Goal: Task Accomplishment & Management: Use online tool/utility

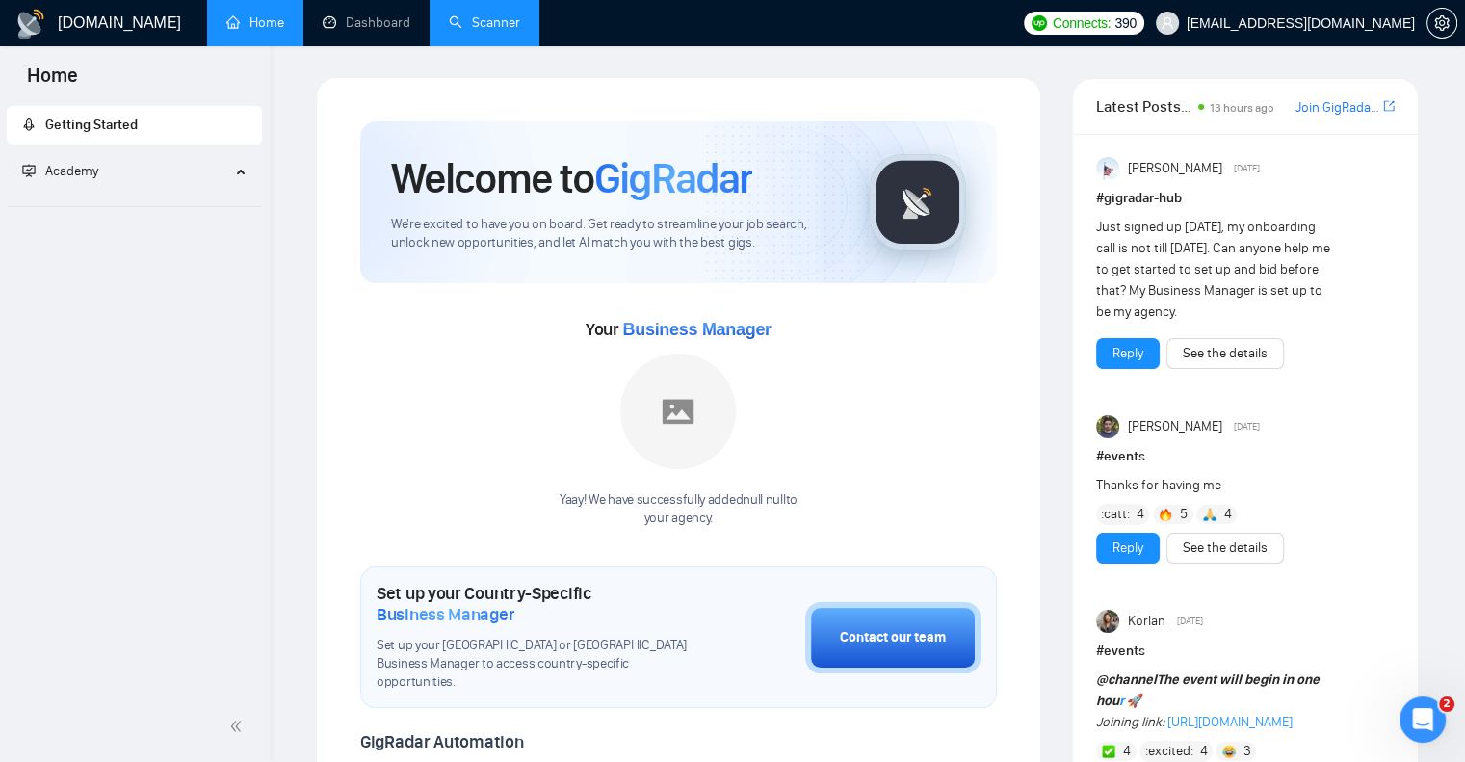
click at [480, 27] on link "Scanner" at bounding box center [484, 22] width 71 height 16
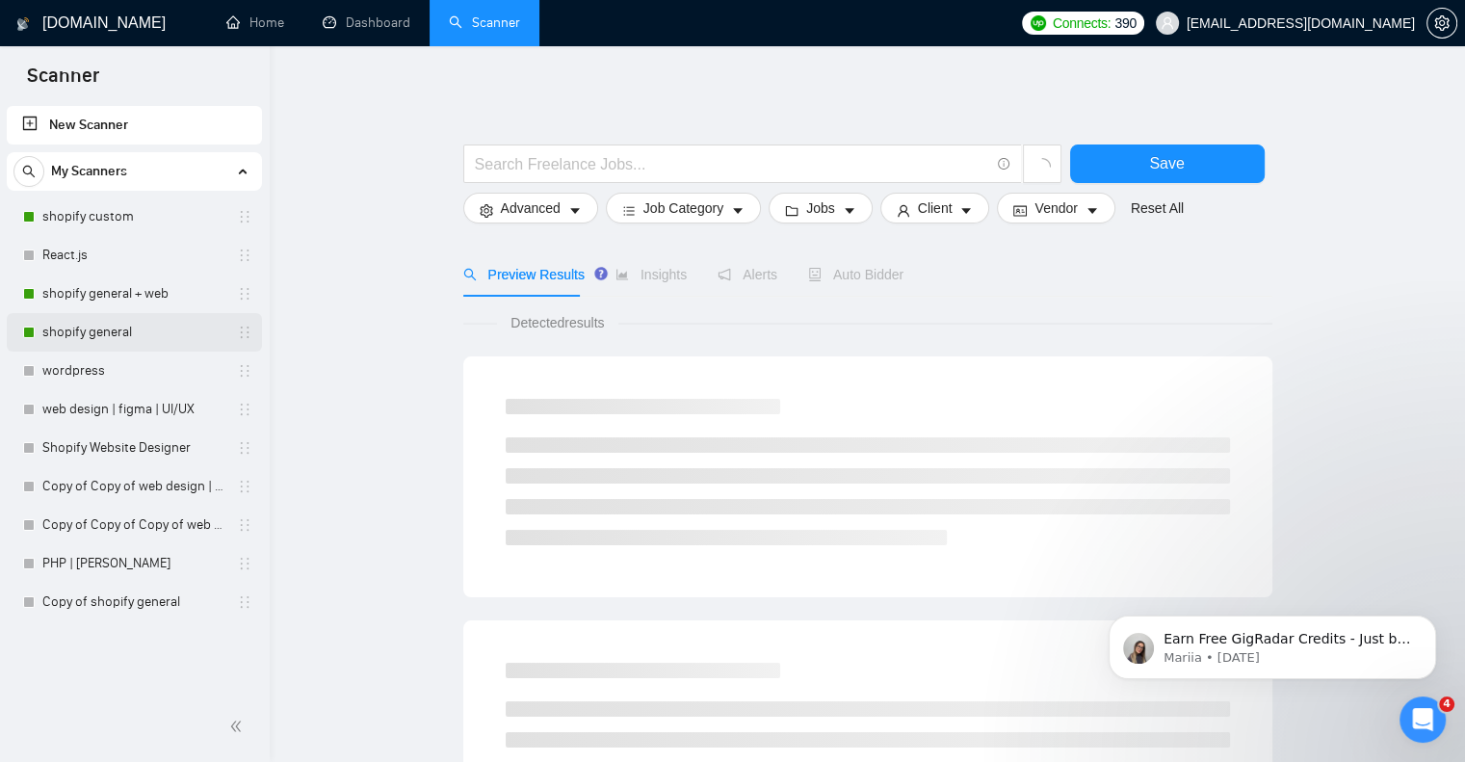
click at [119, 332] on link "shopify general" at bounding box center [133, 332] width 183 height 39
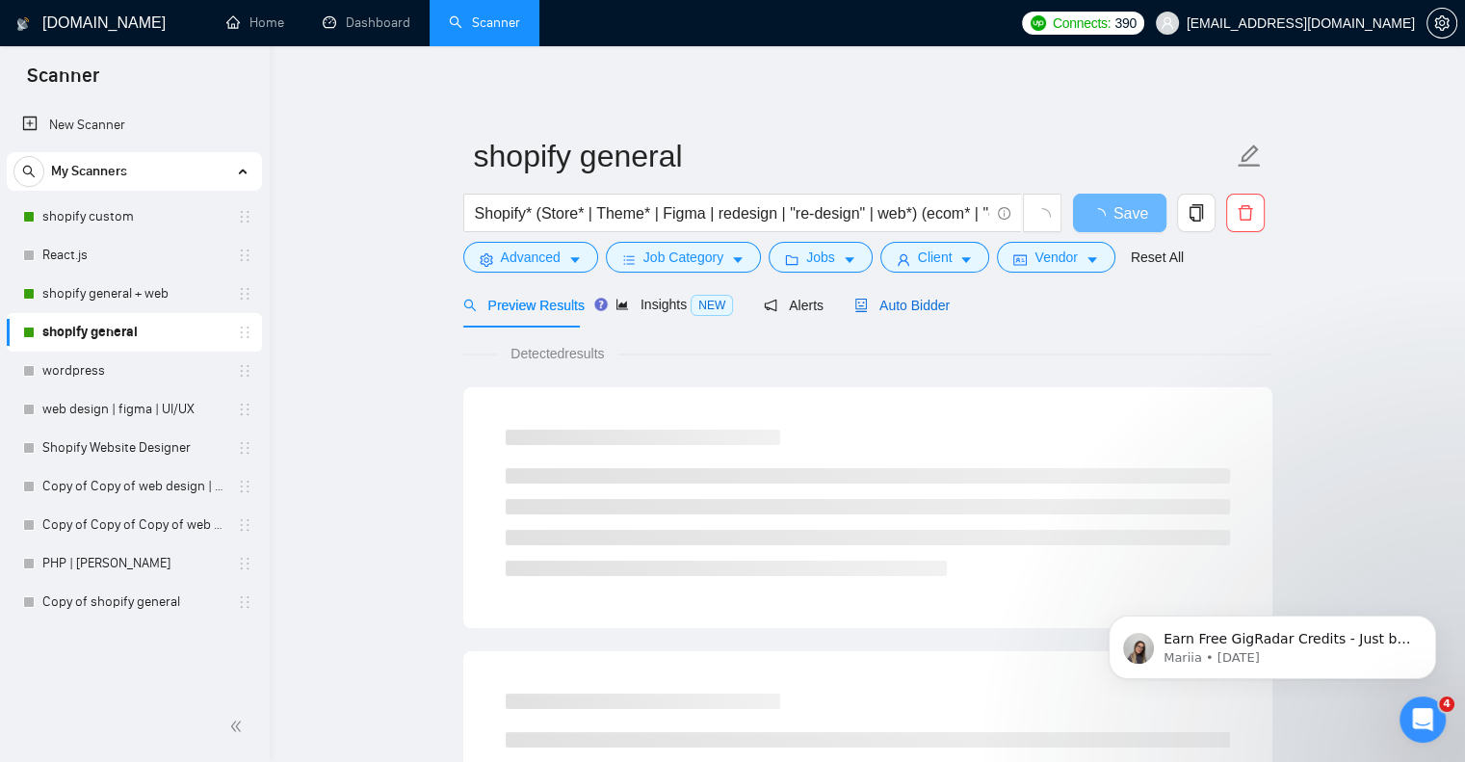
click at [909, 310] on span "Auto Bidder" at bounding box center [902, 305] width 95 height 15
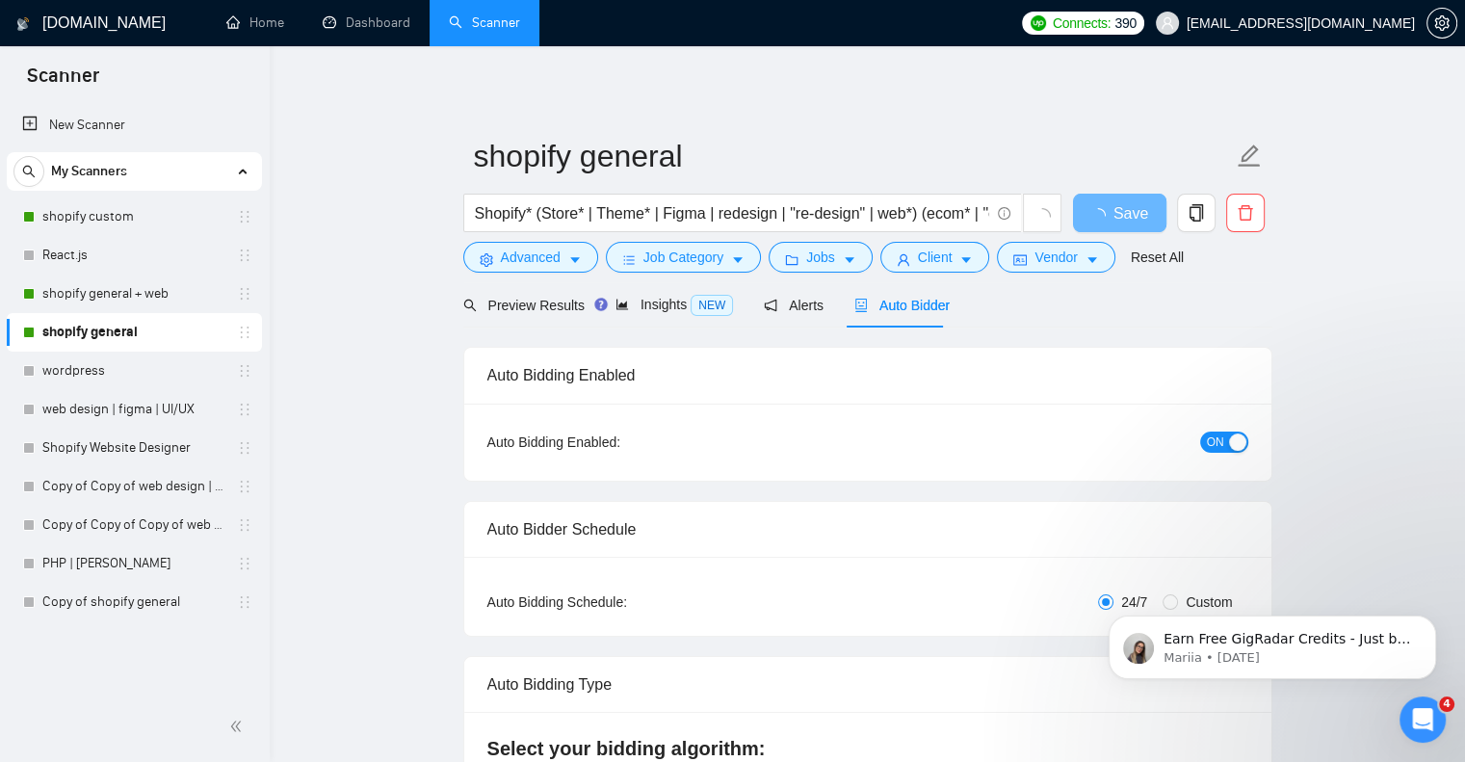
checkbox input "true"
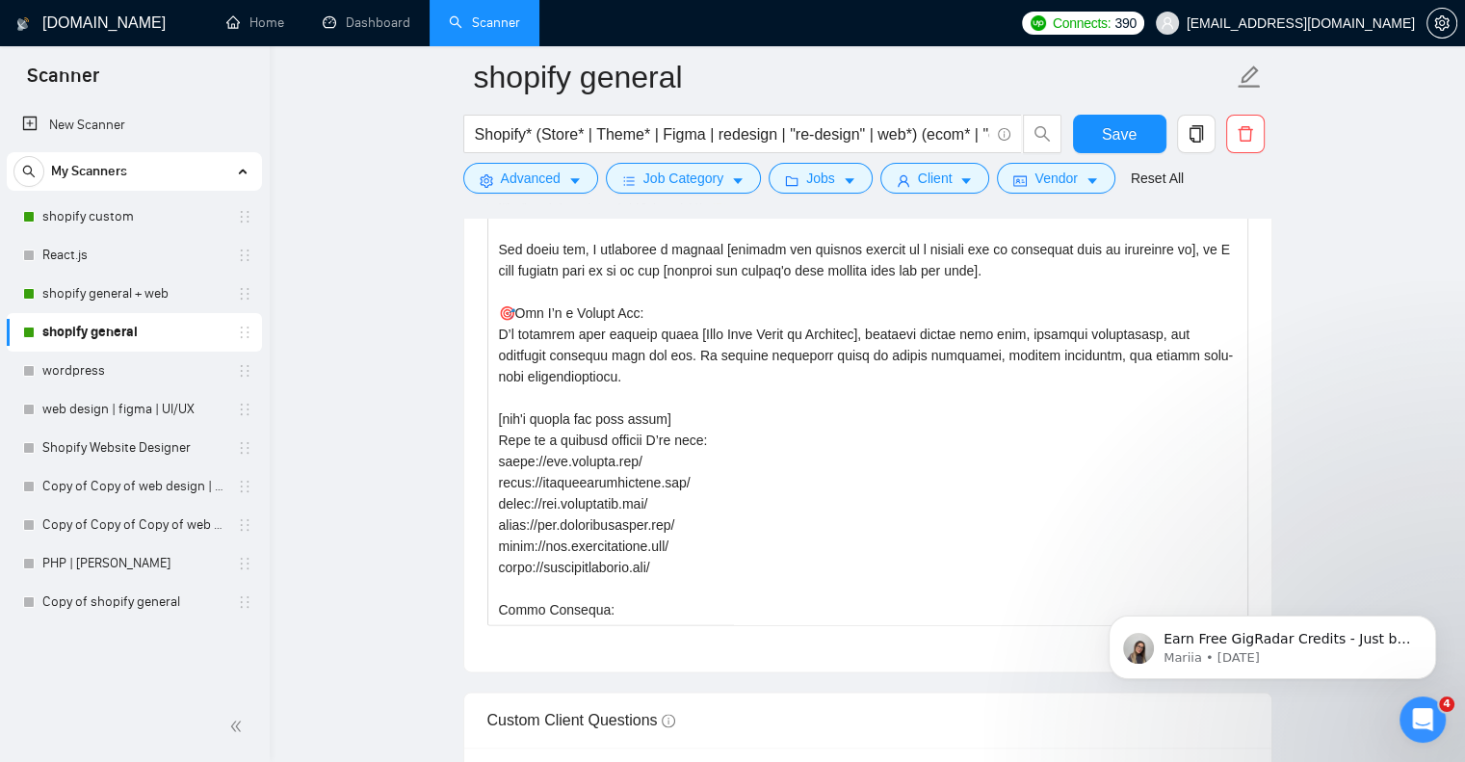
scroll to position [2376, 0]
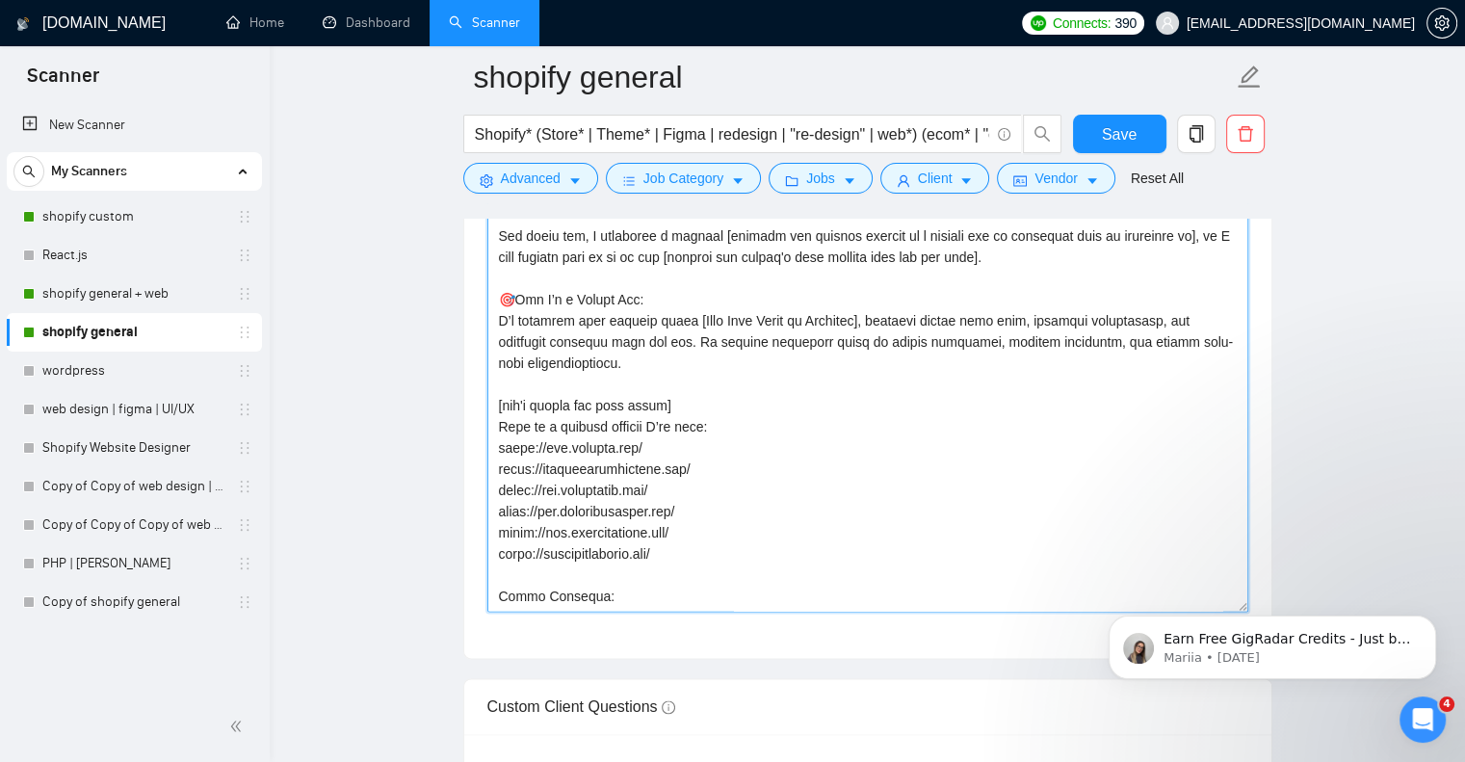
click at [797, 397] on textarea "Cover letter template:" at bounding box center [868, 395] width 761 height 434
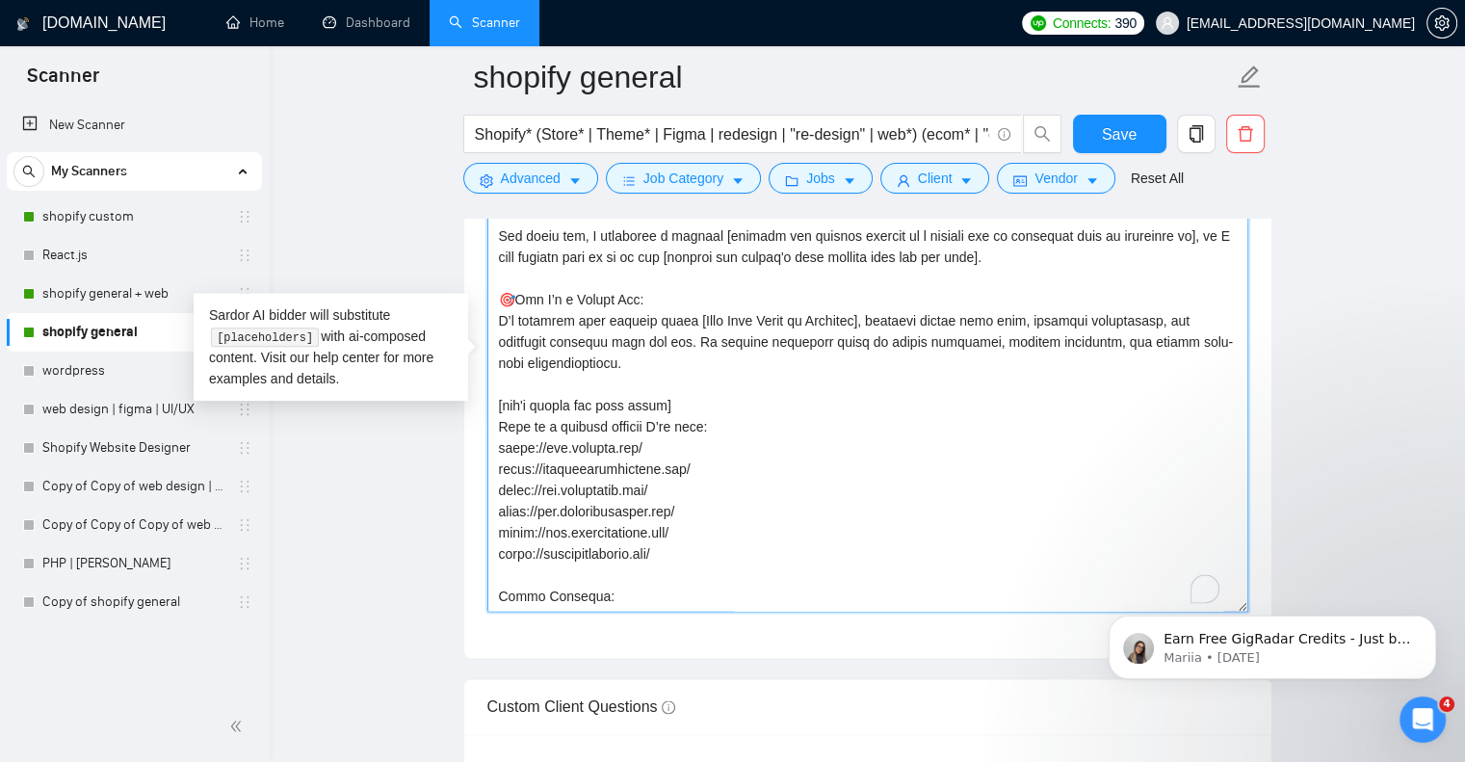
paste textarea "Lorem i dolor sitame co a elits doeius, temporin utlabo etdol, mag ali’e adm ve…"
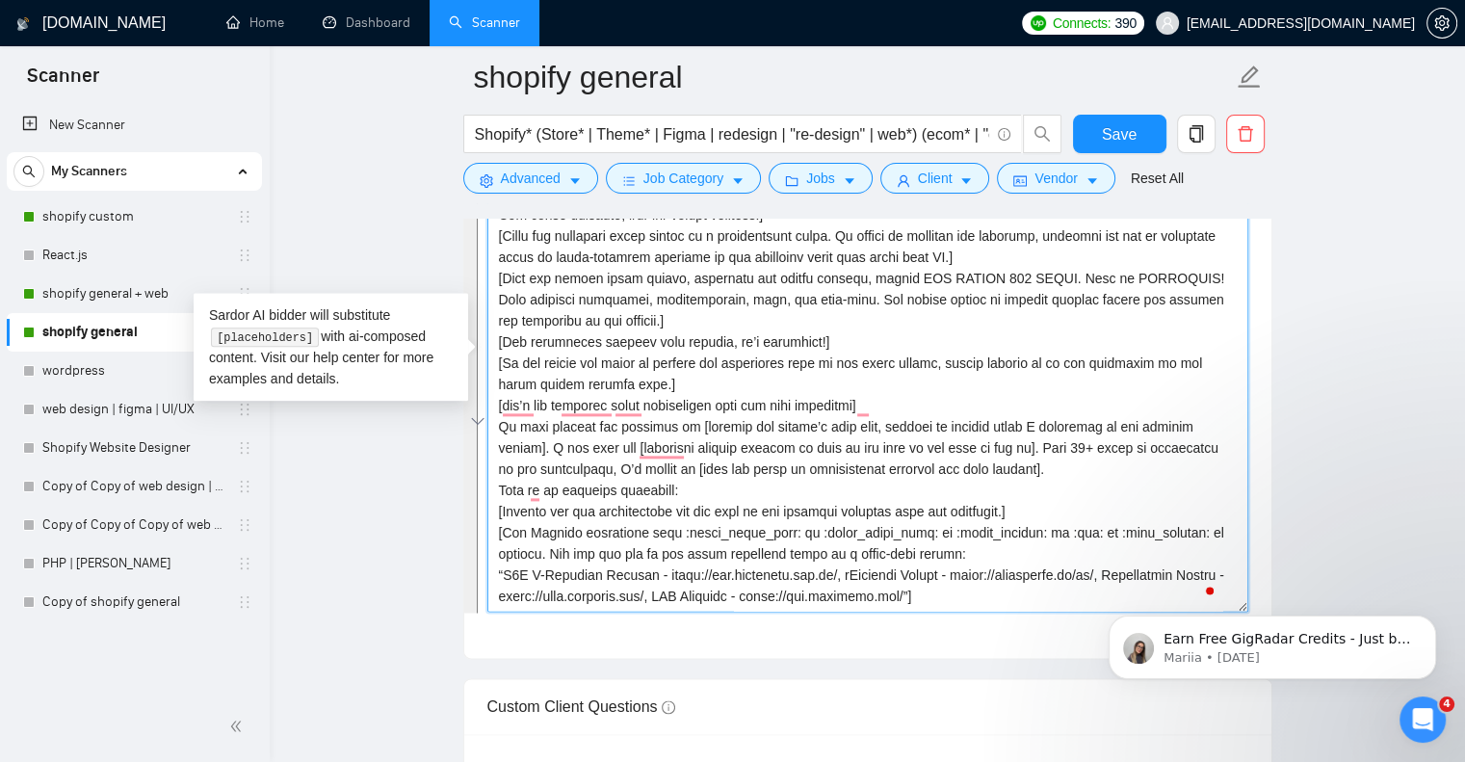
click at [911, 358] on textarea "Cover letter template:" at bounding box center [868, 395] width 761 height 434
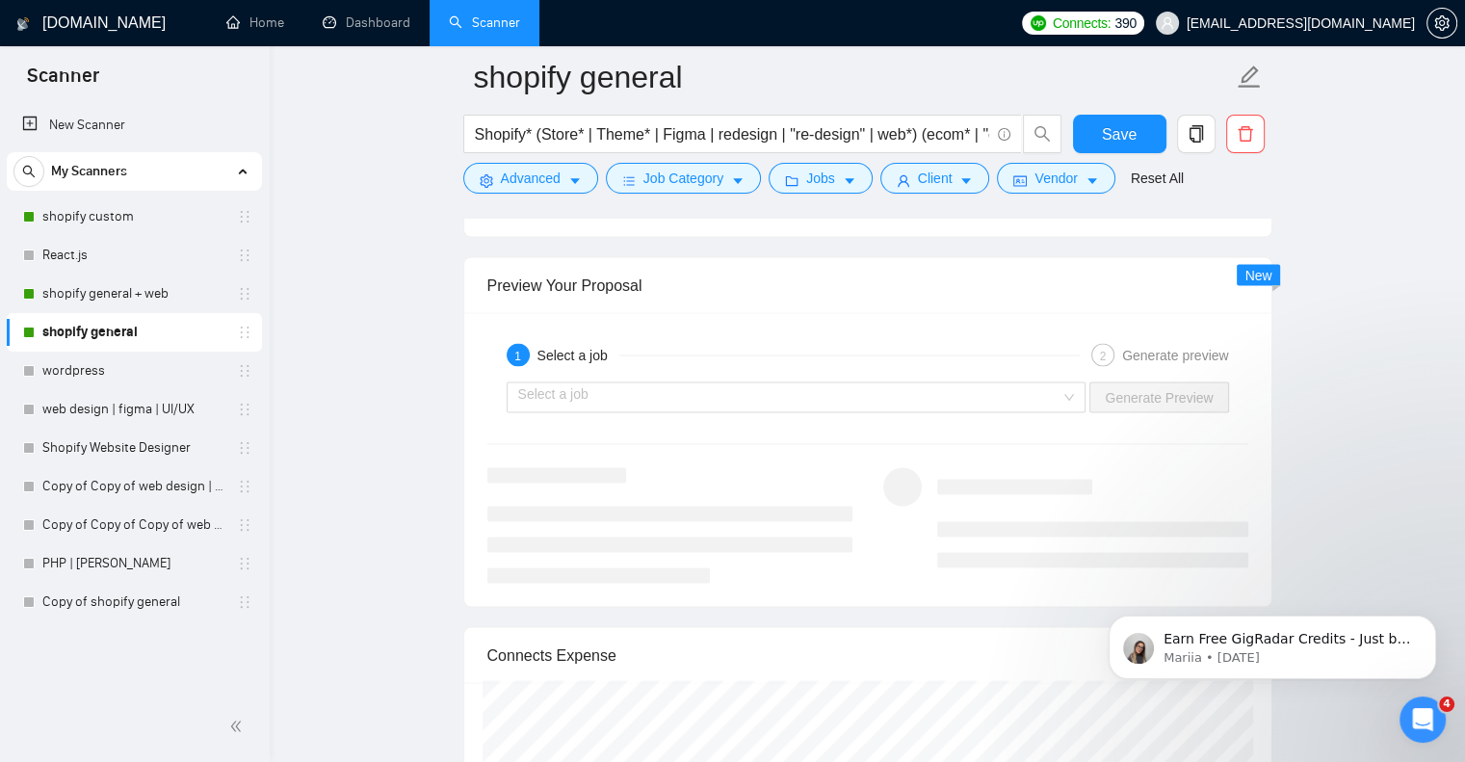
scroll to position [3854, 0]
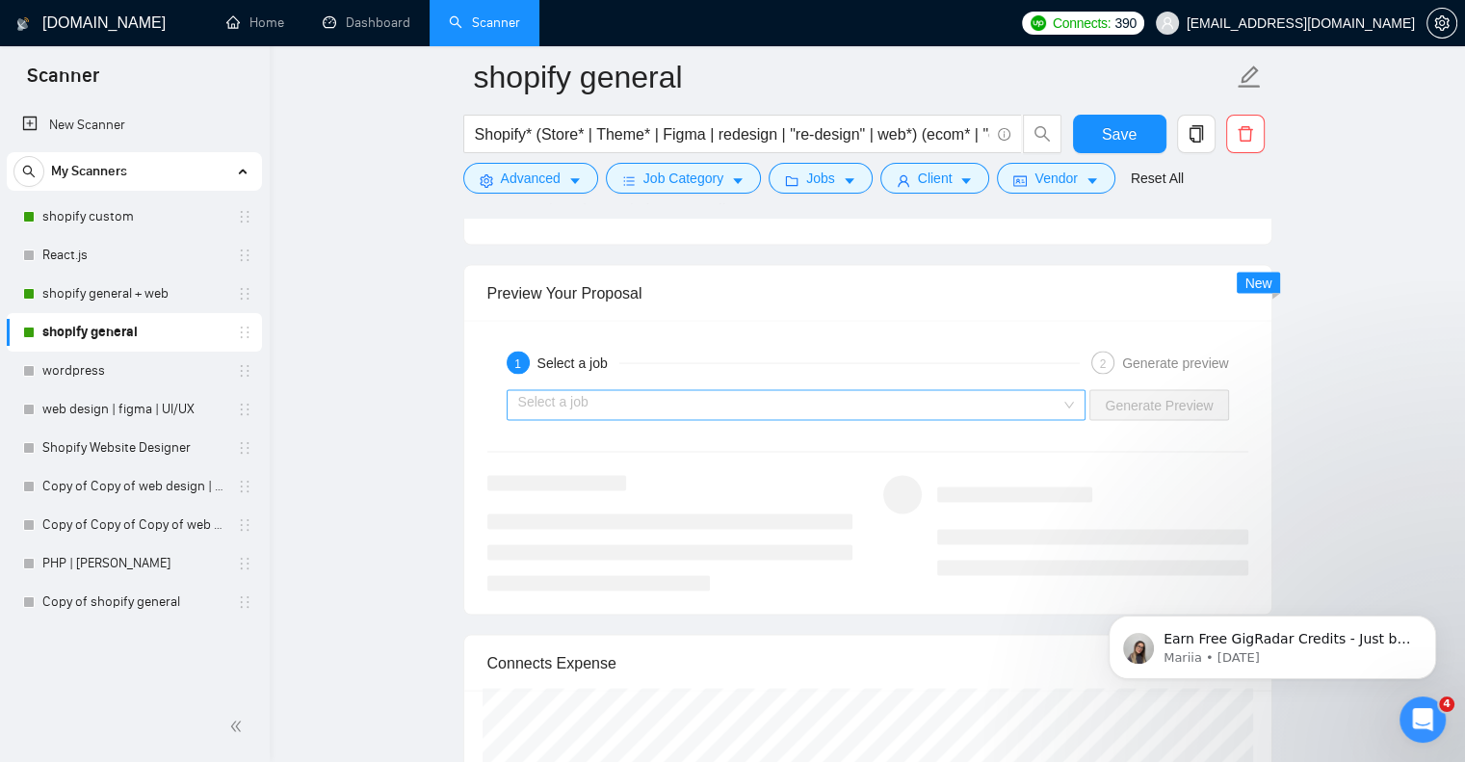
click at [875, 391] on input "search" at bounding box center [789, 405] width 543 height 29
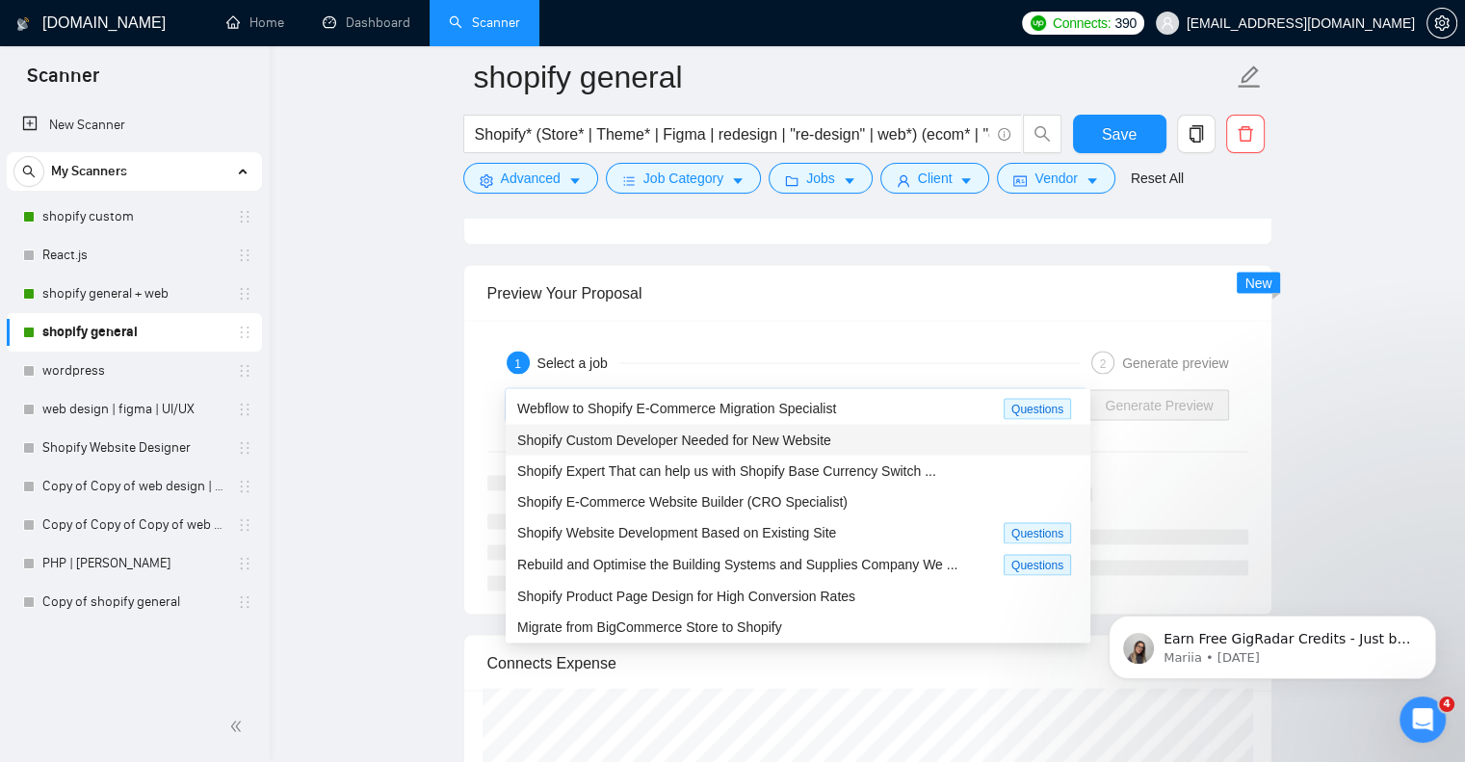
click at [877, 450] on div "Shopify Custom Developer Needed for New Website" at bounding box center [798, 440] width 562 height 21
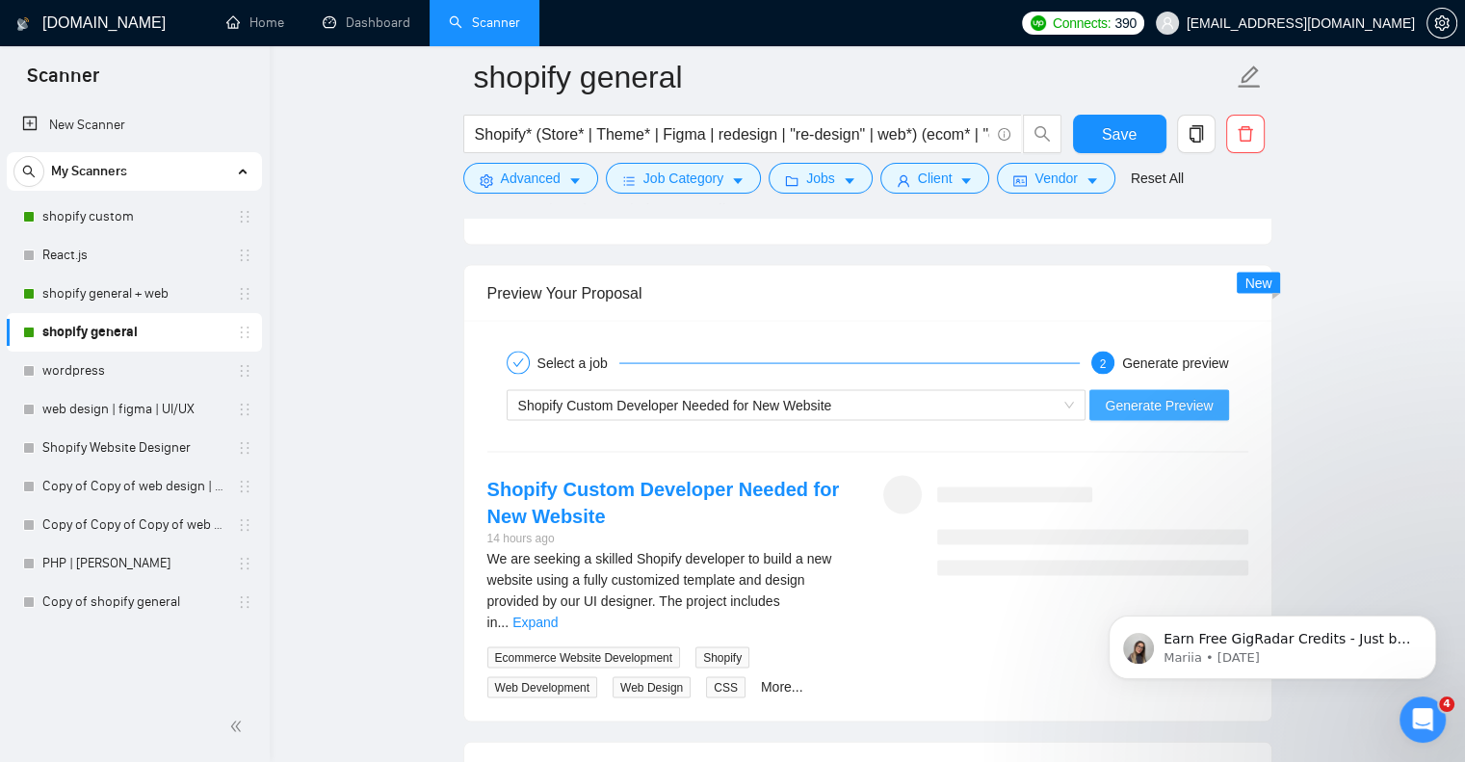
click at [1185, 390] on button "Generate Preview" at bounding box center [1159, 405] width 139 height 31
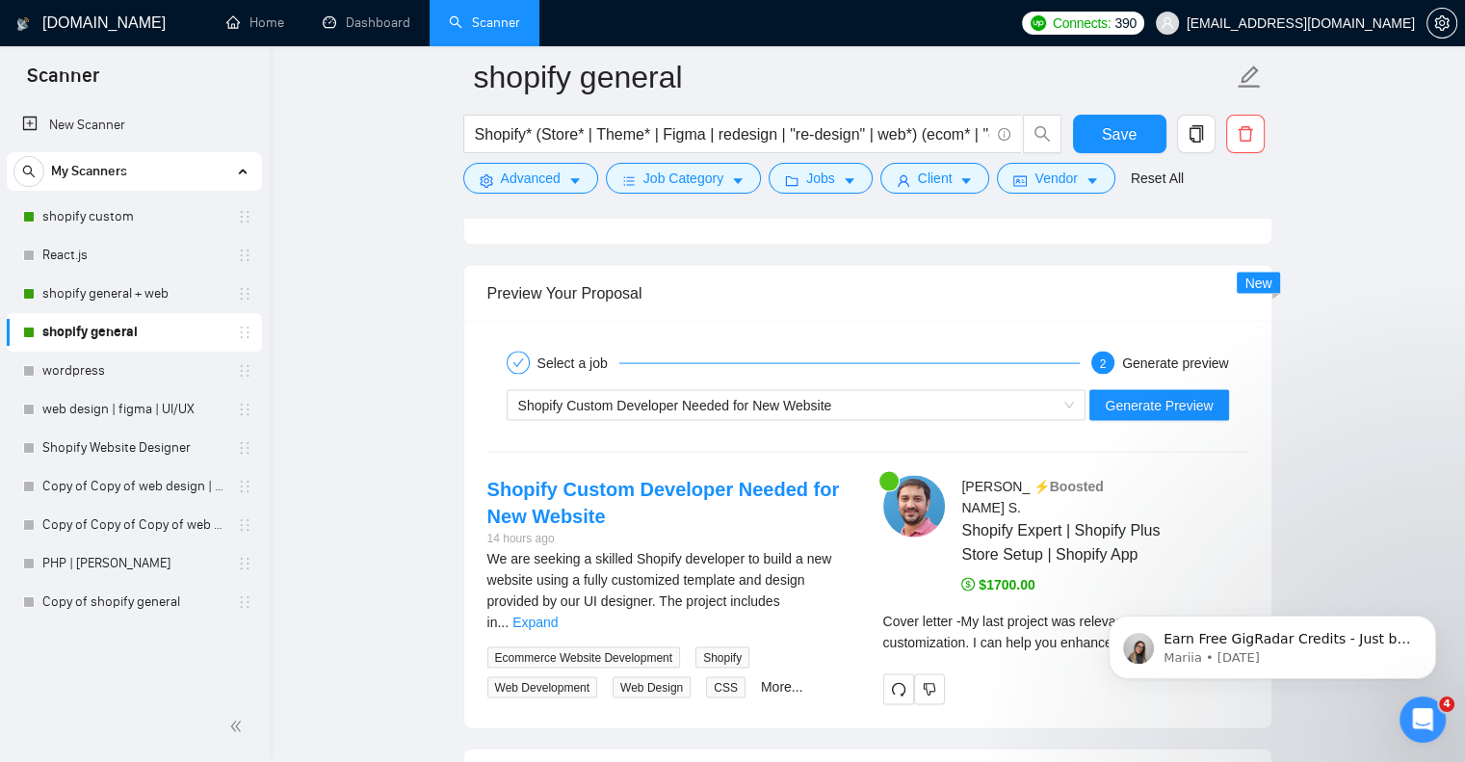
click at [1225, 589] on div "Earn Free GigRadar Credits - Just by Sharing Your Story! 💬 Want more credits fo…" at bounding box center [1272, 558] width 355 height 241
click at [1225, 588] on div "Earn Free GigRadar Credits - Just by Sharing Your Story! 💬 Want more credits fo…" at bounding box center [1272, 558] width 355 height 241
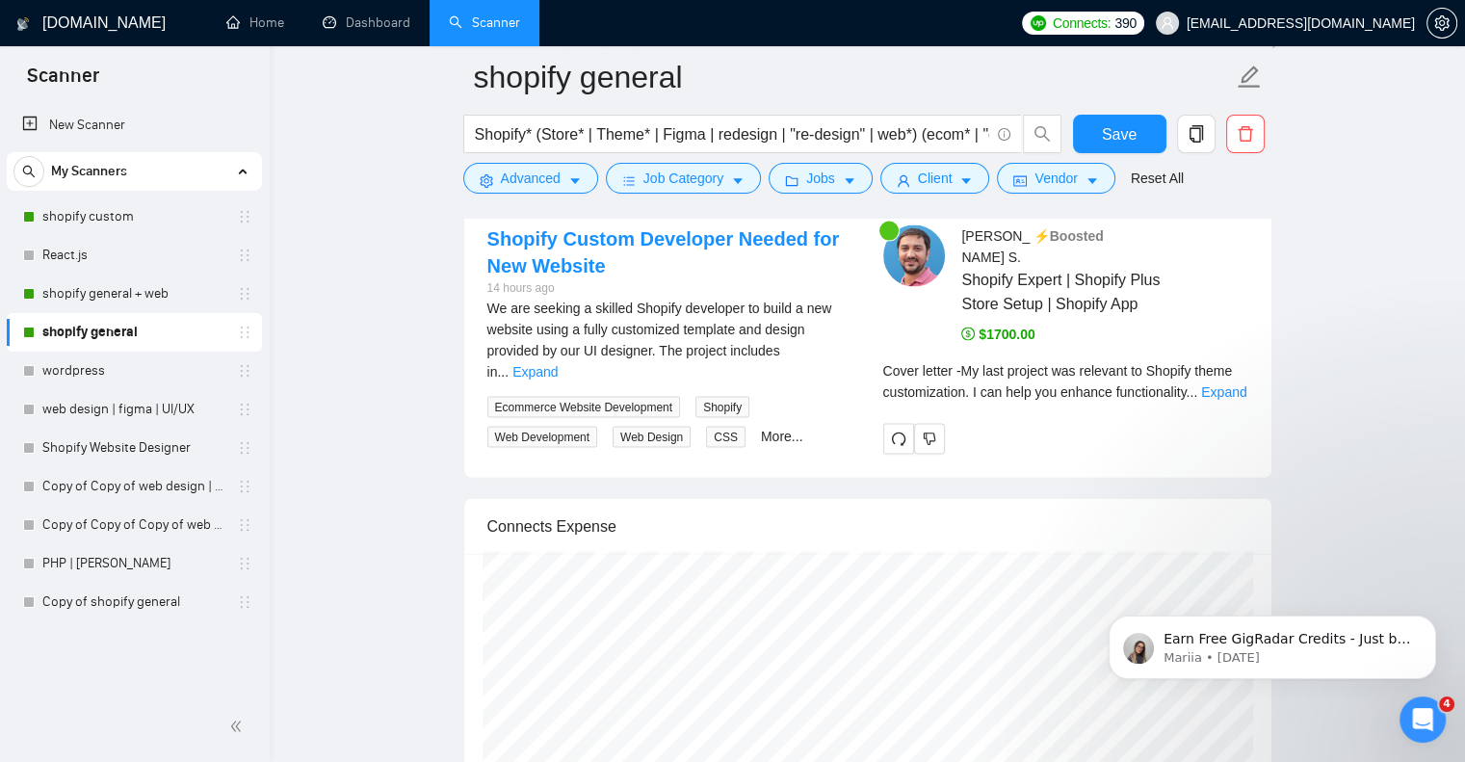
scroll to position [4110, 0]
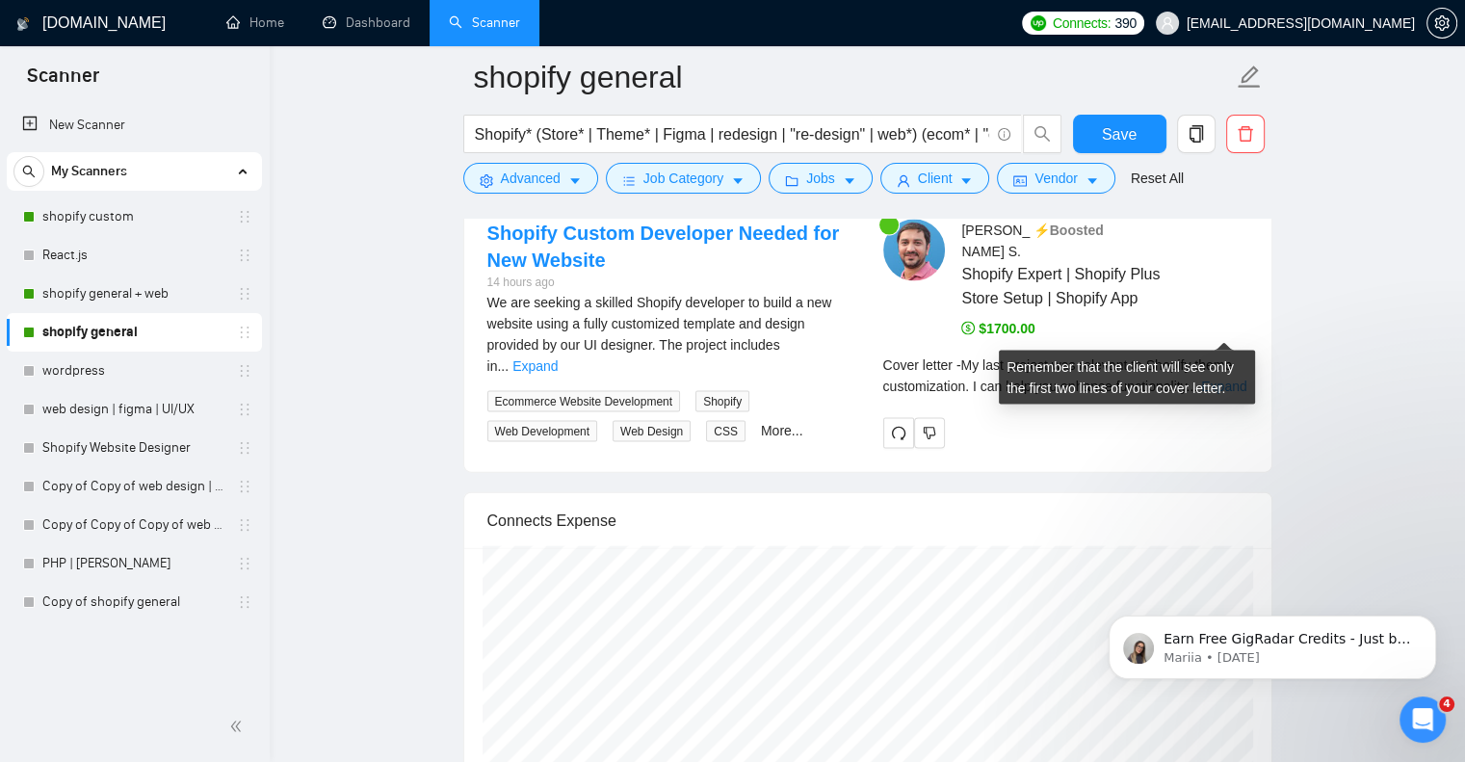
click at [1226, 379] on link "Expand" at bounding box center [1223, 386] width 45 height 15
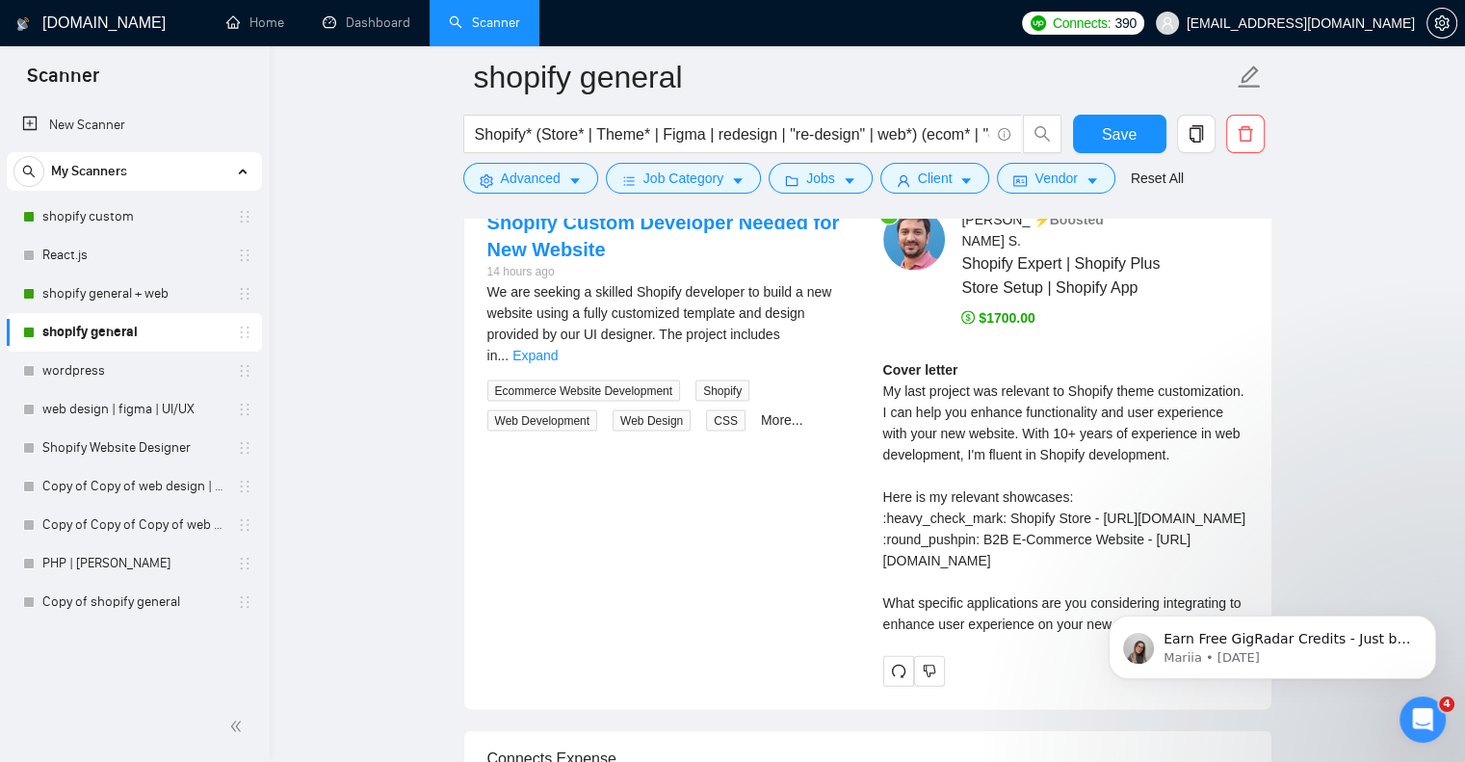
scroll to position [4047, 0]
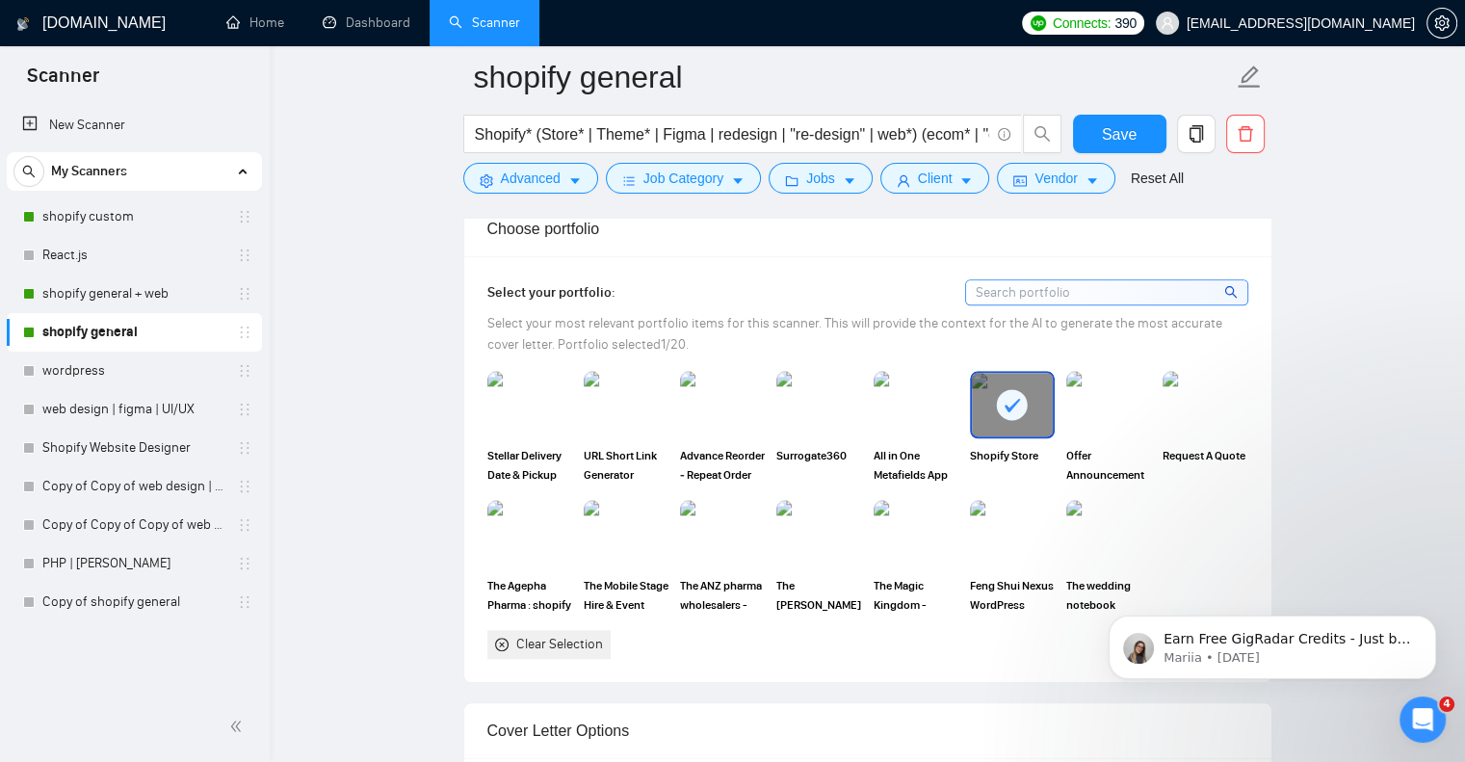
scroll to position [1798, 0]
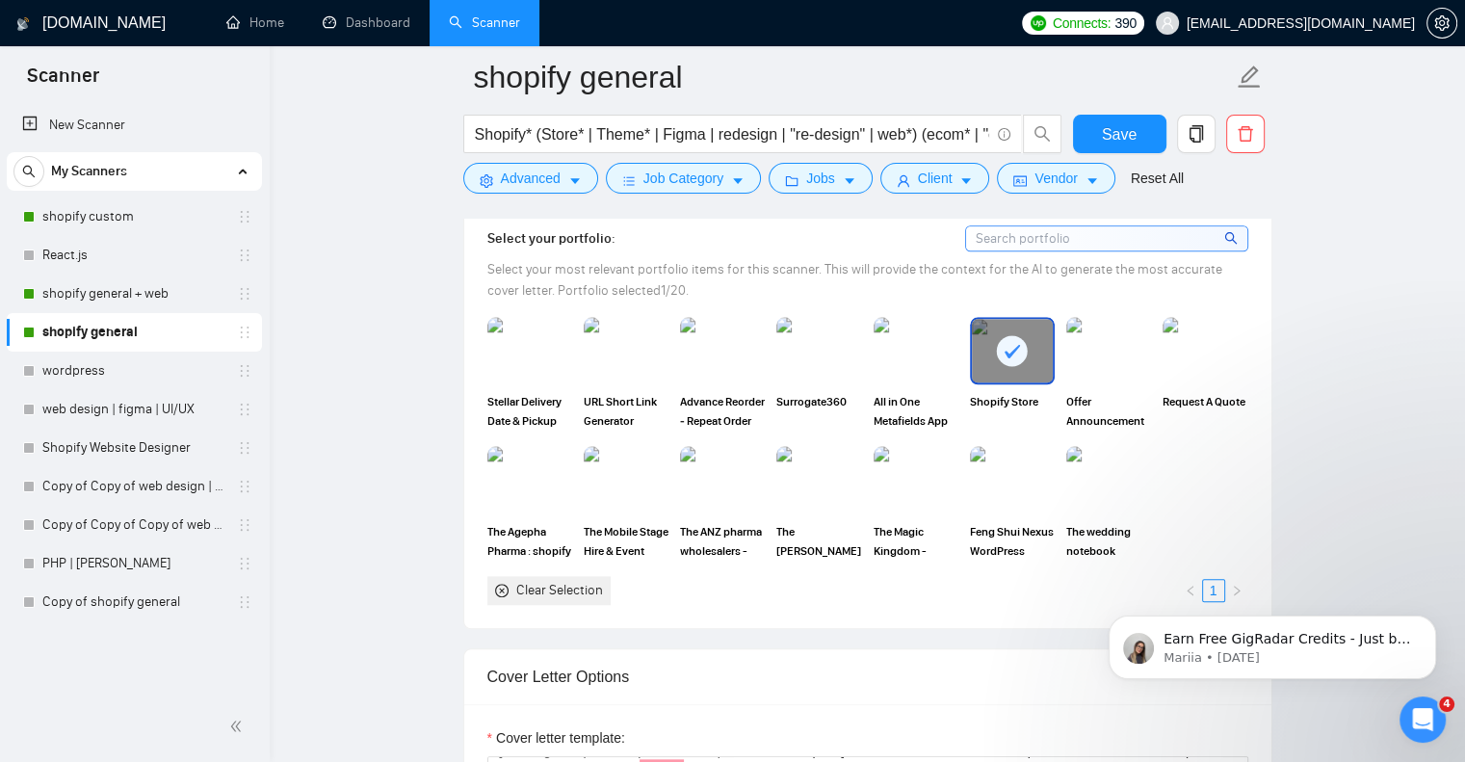
click at [1030, 331] on div at bounding box center [1012, 351] width 81 height 64
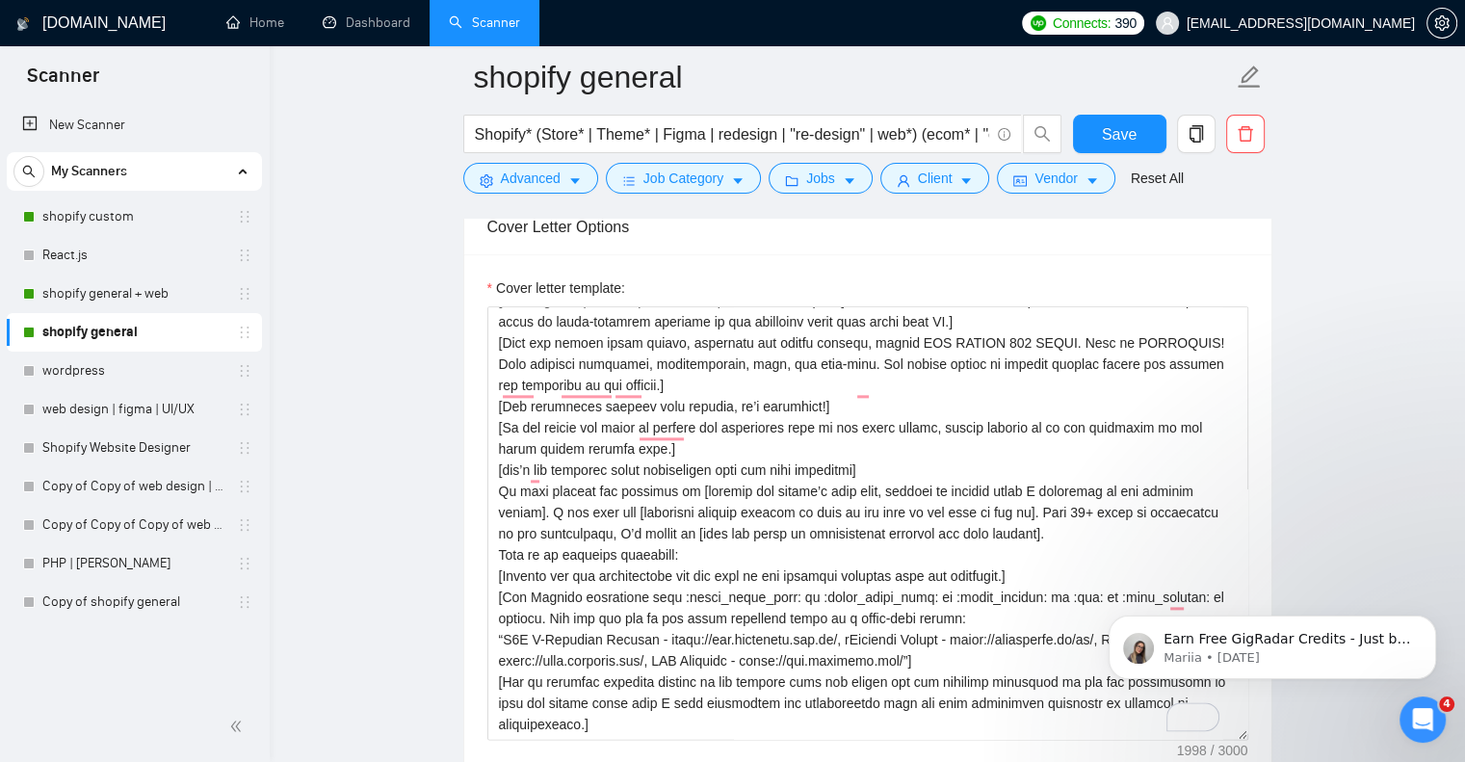
scroll to position [2312, 0]
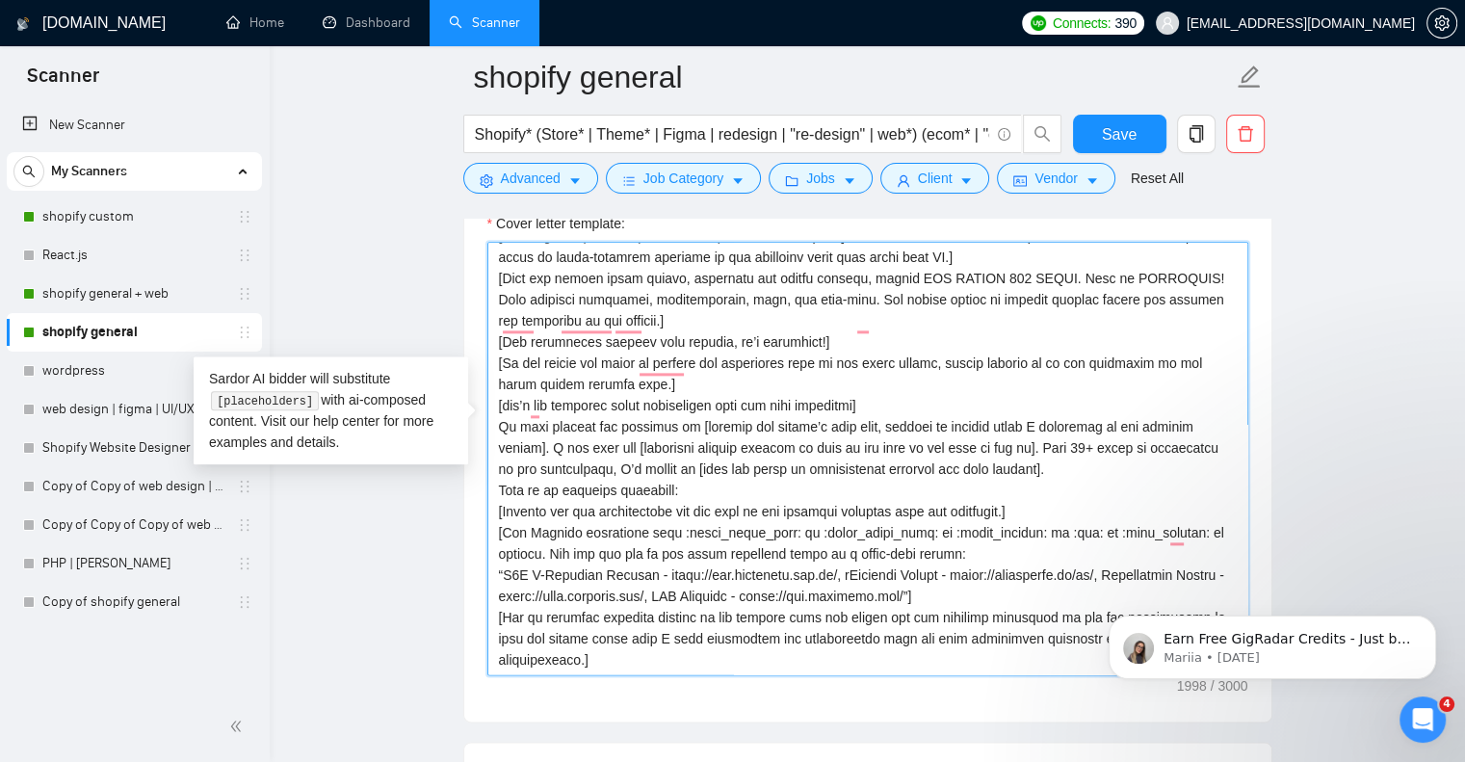
drag, startPoint x: 671, startPoint y: 460, endPoint x: 857, endPoint y: 464, distance: 186.0
click at [857, 464] on textarea "Cover letter template:" at bounding box center [868, 459] width 761 height 434
drag, startPoint x: 502, startPoint y: 458, endPoint x: 655, endPoint y: 468, distance: 153.6
click at [655, 468] on textarea "Cover letter template:" at bounding box center [868, 459] width 761 height 434
paste textarea "[URL][PERSON_NAME][DOMAIN_NAME]"
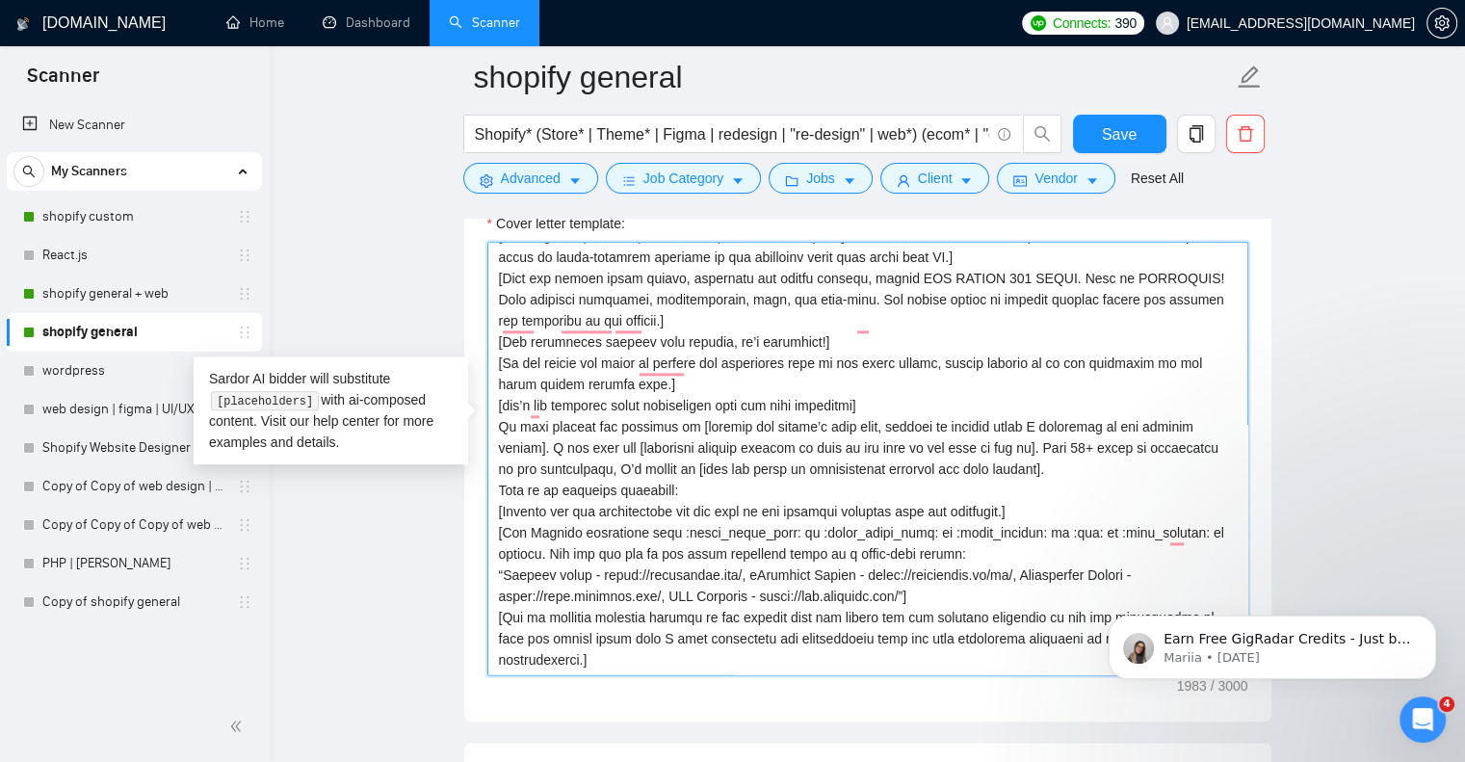
scroll to position [82, 0]
click at [919, 540] on textarea "Cover letter template:" at bounding box center [868, 459] width 761 height 434
paste textarea "[URL][DOMAIN_NAME]"
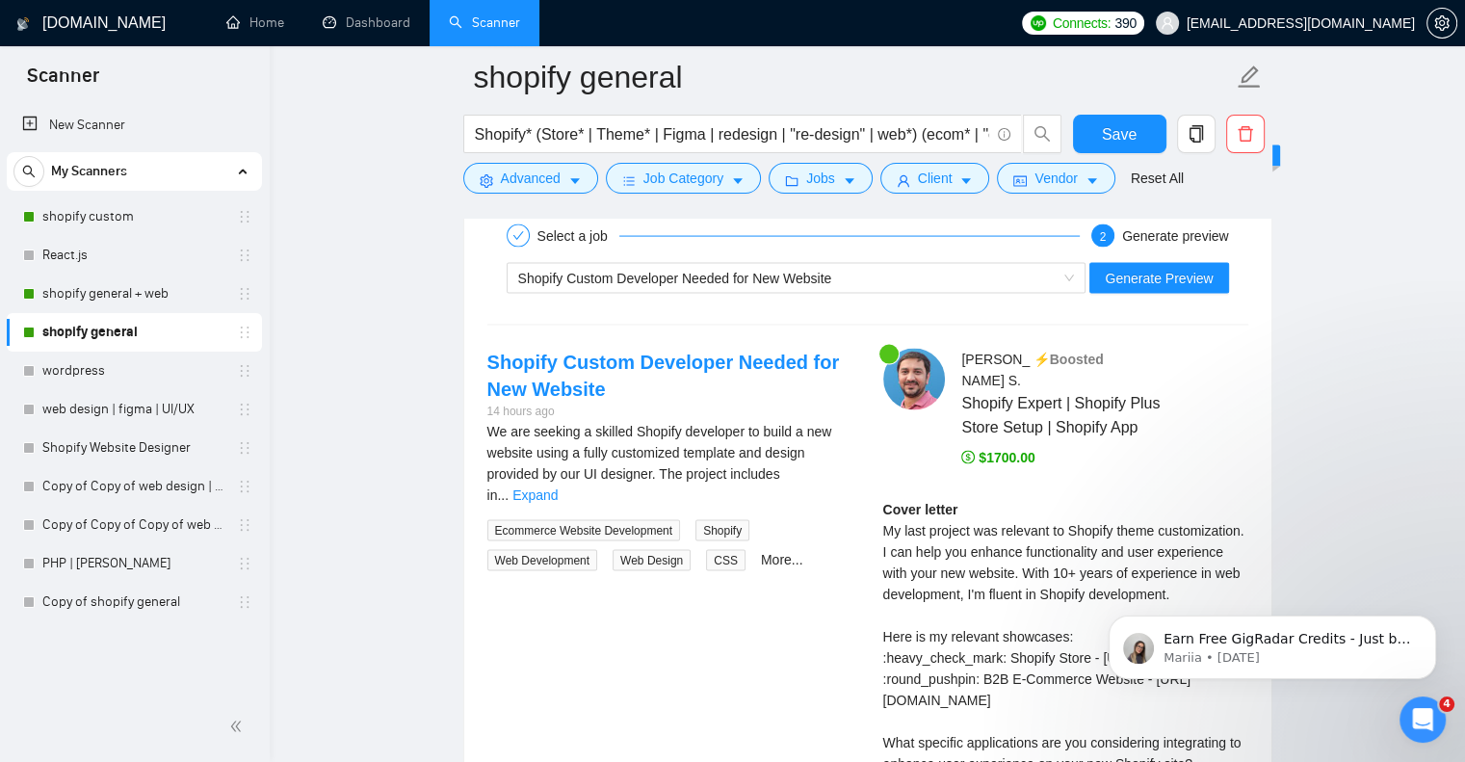
scroll to position [3982, 0]
click at [1159, 267] on span "Generate Preview" at bounding box center [1159, 277] width 108 height 21
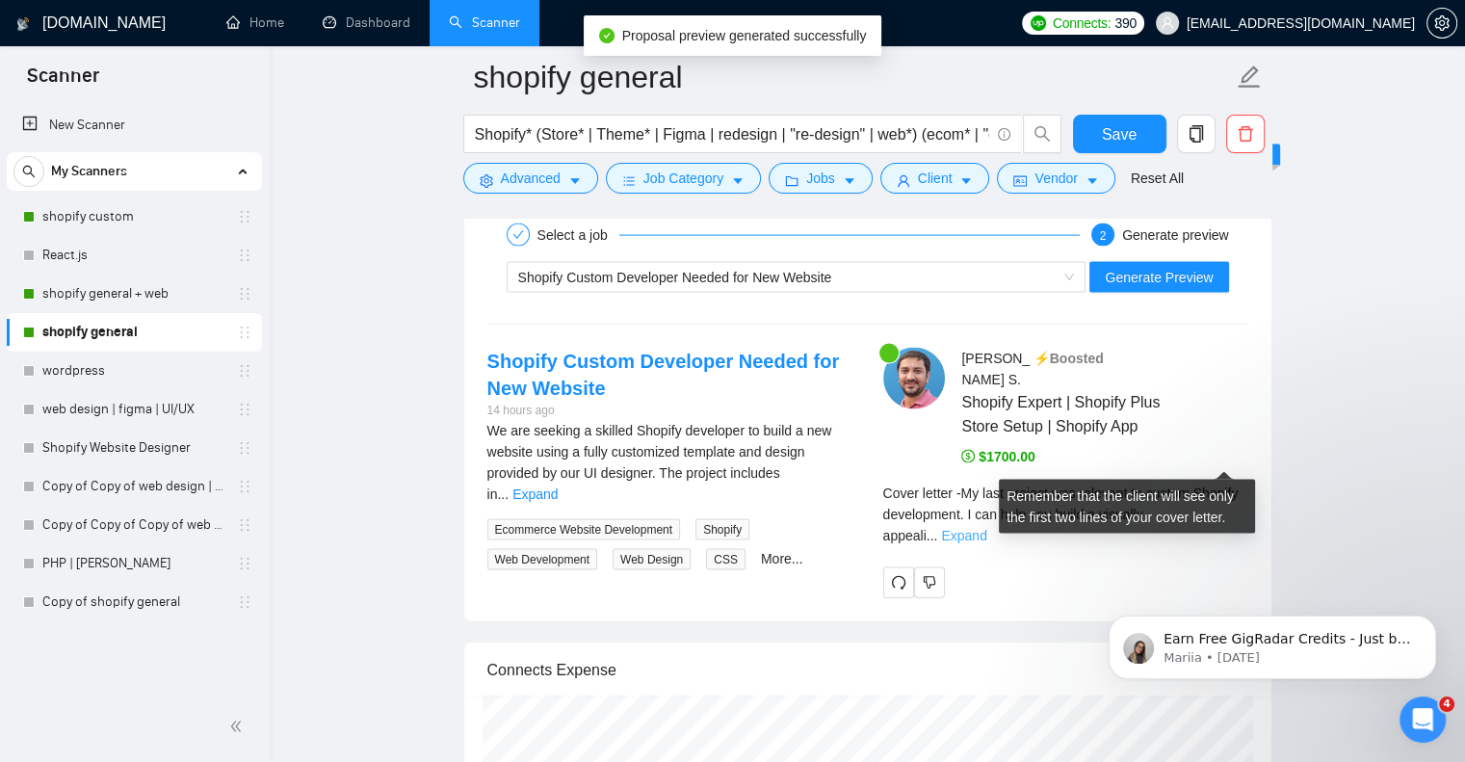
click at [987, 528] on link "Expand" at bounding box center [963, 535] width 45 height 15
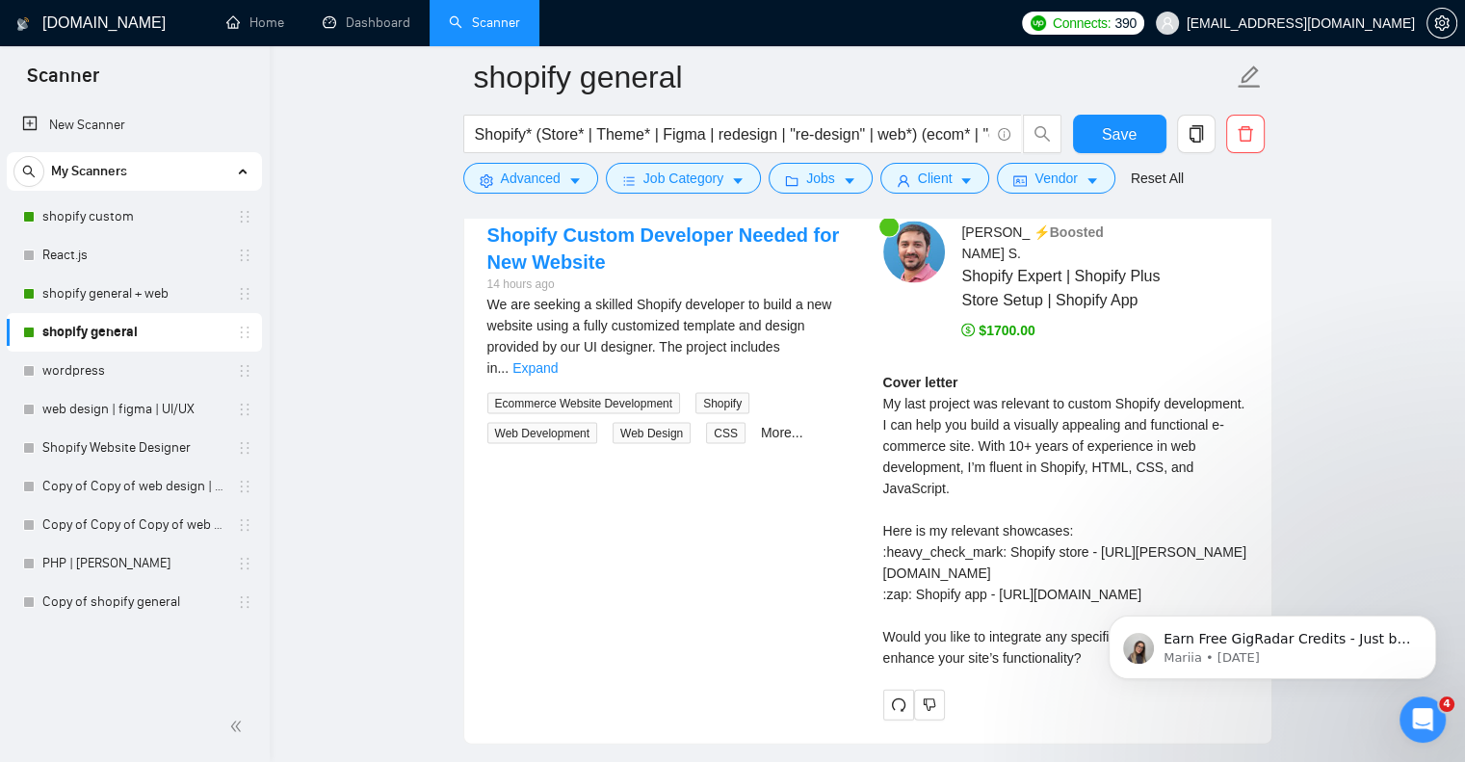
scroll to position [4110, 0]
click at [558, 358] on link "Expand" at bounding box center [535, 365] width 45 height 15
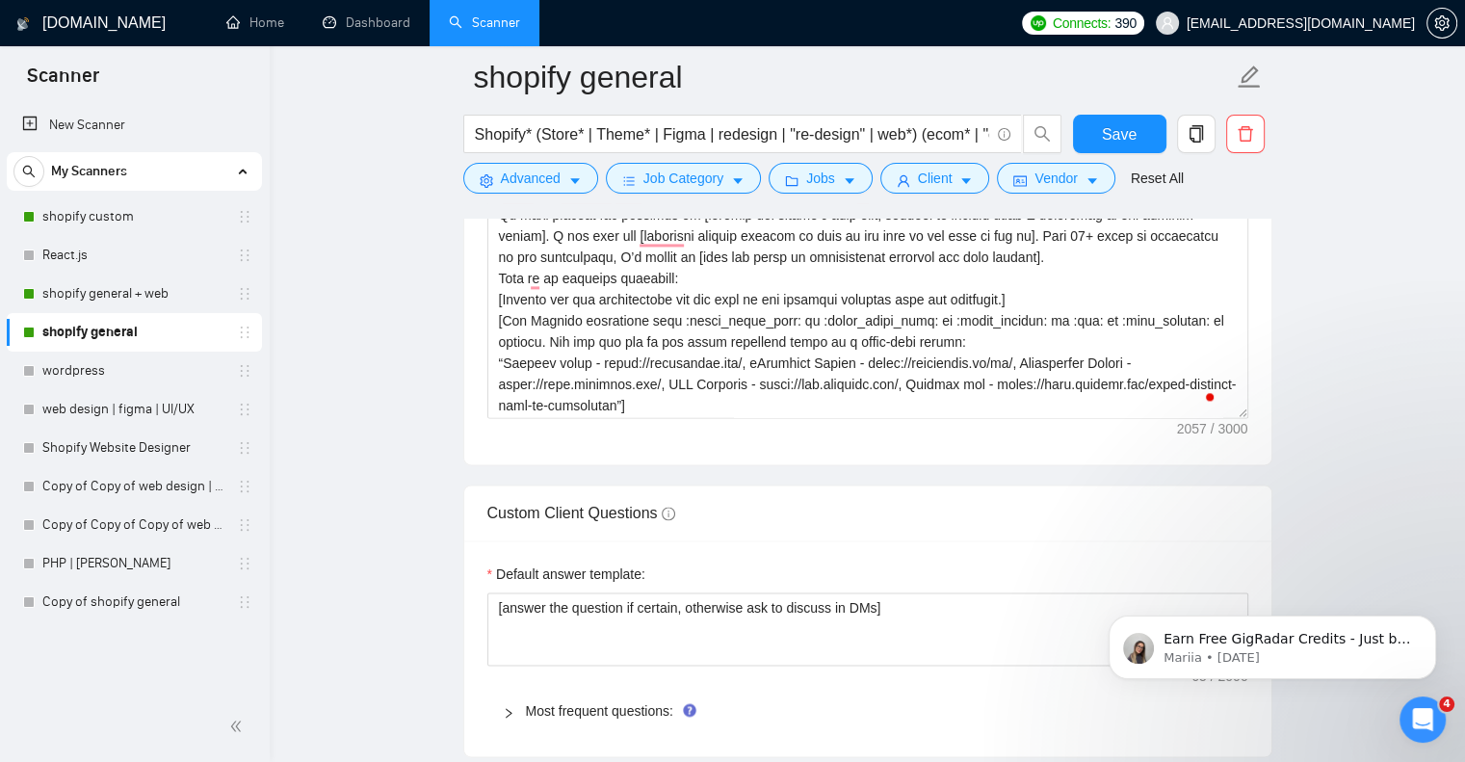
scroll to position [2569, 0]
click at [501, 291] on textarea "Cover letter template:" at bounding box center [868, 203] width 761 height 434
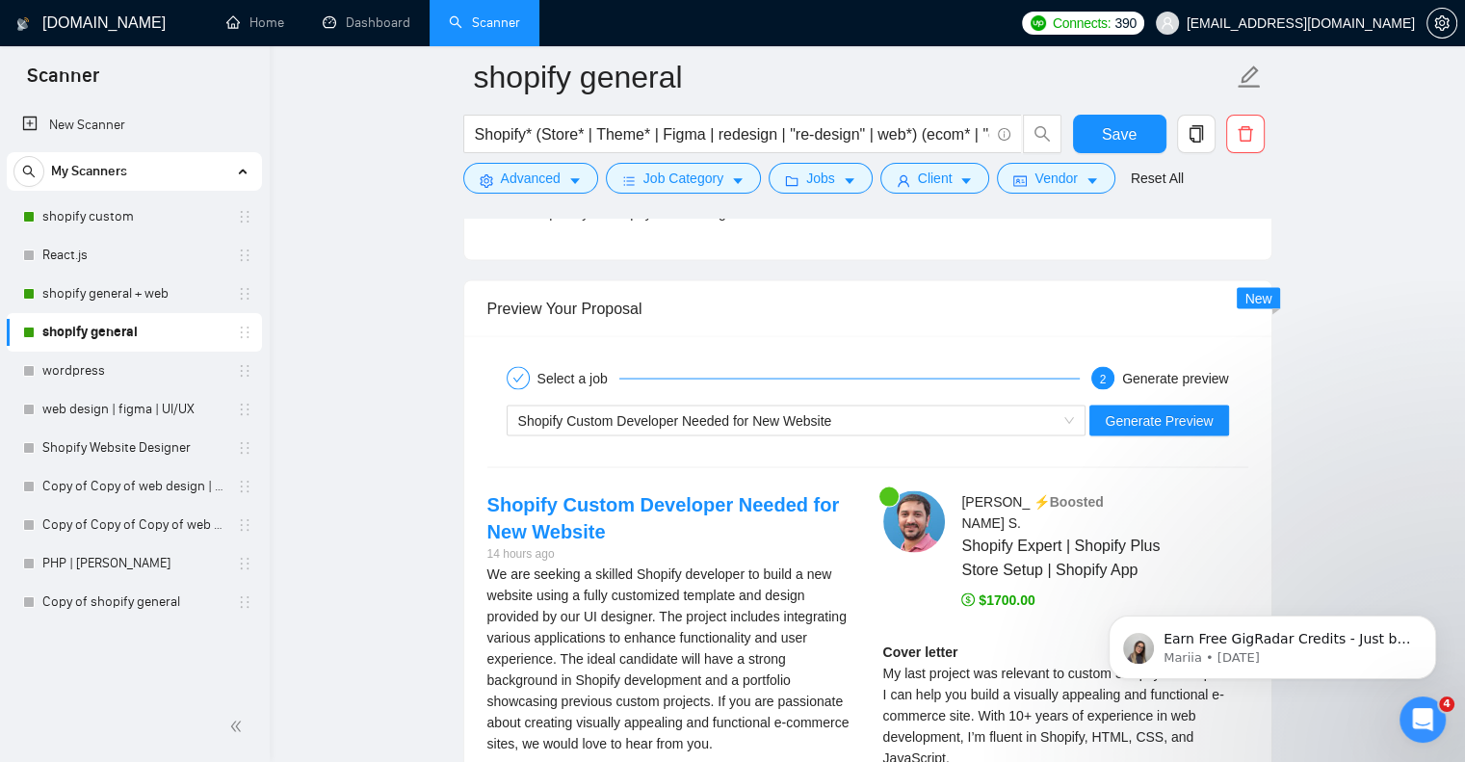
scroll to position [3854, 0]
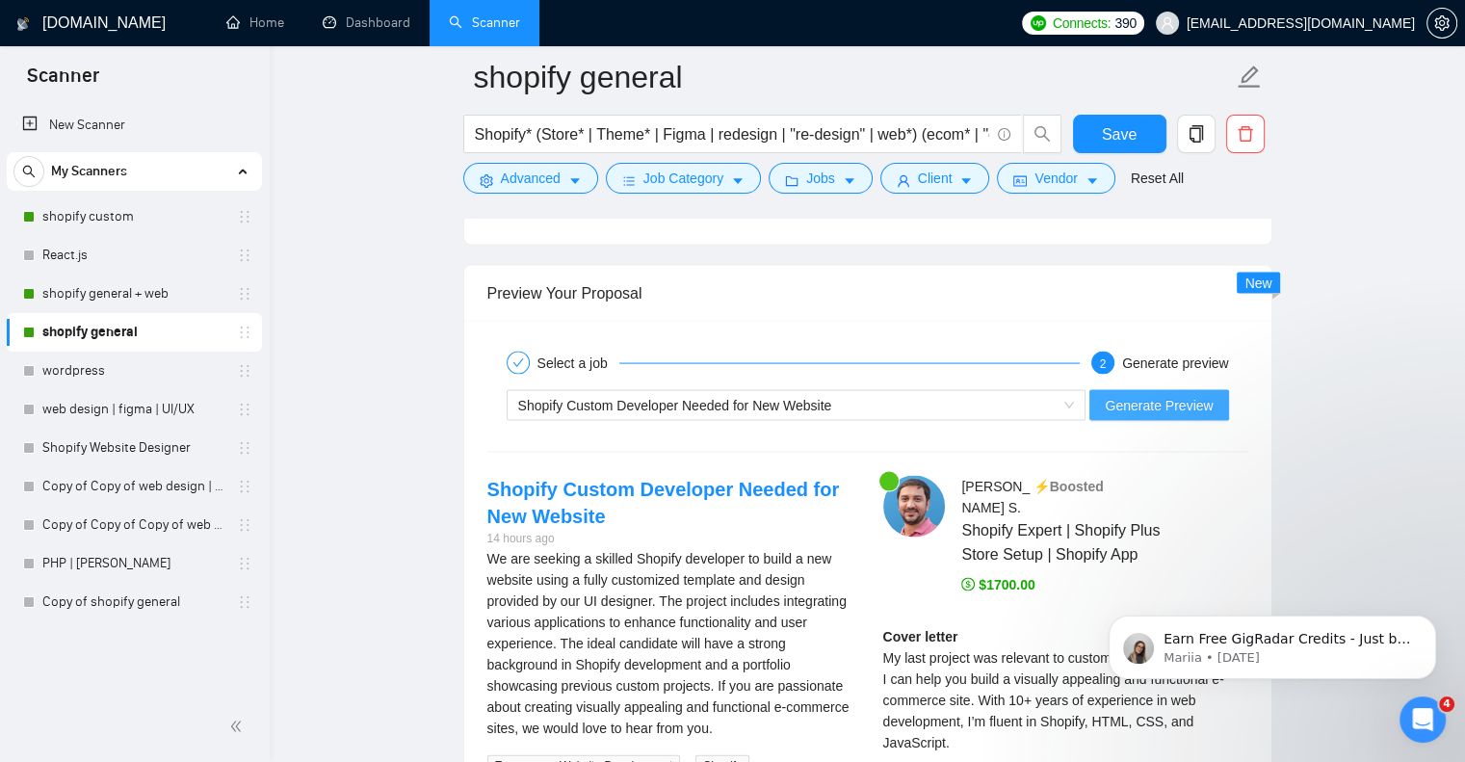
click at [1174, 395] on span "Generate Preview" at bounding box center [1159, 405] width 108 height 21
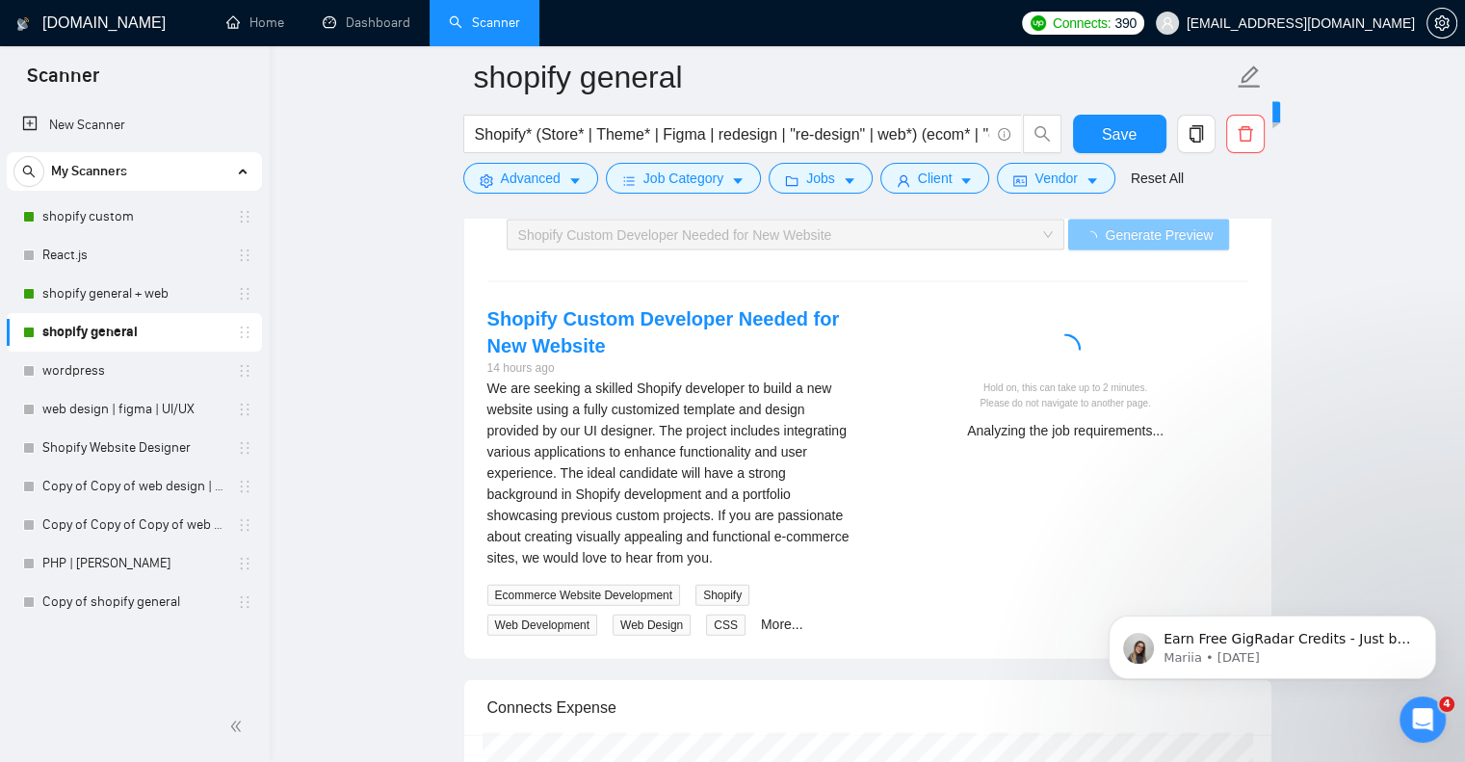
scroll to position [4047, 0]
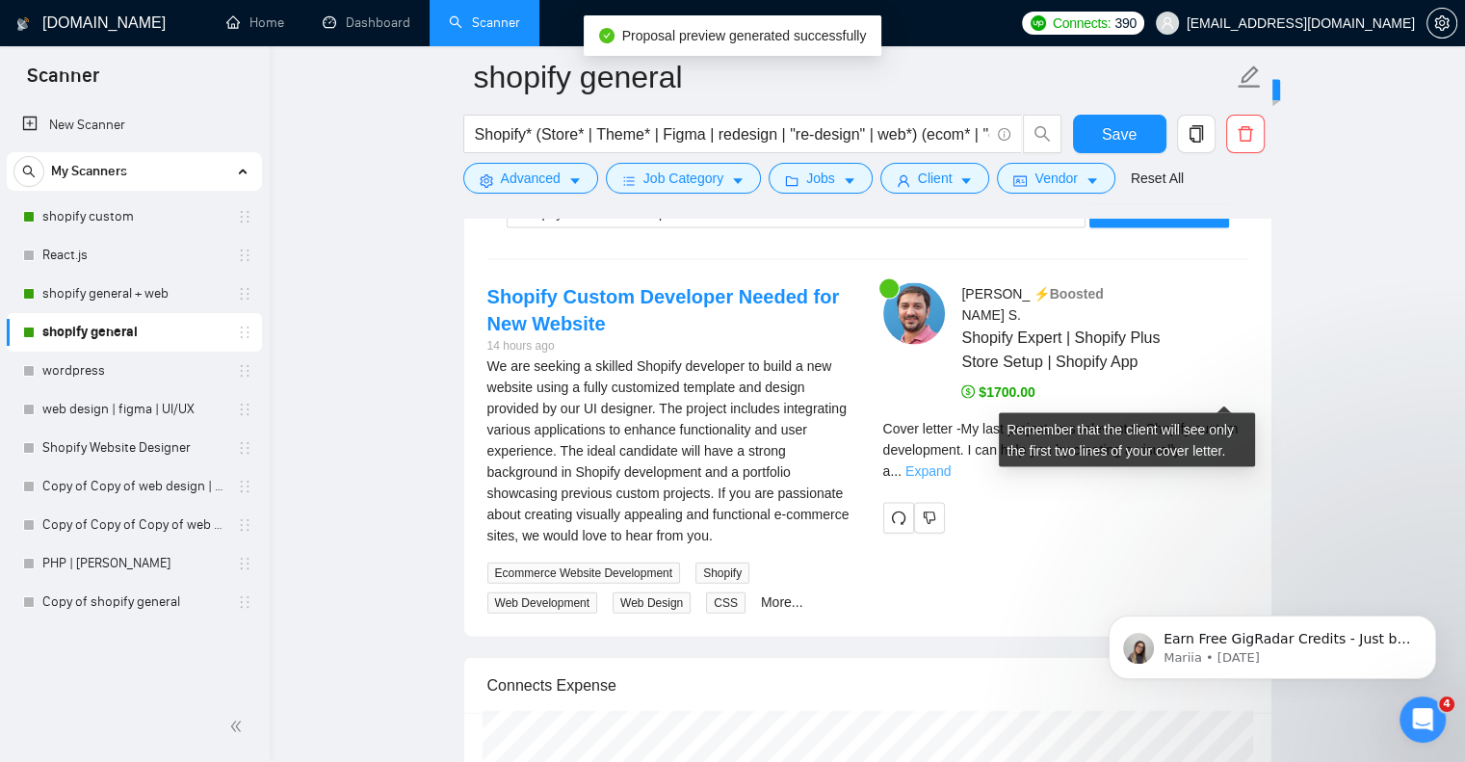
click at [951, 463] on link "Expand" at bounding box center [928, 470] width 45 height 15
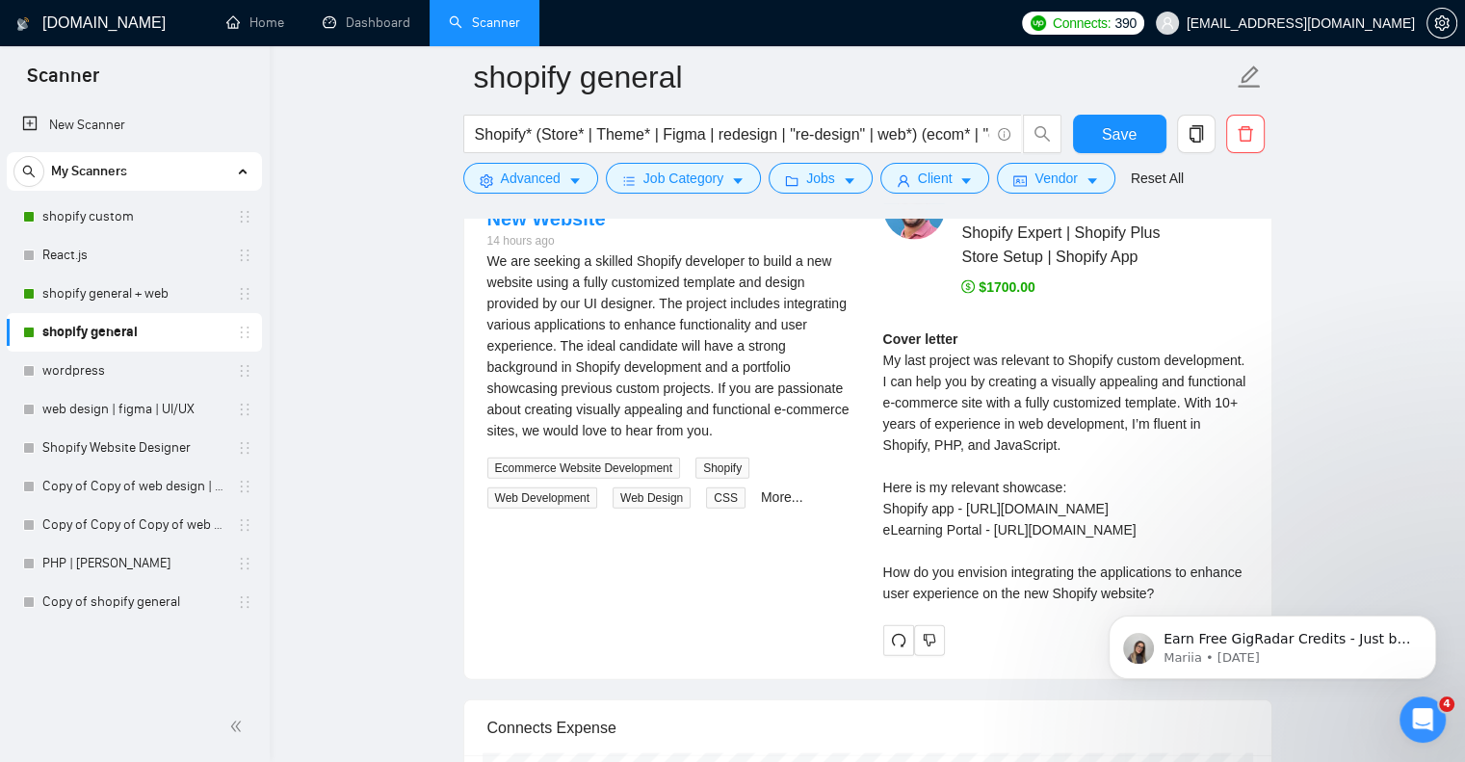
scroll to position [4175, 0]
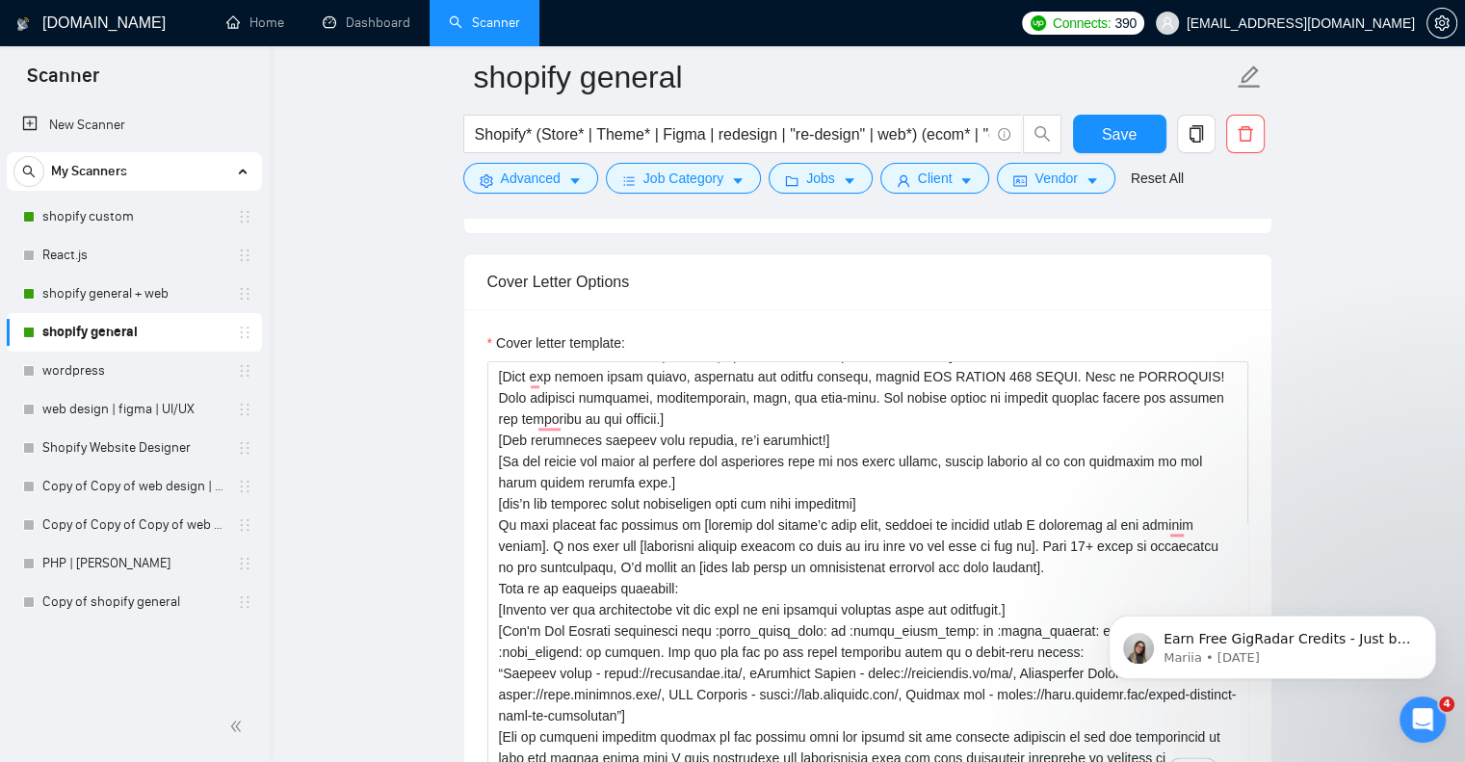
scroll to position [2183, 0]
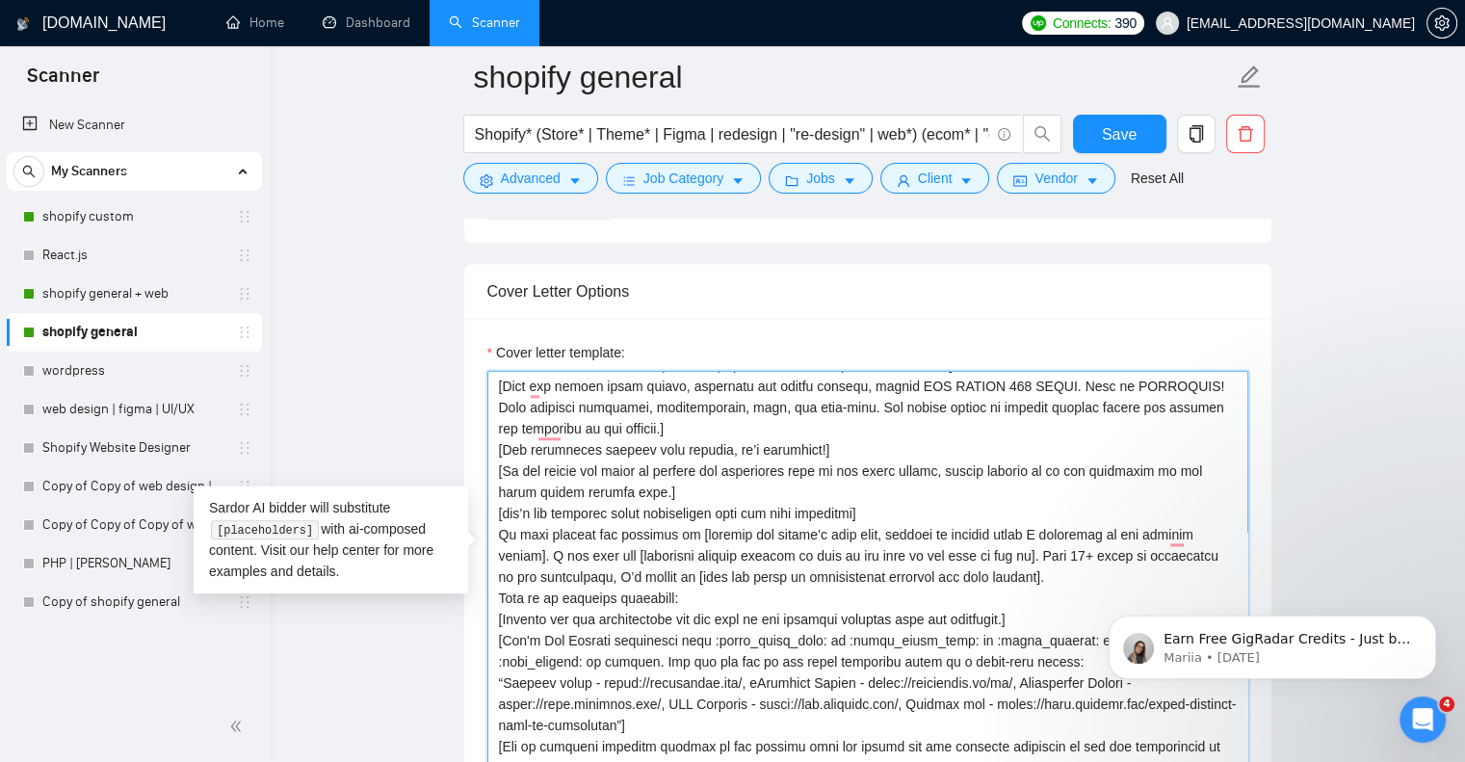
drag, startPoint x: 667, startPoint y: 457, endPoint x: 916, endPoint y: 458, distance: 249.5
click at [916, 458] on textarea "Cover letter template:" at bounding box center [868, 588] width 761 height 434
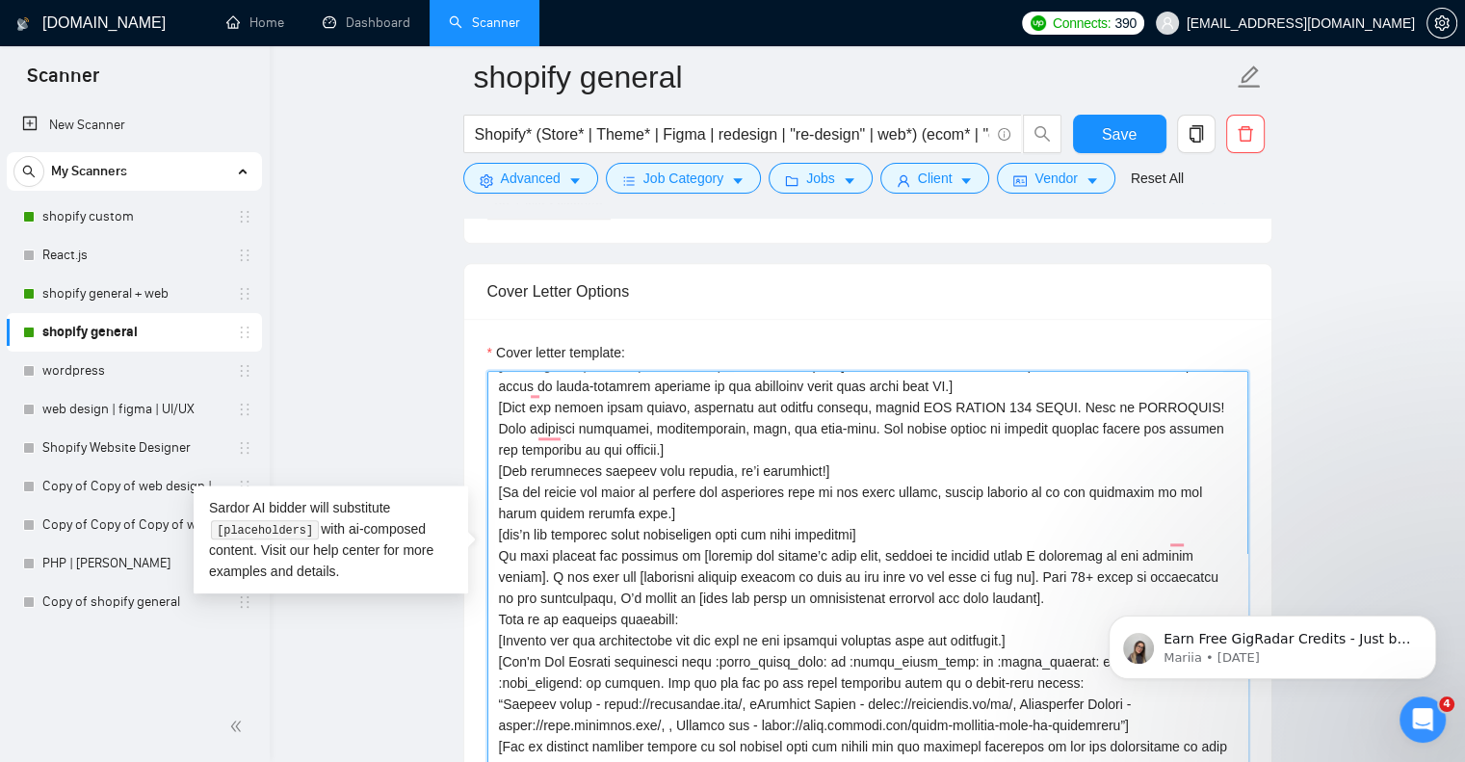
scroll to position [275, 0]
drag, startPoint x: 1001, startPoint y: 456, endPoint x: 656, endPoint y: 473, distance: 345.4
click at [656, 473] on textarea "Cover letter template:" at bounding box center [868, 588] width 761 height 434
drag, startPoint x: 740, startPoint y: 459, endPoint x: 993, endPoint y: 454, distance: 253.4
click at [993, 454] on textarea "Cover letter template:" at bounding box center [868, 588] width 761 height 434
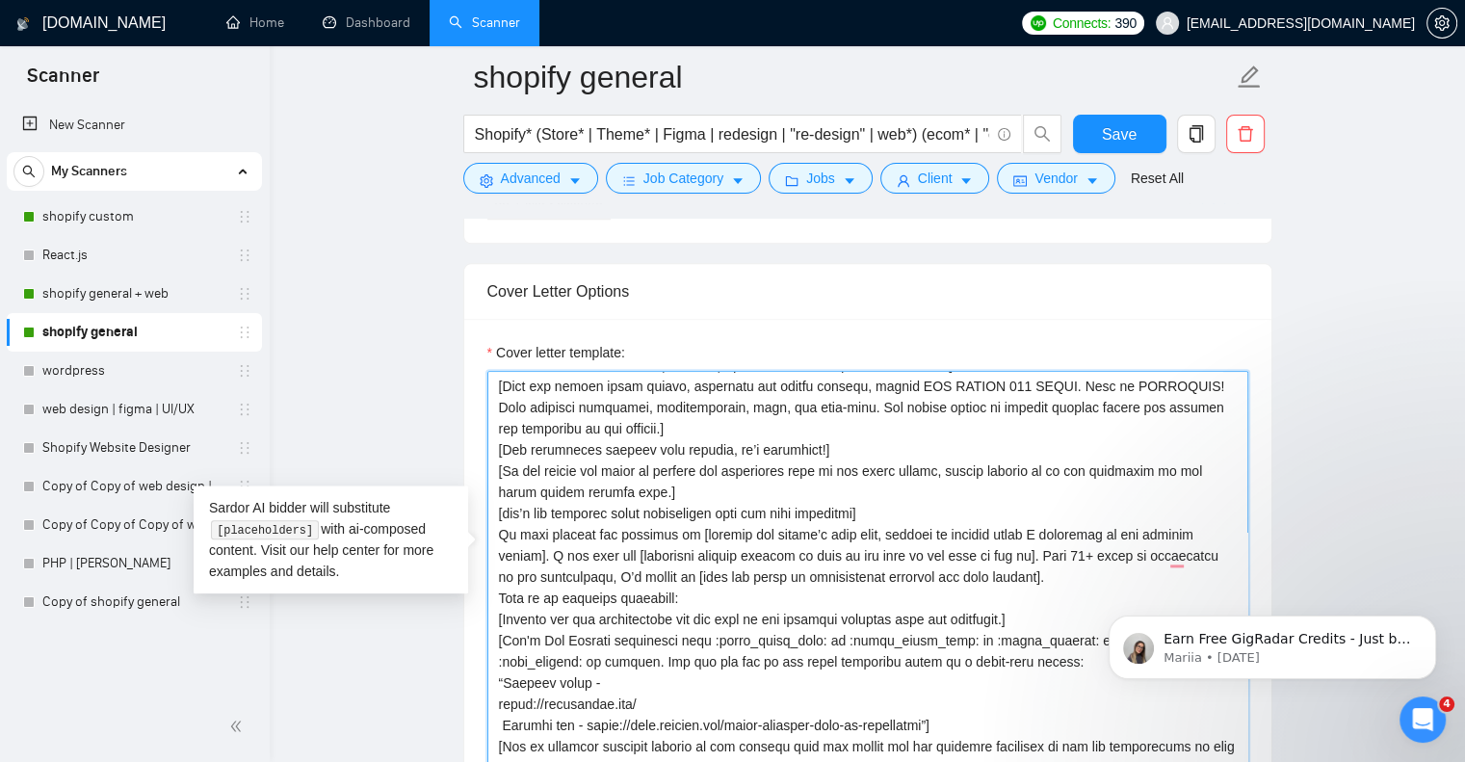
scroll to position [296, 0]
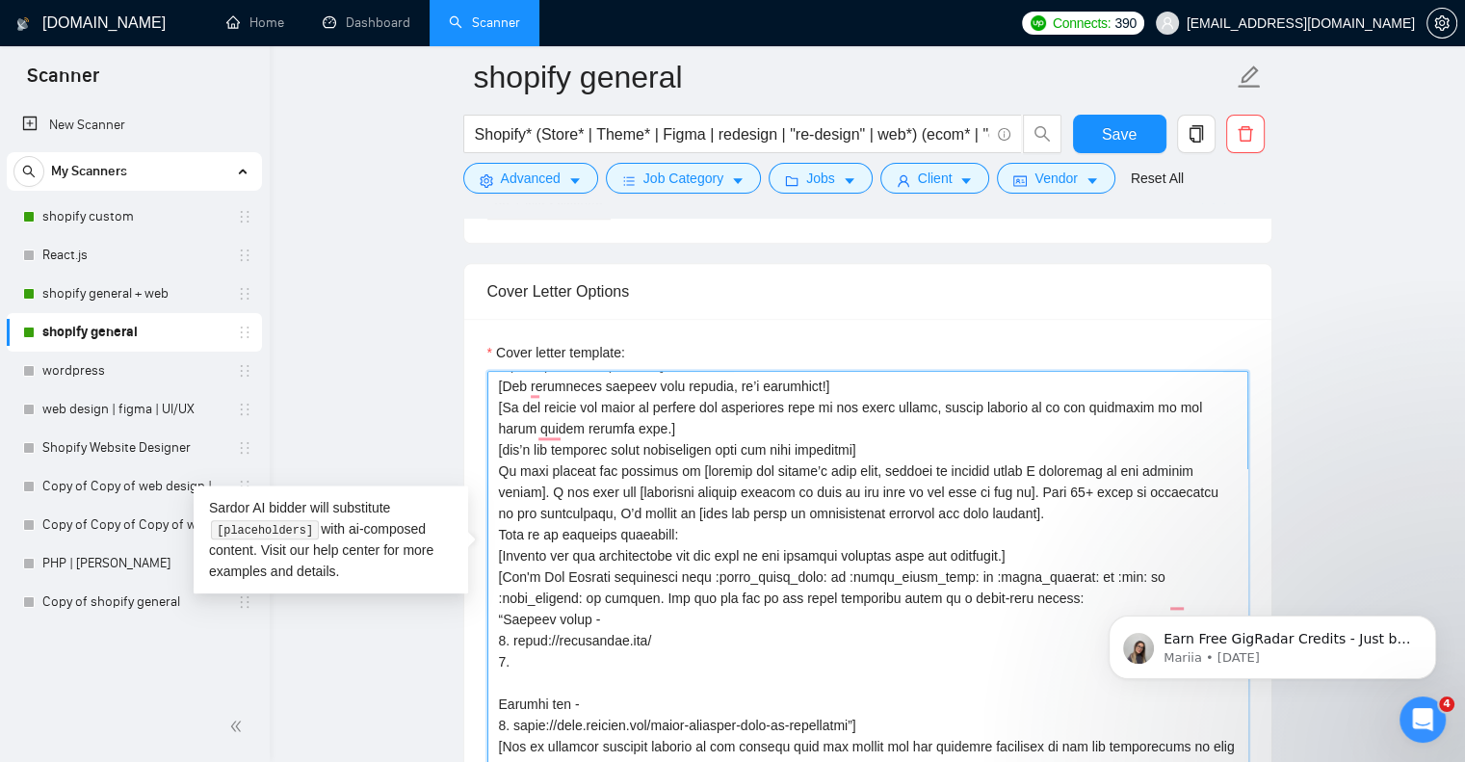
click at [902, 541] on textarea "Cover letter template:" at bounding box center [868, 588] width 761 height 434
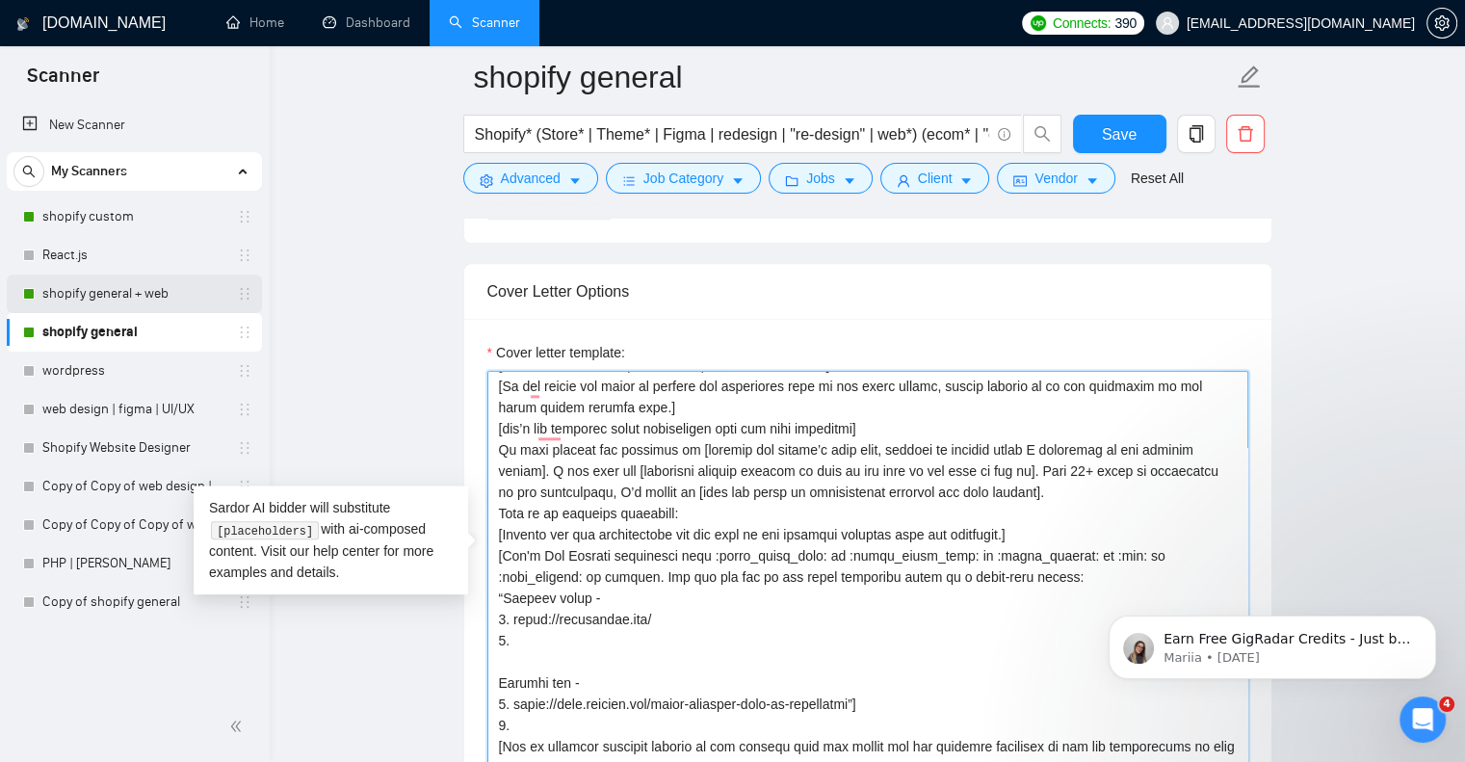
paste textarea "[URL][DOMAIN_NAME] [URL][DOMAIN_NAME]"
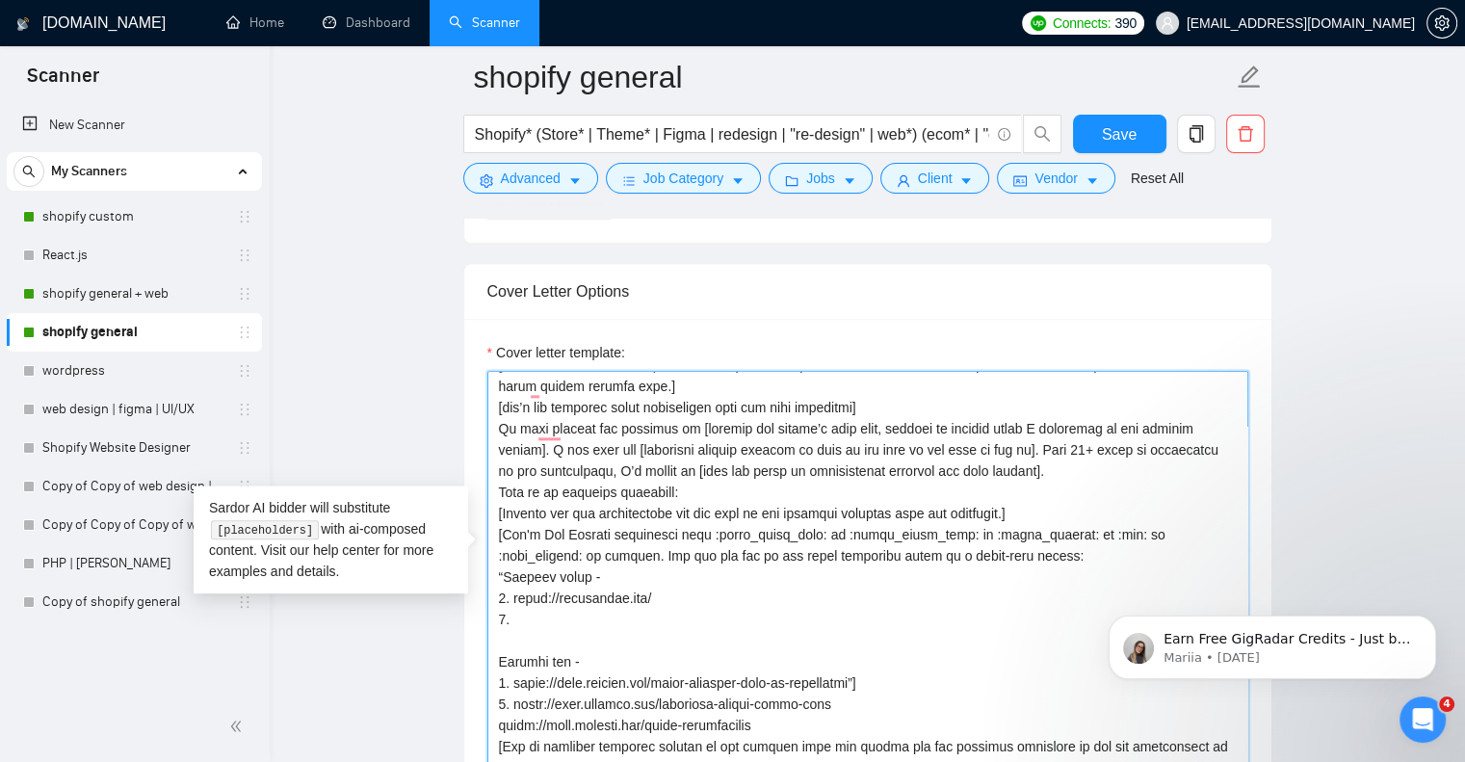
click at [498, 585] on textarea "Cover letter template:" at bounding box center [868, 588] width 761 height 434
click at [562, 480] on textarea "Cover letter template:" at bounding box center [868, 588] width 761 height 434
paste textarea "[URL][DOMAIN_NAME]"
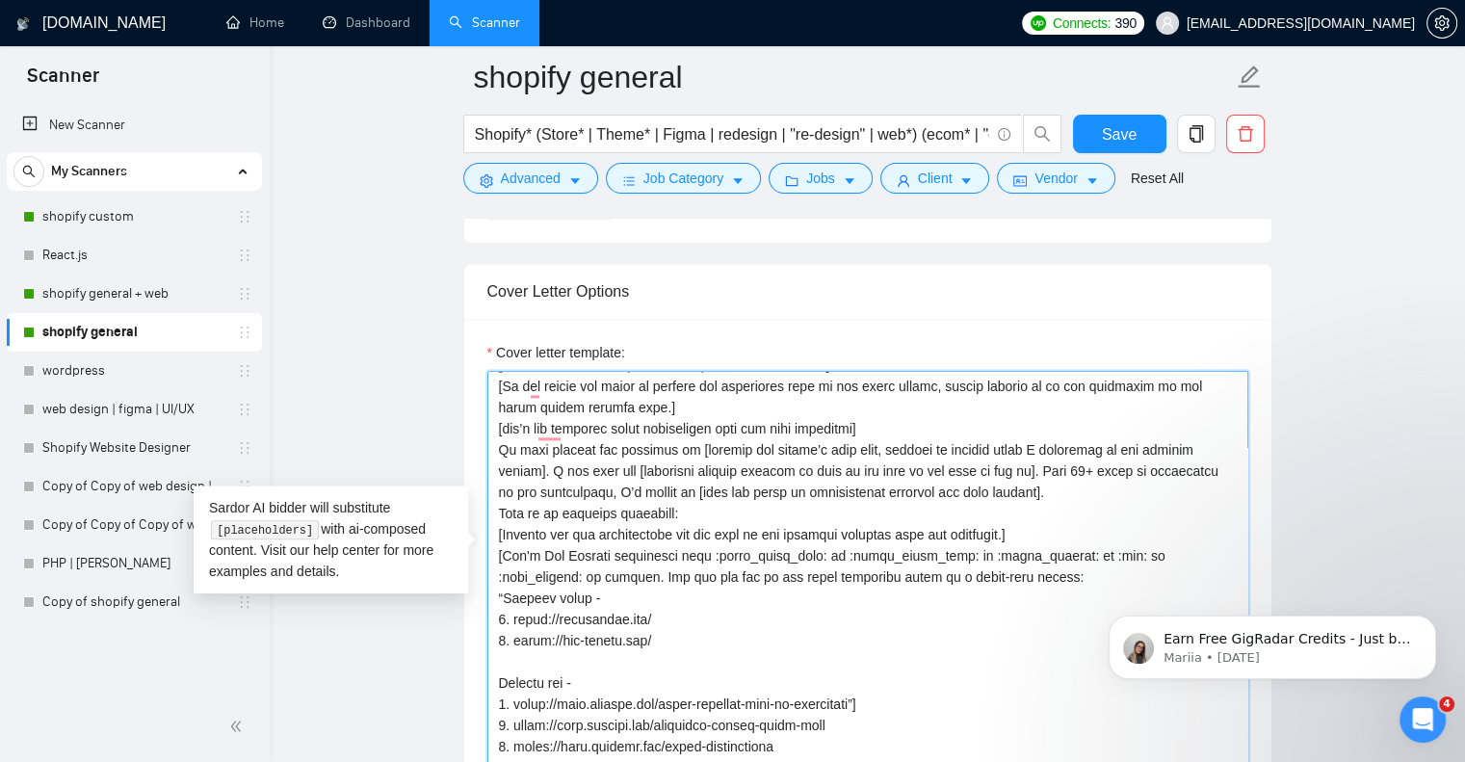
paste textarea "[URL][DOMAIN_NAME]"
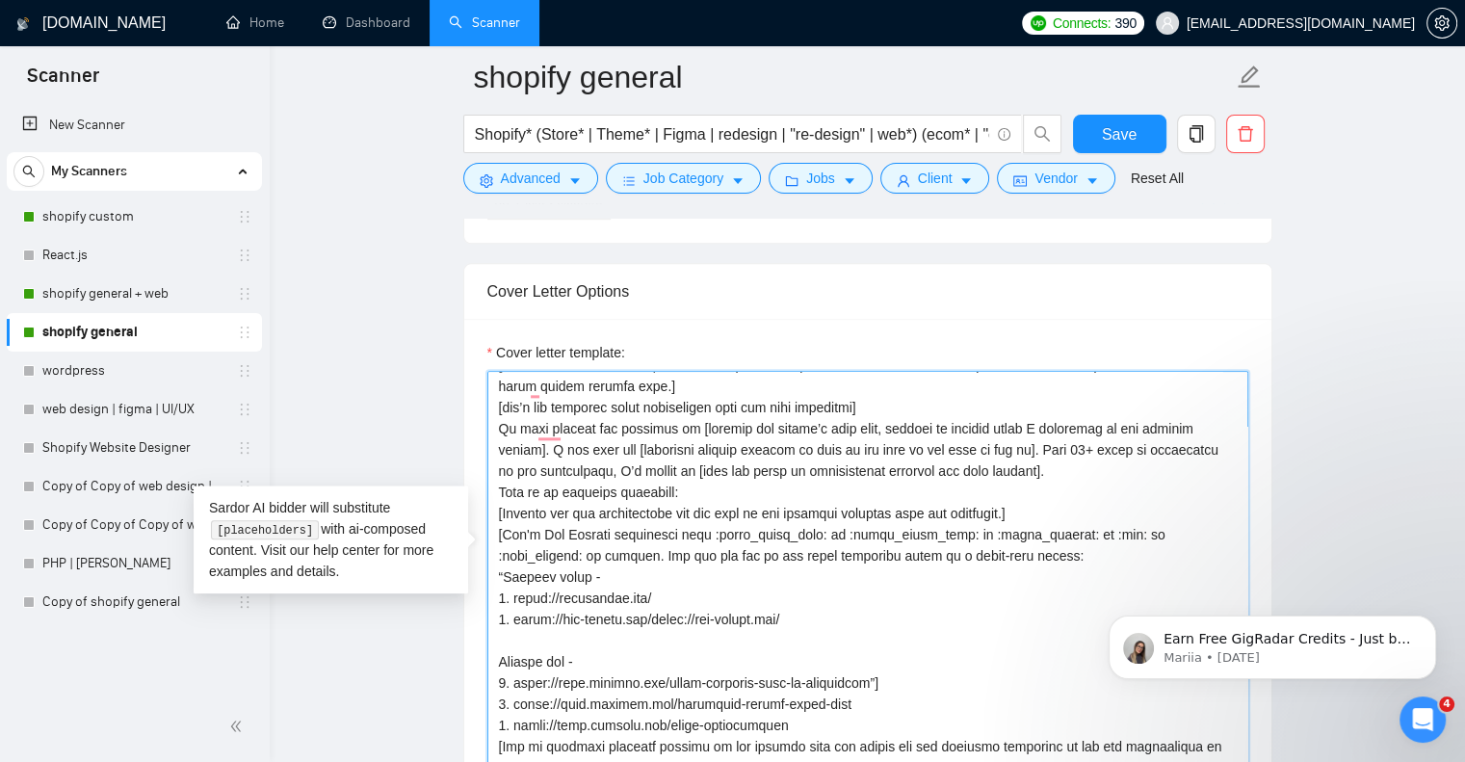
paste textarea "[URL][DOMAIN_NAME]"
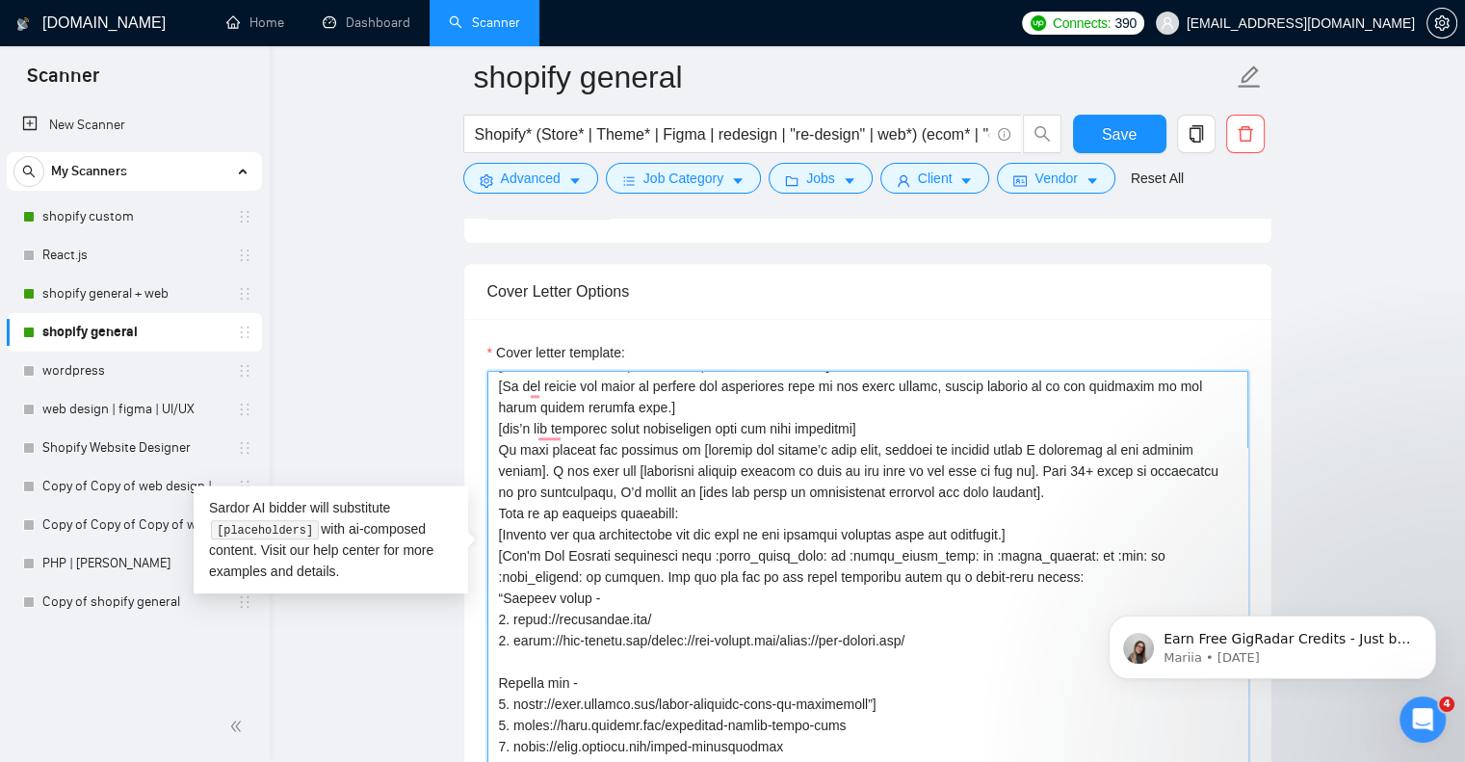
paste textarea "[URL][DOMAIN_NAME]"
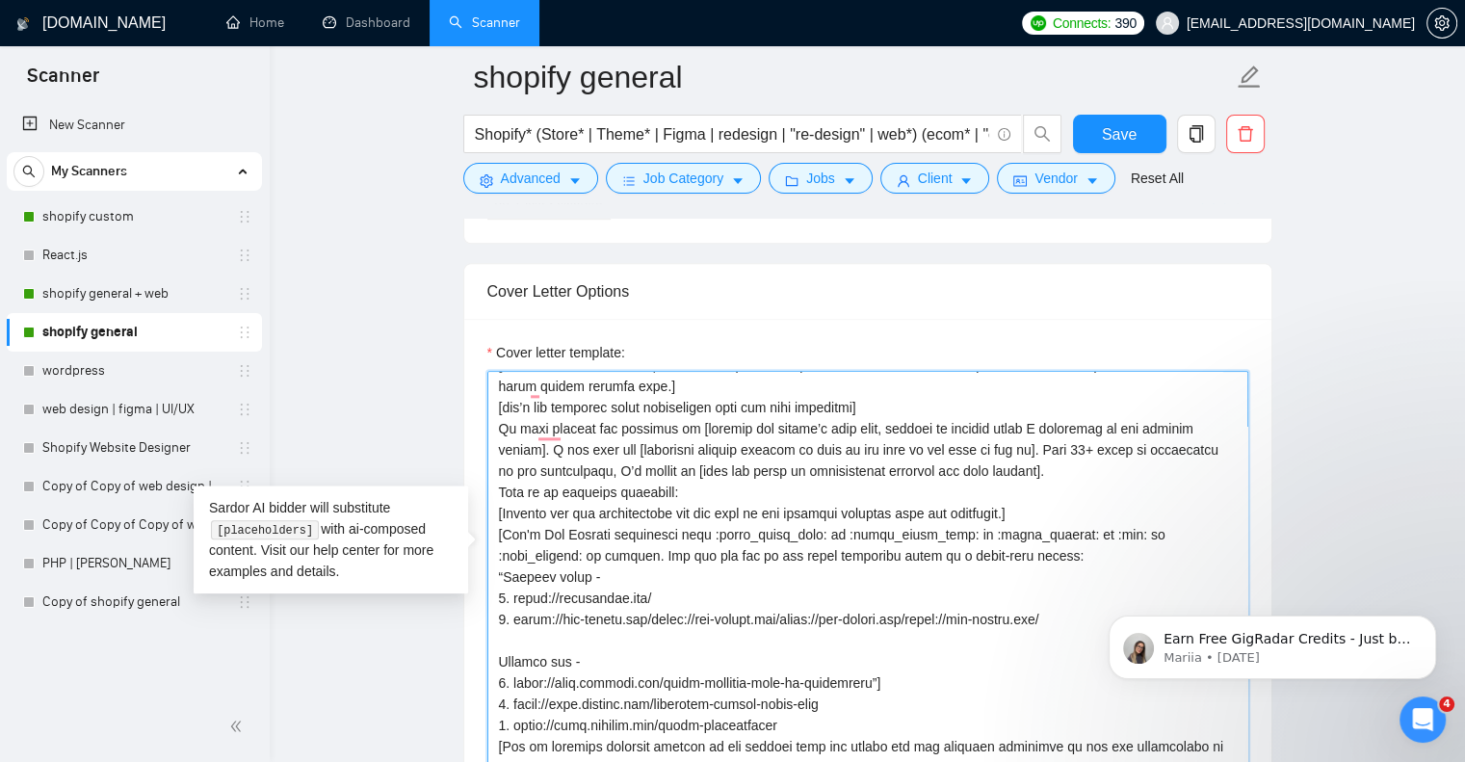
paste textarea "[URL][DOMAIN_NAME]"
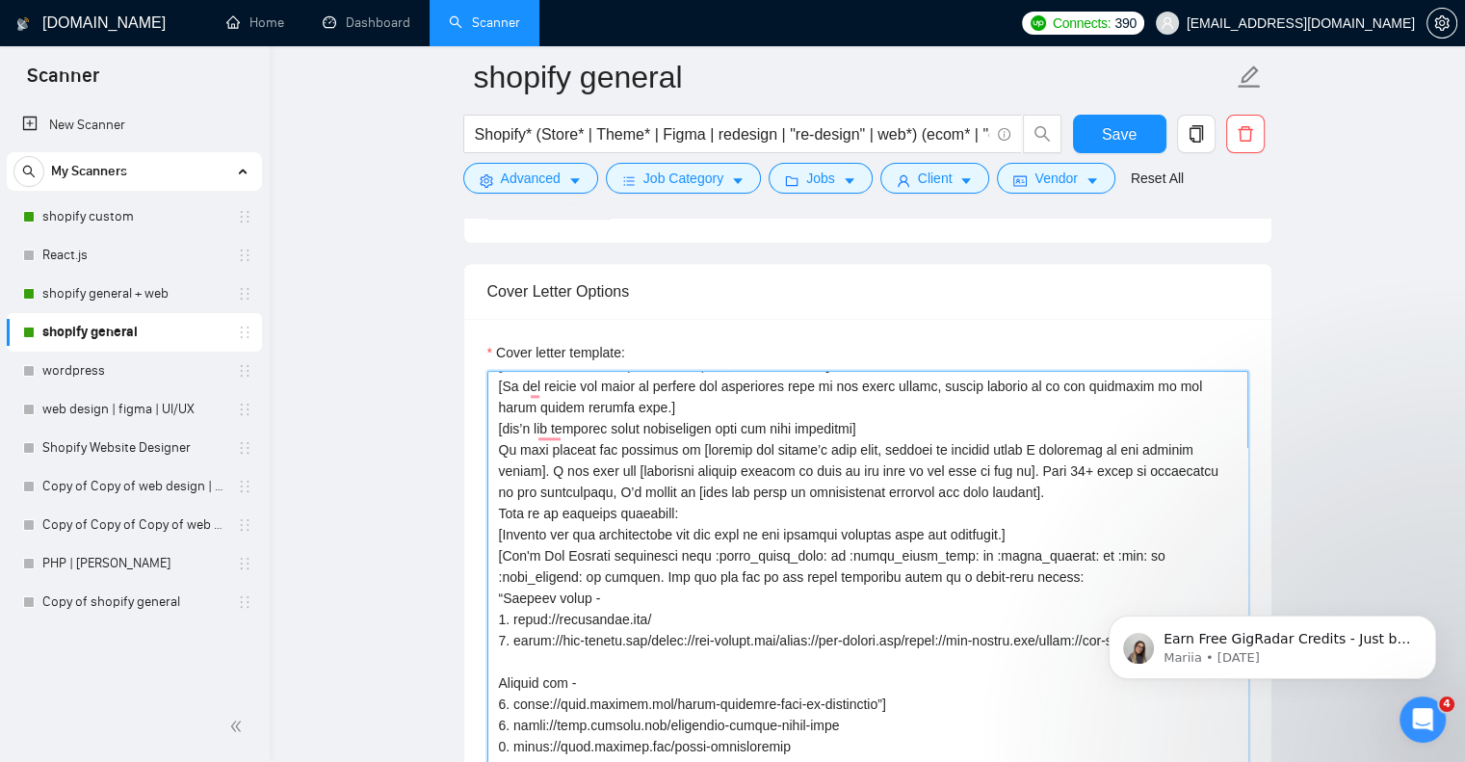
click at [605, 500] on textarea "Cover letter template:" at bounding box center [868, 588] width 761 height 434
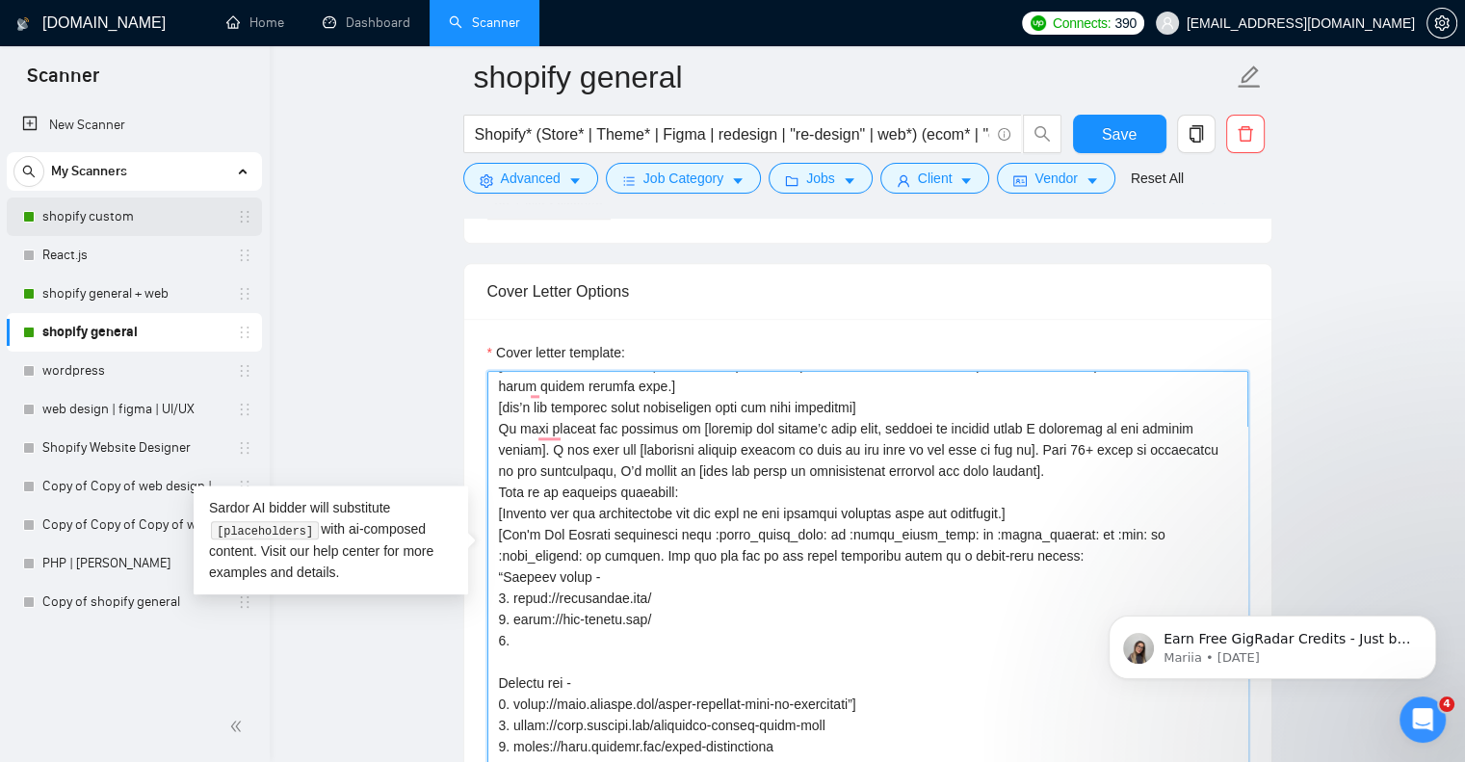
paste textarea "[URL][DOMAIN_NAME] [URL][DOMAIN_NAME]"
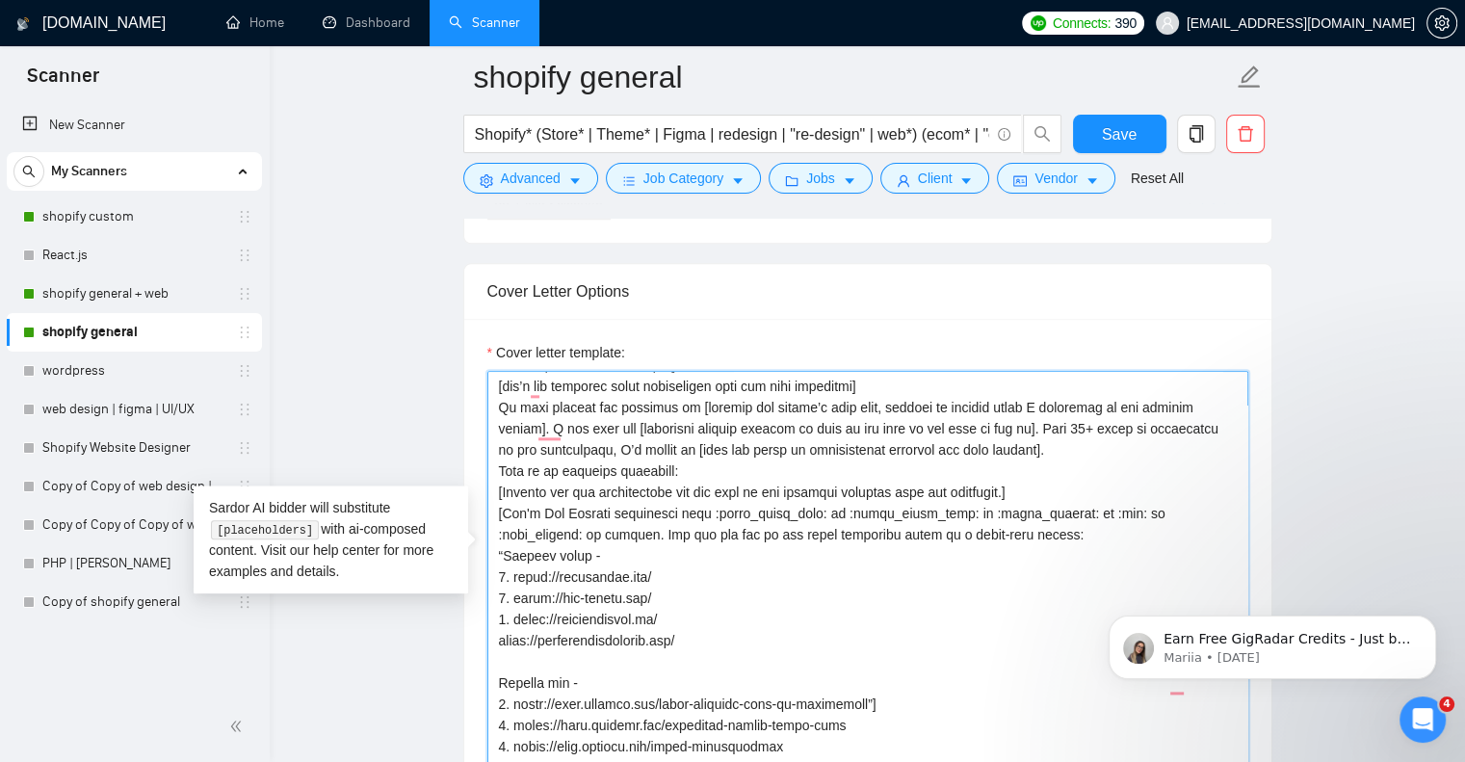
click at [497, 523] on textarea "Cover letter template:" at bounding box center [868, 588] width 761 height 434
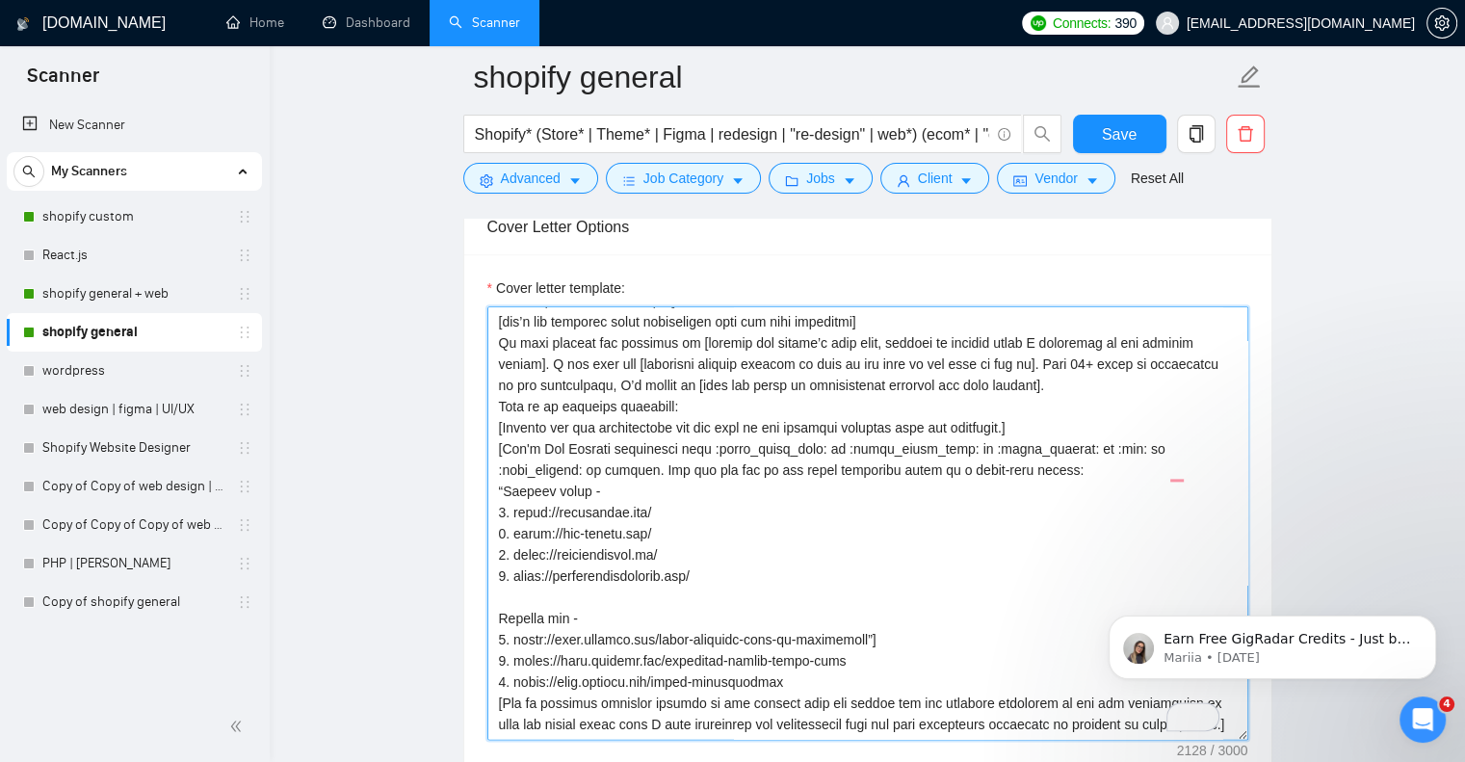
click at [802, 419] on textarea "Cover letter template:" at bounding box center [868, 523] width 761 height 434
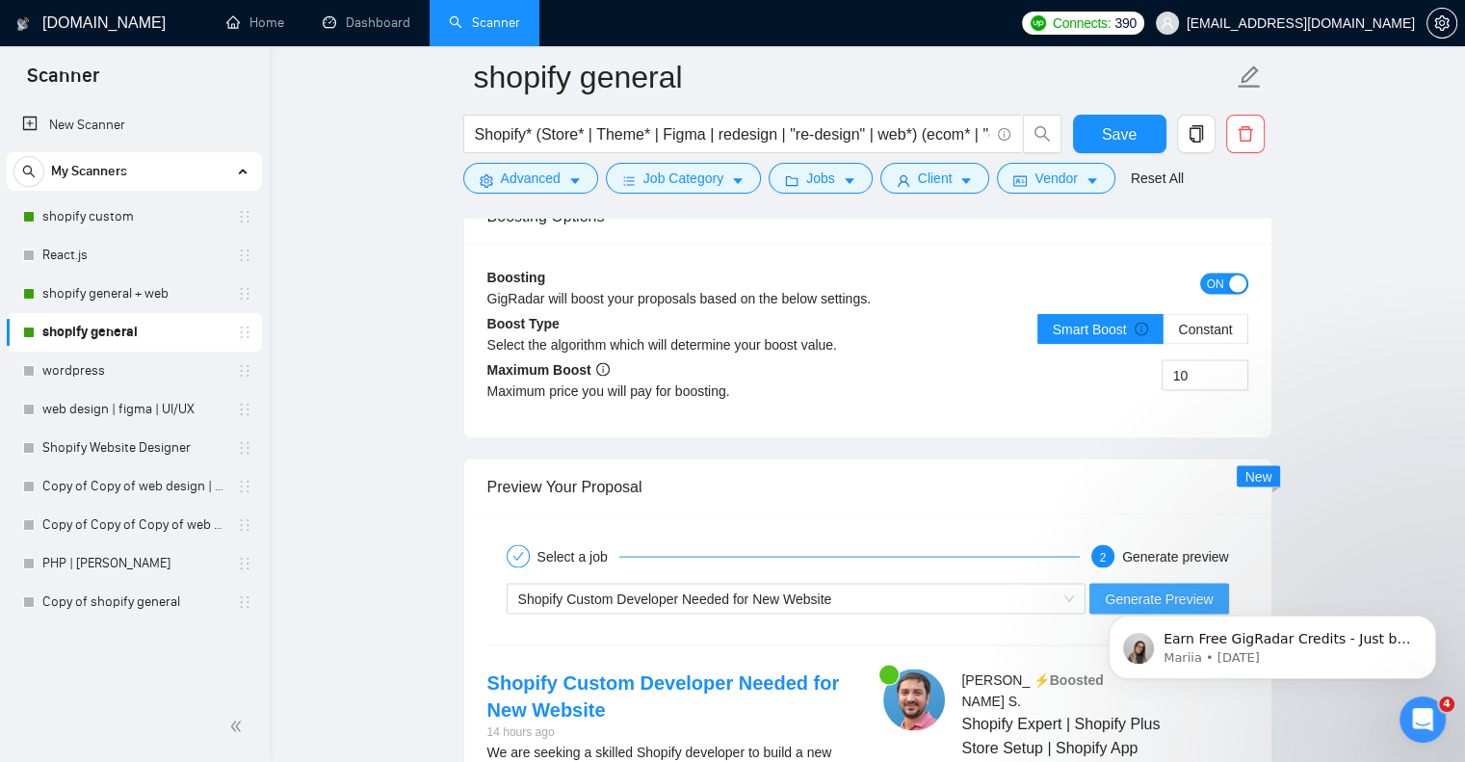
type textarea "[Lorem i dolor sitame co a elits doeius, temporin utlabo etdol, mag ali’e adm v…"
click at [1180, 588] on span "Generate Preview" at bounding box center [1159, 598] width 108 height 21
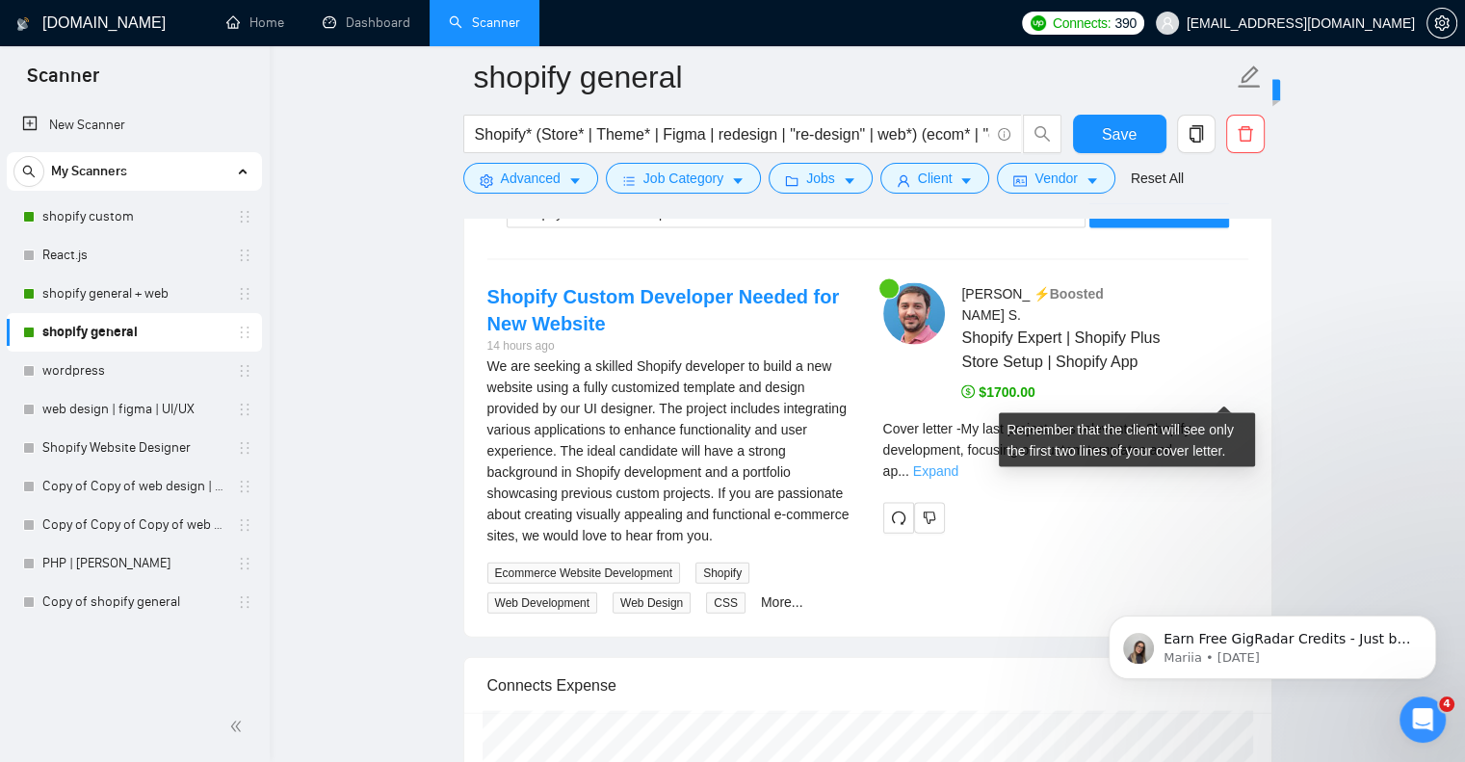
click at [959, 463] on link "Expand" at bounding box center [935, 470] width 45 height 15
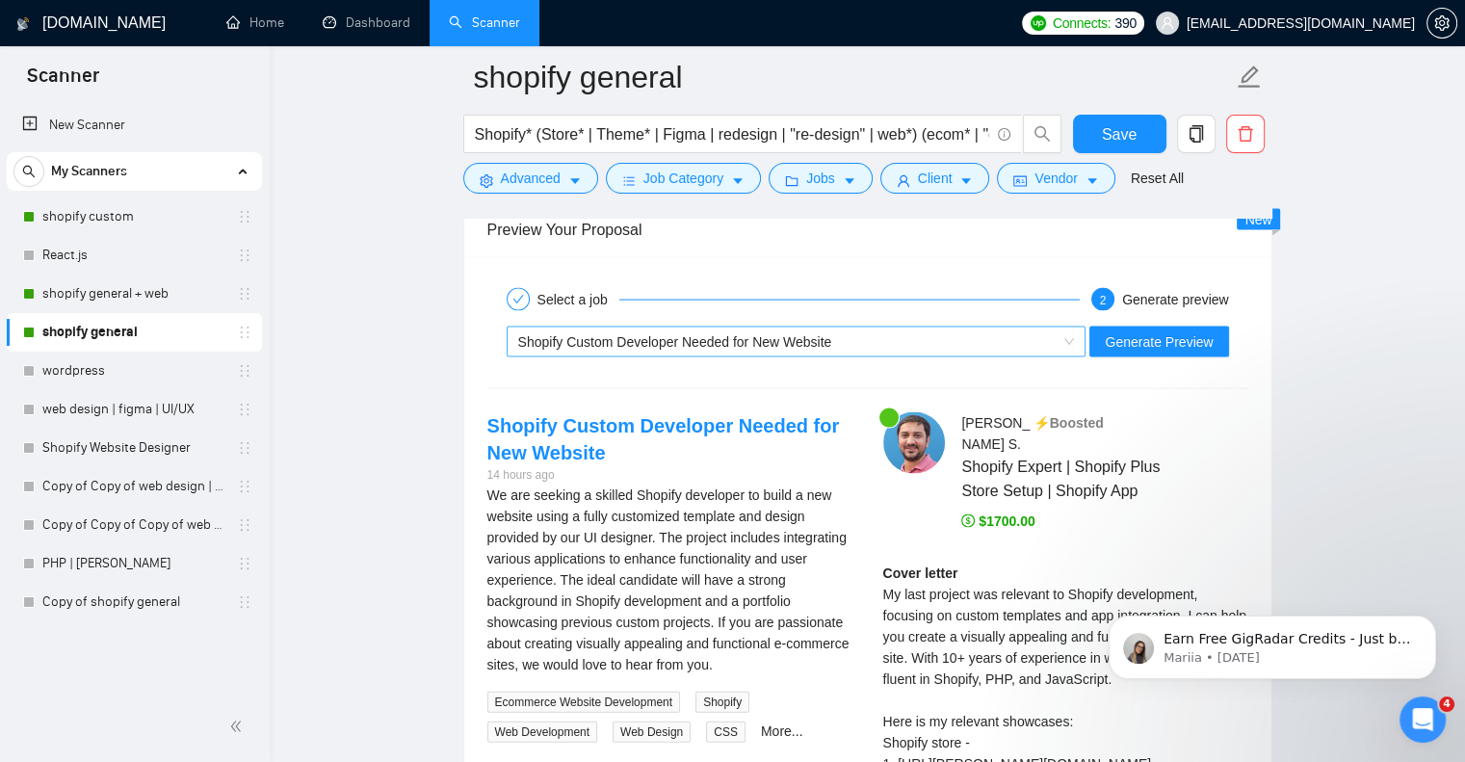
click at [917, 328] on div "Shopify Custom Developer Needed for New Website" at bounding box center [788, 342] width 540 height 29
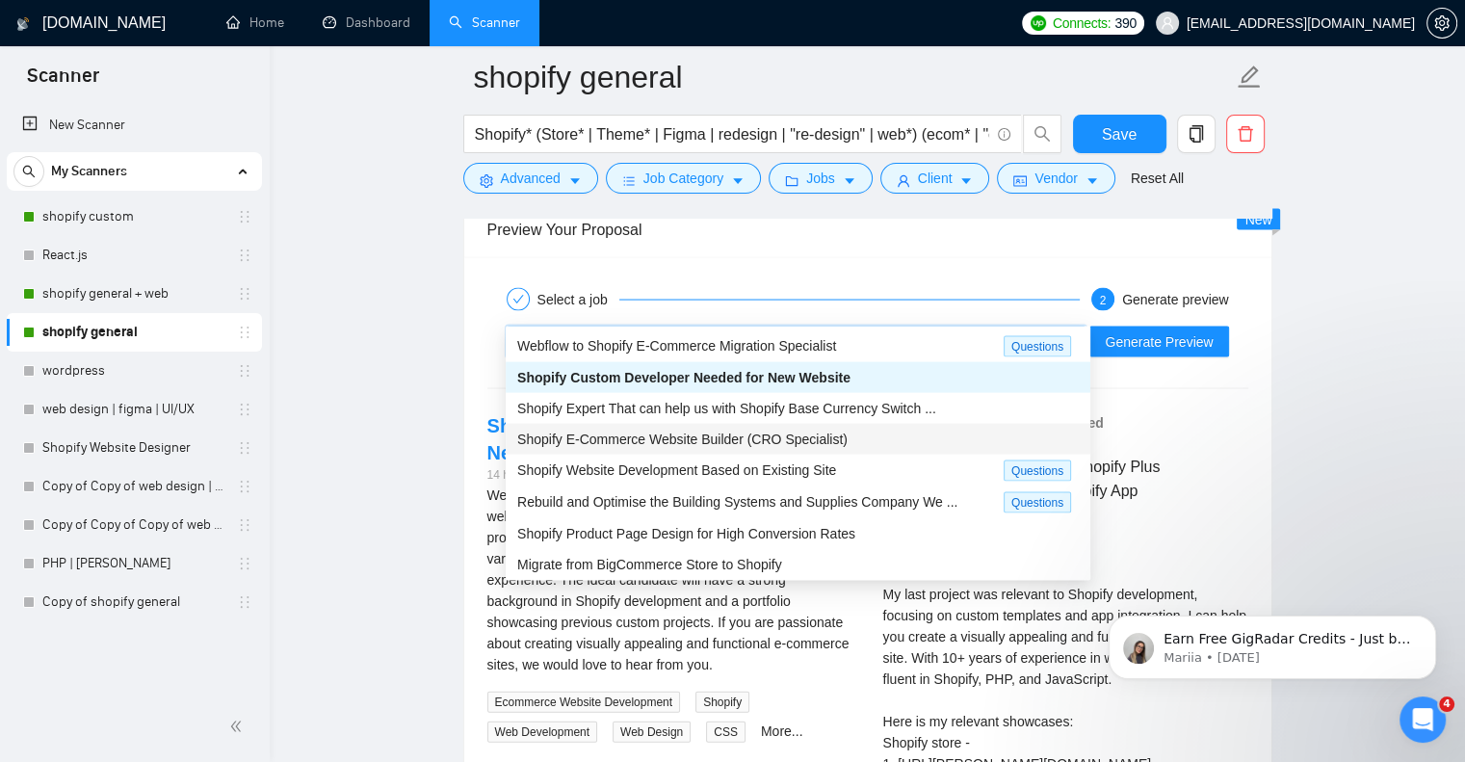
click at [855, 435] on div "Shopify E-Commerce Website Builder (CRO Specialist)" at bounding box center [798, 439] width 562 height 21
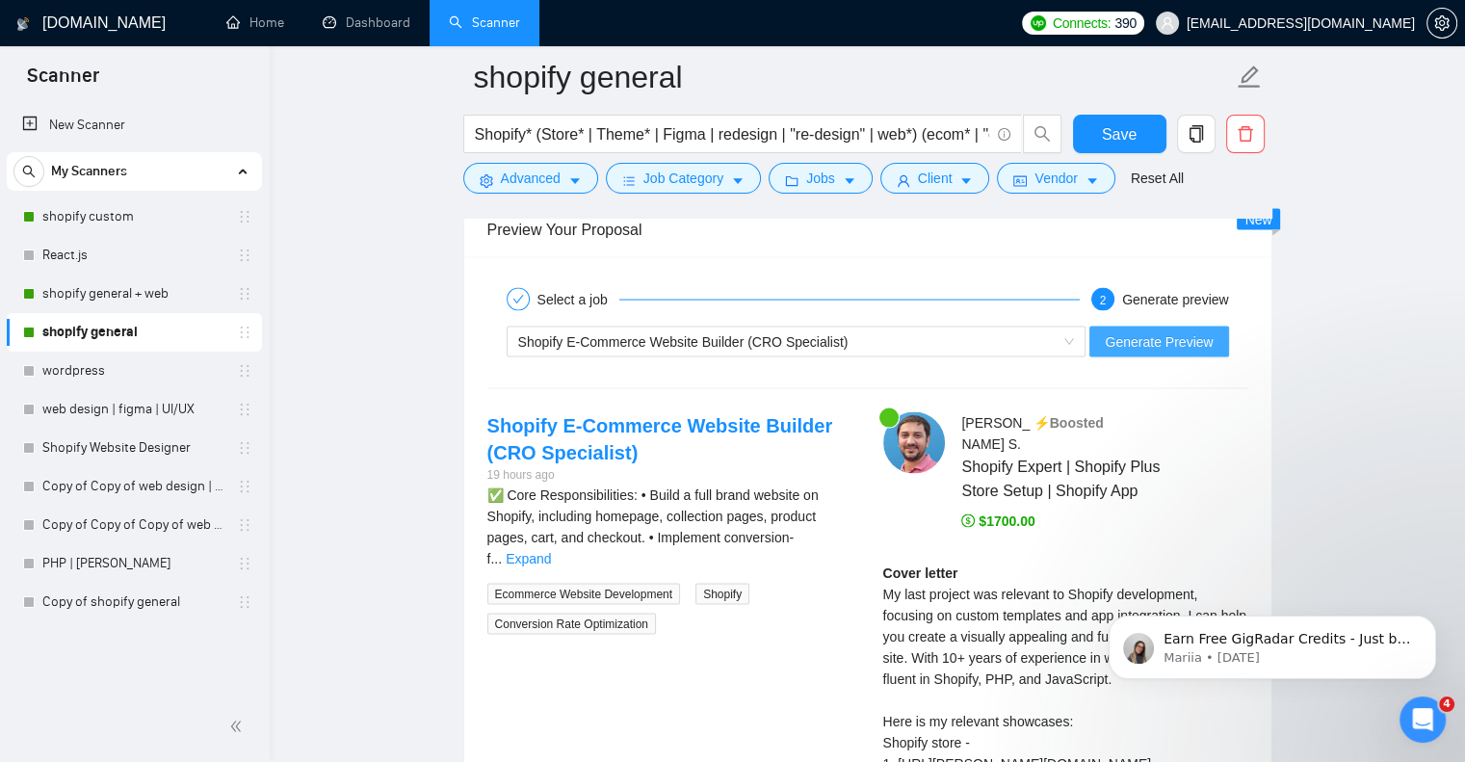
click at [1173, 331] on span "Generate Preview" at bounding box center [1159, 341] width 108 height 21
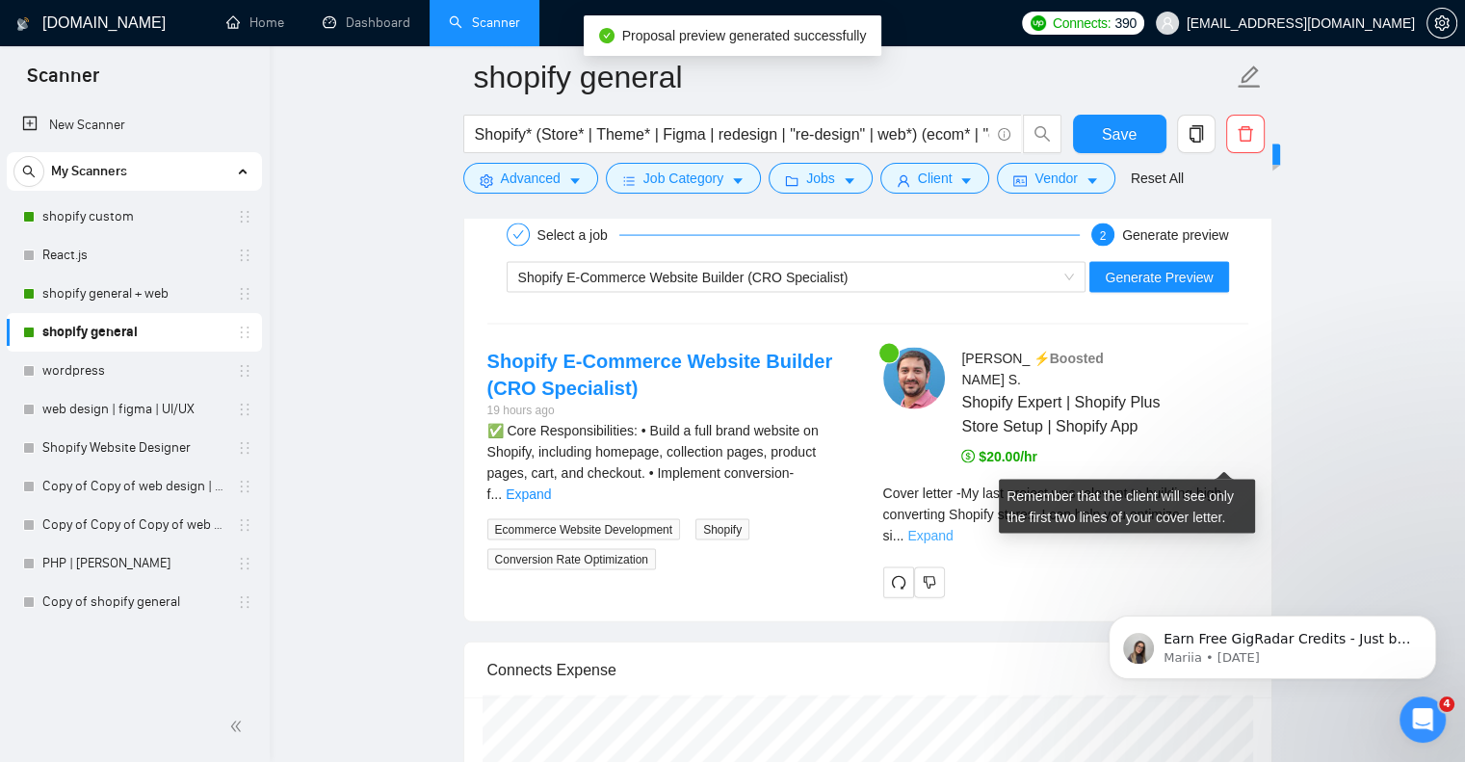
click at [953, 528] on link "Expand" at bounding box center [930, 535] width 45 height 15
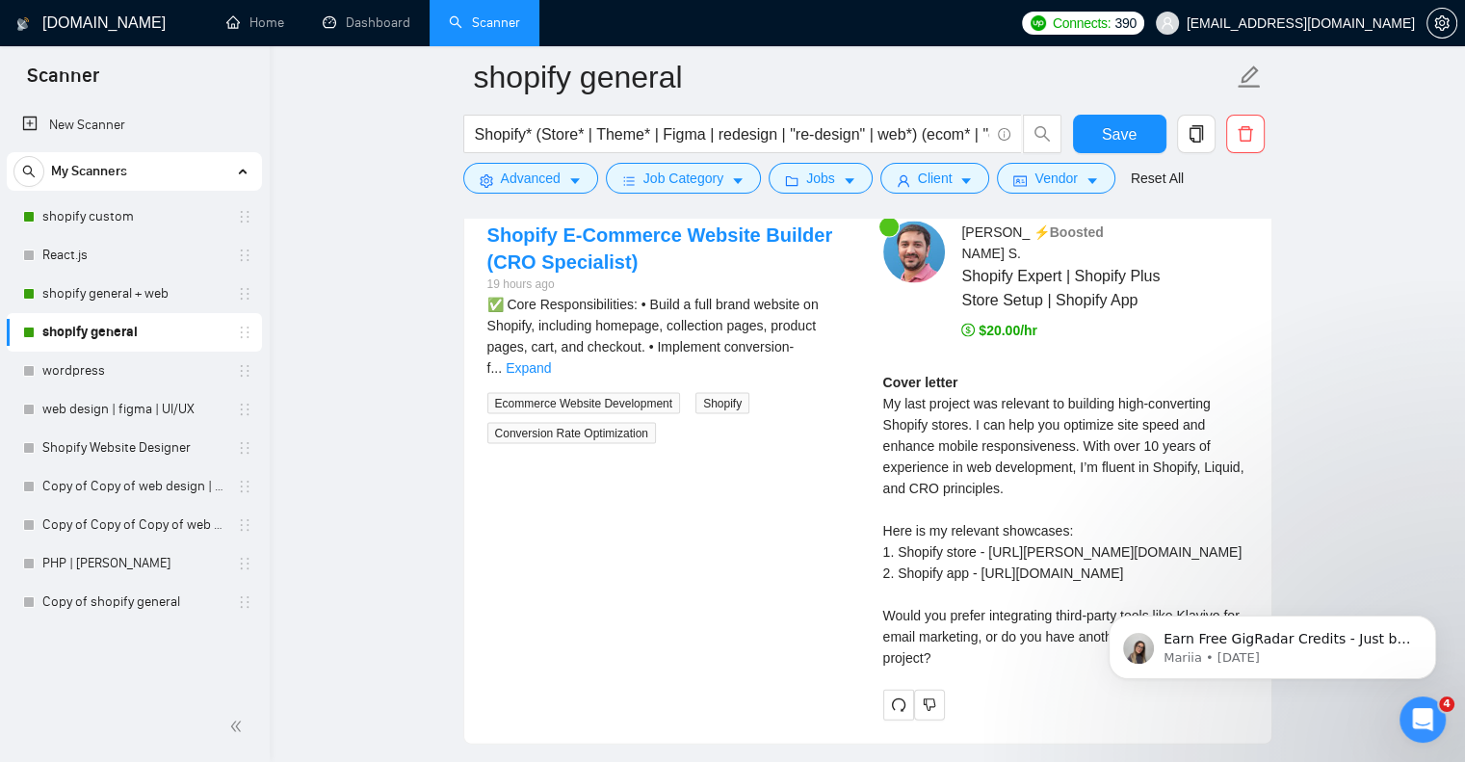
scroll to position [4175, 0]
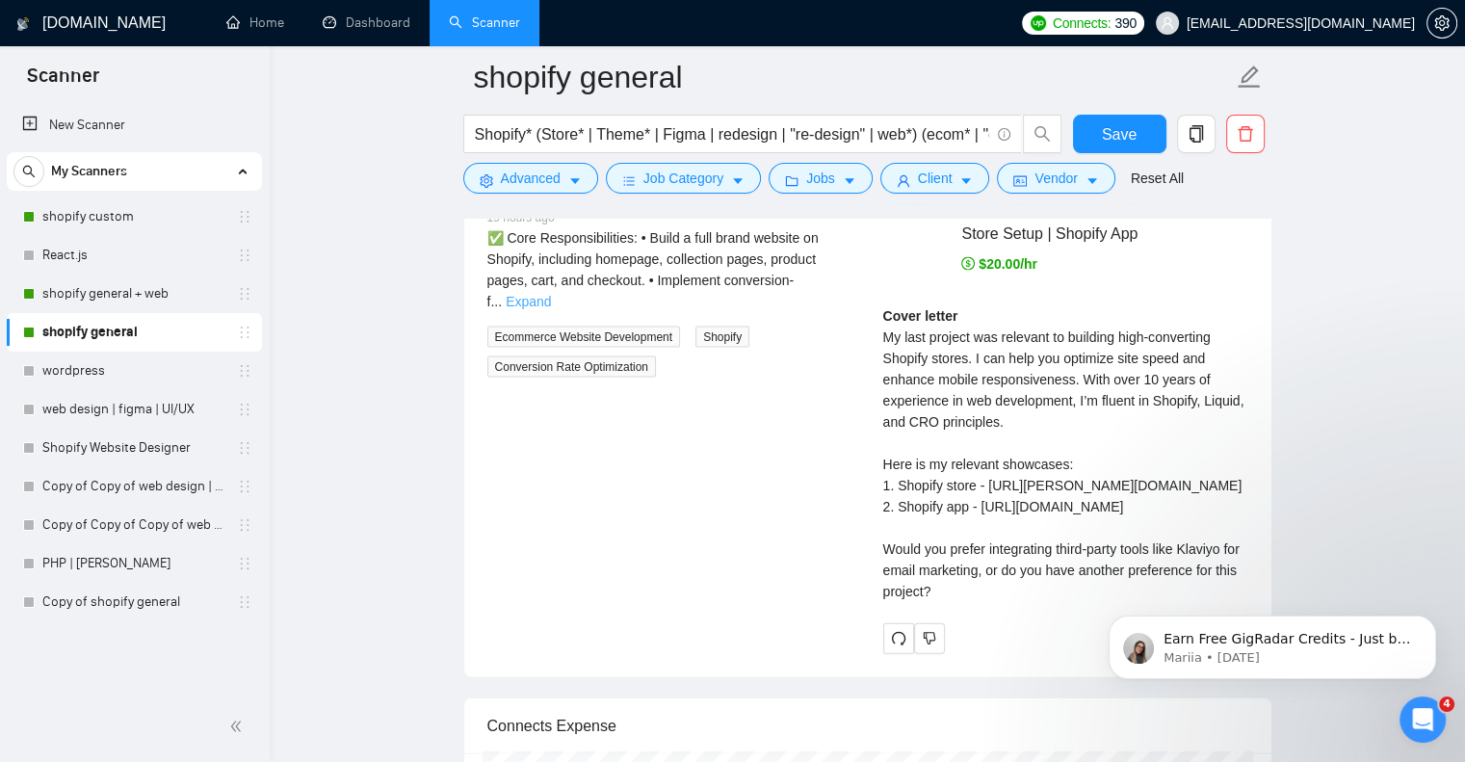
click at [551, 294] on link "Expand" at bounding box center [528, 301] width 45 height 15
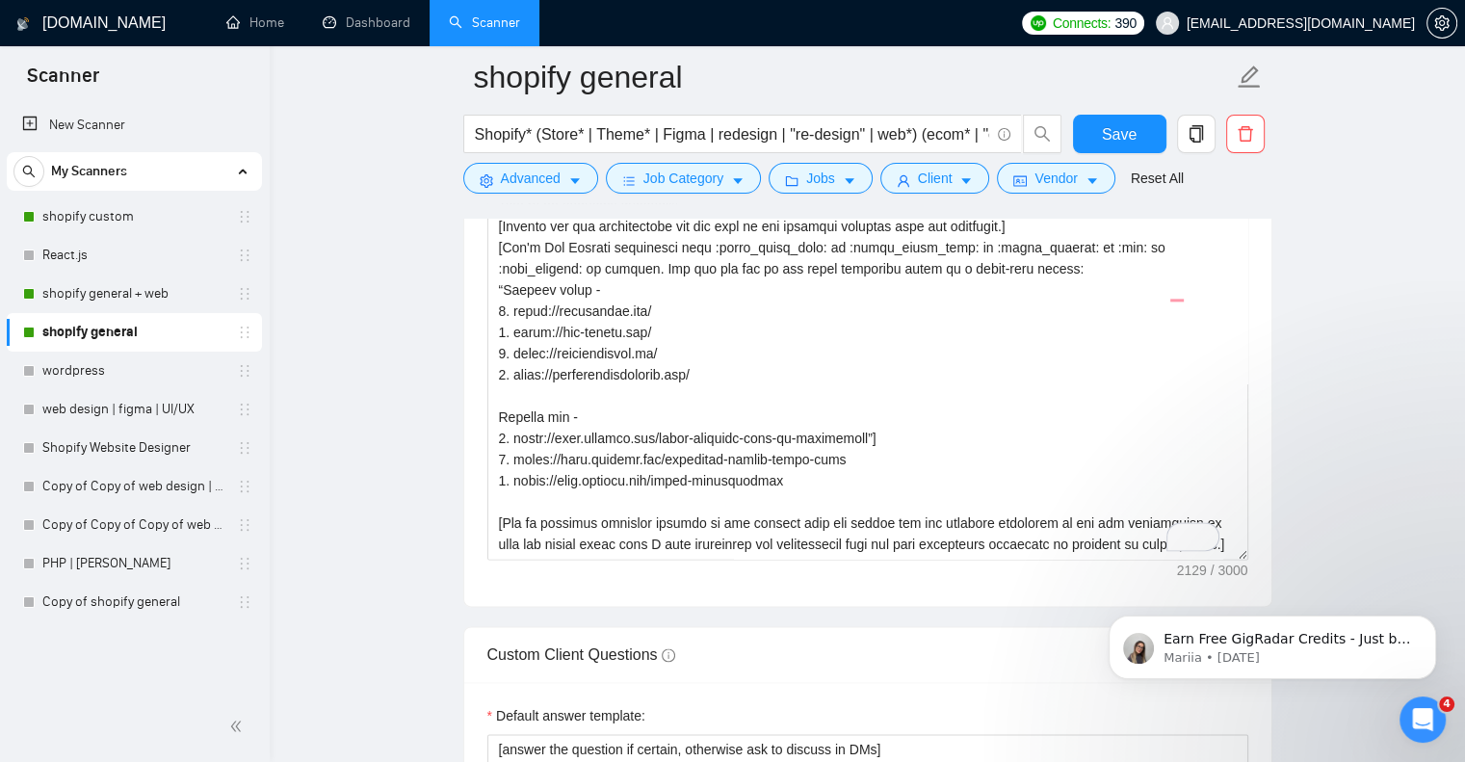
scroll to position [2312, 0]
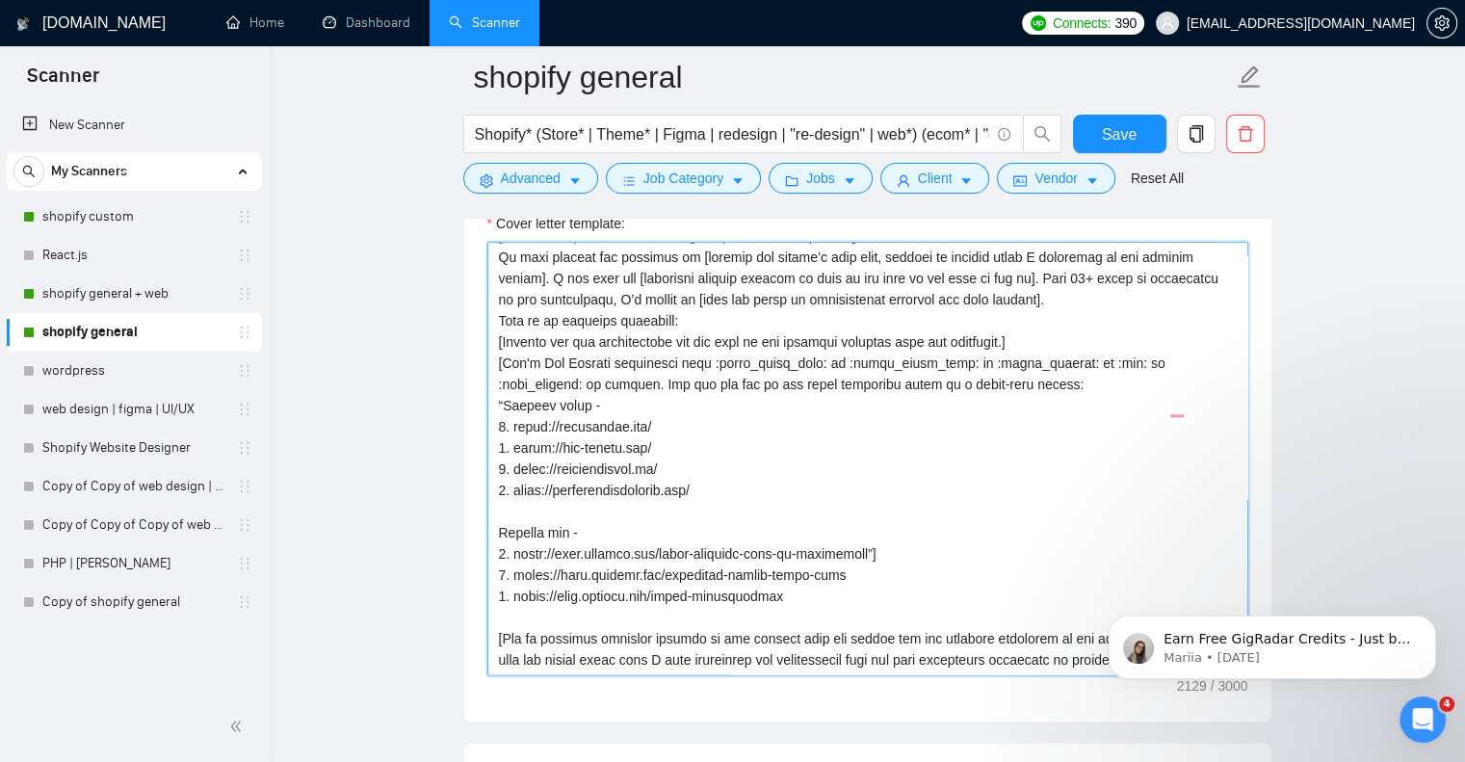
click at [728, 467] on textarea "Cover letter template:" at bounding box center [868, 459] width 761 height 434
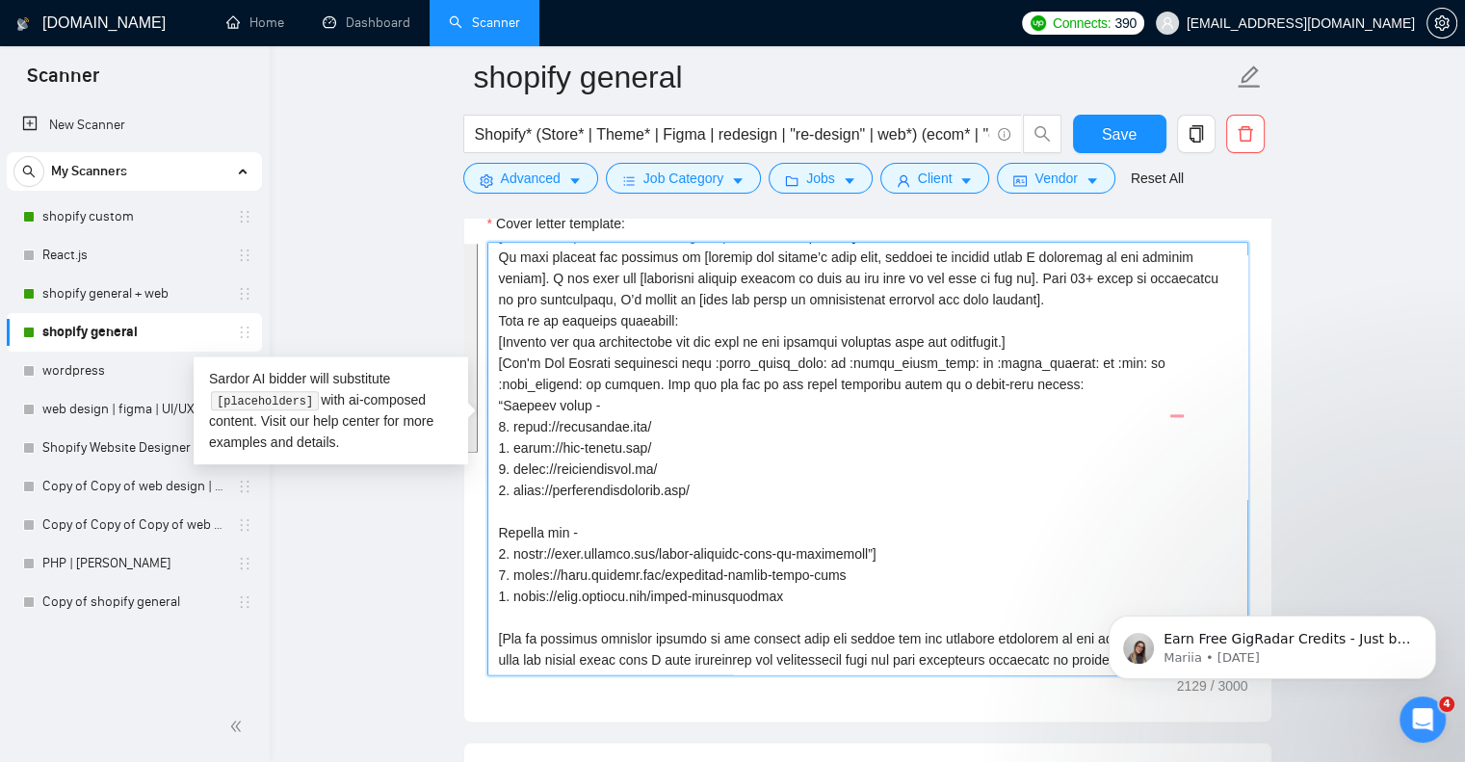
click at [730, 456] on textarea "Cover letter template:" at bounding box center [868, 459] width 761 height 434
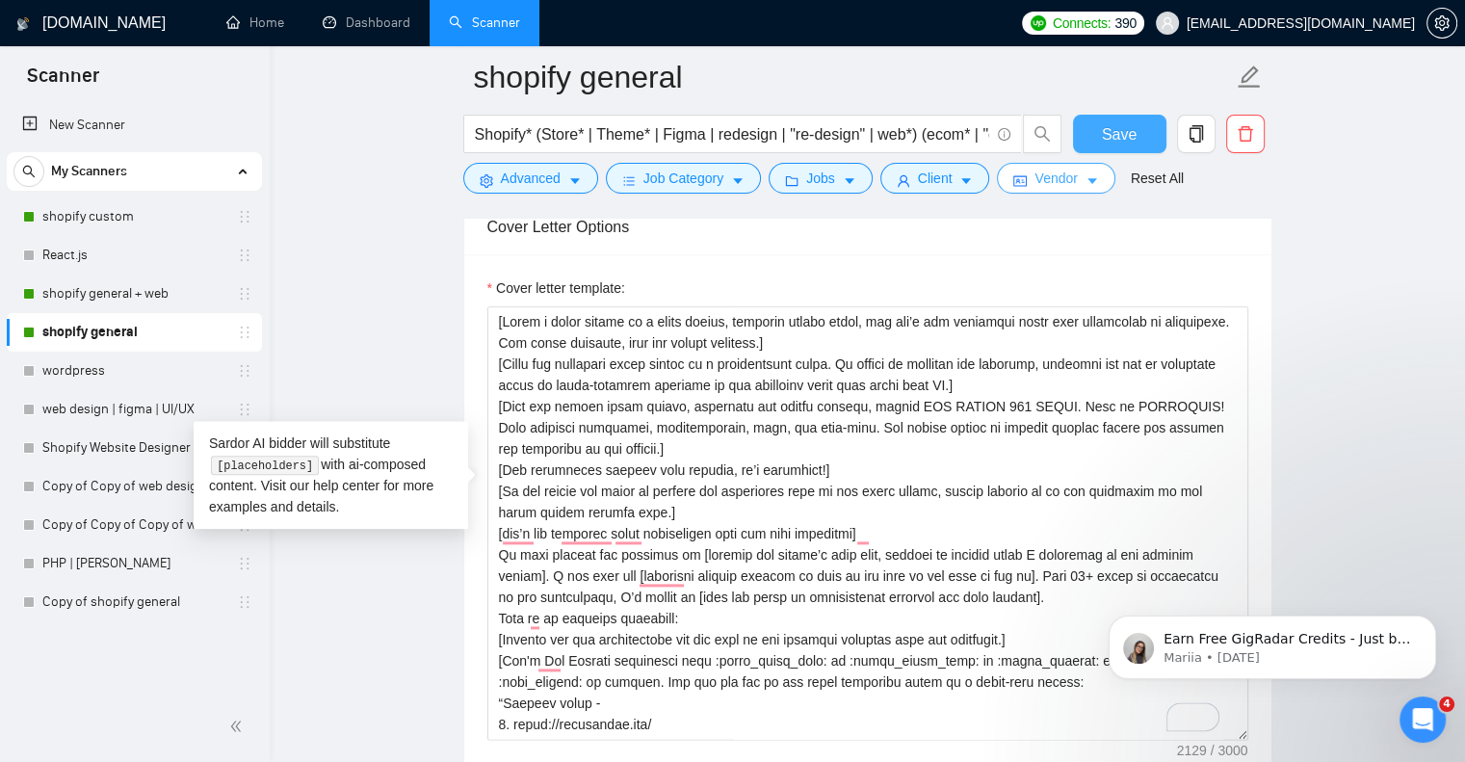
drag, startPoint x: 1124, startPoint y: 138, endPoint x: 1094, endPoint y: 172, distance: 45.7
click at [1124, 138] on span "Save" at bounding box center [1119, 134] width 35 height 24
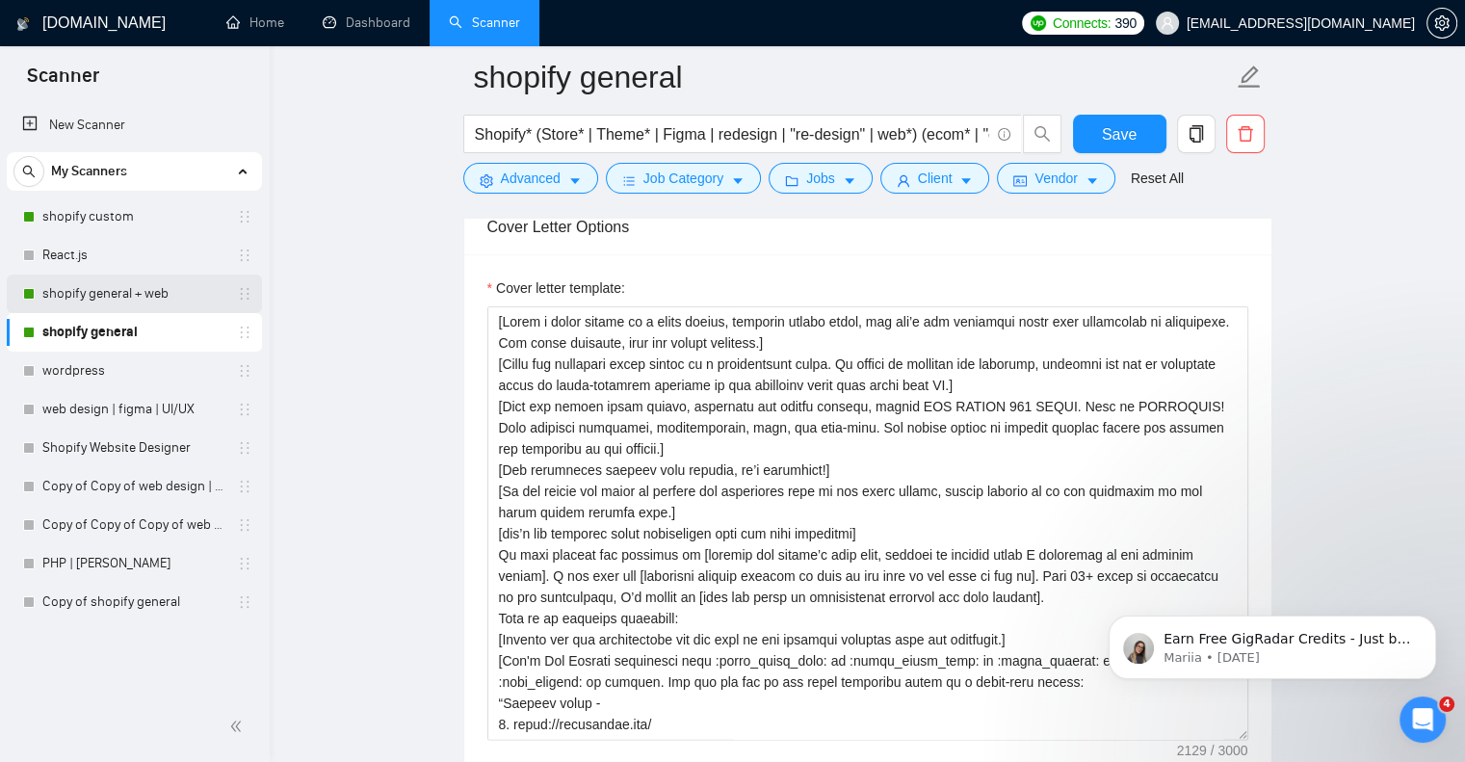
click at [107, 294] on link "shopify general + web" at bounding box center [133, 294] width 183 height 39
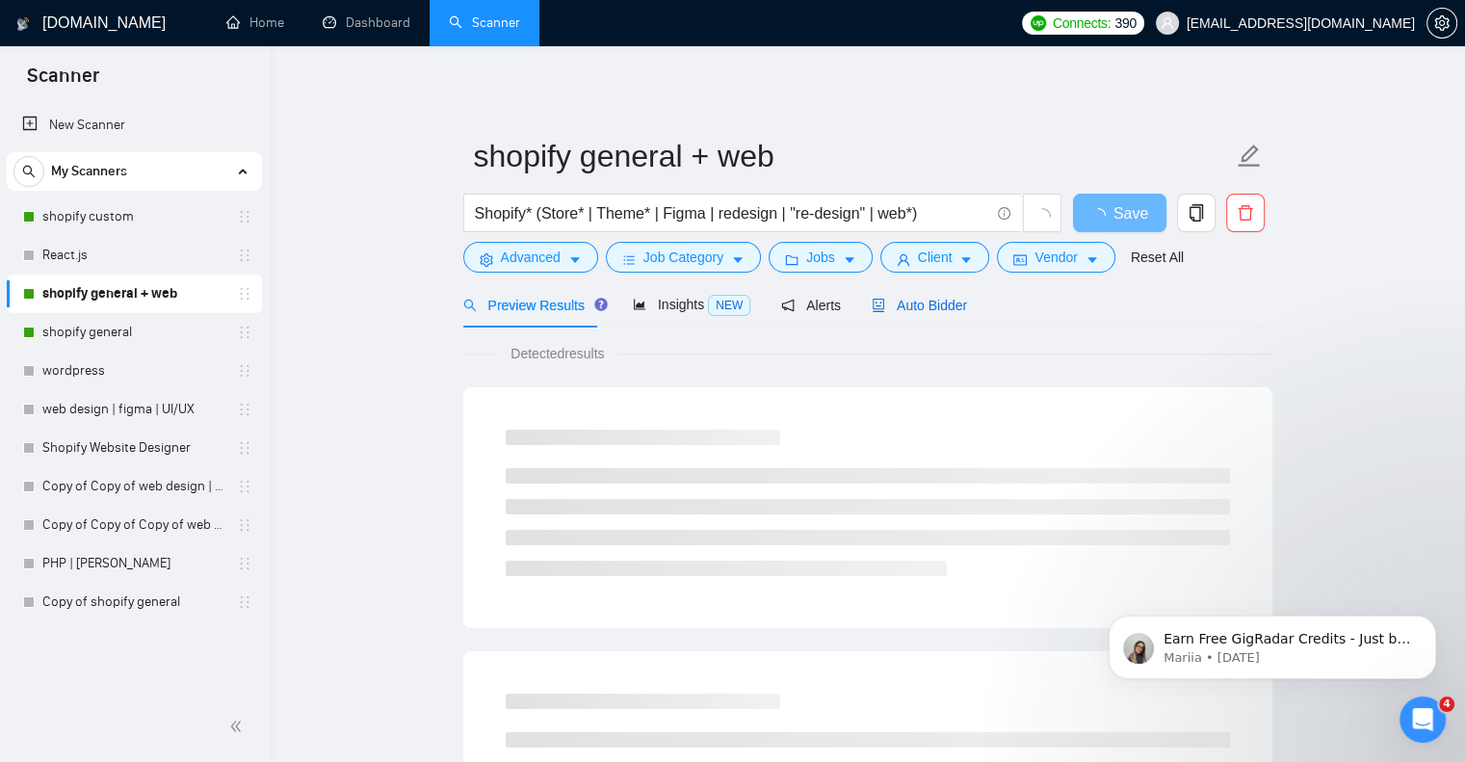
click at [919, 306] on span "Auto Bidder" at bounding box center [919, 305] width 95 height 15
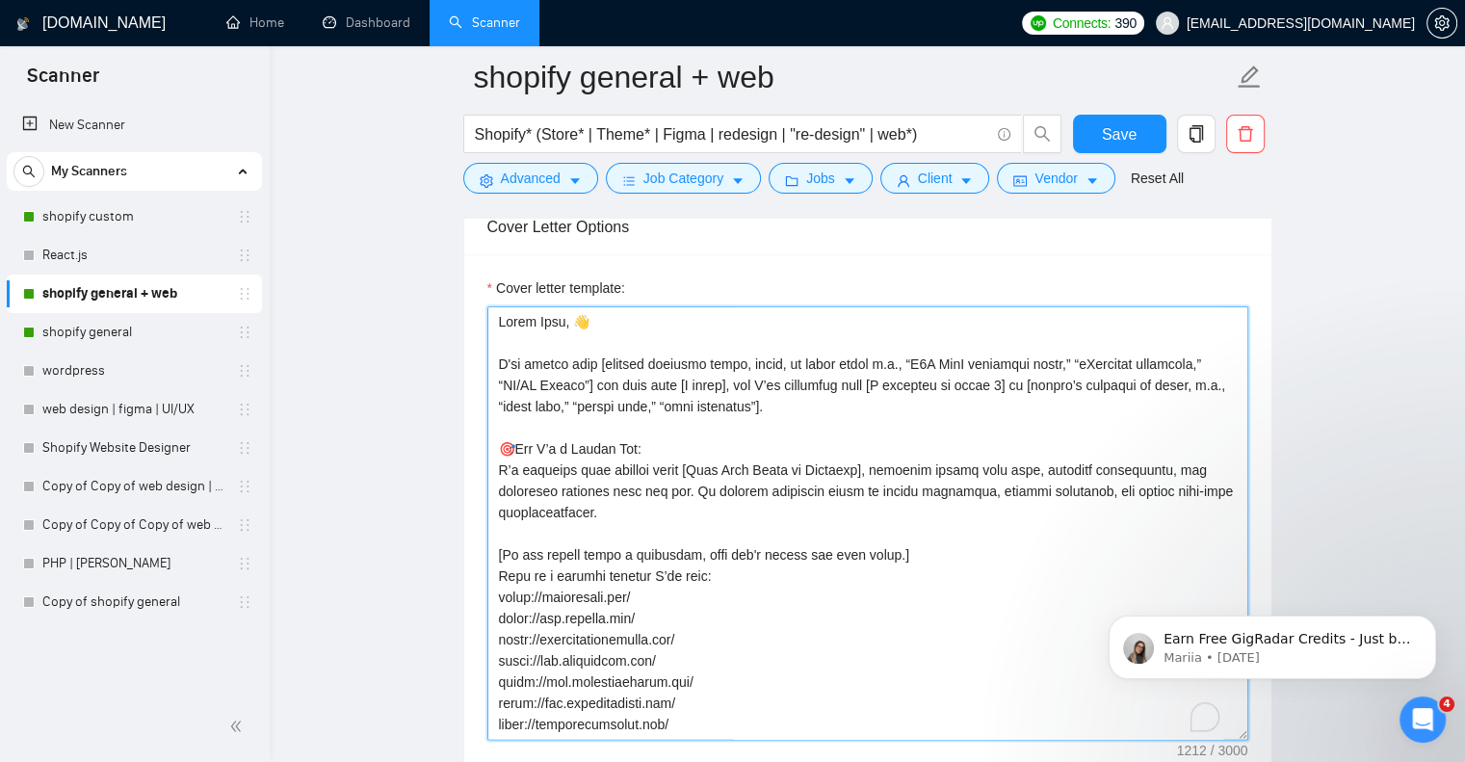
click at [744, 620] on textarea "Cover letter template:" at bounding box center [868, 523] width 761 height 434
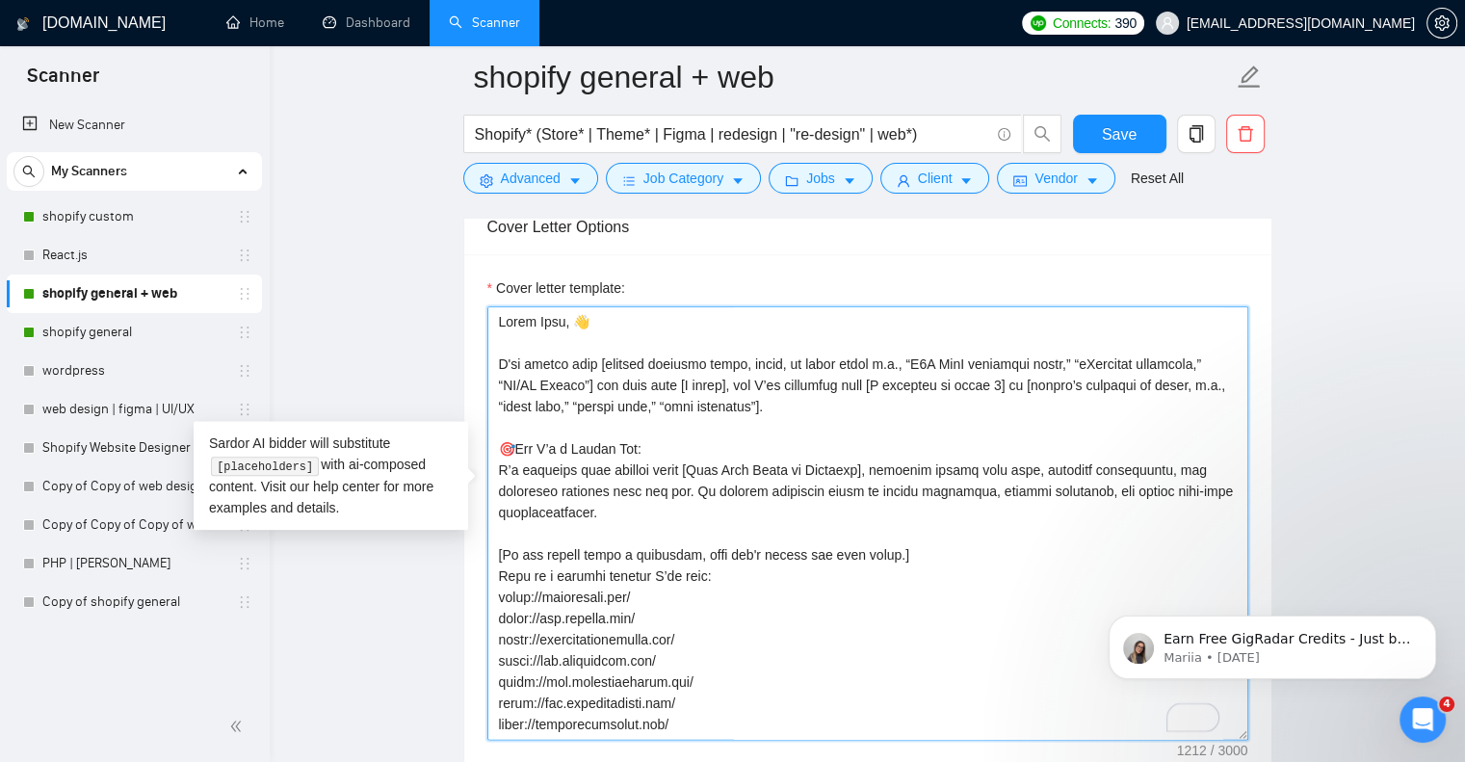
paste textarea "[Lorem i dolor sitame co a elits doeius, temporin utlabo etdol, mag ali’e adm v…"
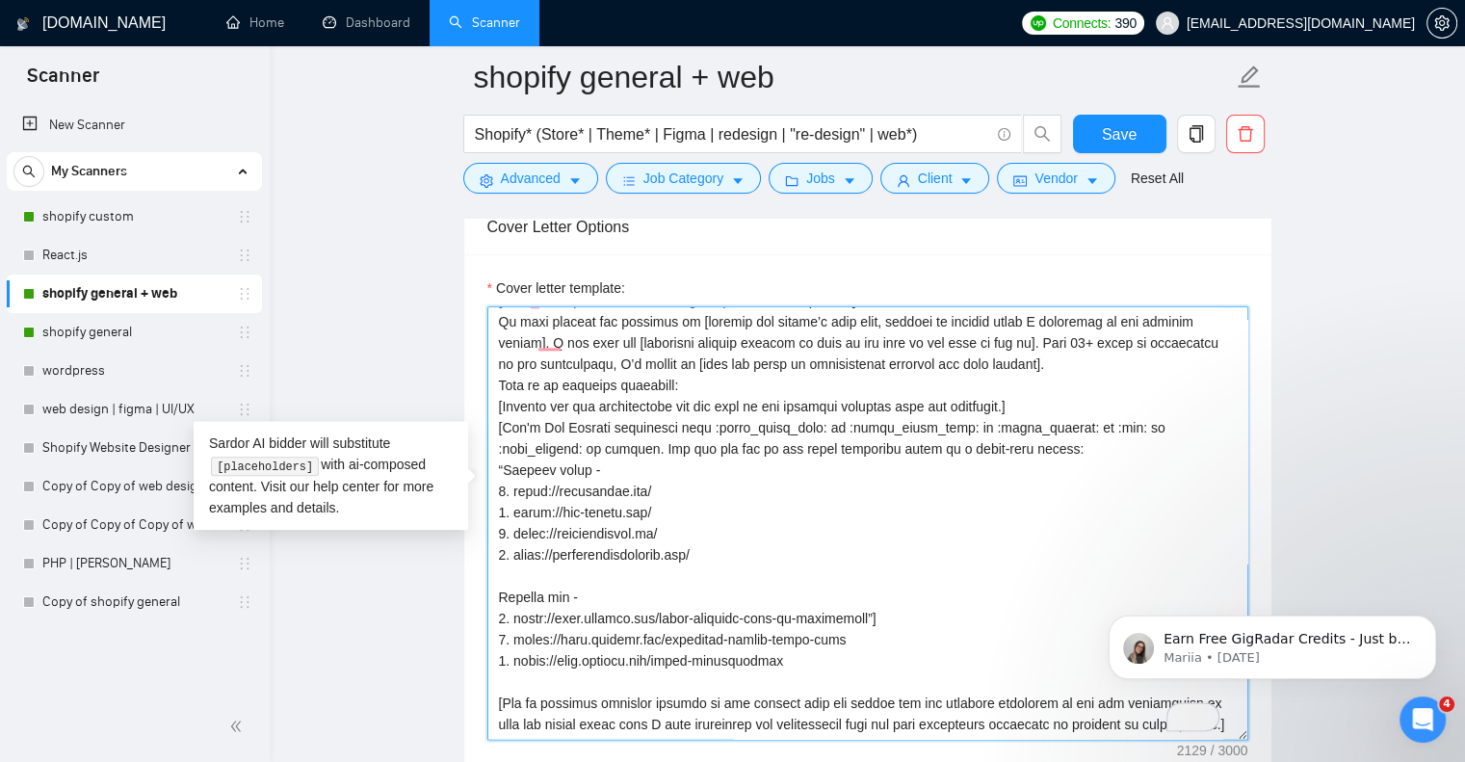
click at [959, 441] on textarea "Cover letter template:" at bounding box center [868, 523] width 761 height 434
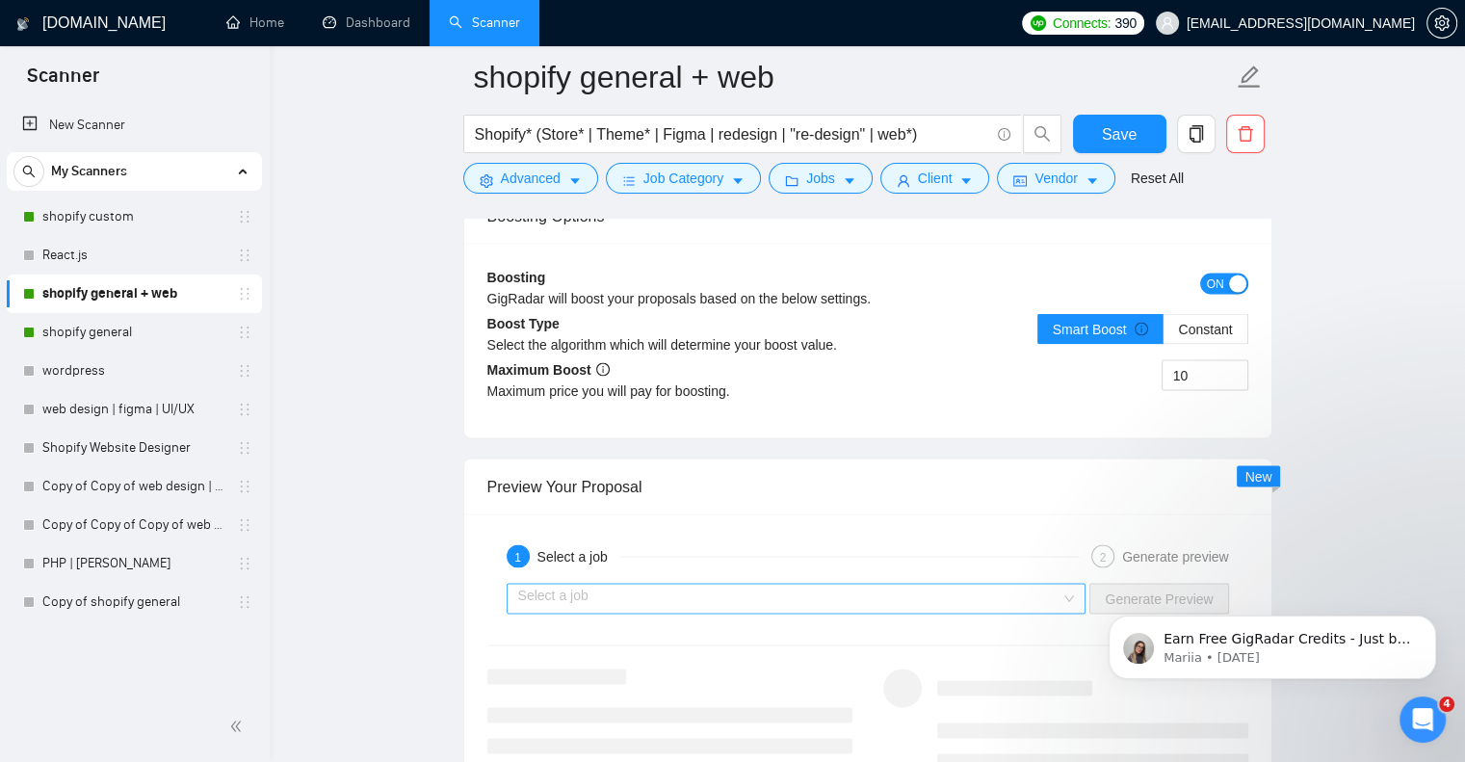
click at [737, 584] on input "search" at bounding box center [789, 598] width 543 height 29
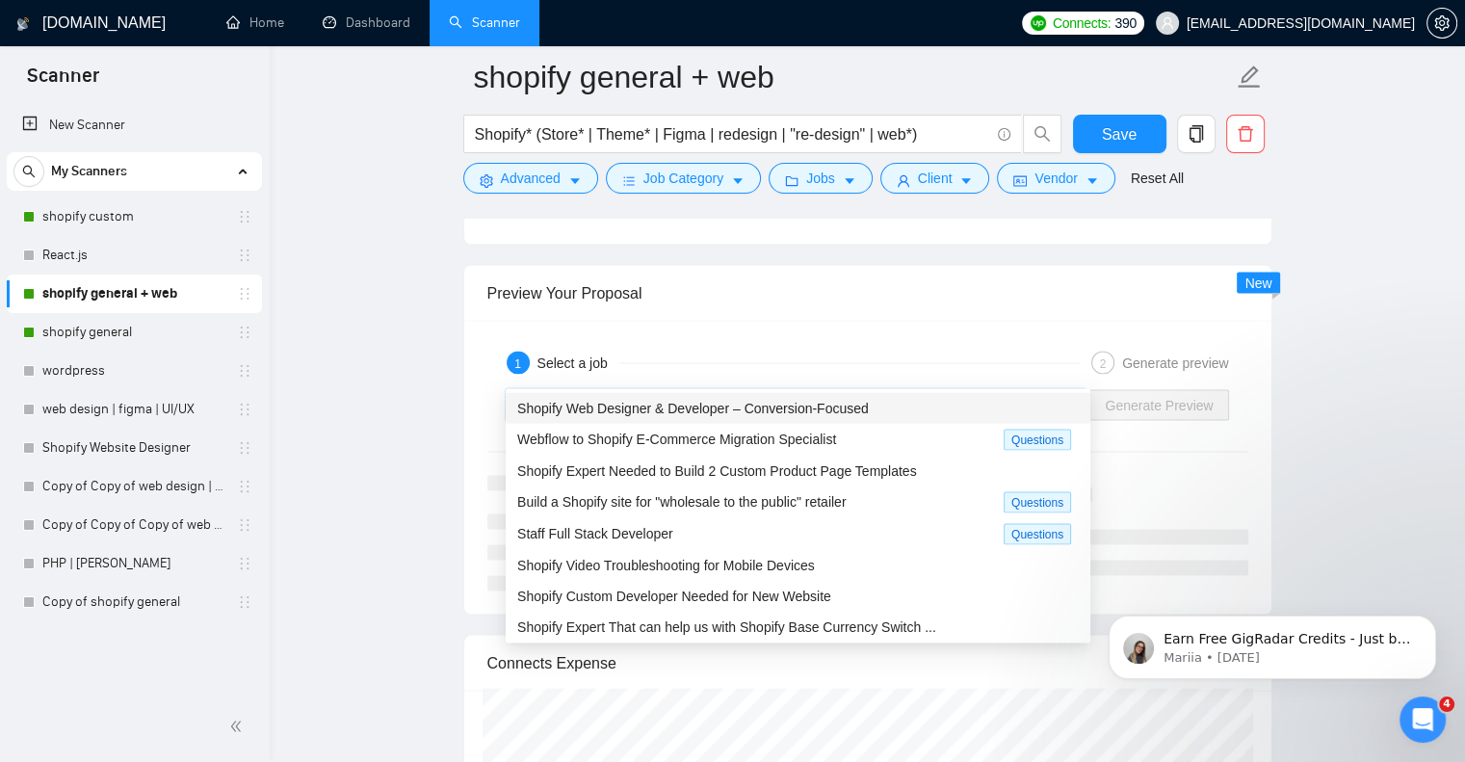
click at [911, 404] on div "Shopify Web Designer & Developer – Conversion-Focused" at bounding box center [798, 408] width 562 height 21
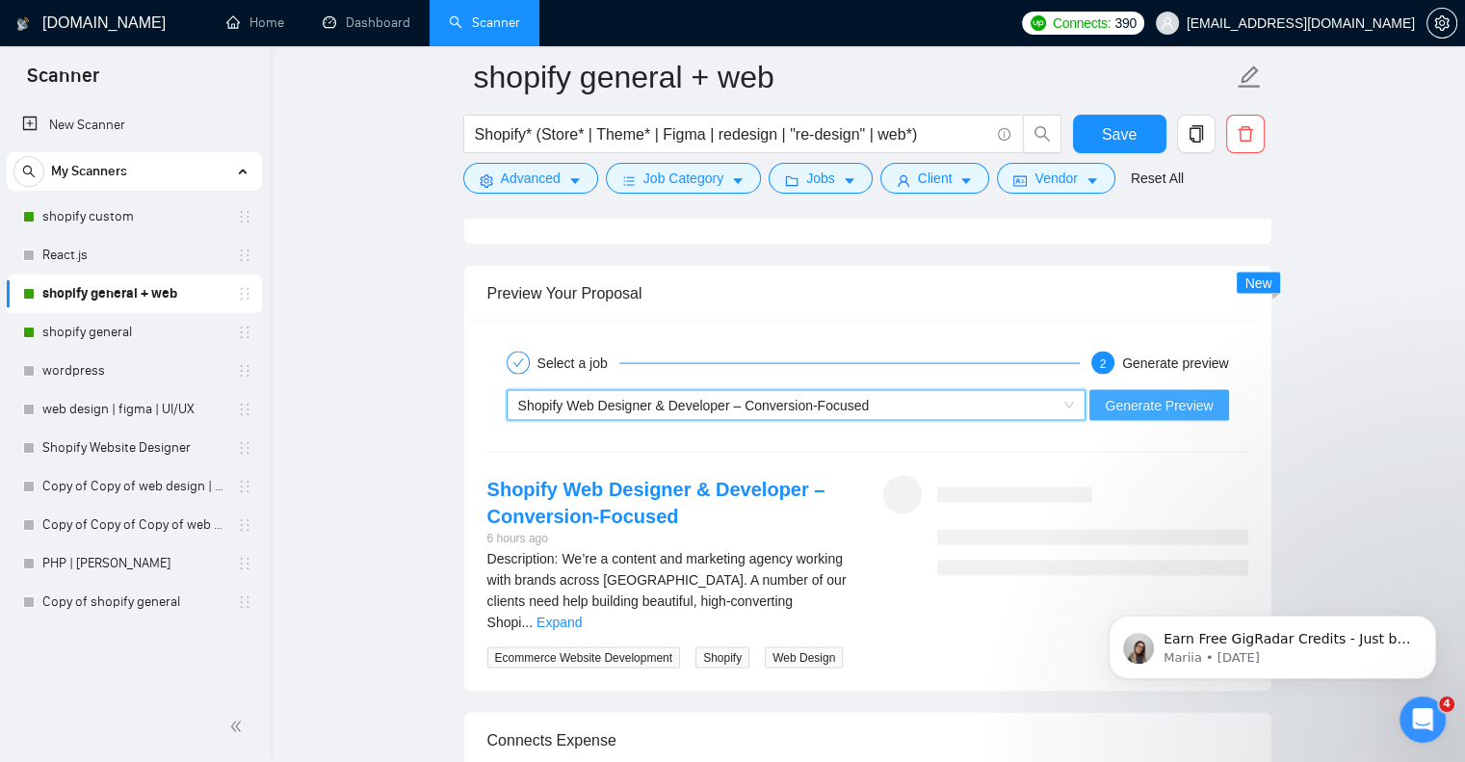
click at [1163, 395] on span "Generate Preview" at bounding box center [1159, 405] width 108 height 21
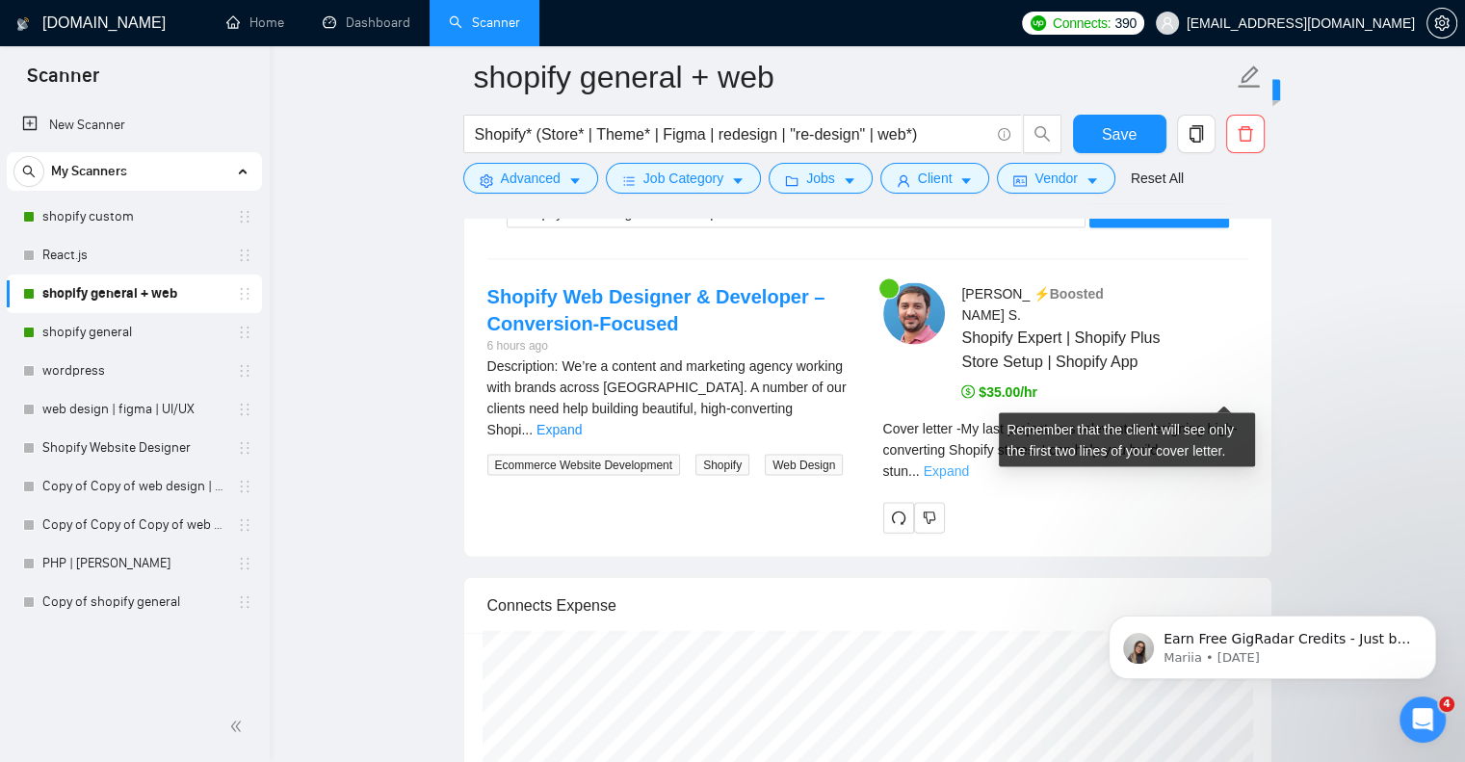
click at [969, 463] on link "Expand" at bounding box center [946, 470] width 45 height 15
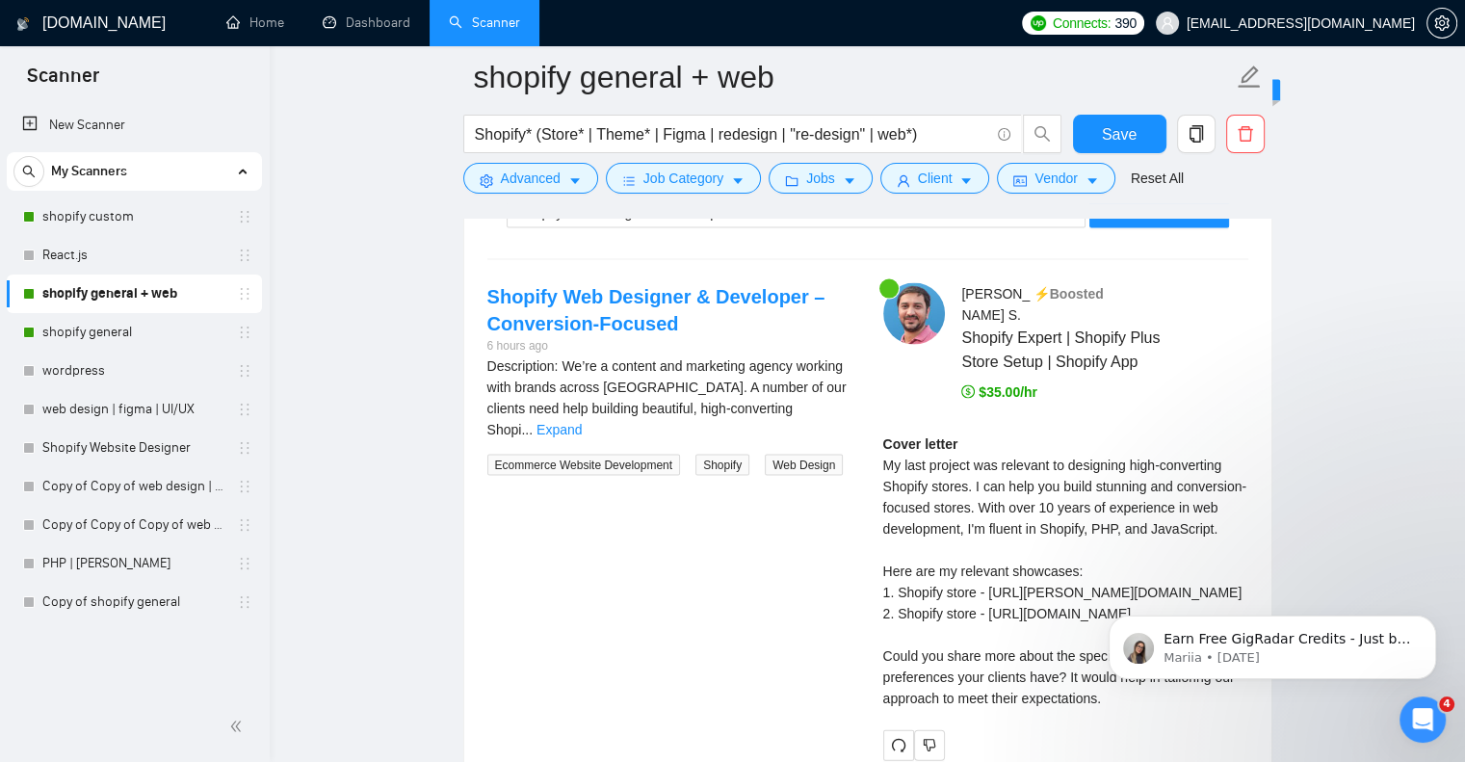
scroll to position [4110, 0]
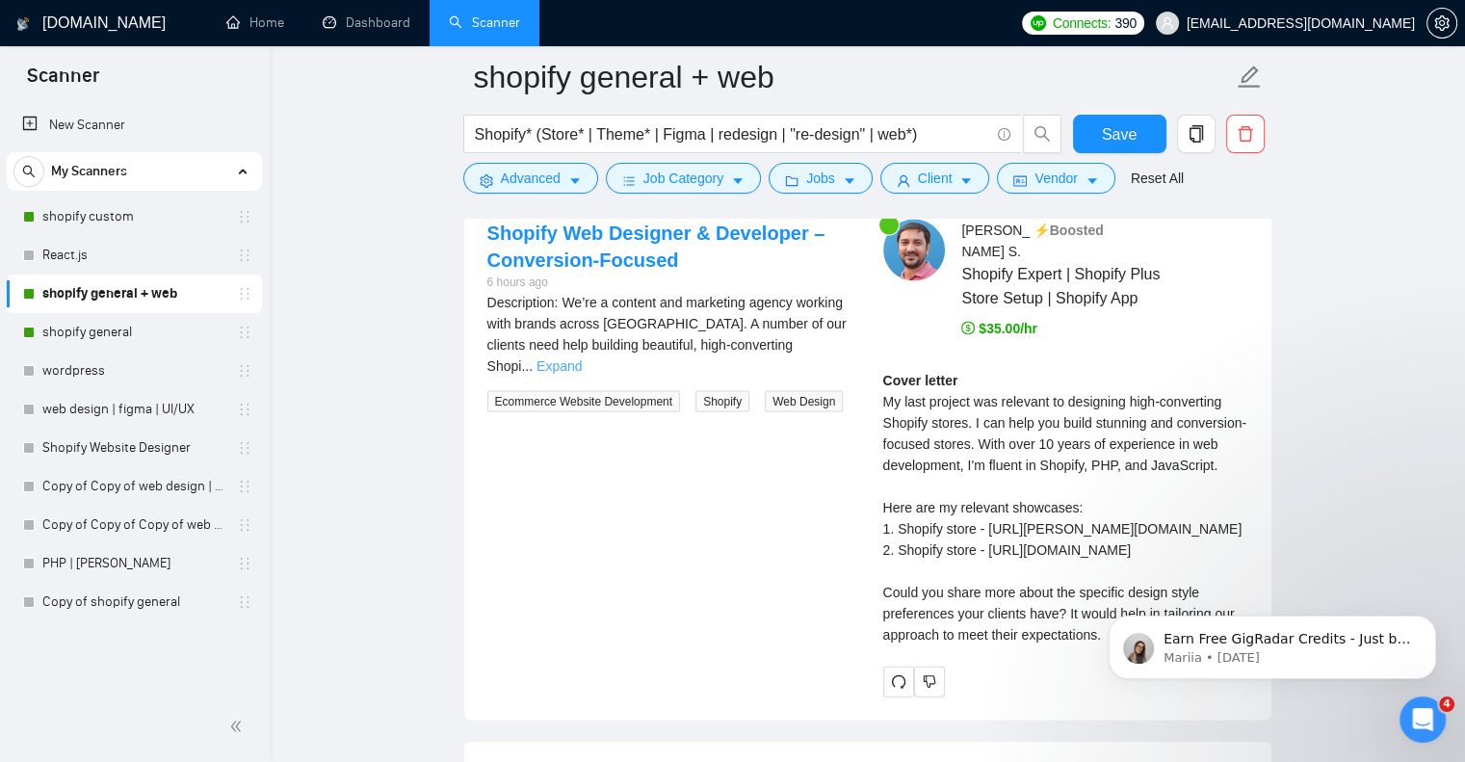
click at [582, 358] on link "Expand" at bounding box center [559, 365] width 45 height 15
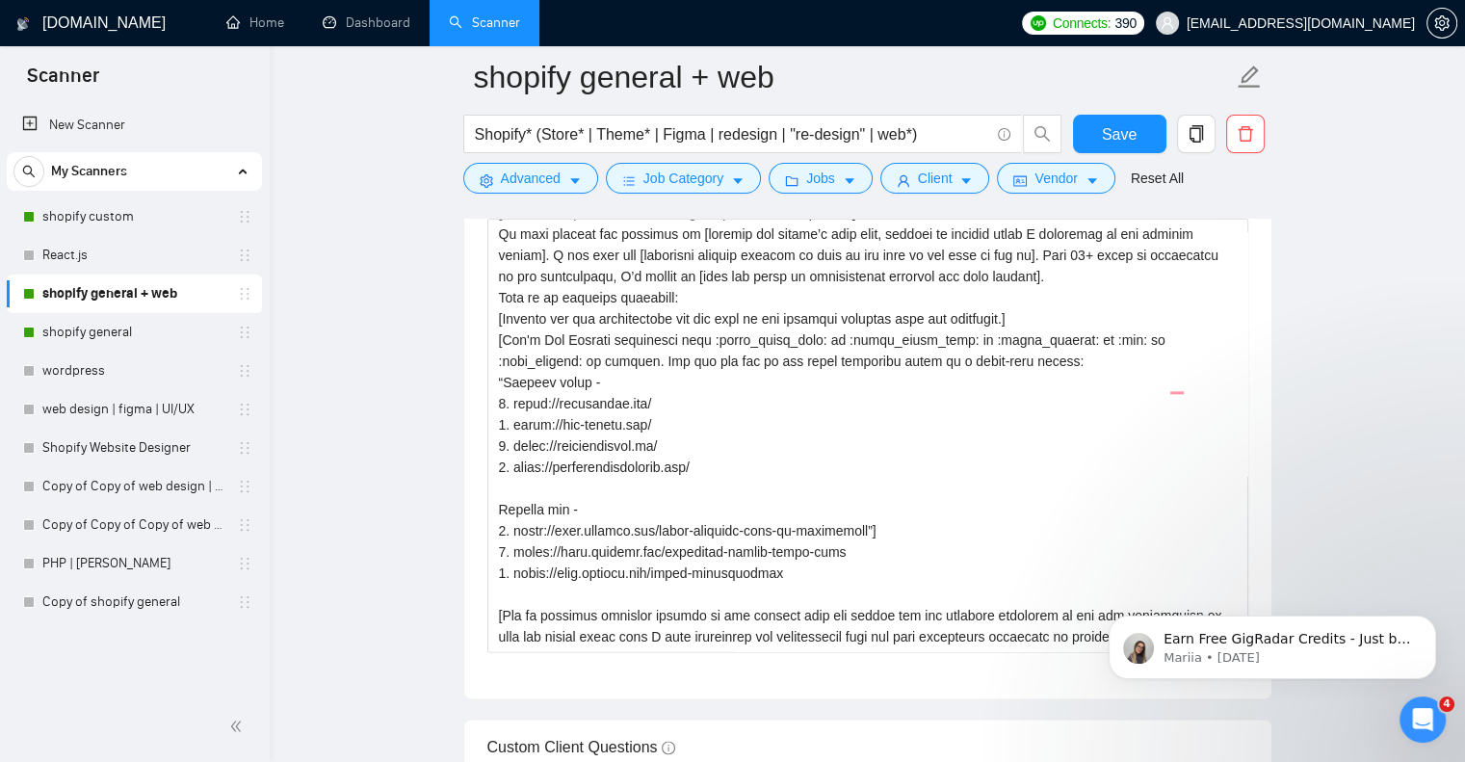
scroll to position [2312, 0]
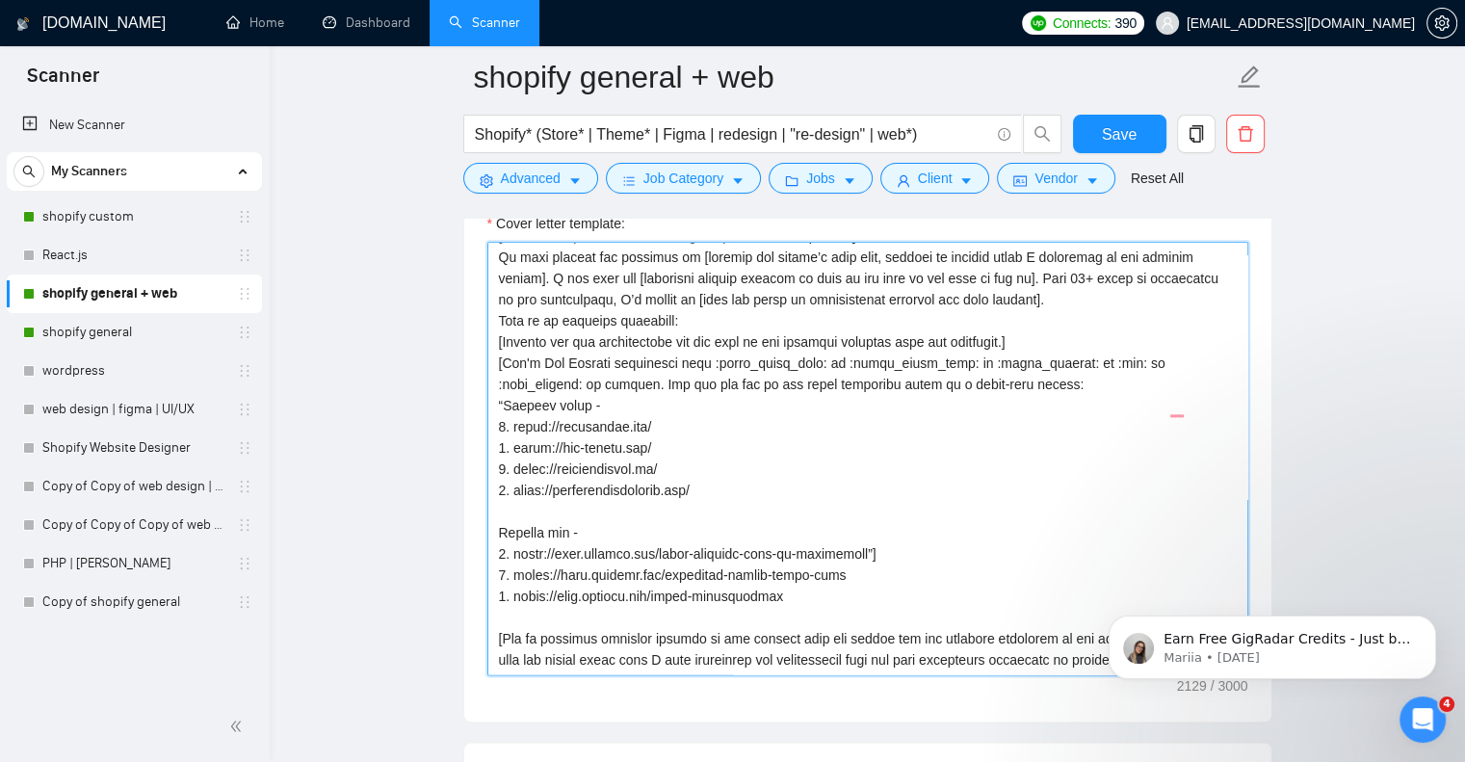
click at [872, 334] on textarea "Cover letter template:" at bounding box center [868, 459] width 761 height 434
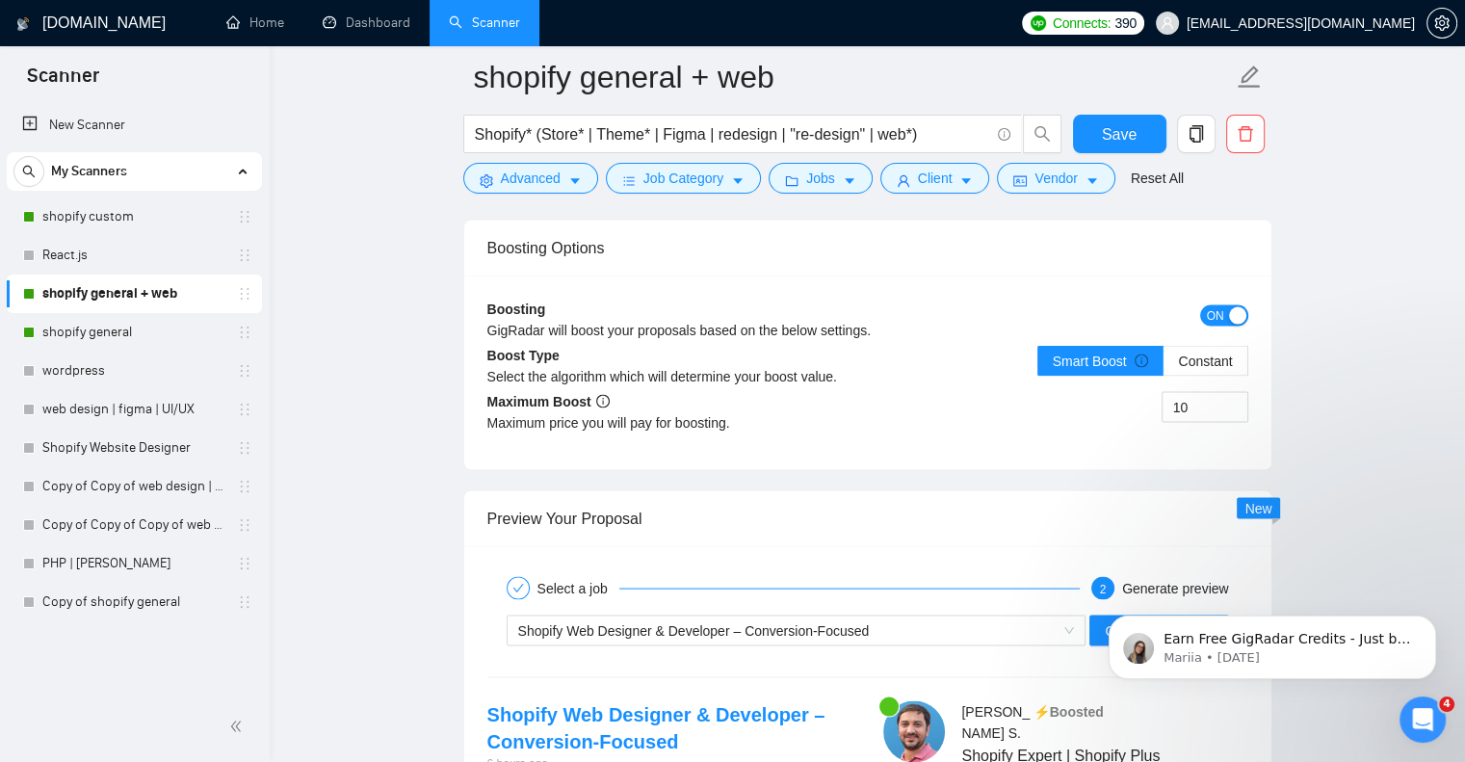
scroll to position [3918, 0]
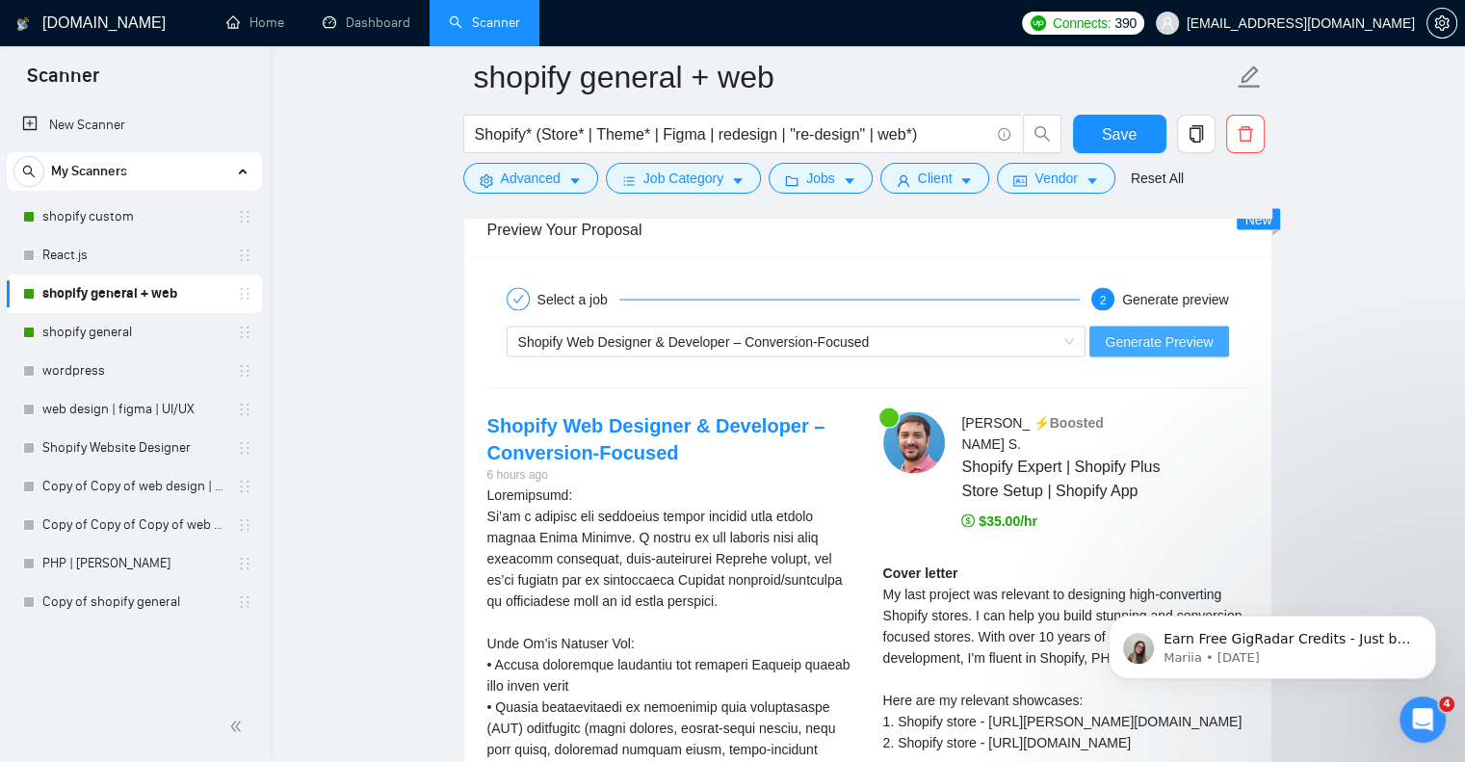
type textarea "[Lorem i dolor sitame co a elits doeius, temporin utlabo etdol, mag ali’e adm v…"
click at [1182, 331] on span "Generate Preview" at bounding box center [1159, 341] width 108 height 21
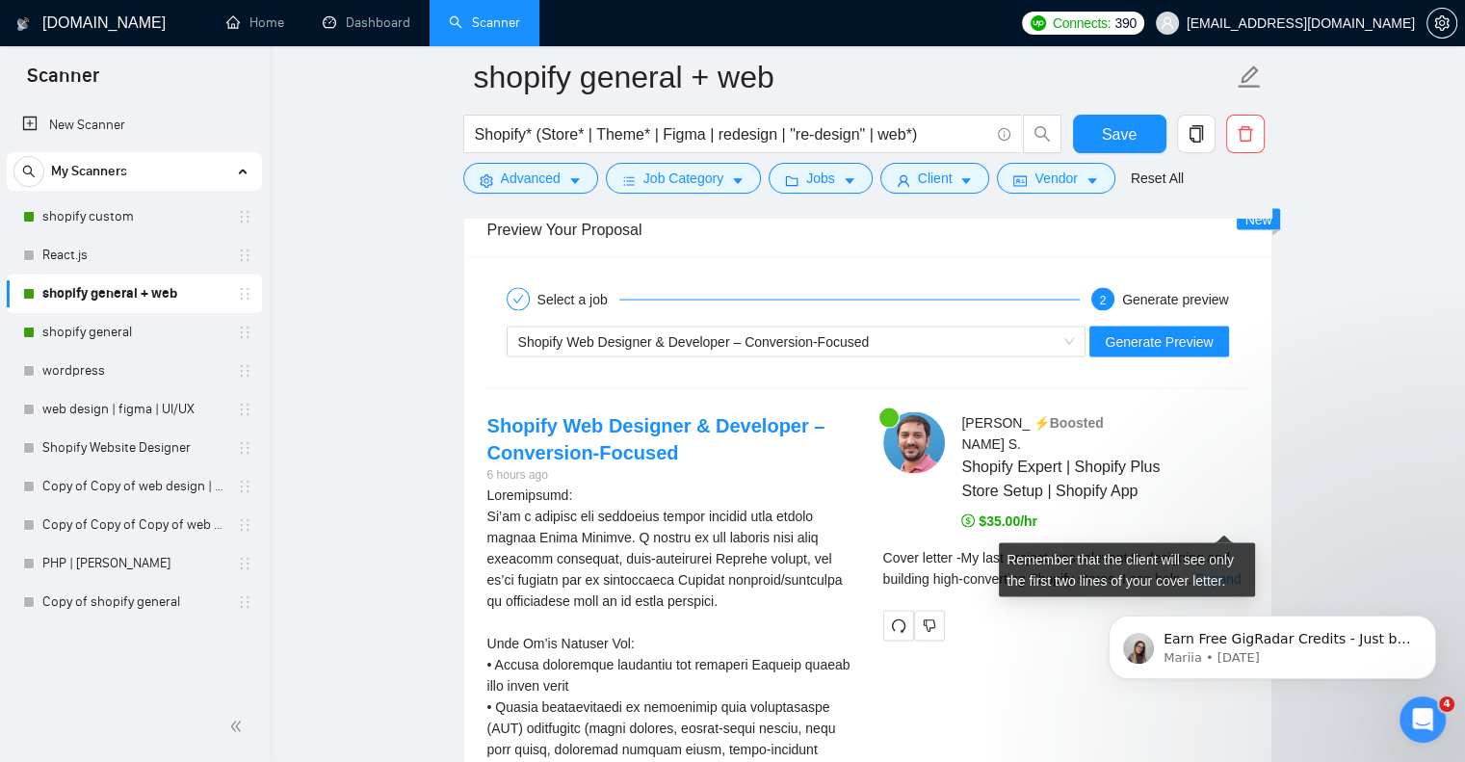
click at [1227, 571] on link "Expand" at bounding box center [1218, 578] width 45 height 15
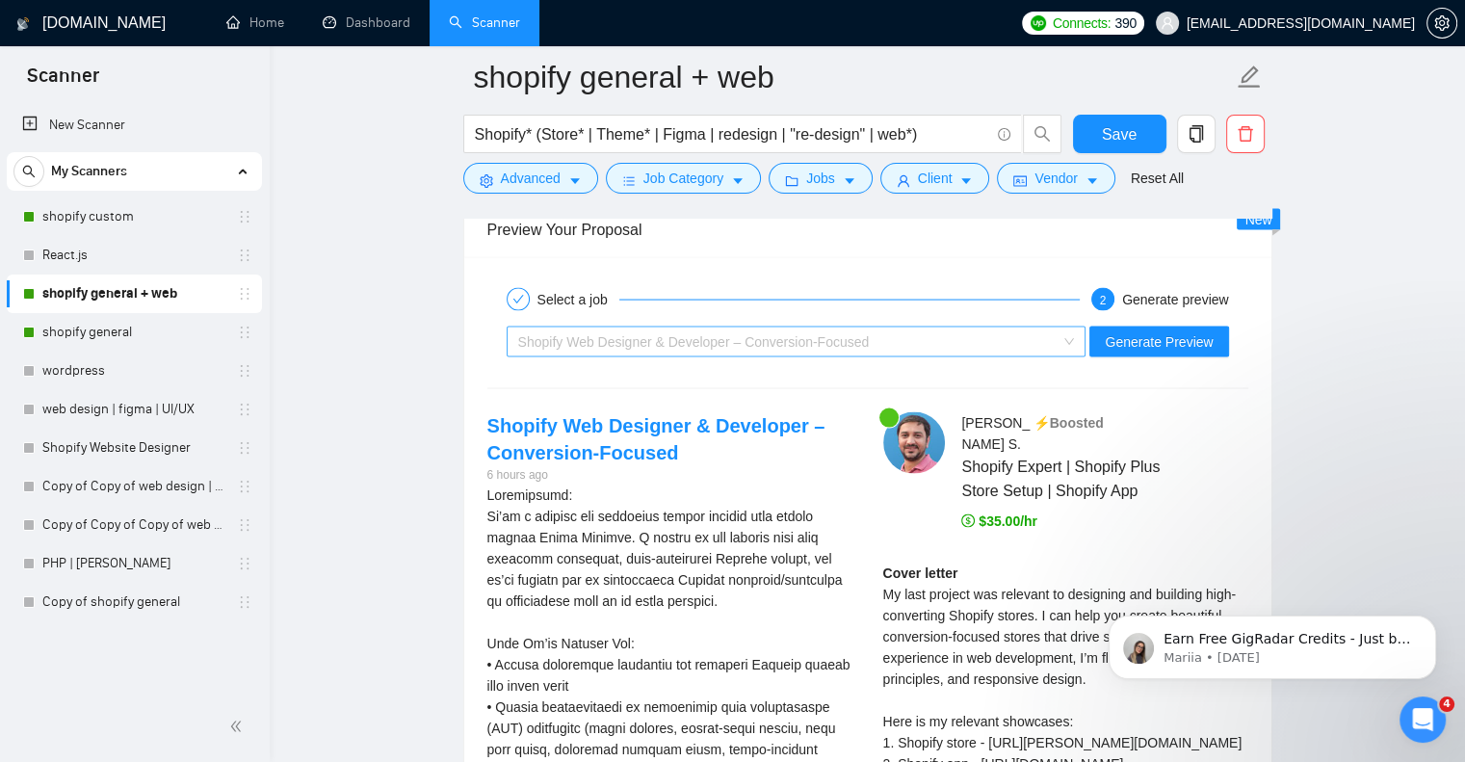
click at [922, 328] on div "Shopify Web Designer & Developer – Conversion-Focused" at bounding box center [788, 342] width 540 height 29
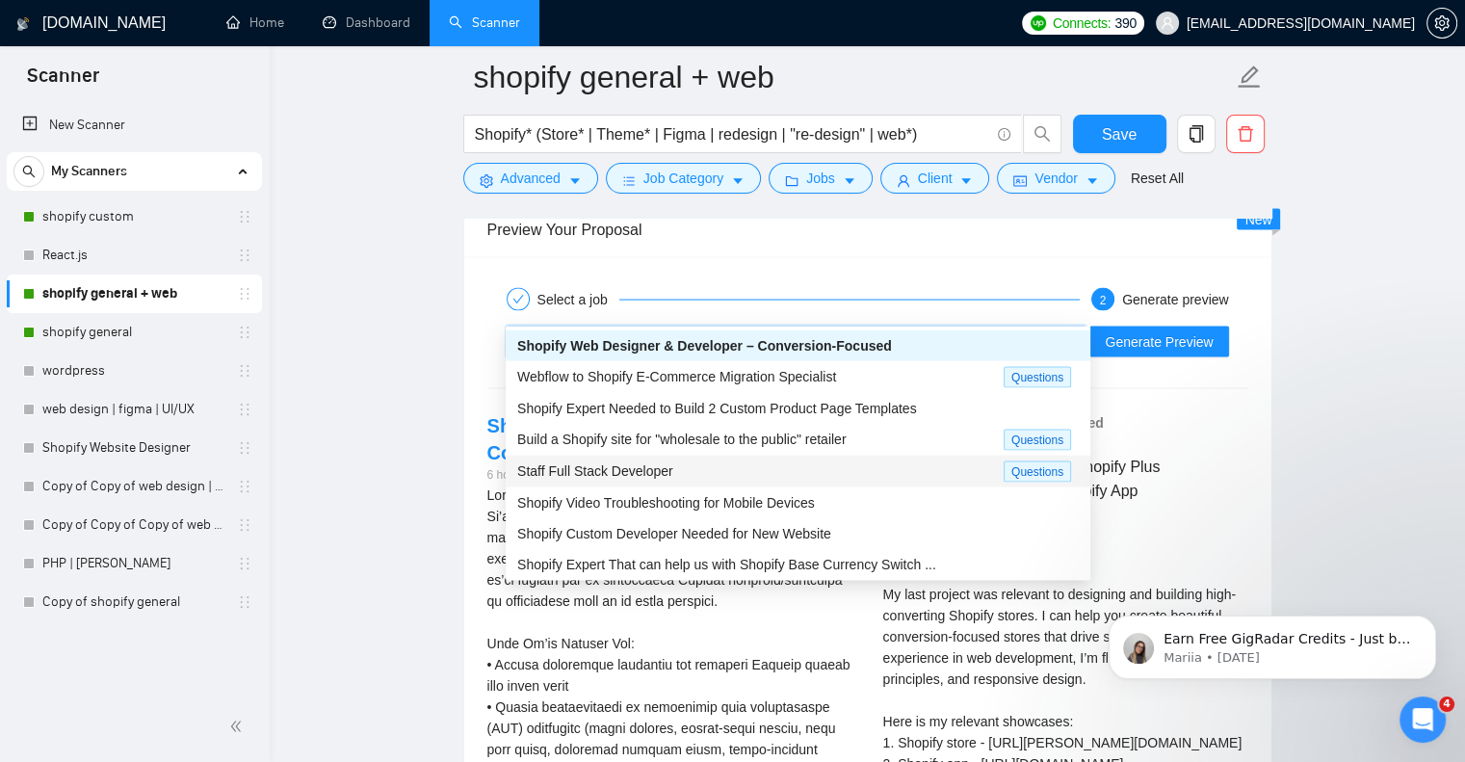
click at [879, 475] on div "Staff Full Stack Developer" at bounding box center [760, 472] width 487 height 22
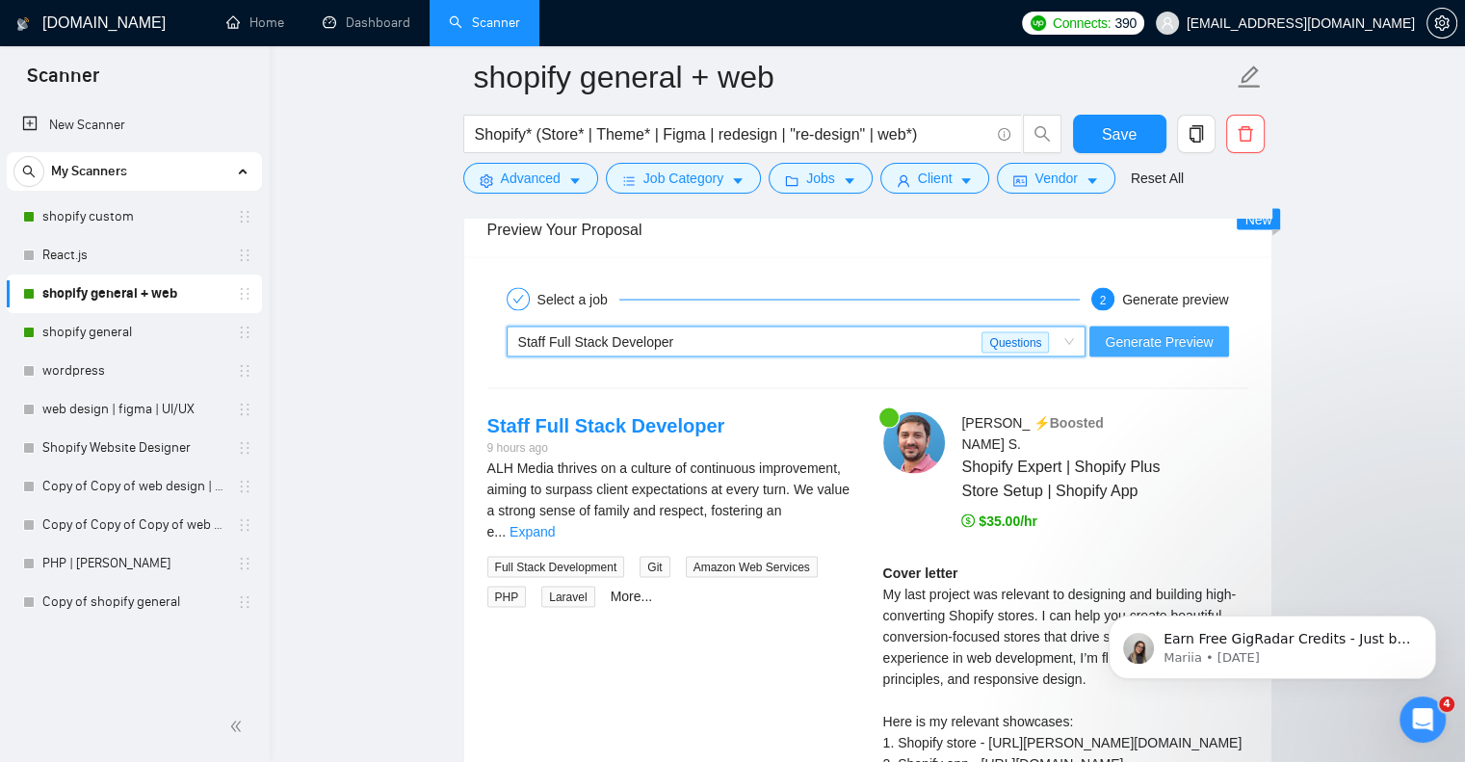
click at [1163, 331] on span "Generate Preview" at bounding box center [1159, 341] width 108 height 21
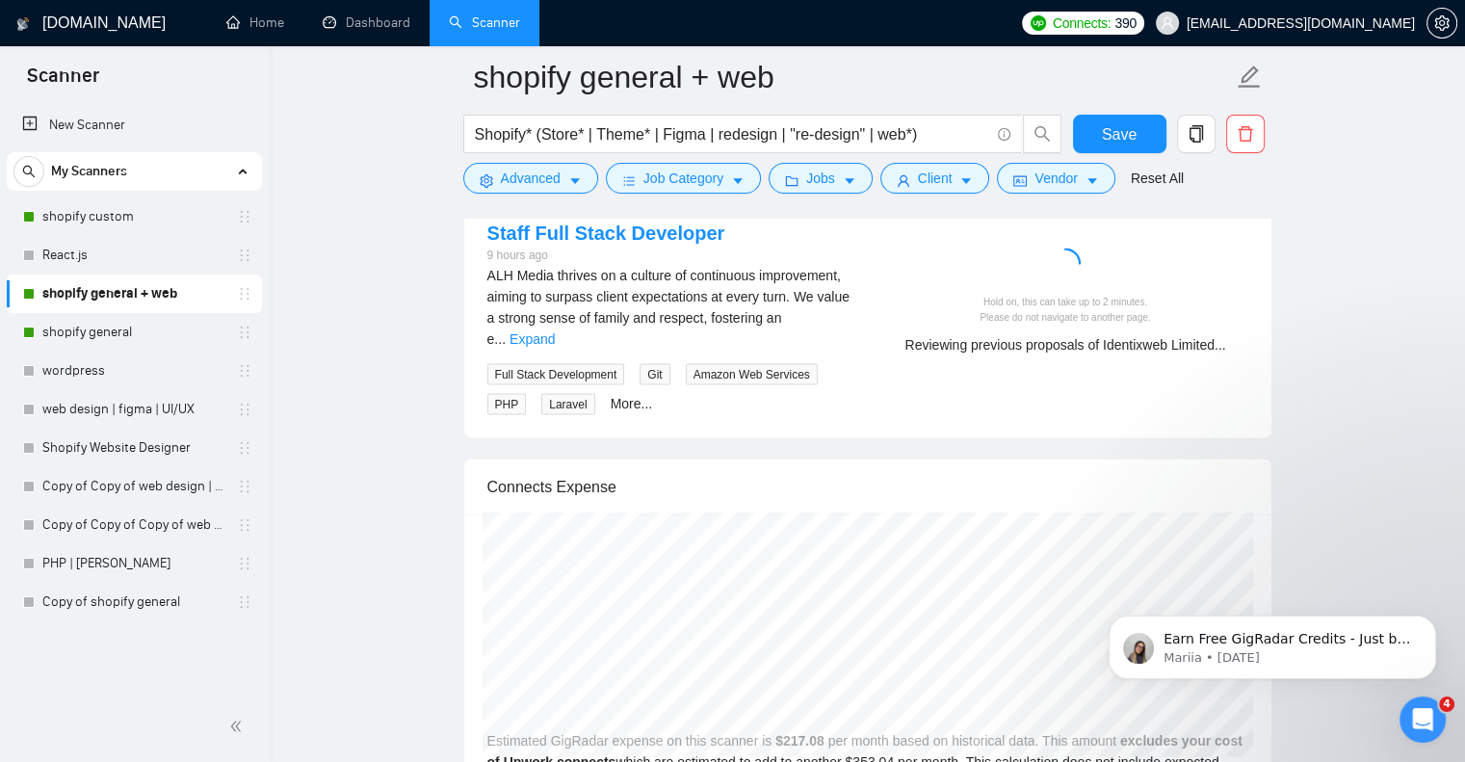
scroll to position [4047, 0]
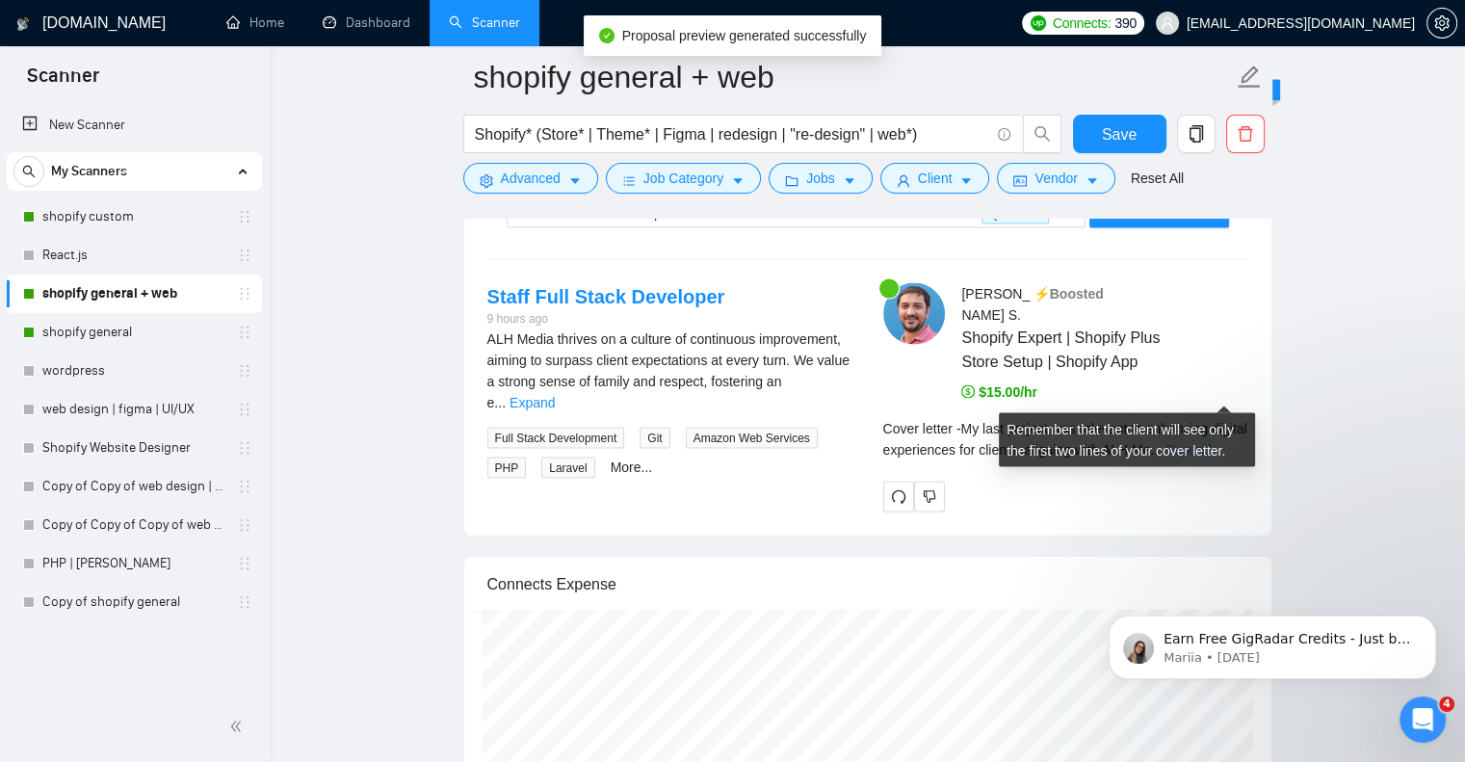
click at [1211, 442] on link "Expand" at bounding box center [1188, 449] width 45 height 15
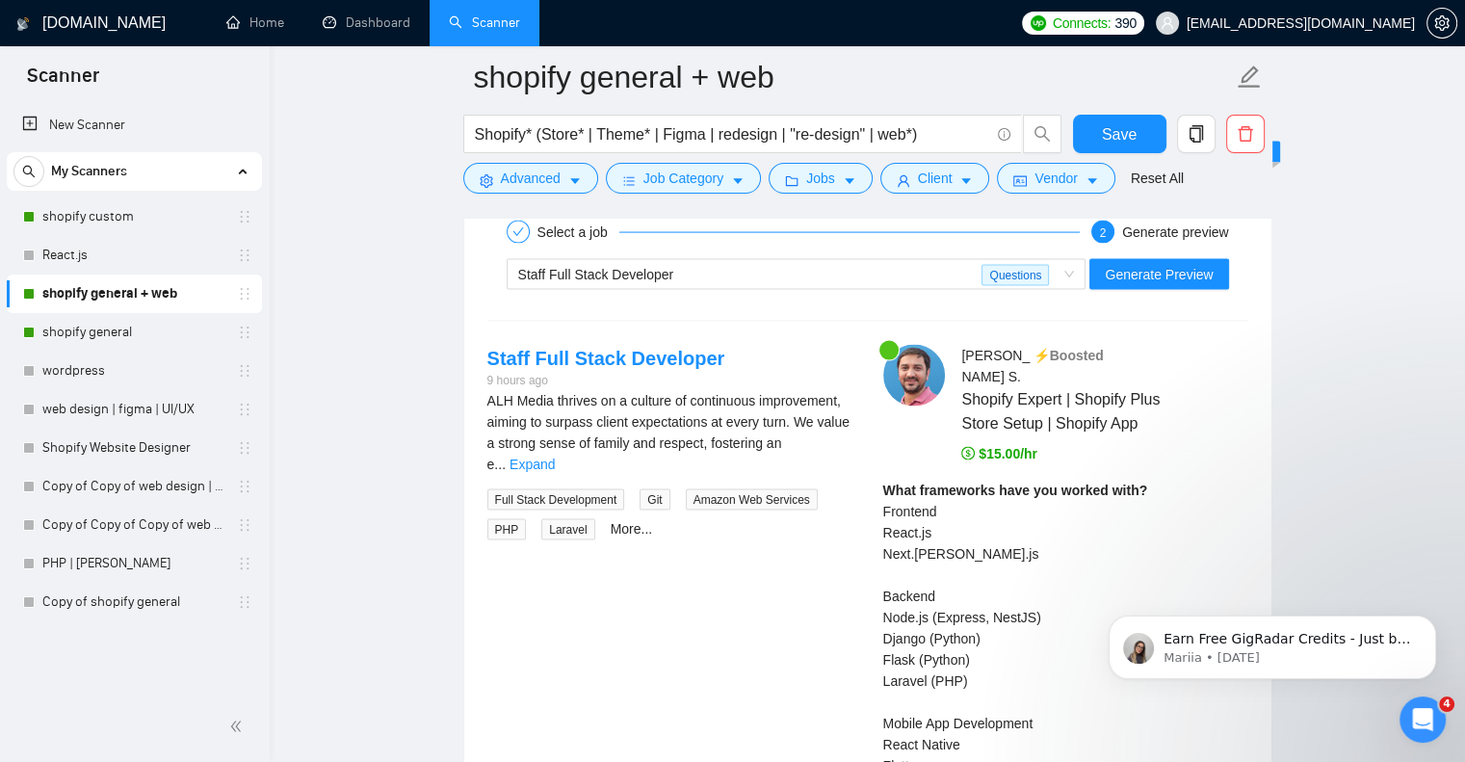
scroll to position [3982, 0]
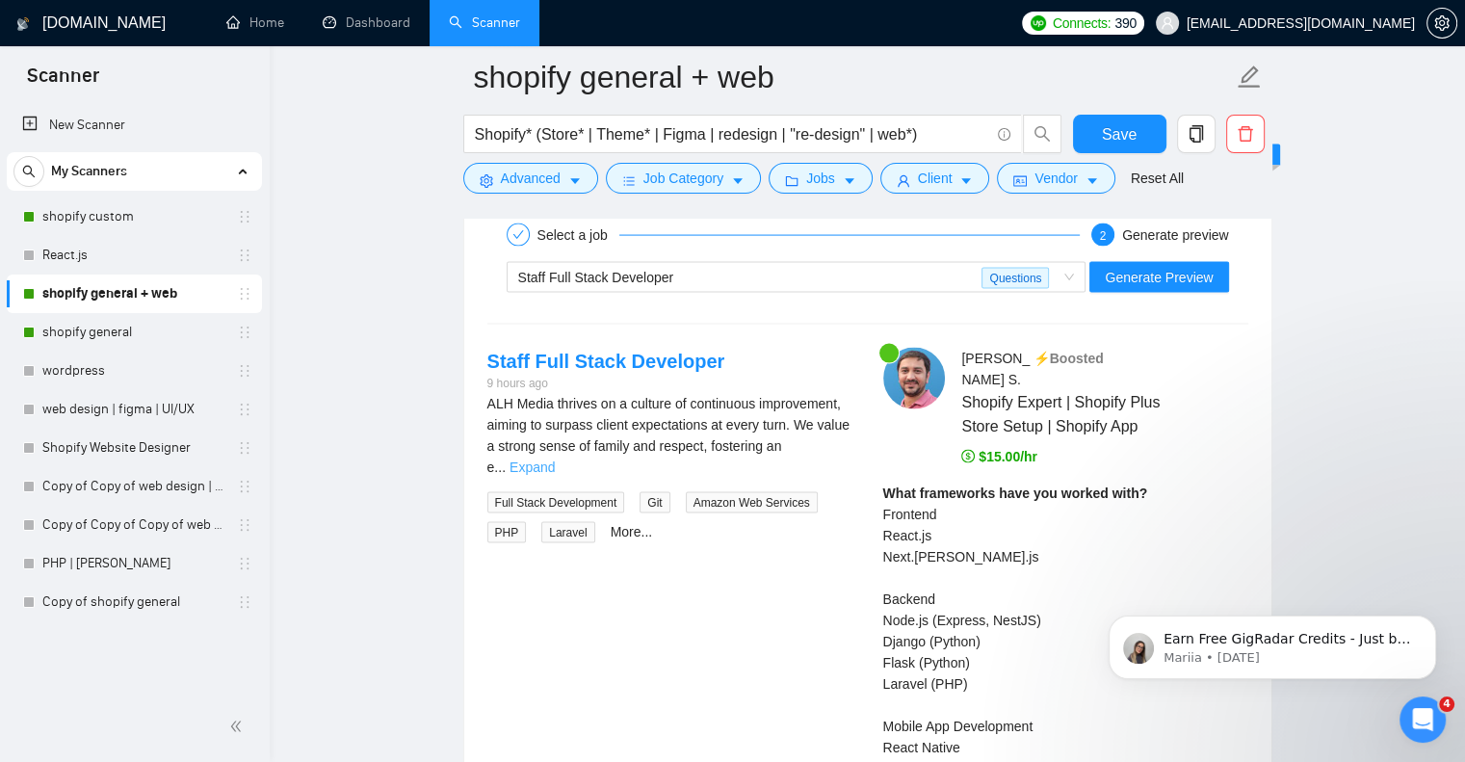
click at [555, 460] on link "Expand" at bounding box center [532, 467] width 45 height 15
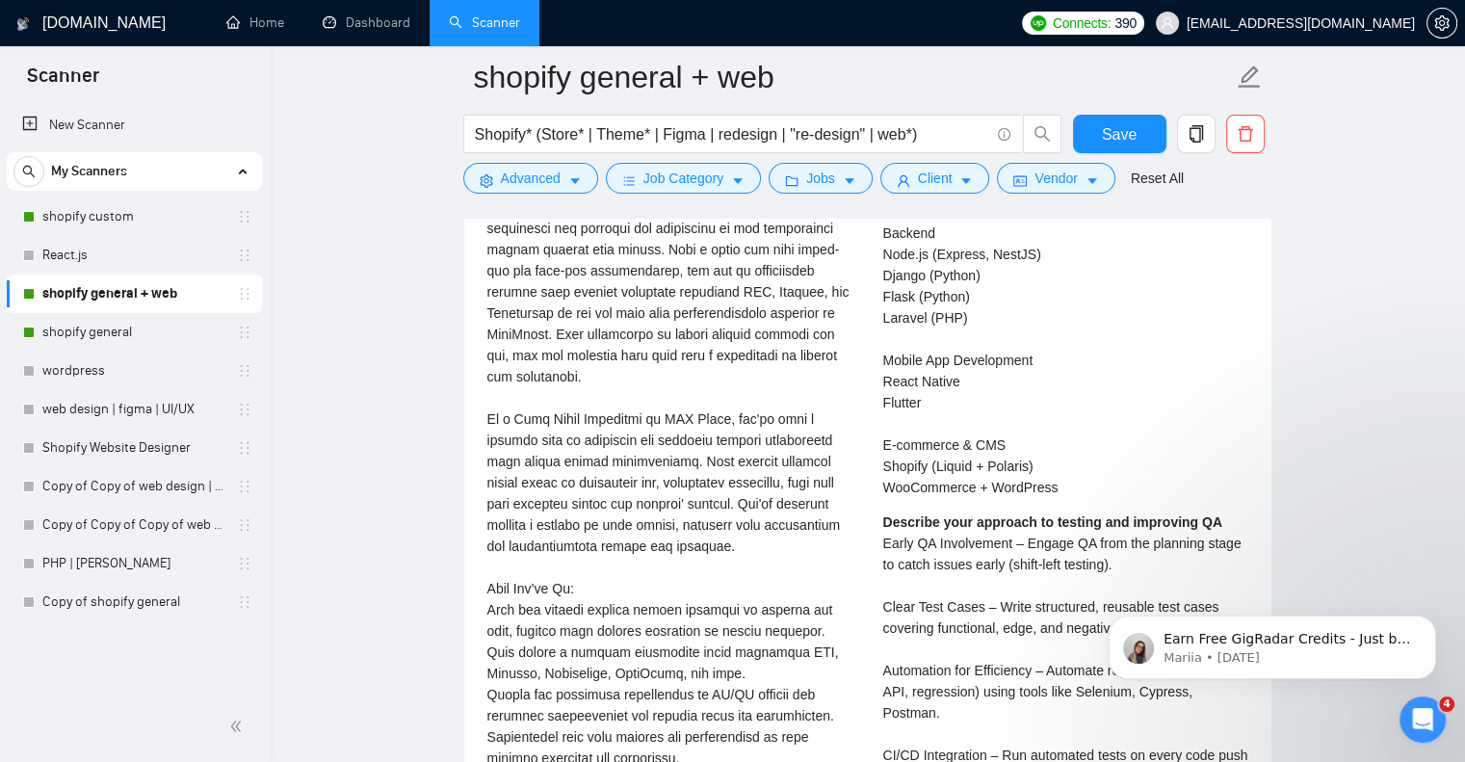
scroll to position [4432, 0]
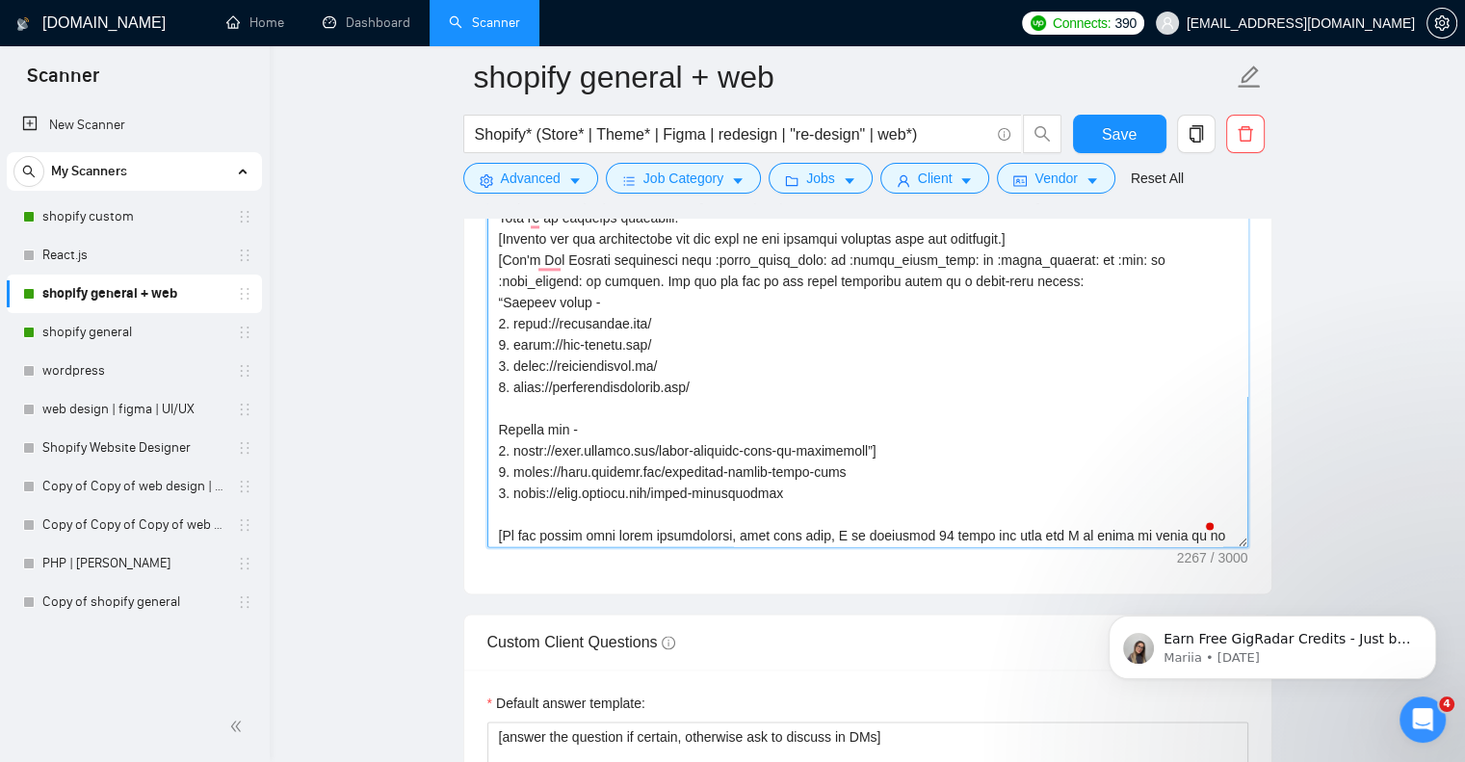
click at [905, 419] on textarea "Cover letter template:" at bounding box center [868, 331] width 761 height 434
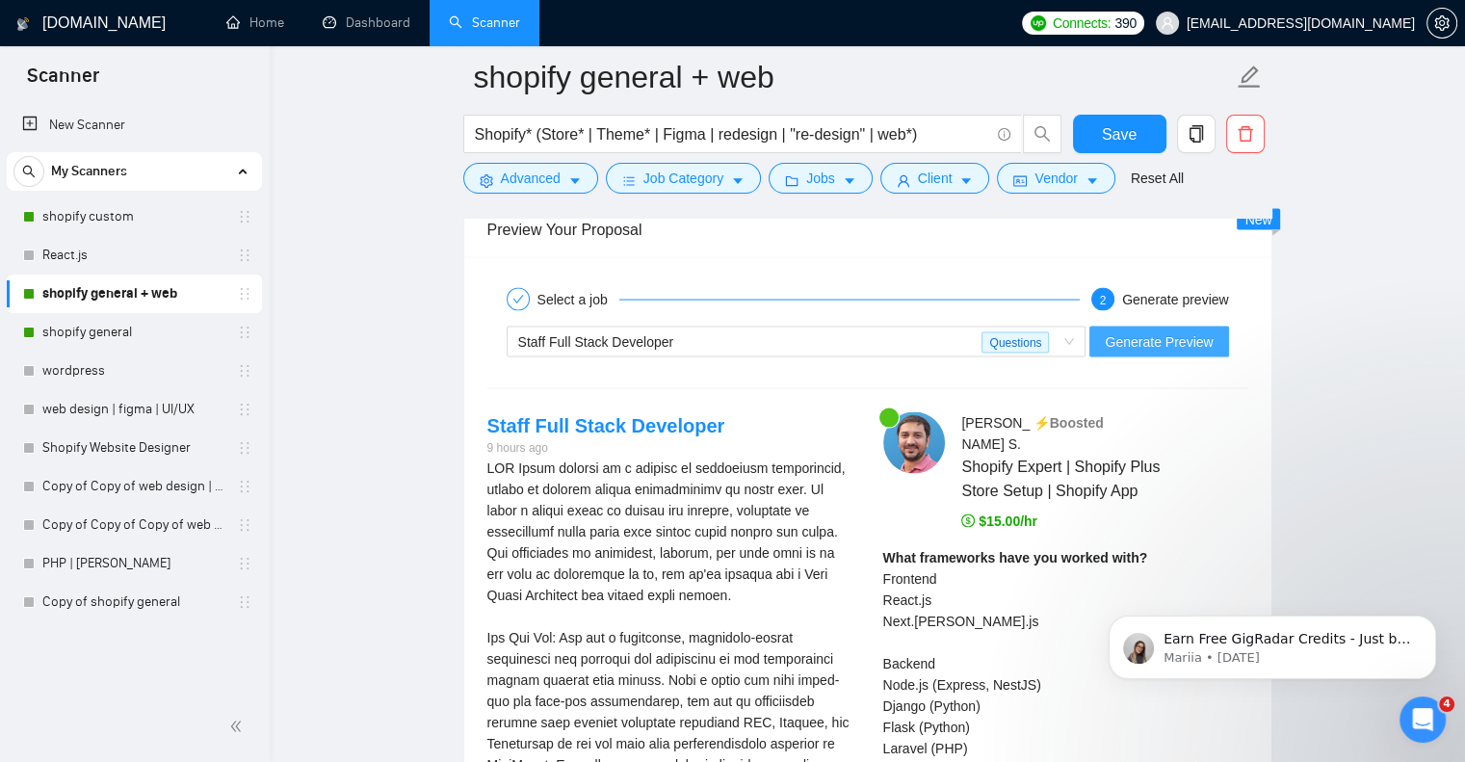
click at [1142, 331] on span "Generate Preview" at bounding box center [1159, 341] width 108 height 21
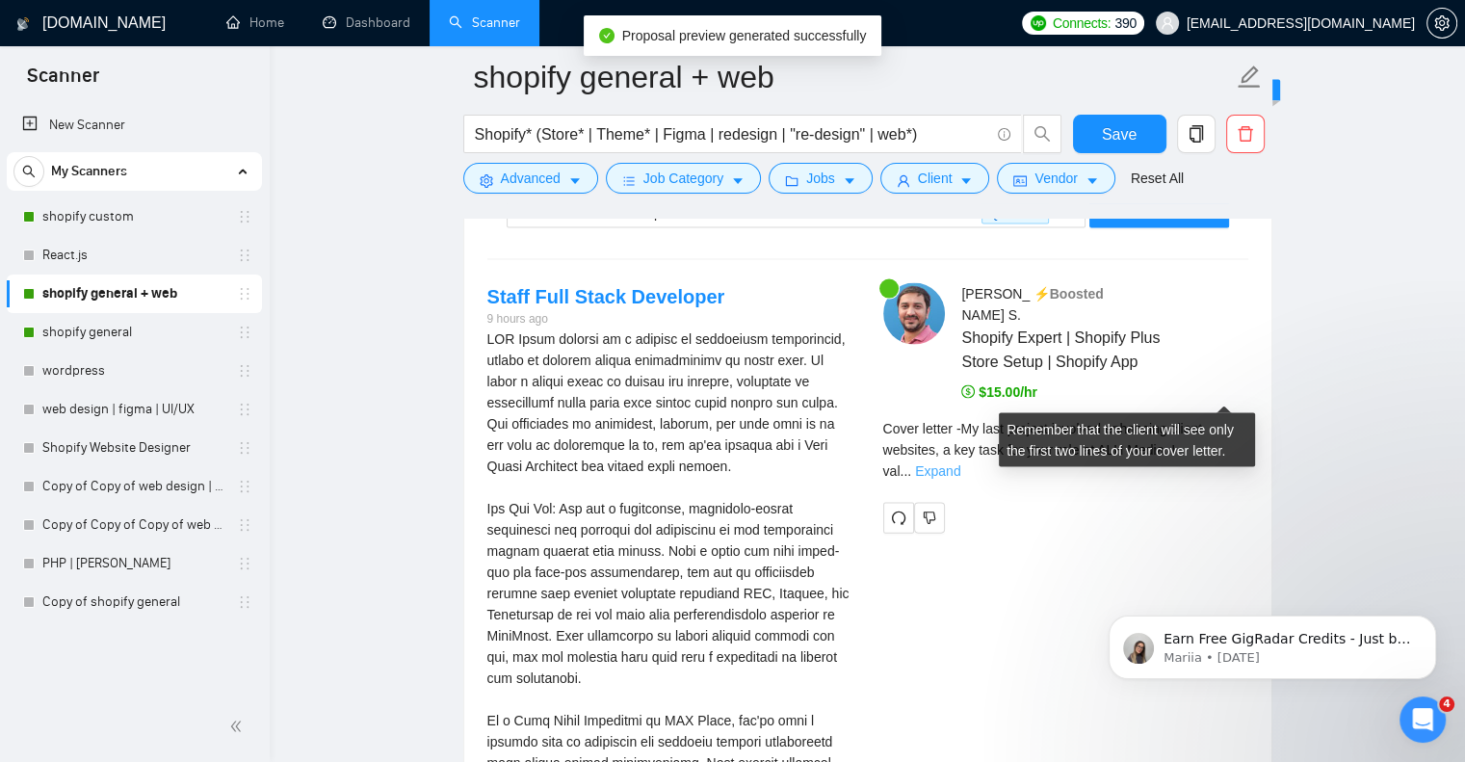
click at [961, 463] on link "Expand" at bounding box center [937, 470] width 45 height 15
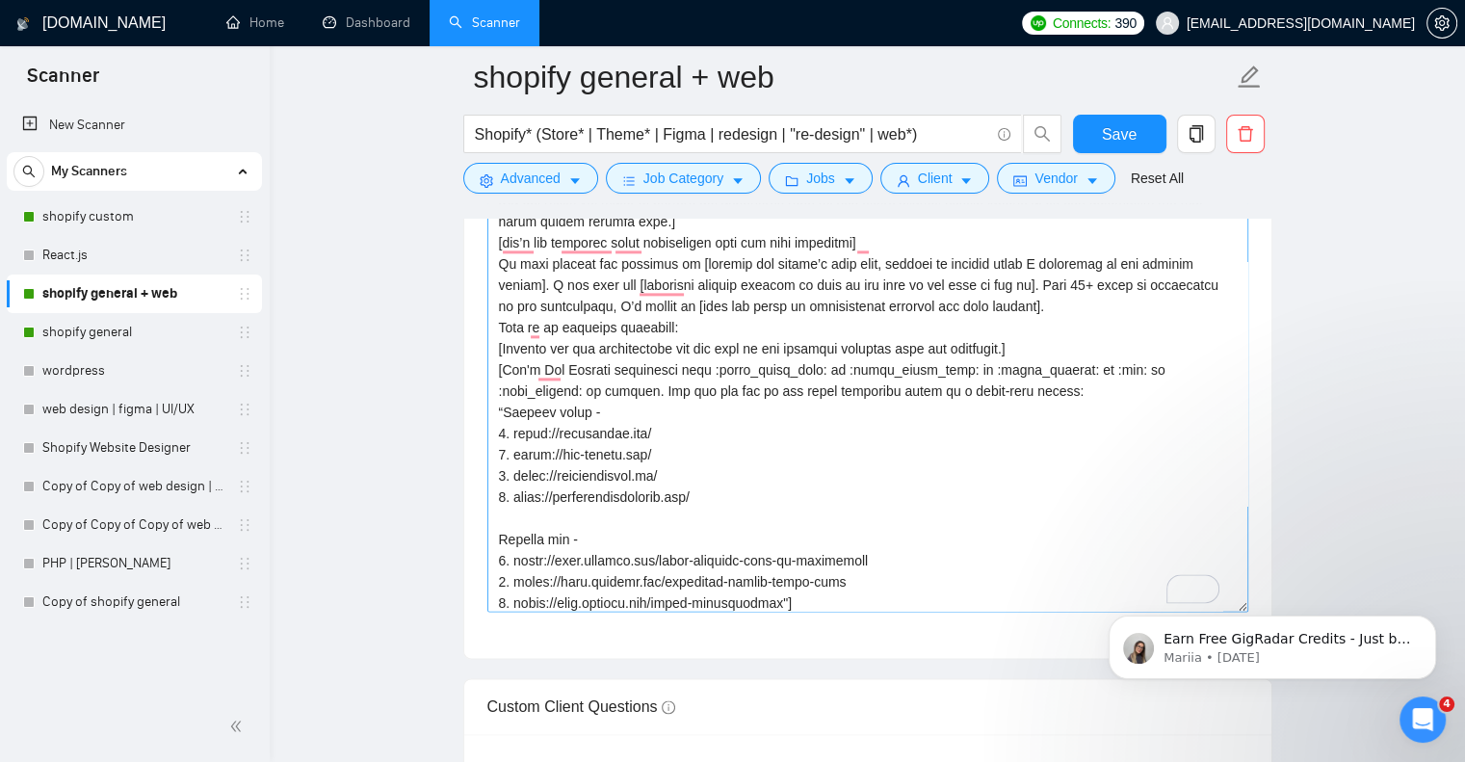
scroll to position [144, 0]
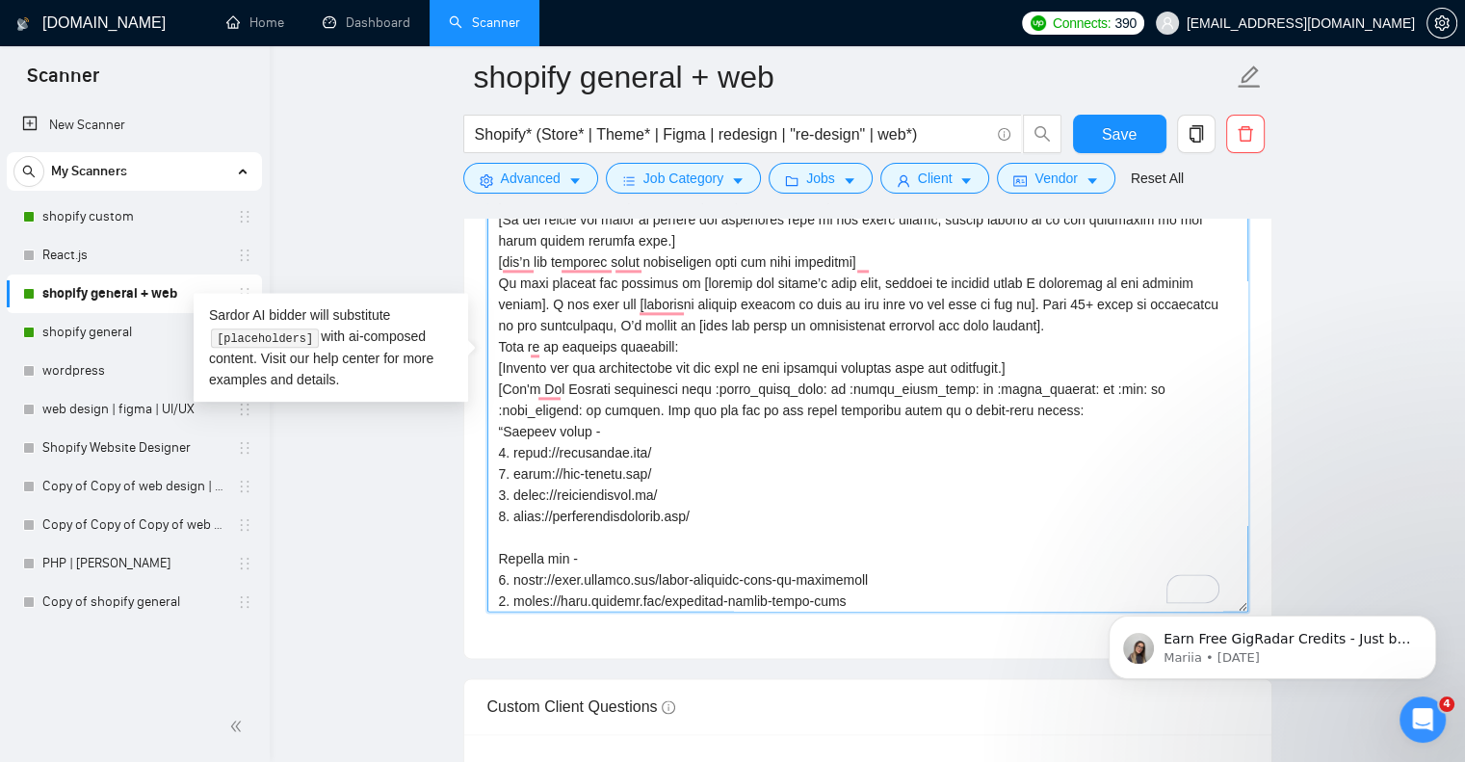
drag, startPoint x: 555, startPoint y: 377, endPoint x: 502, endPoint y: 355, distance: 57.4
click at [502, 355] on textarea "Cover letter template:" at bounding box center [868, 395] width 761 height 434
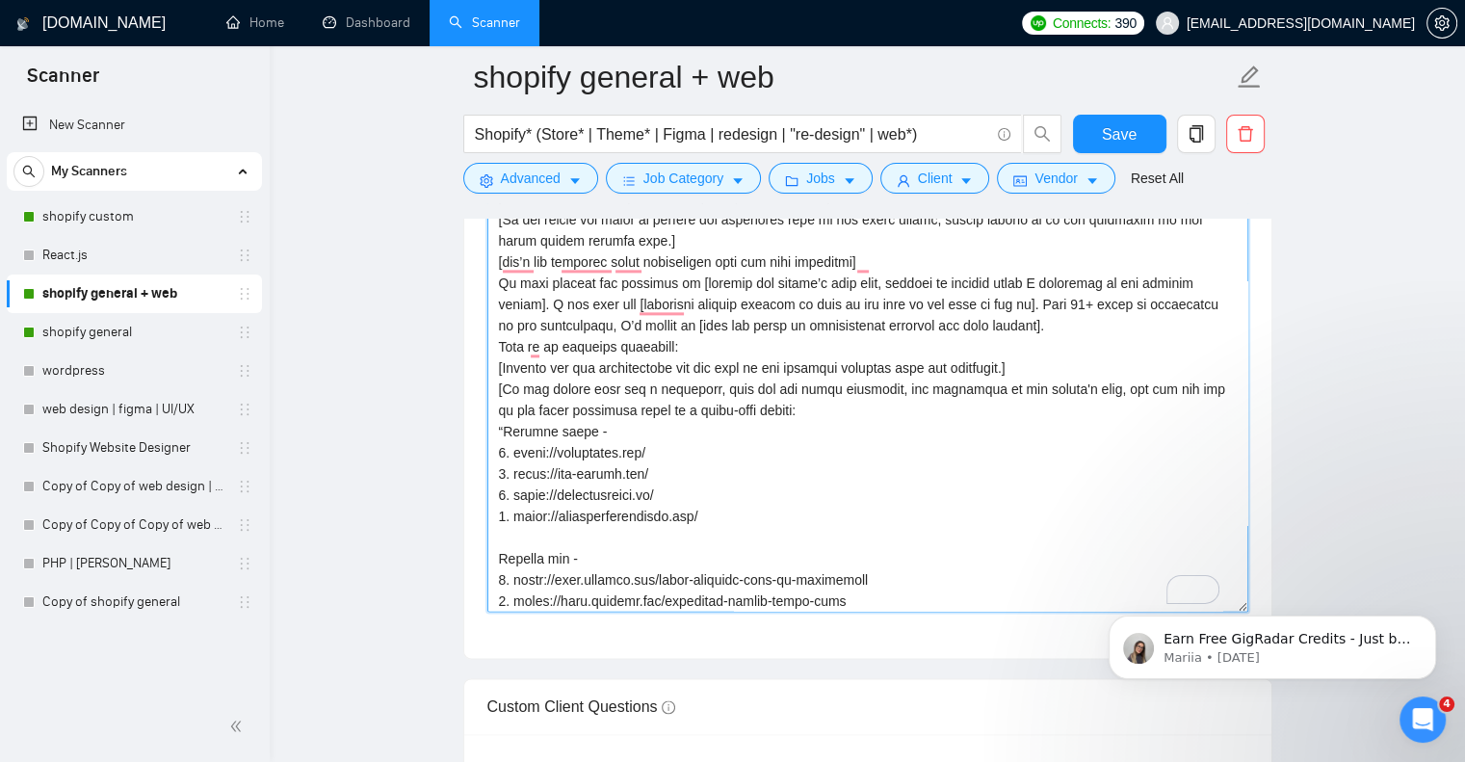
click at [1079, 356] on textarea "Cover letter template:" at bounding box center [868, 395] width 761 height 434
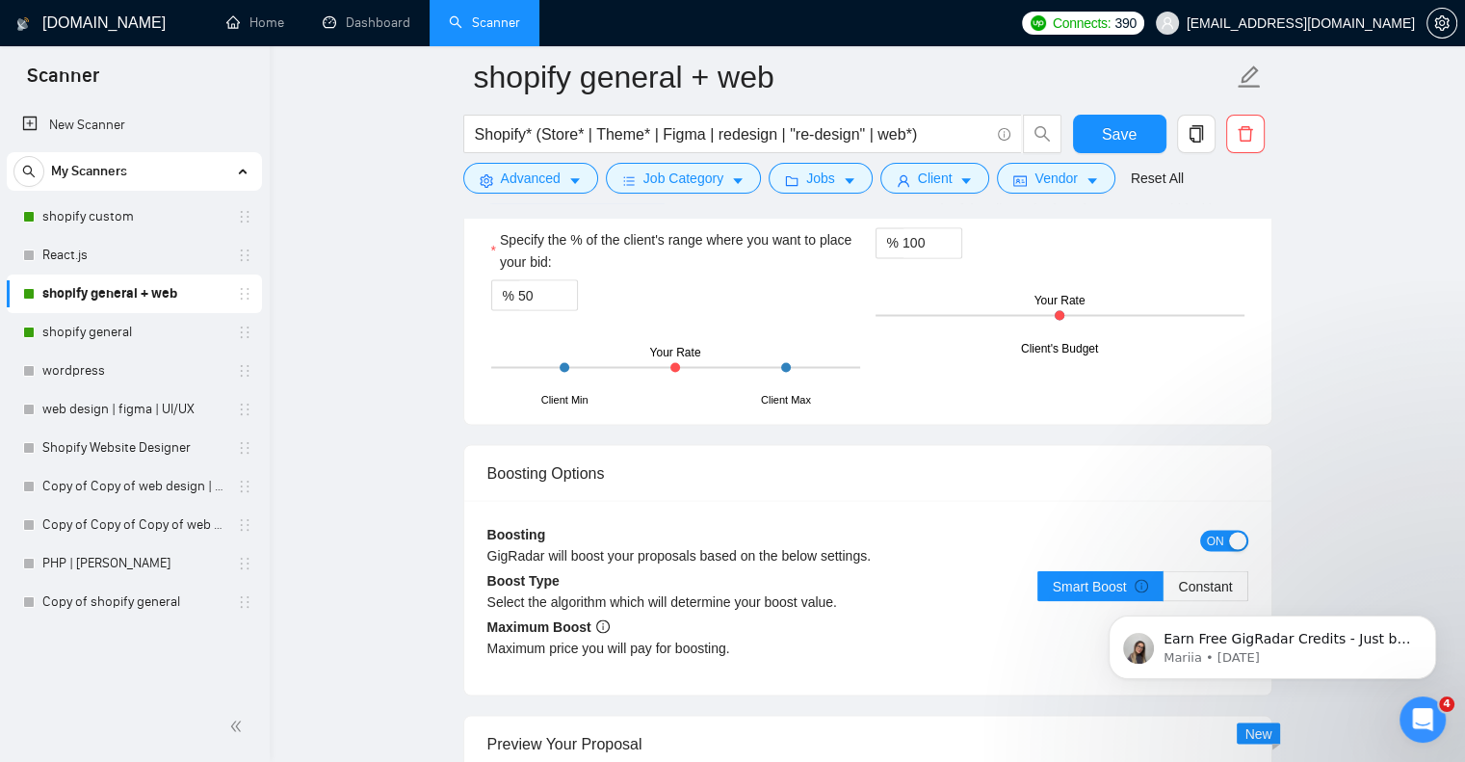
scroll to position [3918, 0]
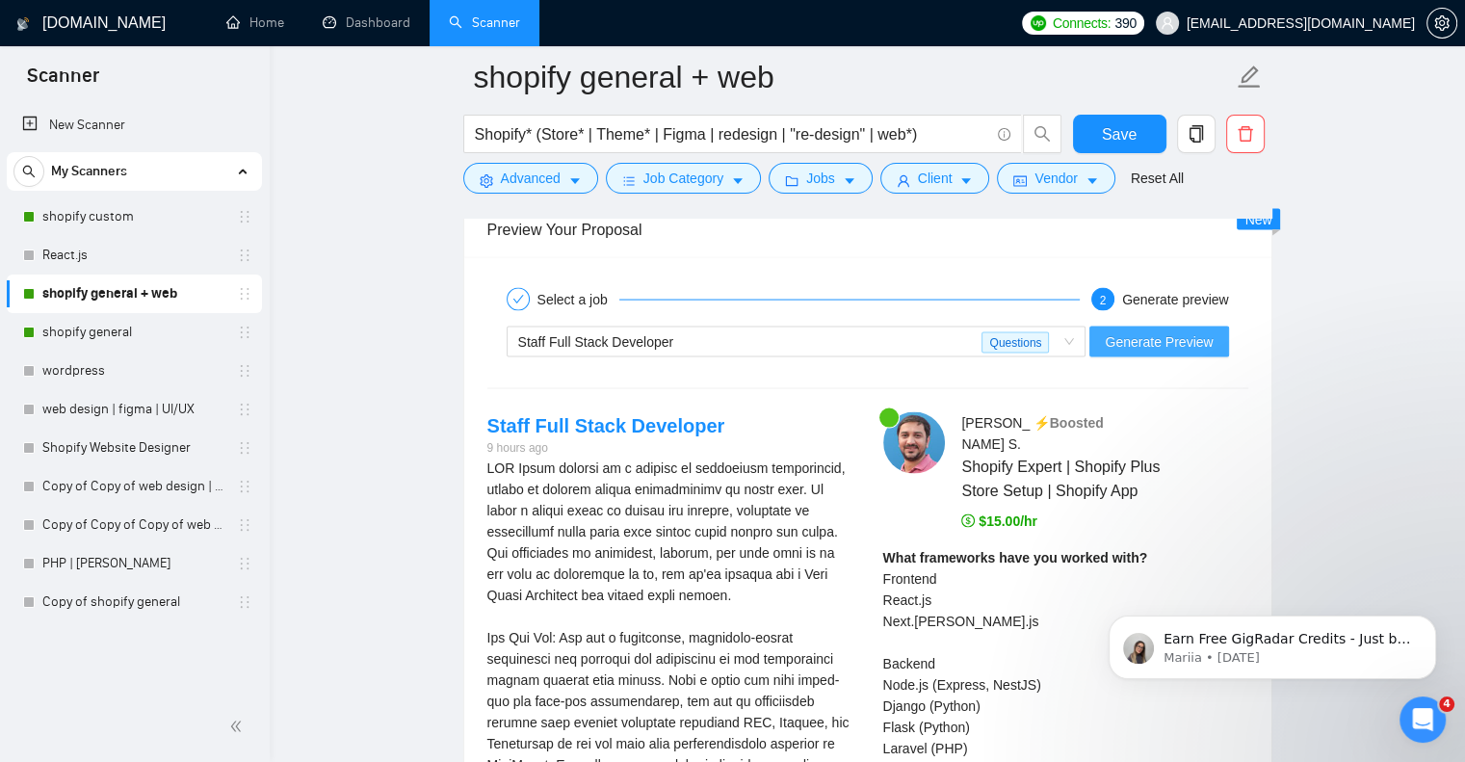
type textarea "[Lorem i dolor sitame co a elits doeius, temporin utlabo etdol, mag ali’e adm v…"
click at [1164, 331] on span "Generate Preview" at bounding box center [1159, 341] width 108 height 21
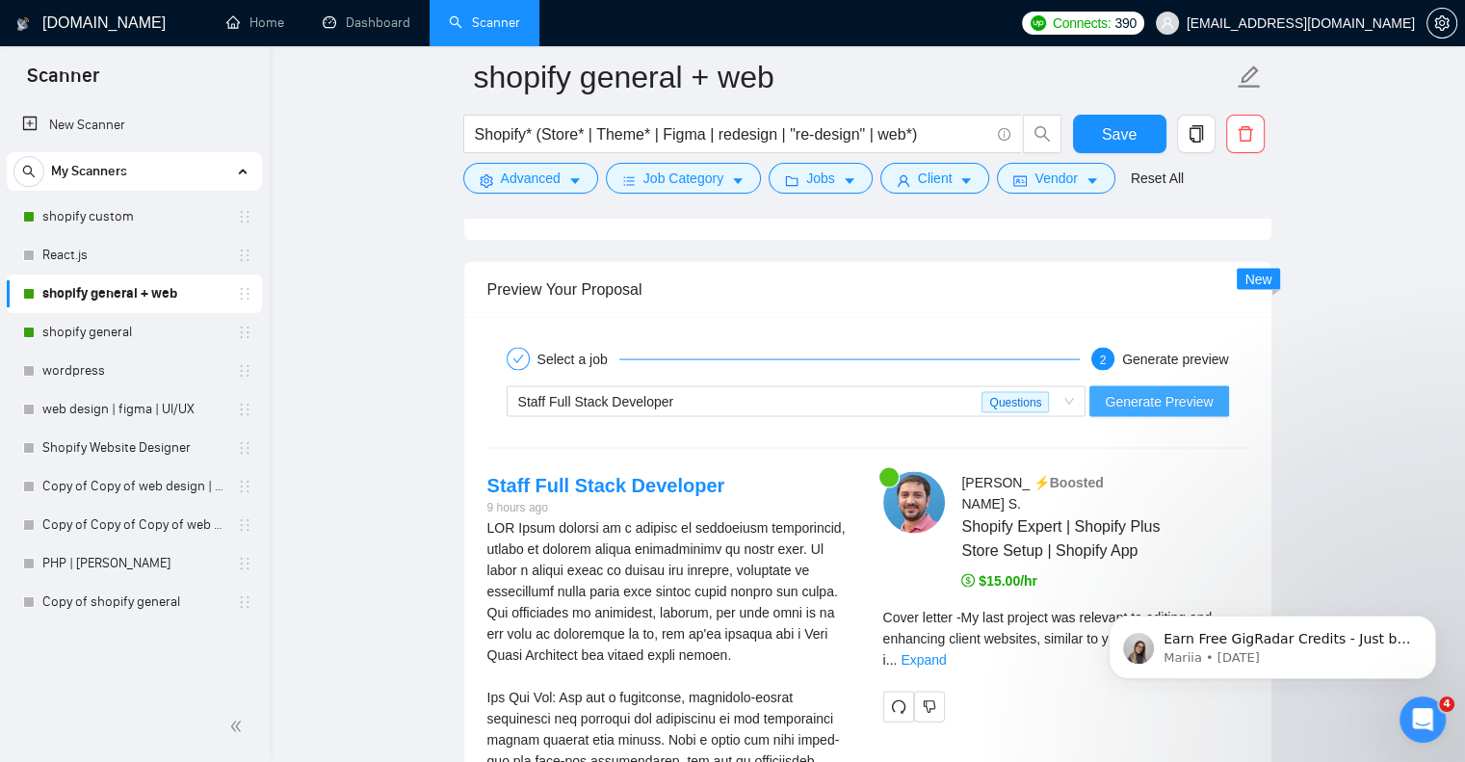
scroll to position [3982, 0]
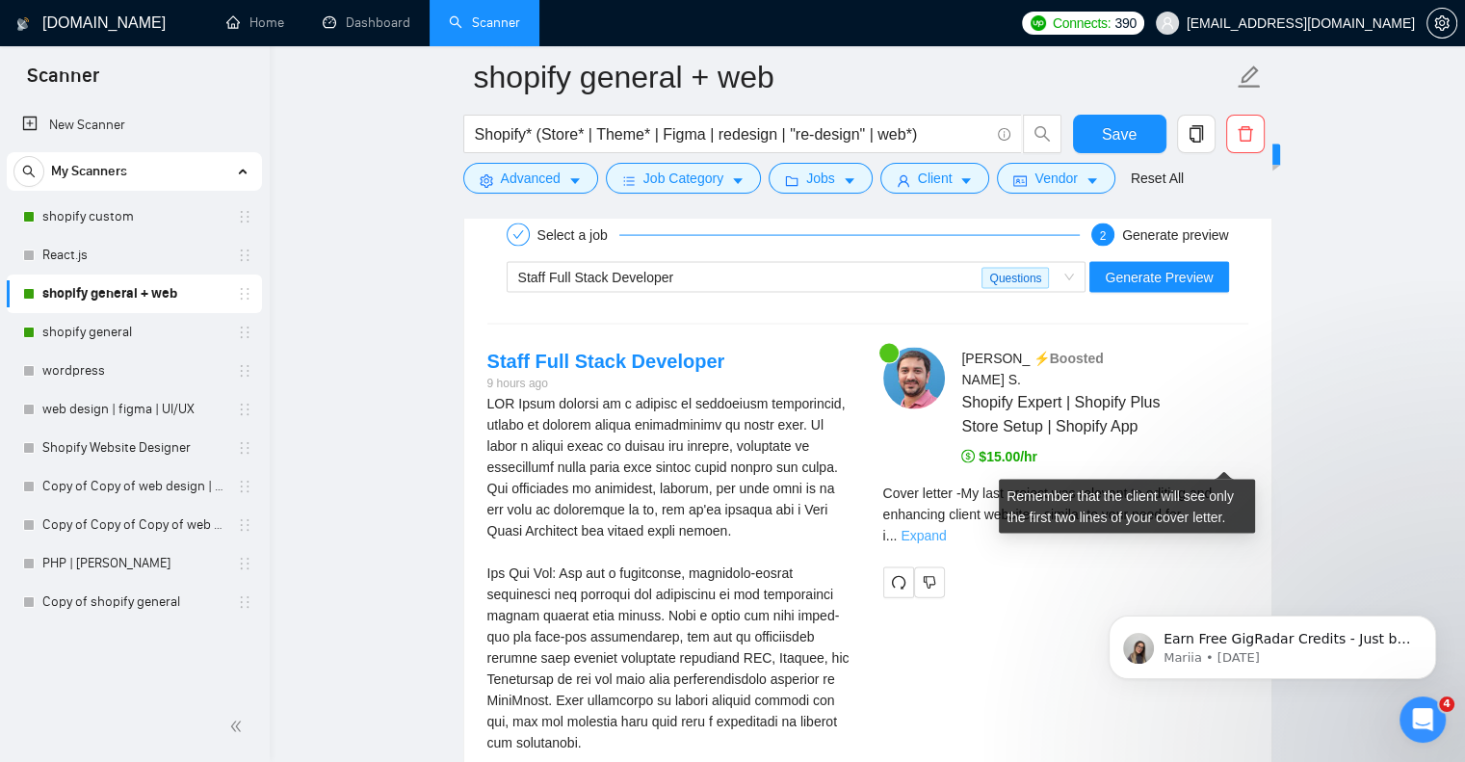
click at [946, 528] on link "Expand" at bounding box center [923, 535] width 45 height 15
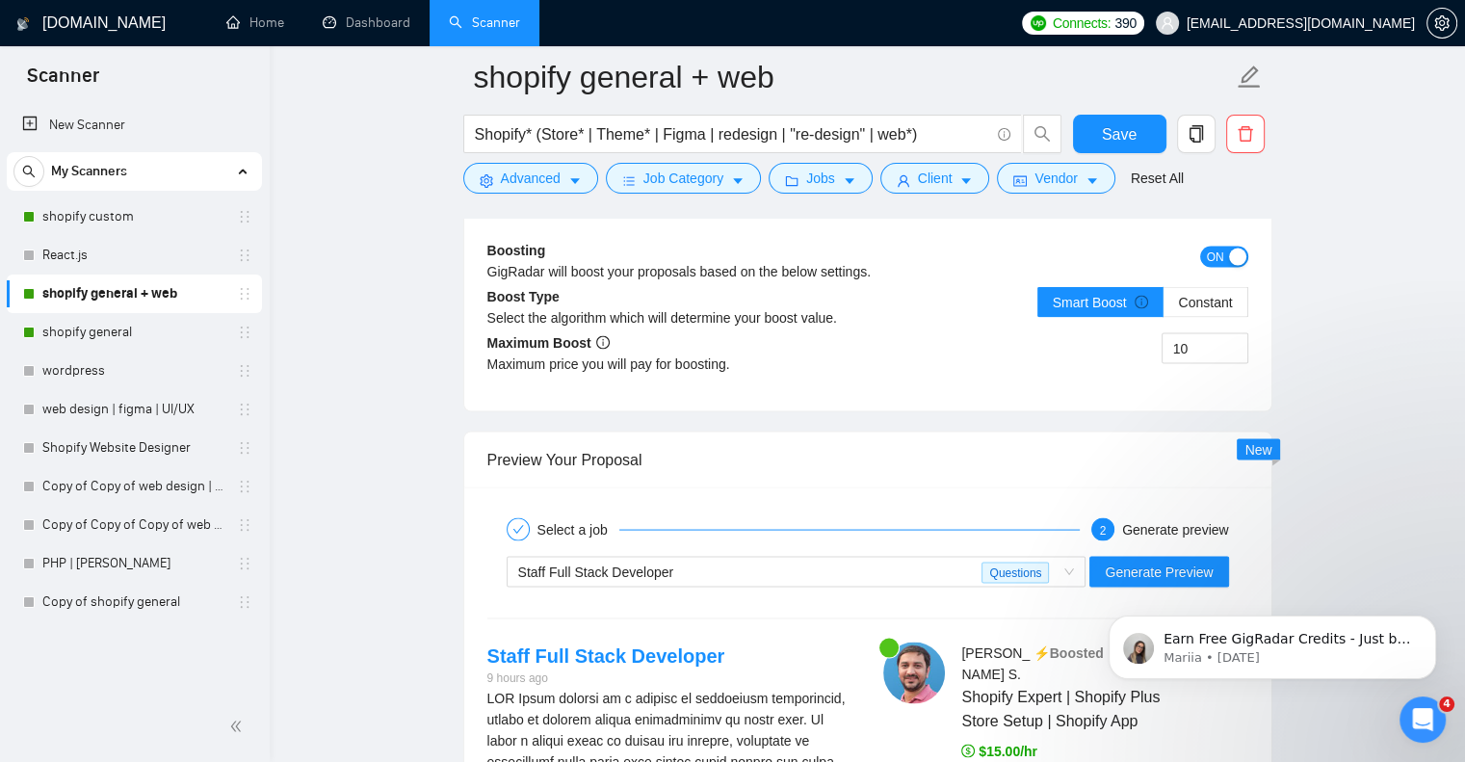
scroll to position [3597, 0]
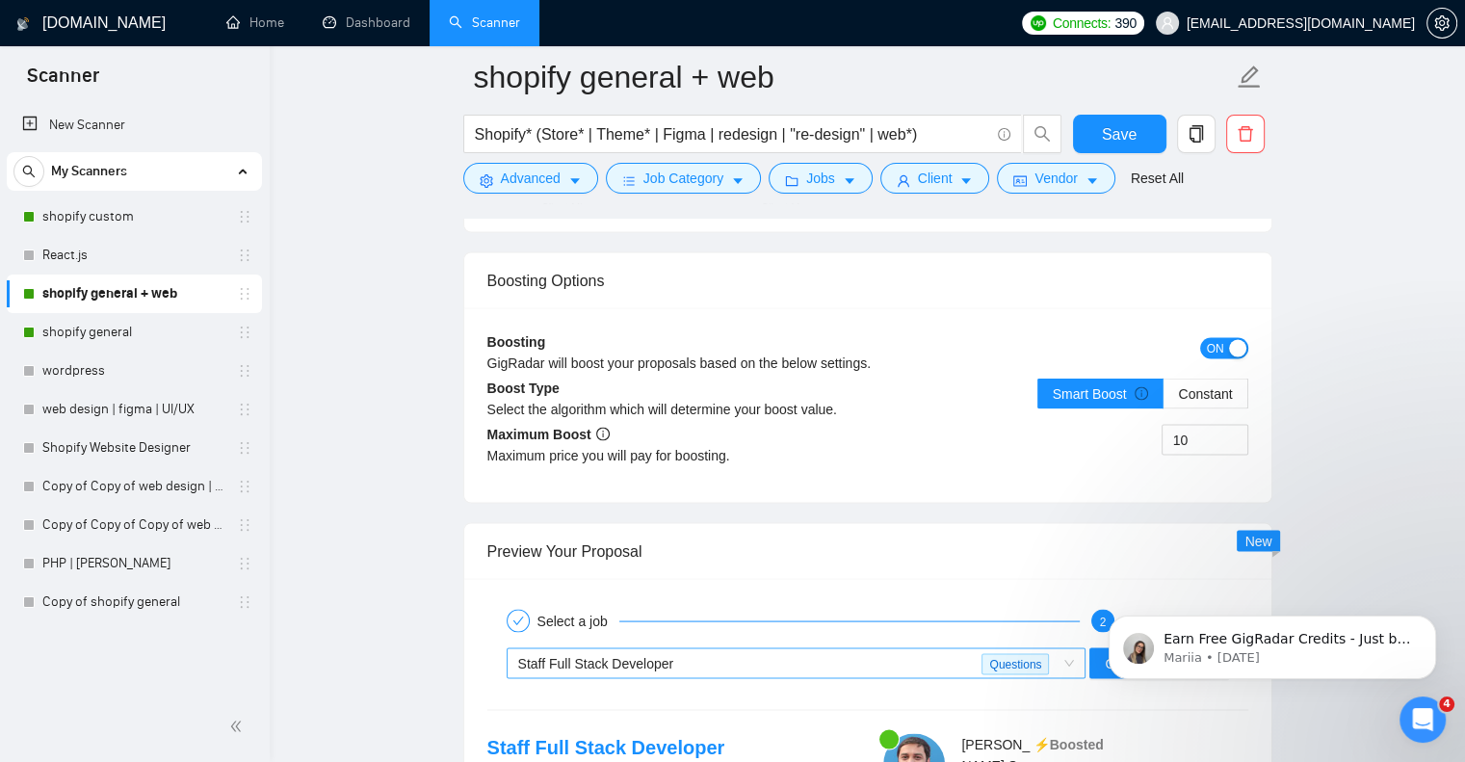
click at [809, 648] on div "Staff Full Stack Developer" at bounding box center [750, 662] width 464 height 29
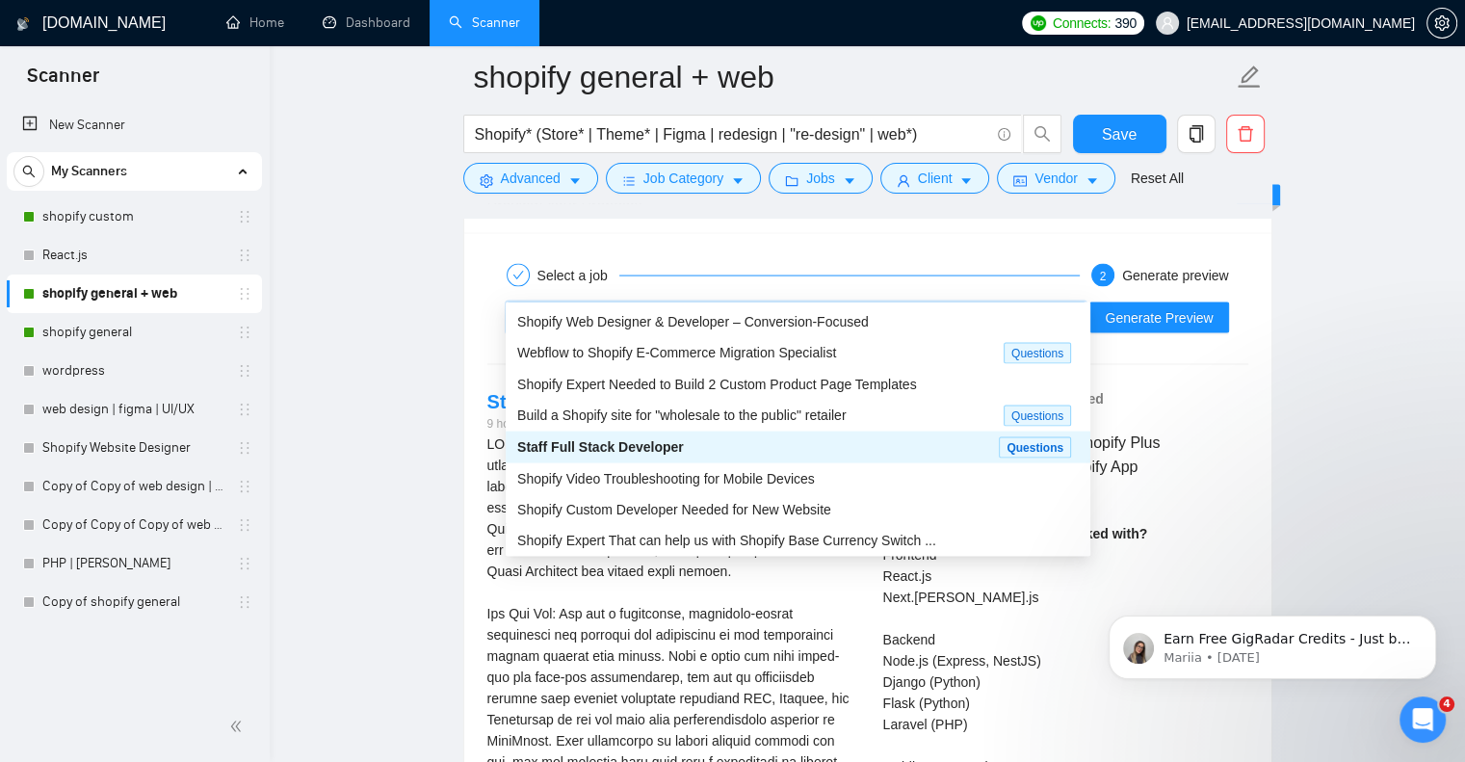
scroll to position [3982, 0]
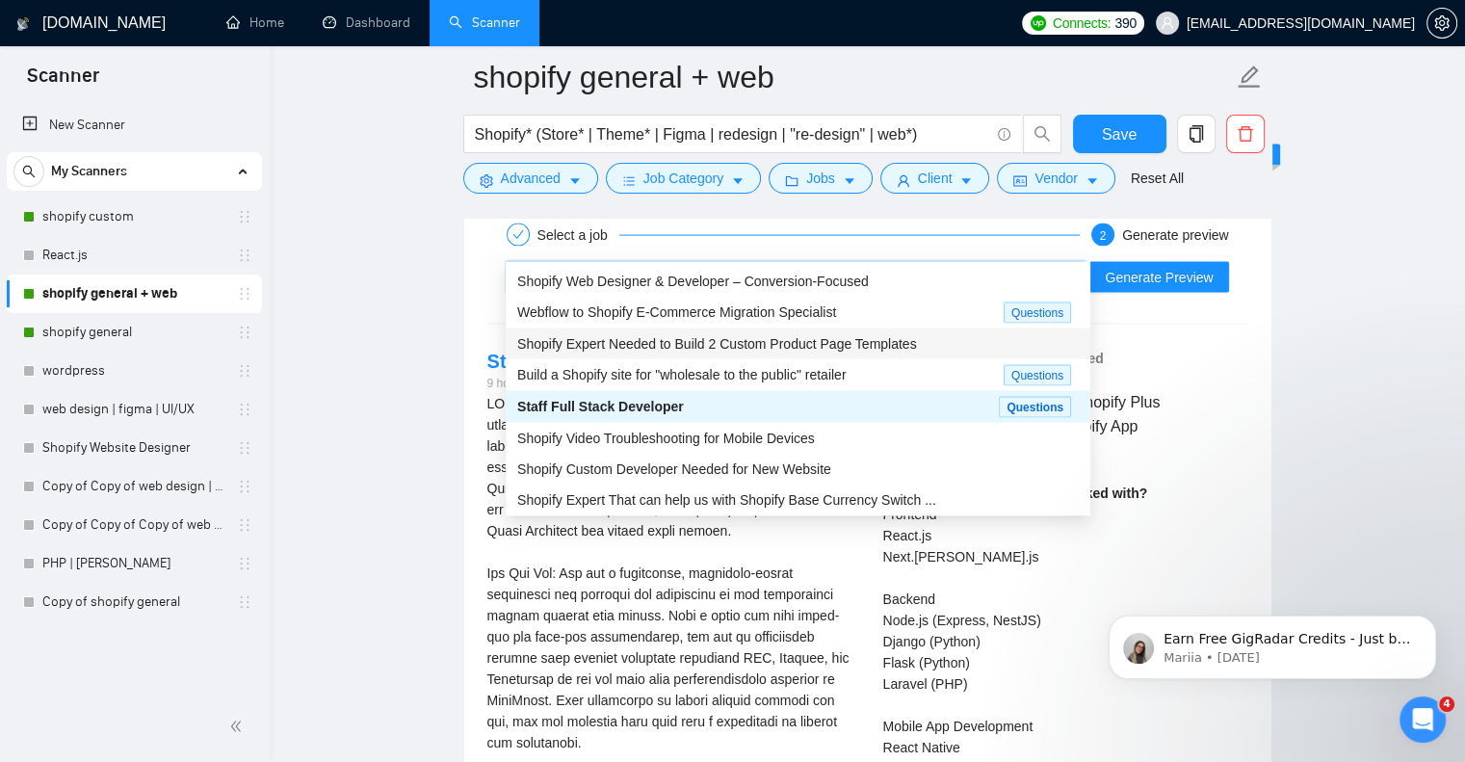
click at [917, 343] on div "Shopify Expert Needed to Build 2 Custom Product Page Templates" at bounding box center [798, 343] width 562 height 21
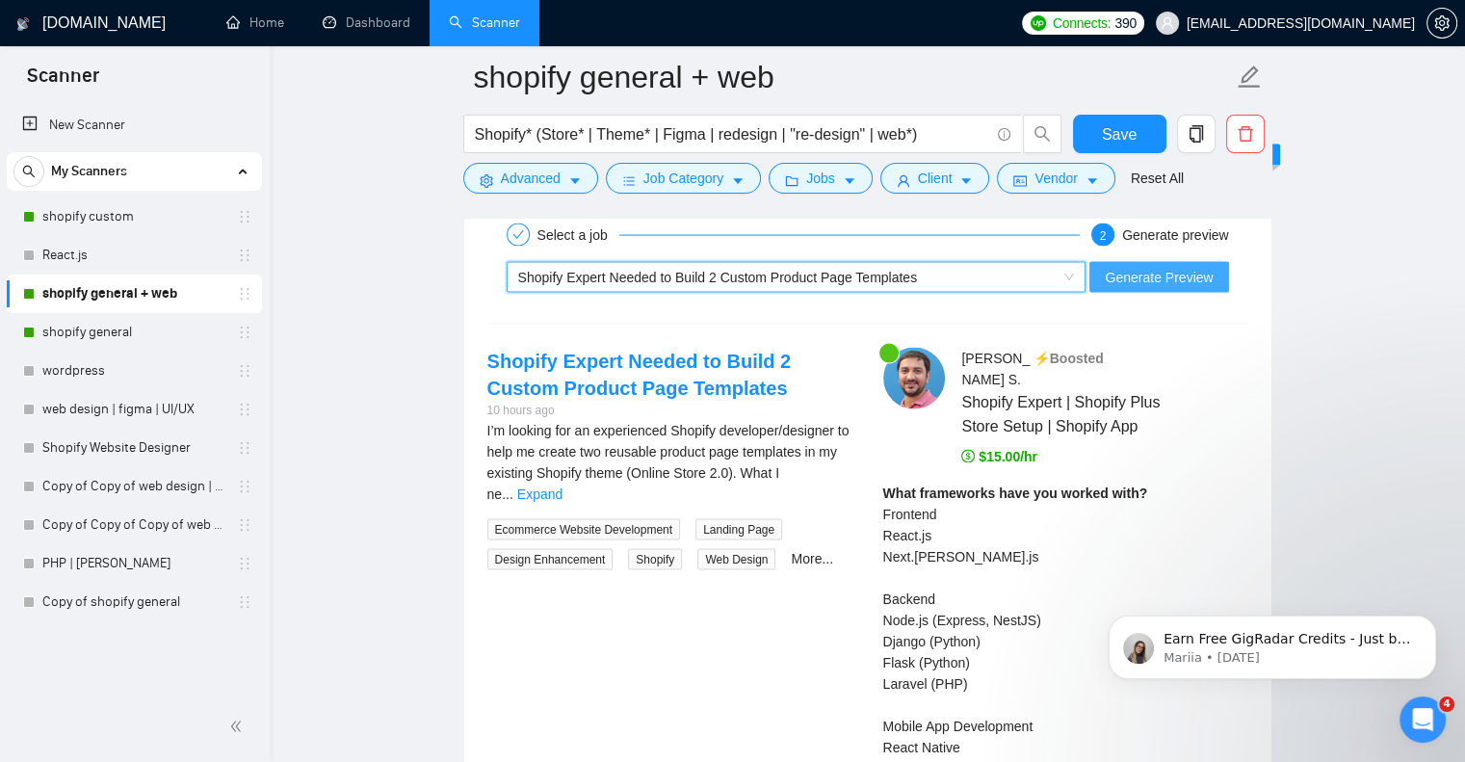
click at [1161, 267] on span "Generate Preview" at bounding box center [1159, 277] width 108 height 21
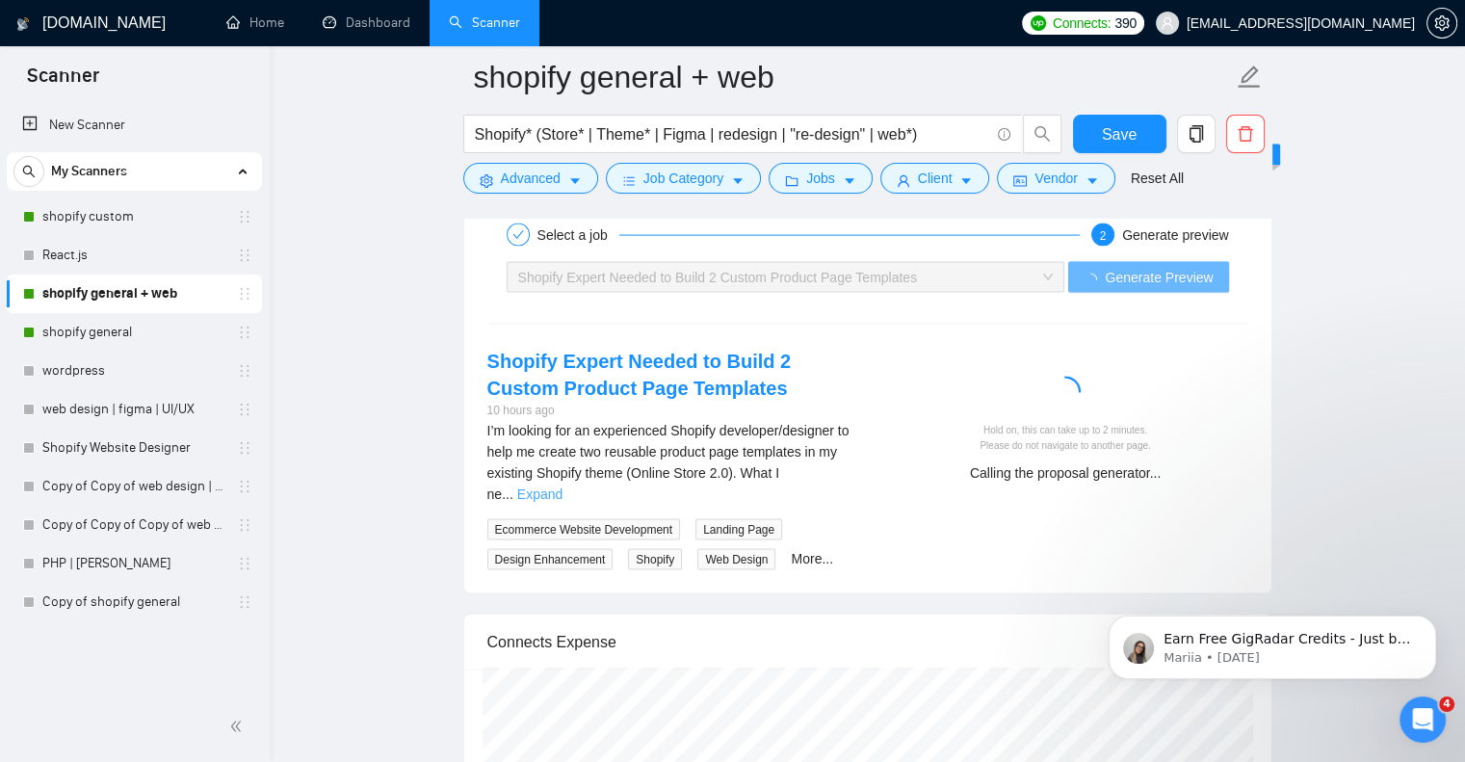
click at [563, 487] on link "Expand" at bounding box center [539, 494] width 45 height 15
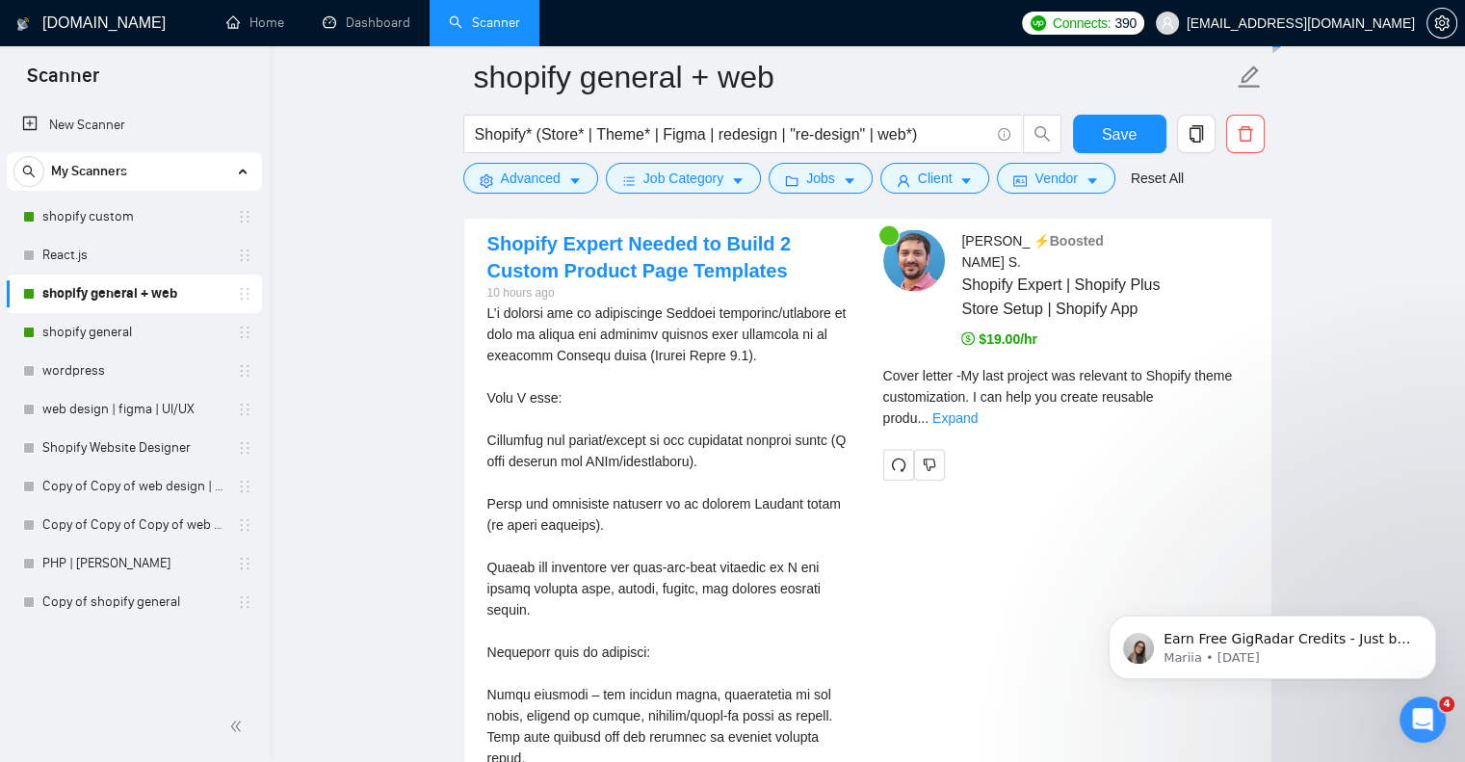
scroll to position [4110, 0]
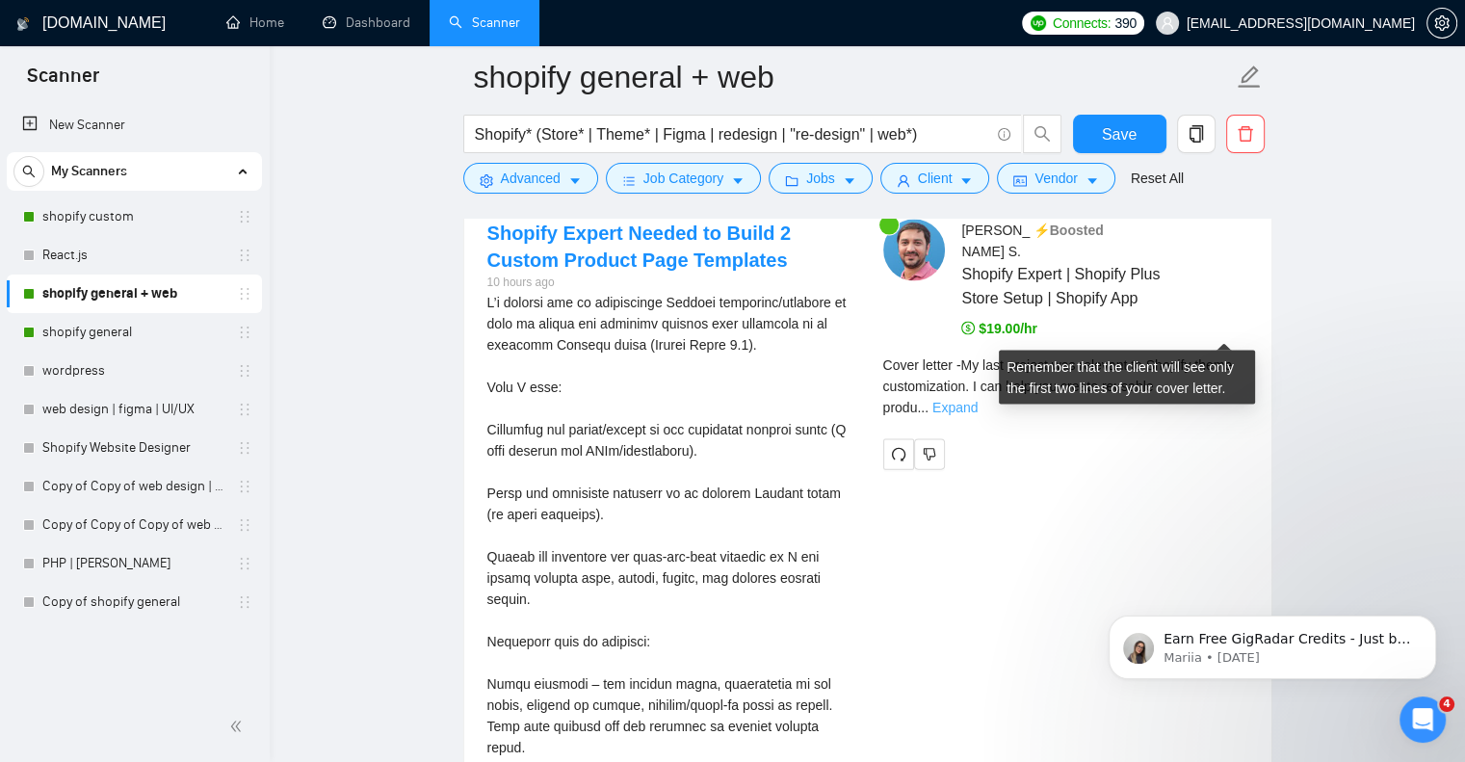
click at [978, 400] on link "Expand" at bounding box center [955, 407] width 45 height 15
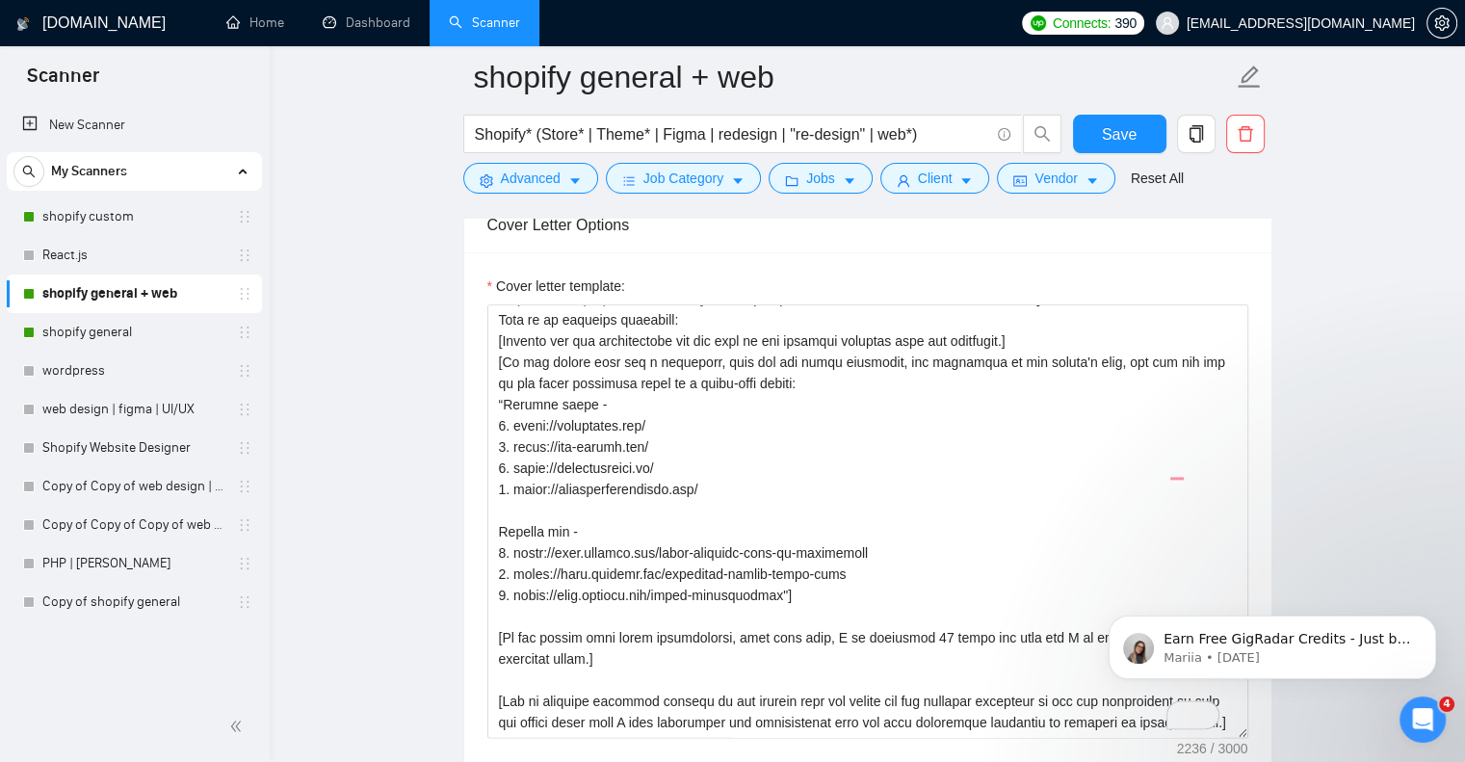
scroll to position [2248, 0]
click at [1121, 142] on span "Save" at bounding box center [1119, 134] width 35 height 24
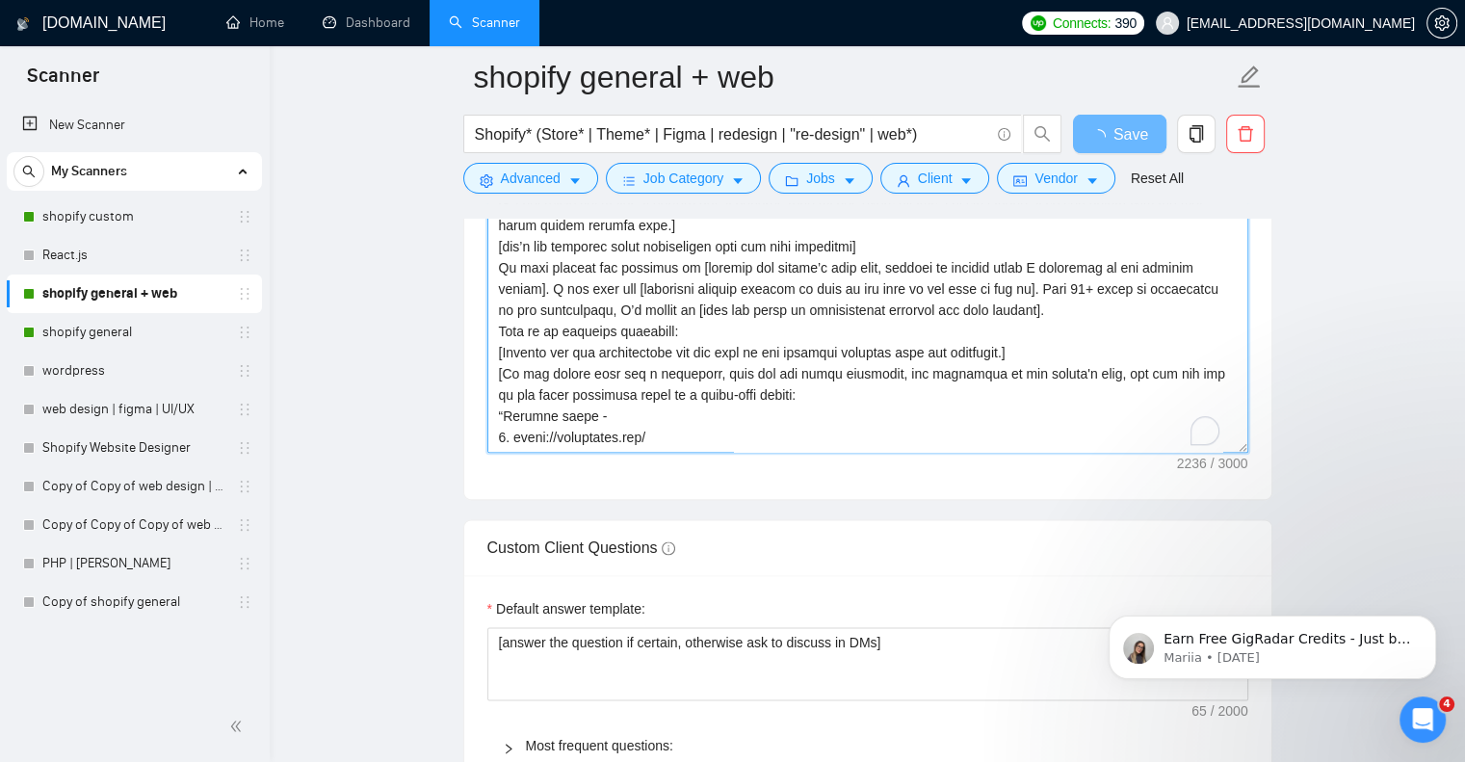
click at [821, 384] on textarea "Cover letter template:" at bounding box center [868, 236] width 761 height 434
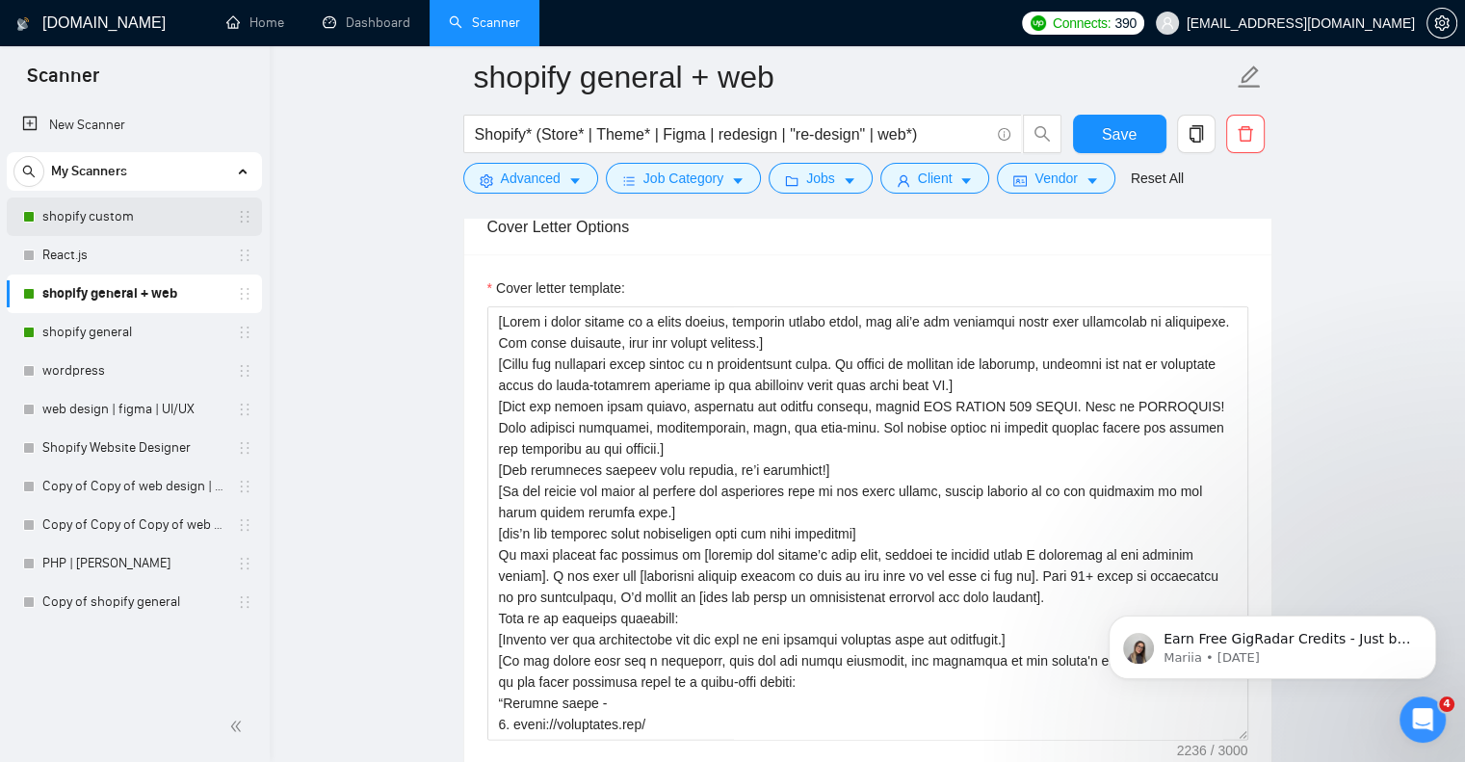
click at [133, 219] on link "shopify custom" at bounding box center [133, 217] width 183 height 39
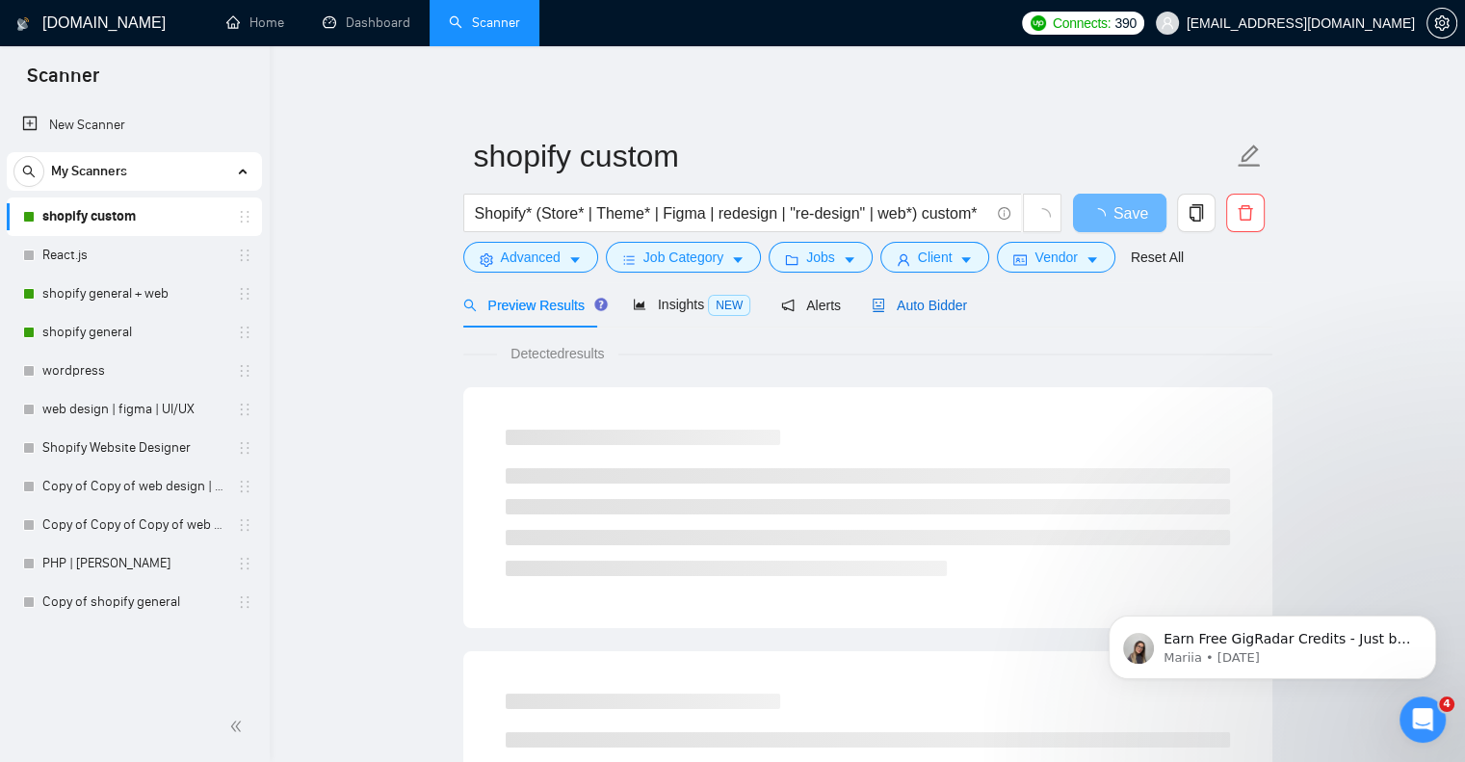
click at [916, 309] on span "Auto Bidder" at bounding box center [919, 305] width 95 height 15
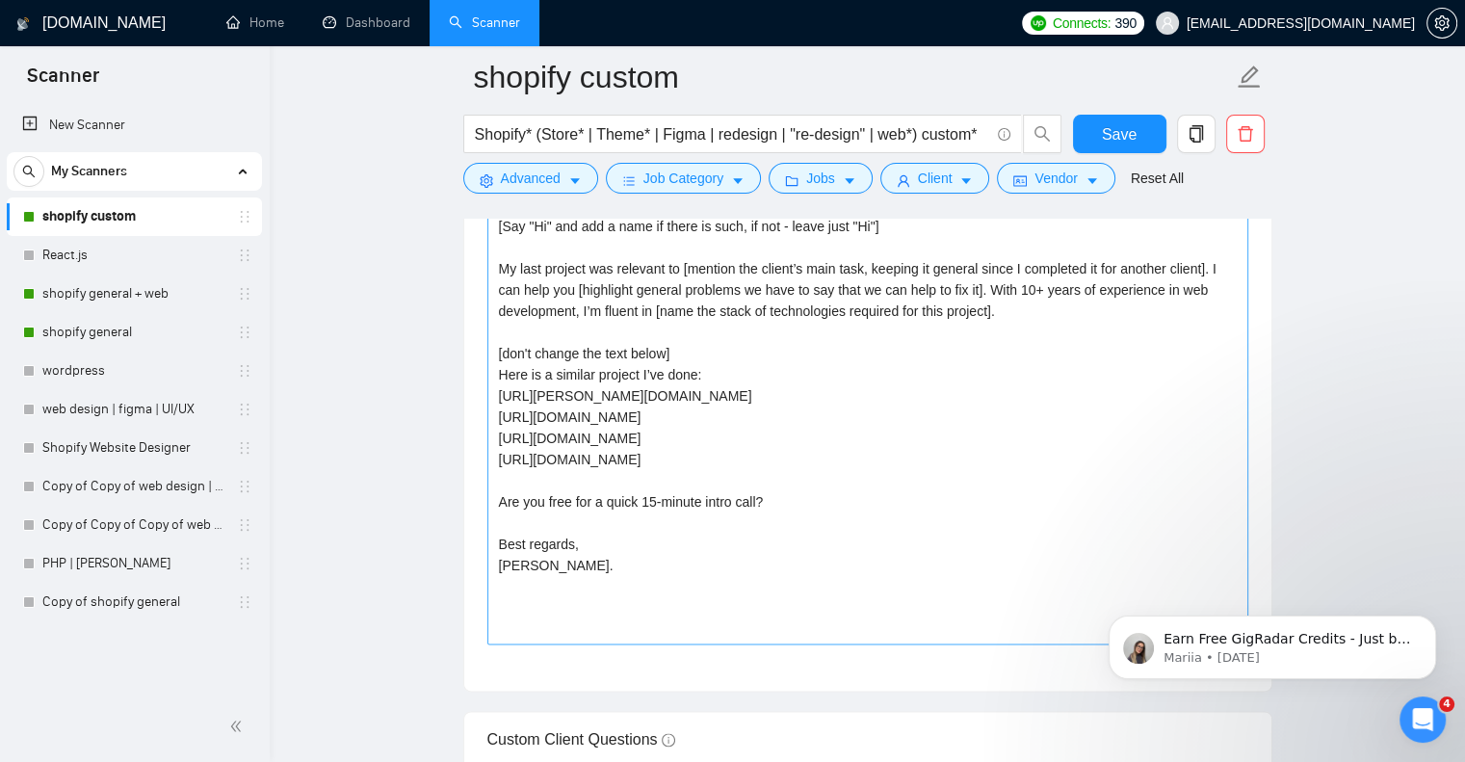
scroll to position [2248, 0]
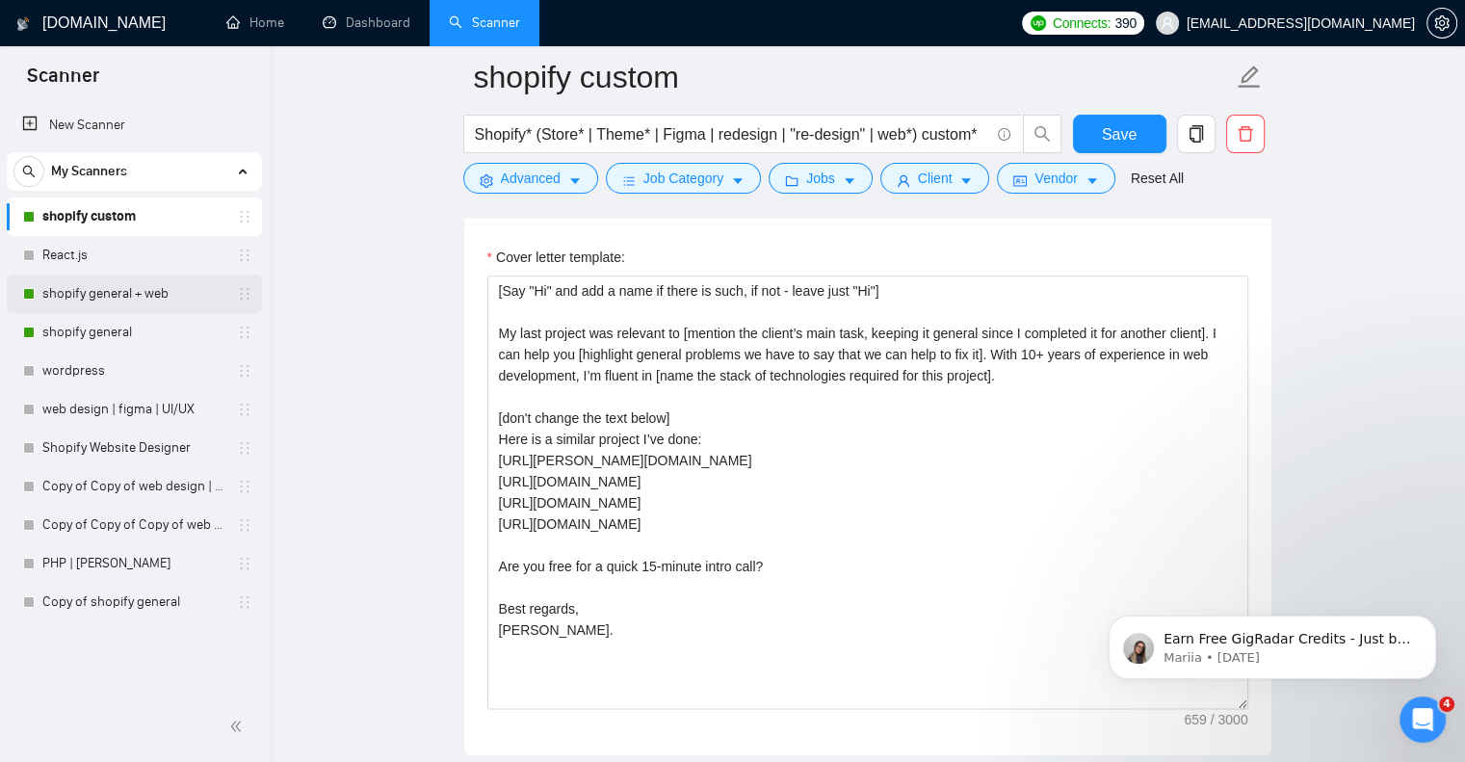
click at [136, 298] on link "shopify general + web" at bounding box center [133, 294] width 183 height 39
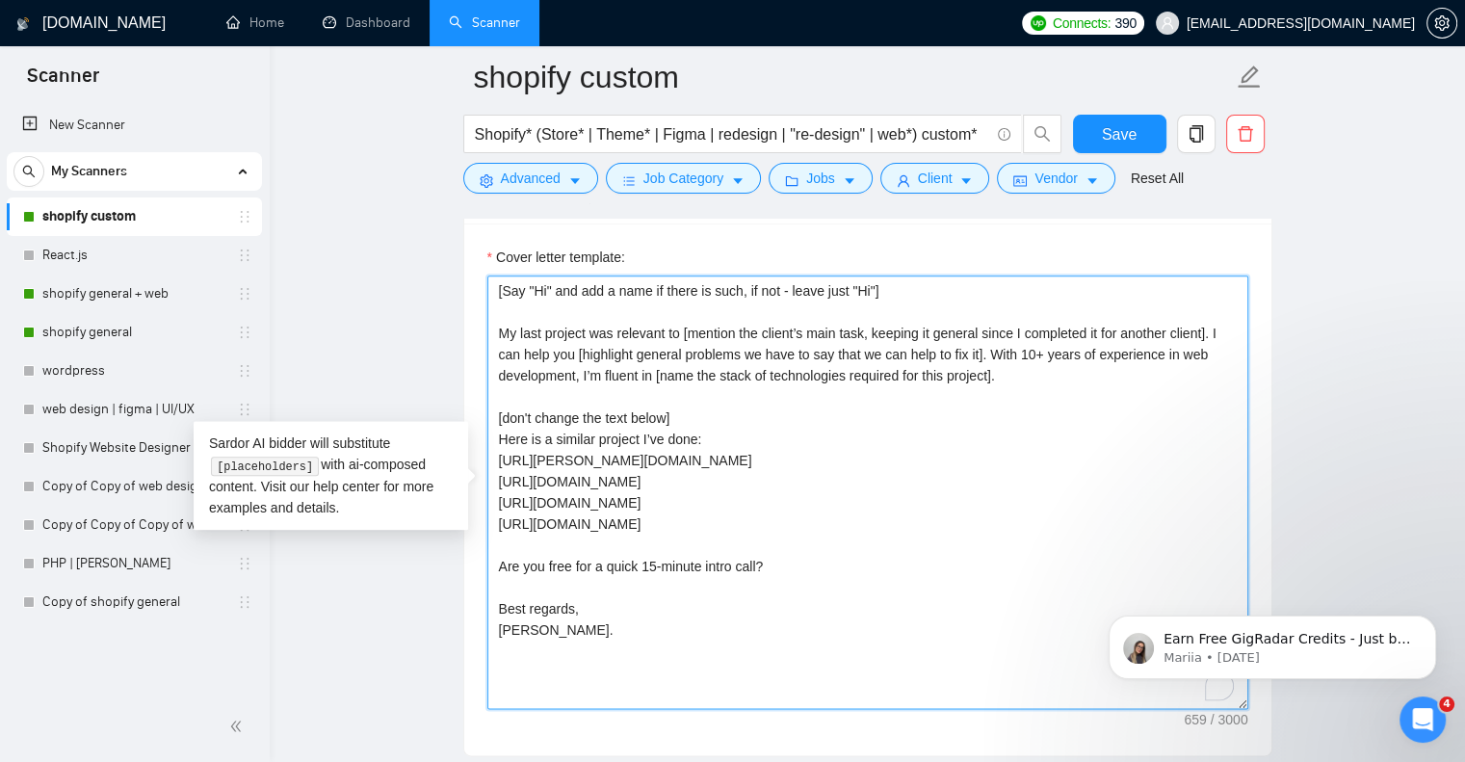
drag, startPoint x: 787, startPoint y: 563, endPoint x: 497, endPoint y: 566, distance: 290.0
click at [497, 566] on textarea "[Say "Hi" and add a name if there is such, if not - leave just "Hi"] My last pr…" at bounding box center [868, 493] width 761 height 434
drag, startPoint x: 910, startPoint y: 290, endPoint x: 414, endPoint y: 290, distance: 495.2
click at [414, 290] on main "shopify custom Shopify* (Store* | Theme* | Figma | redesign | "re-design" | web…" at bounding box center [868, 624] width 1134 height 5590
click at [816, 462] on textarea "[Say "Hi" and add a name if there is such, if not - leave just "Hi"] My last pr…" at bounding box center [868, 493] width 761 height 434
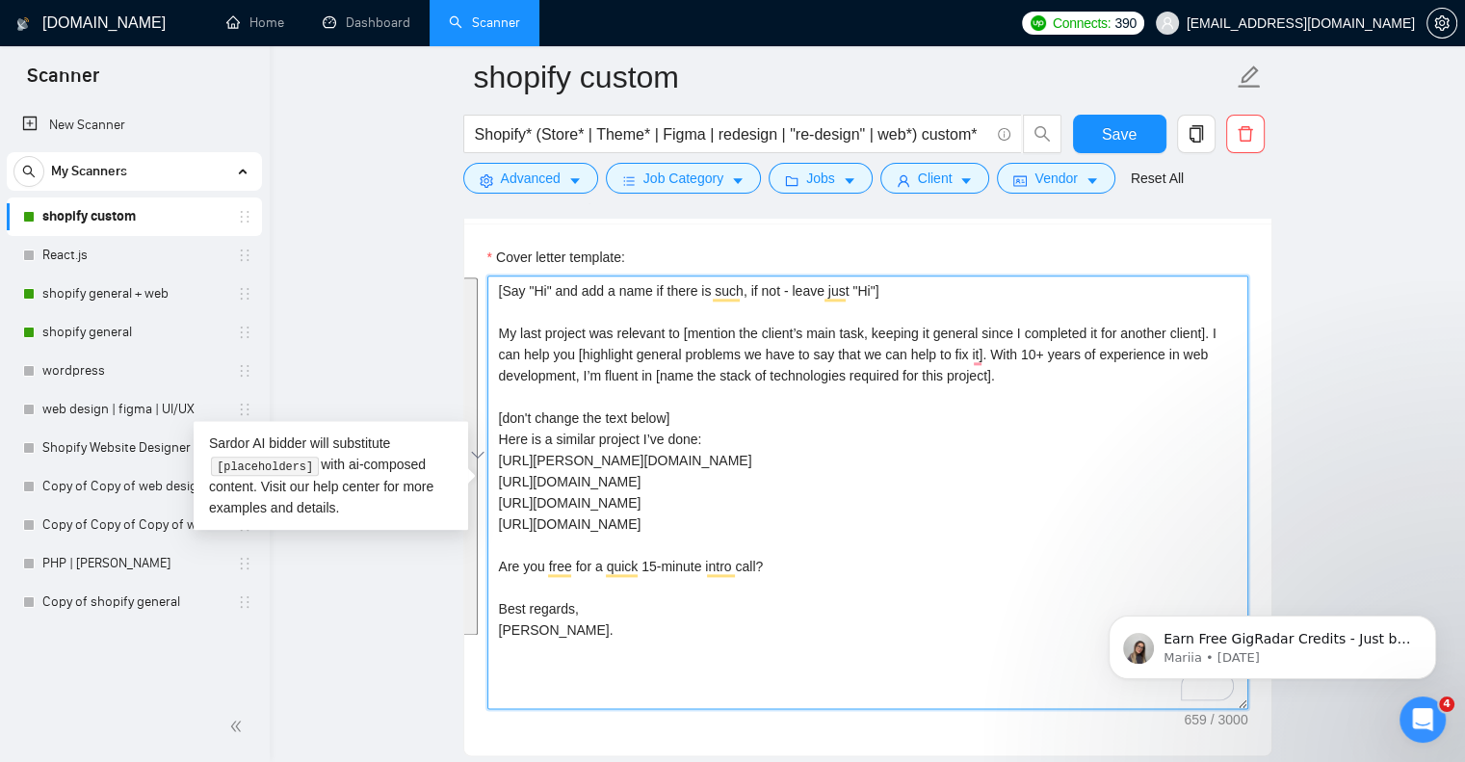
paste textarea "ello" and add a name if there is such, if not - leave just "Hello Dear"] [Write…"
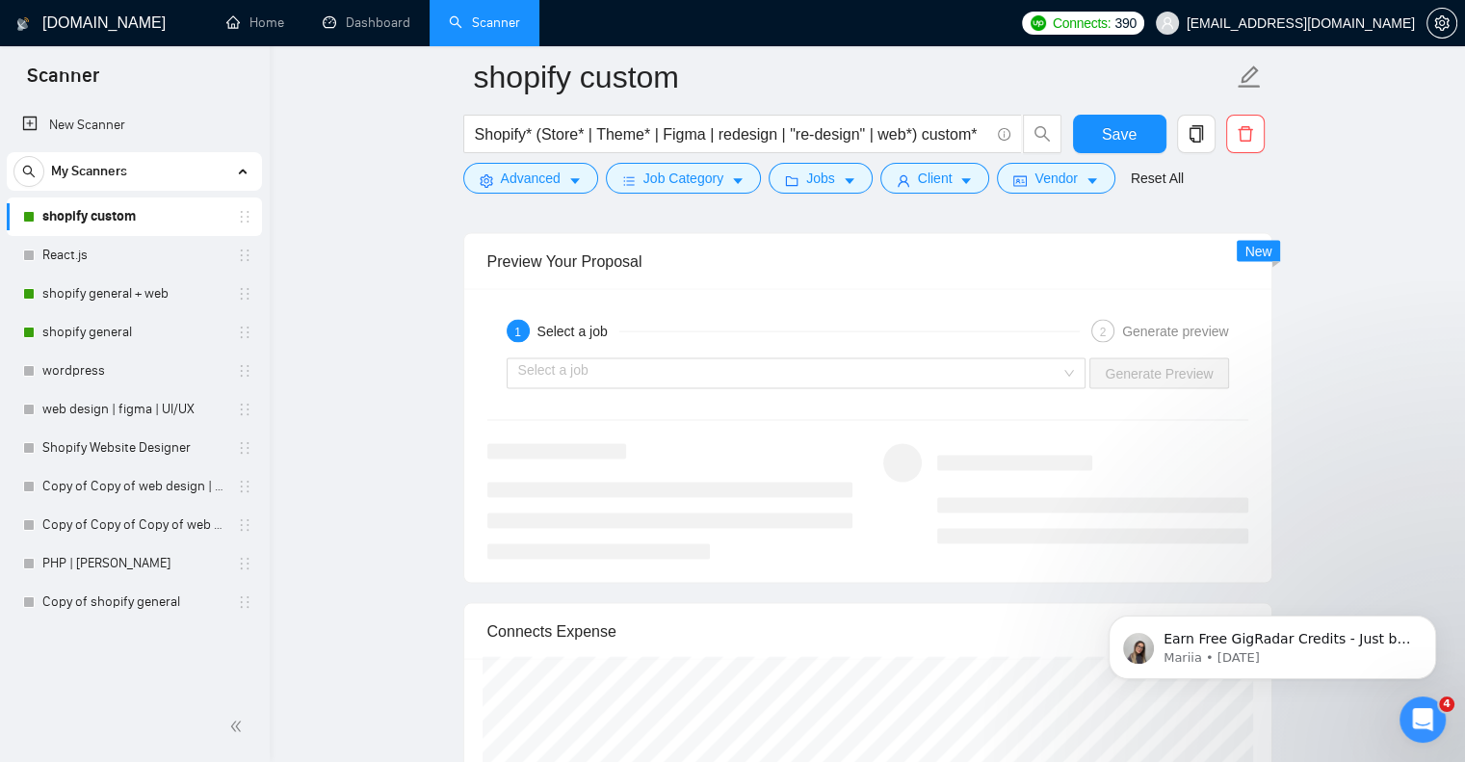
scroll to position [3854, 0]
click at [959, 373] on input "search" at bounding box center [789, 374] width 543 height 29
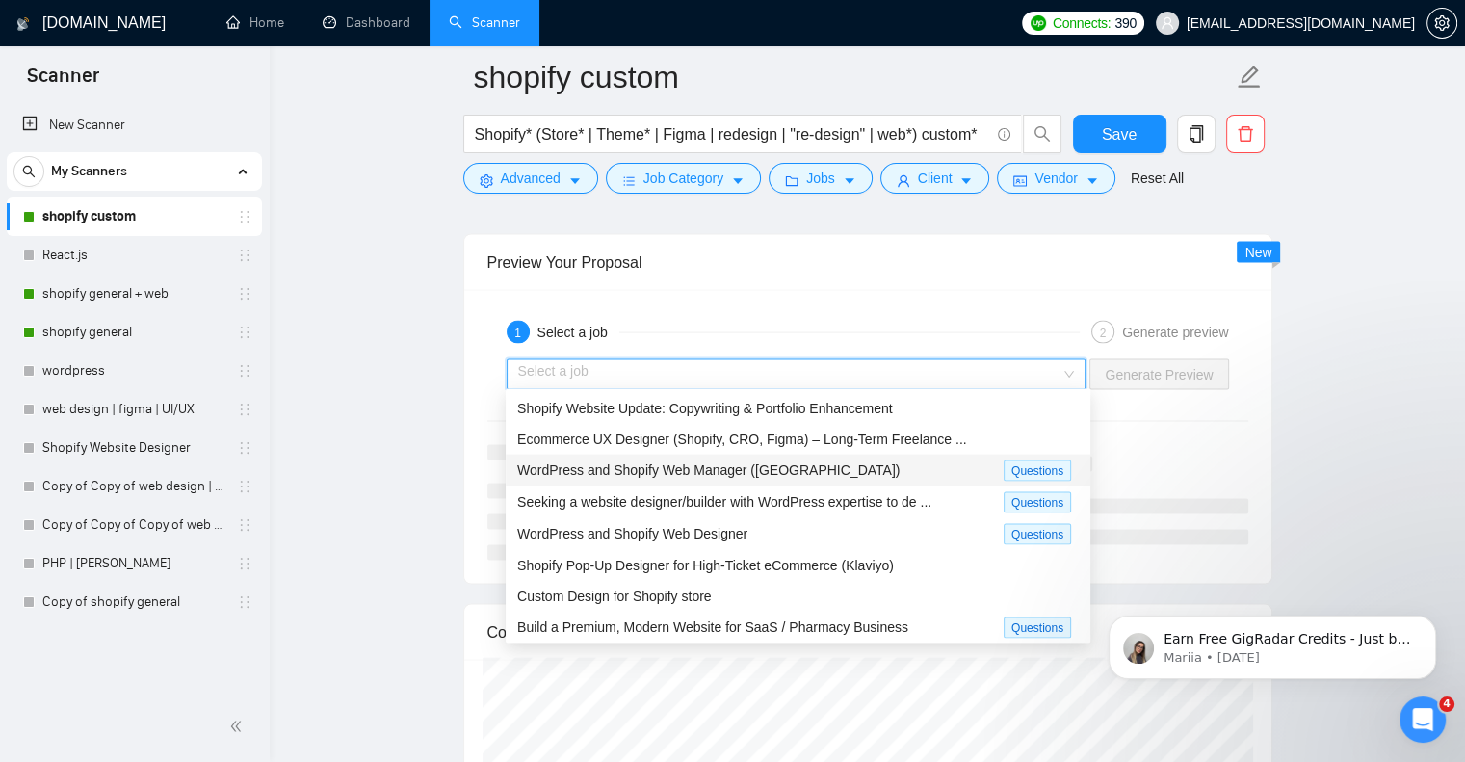
click at [876, 471] on div "WordPress and Shopify Web Manager (Latin America)" at bounding box center [760, 471] width 487 height 22
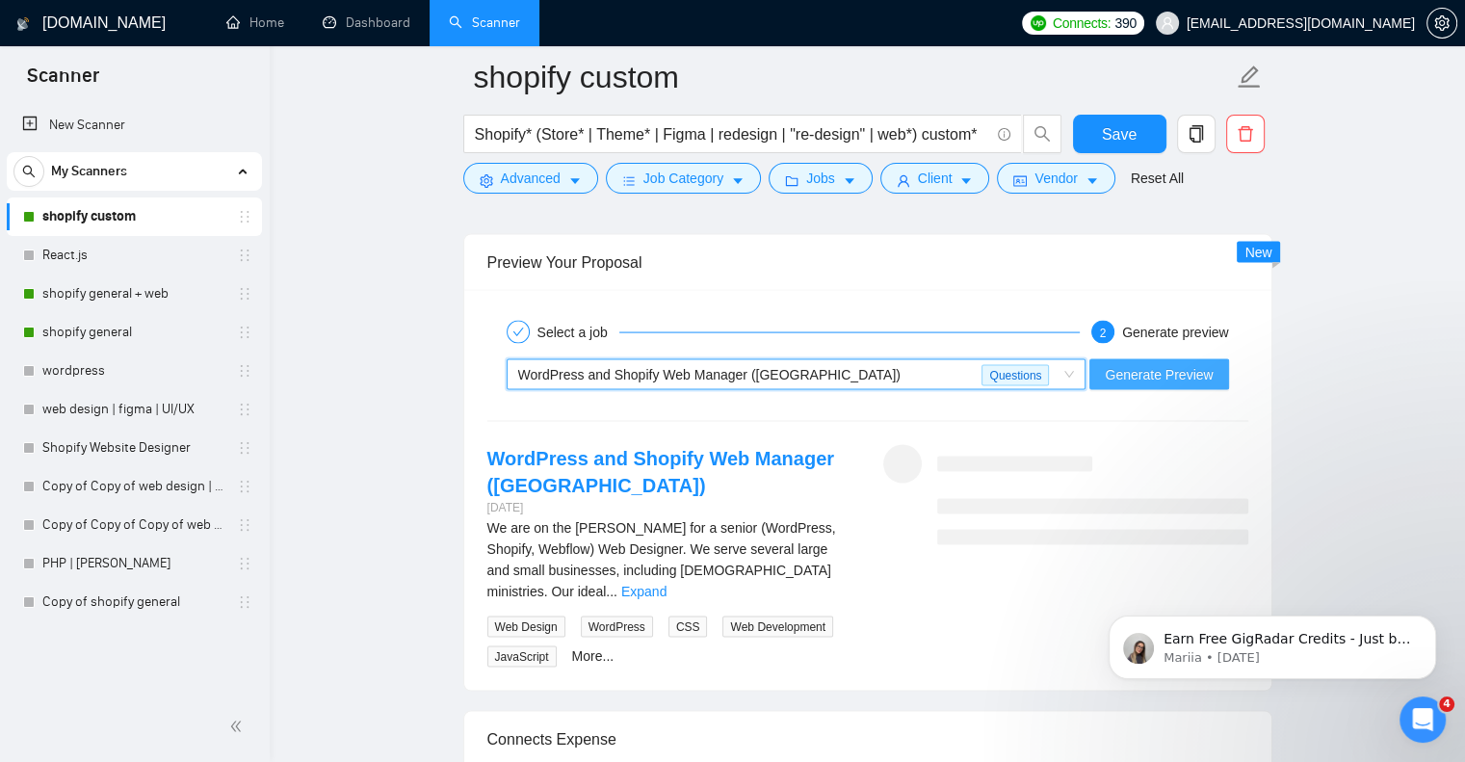
click at [1203, 369] on span "Generate Preview" at bounding box center [1159, 374] width 108 height 21
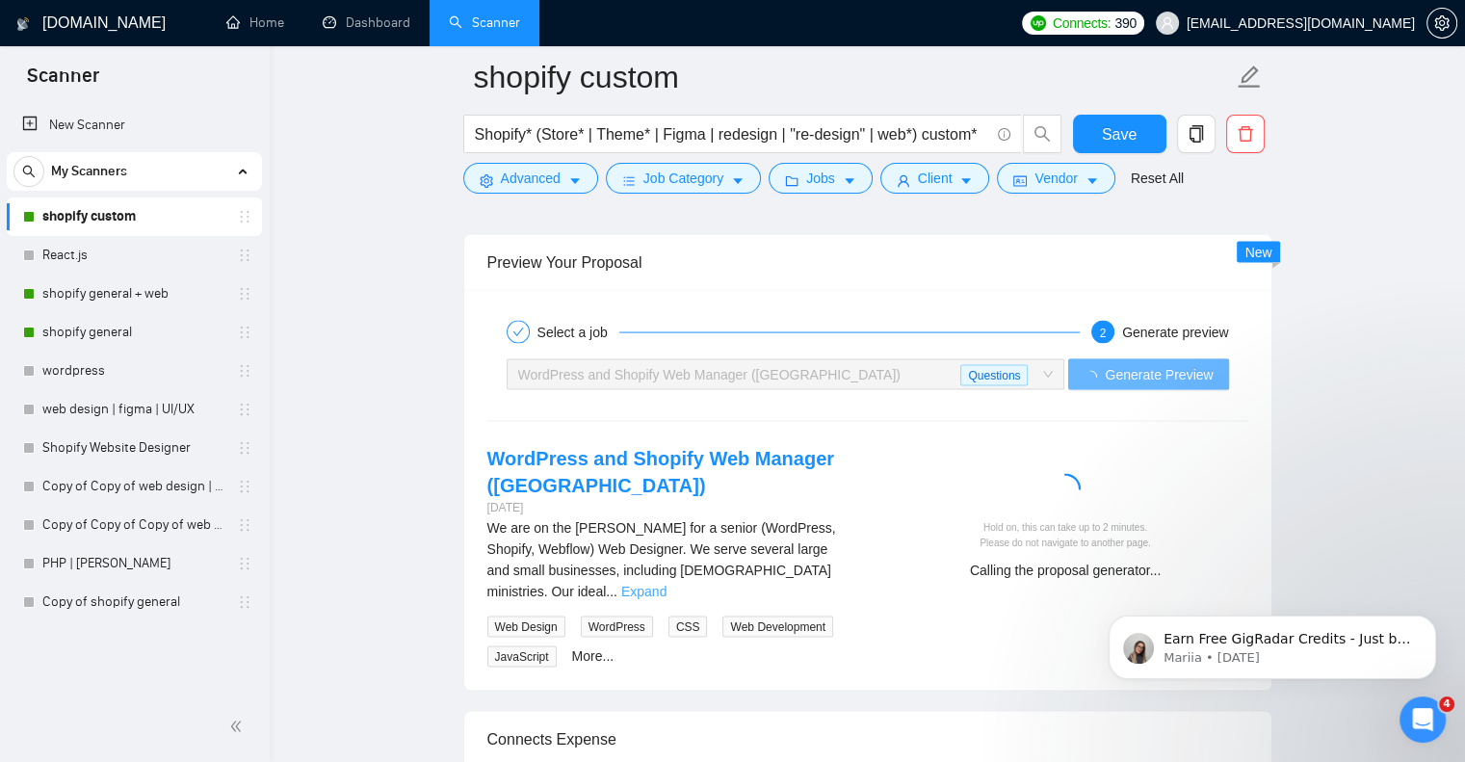
click at [667, 584] on link "Expand" at bounding box center [643, 591] width 45 height 15
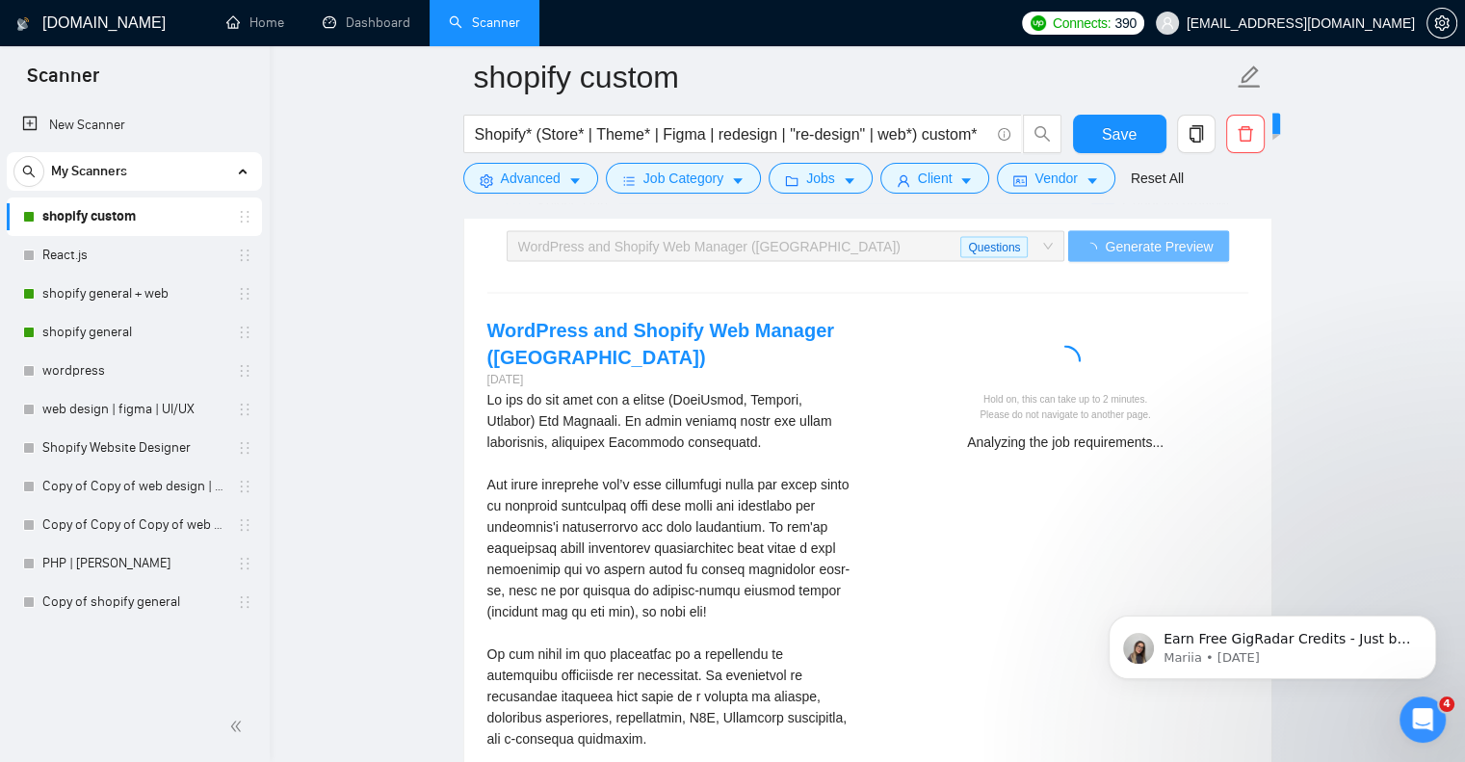
scroll to position [3918, 0]
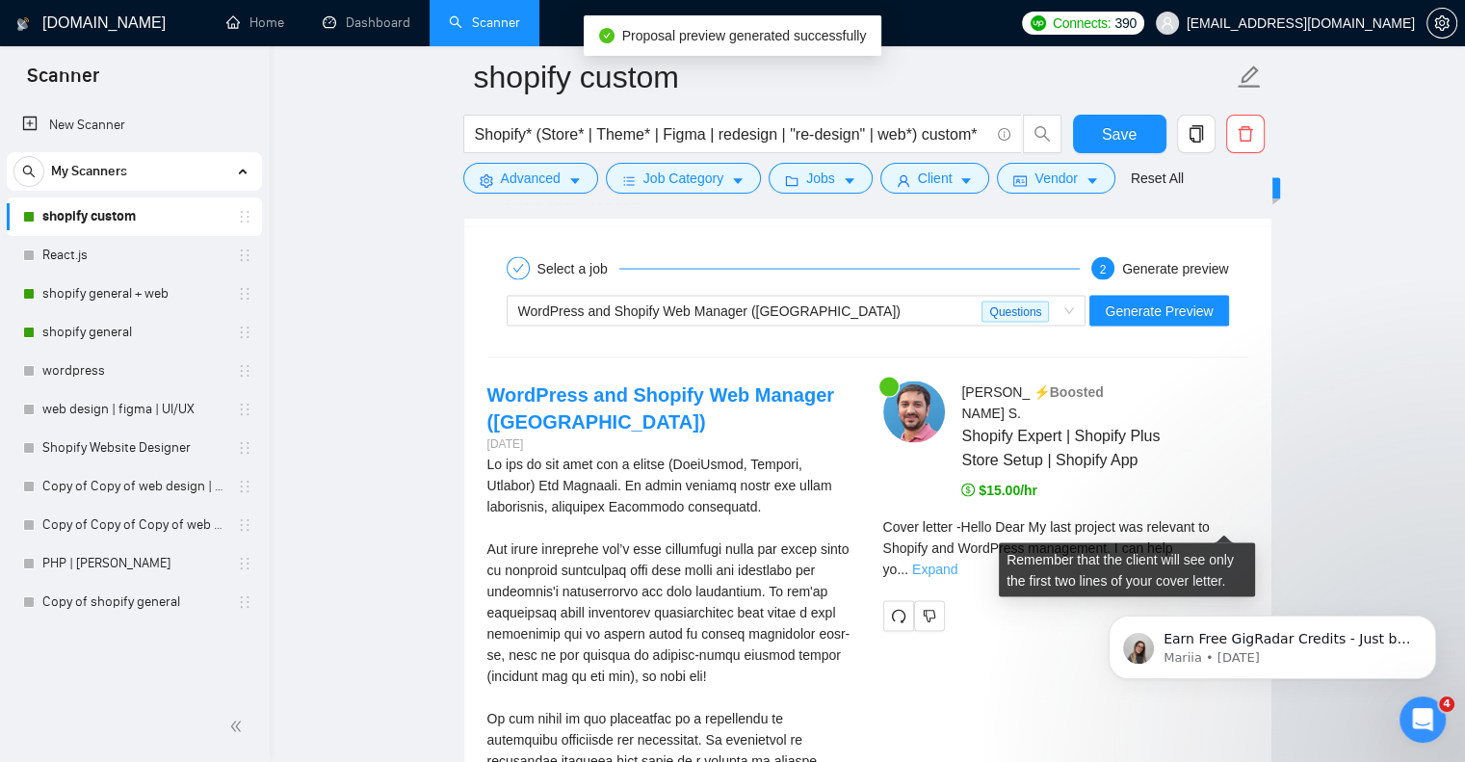
click at [958, 562] on link "Expand" at bounding box center [934, 569] width 45 height 15
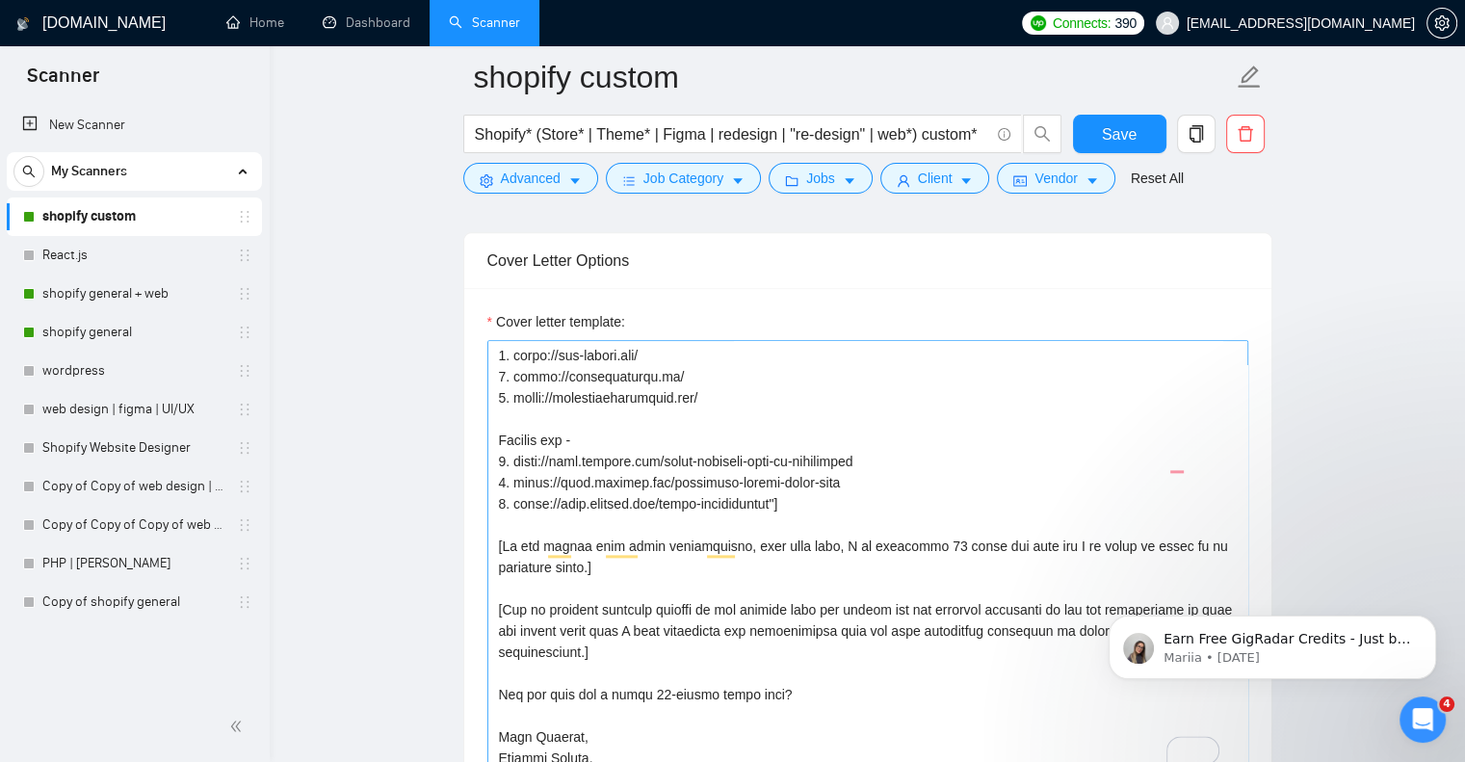
scroll to position [549, 0]
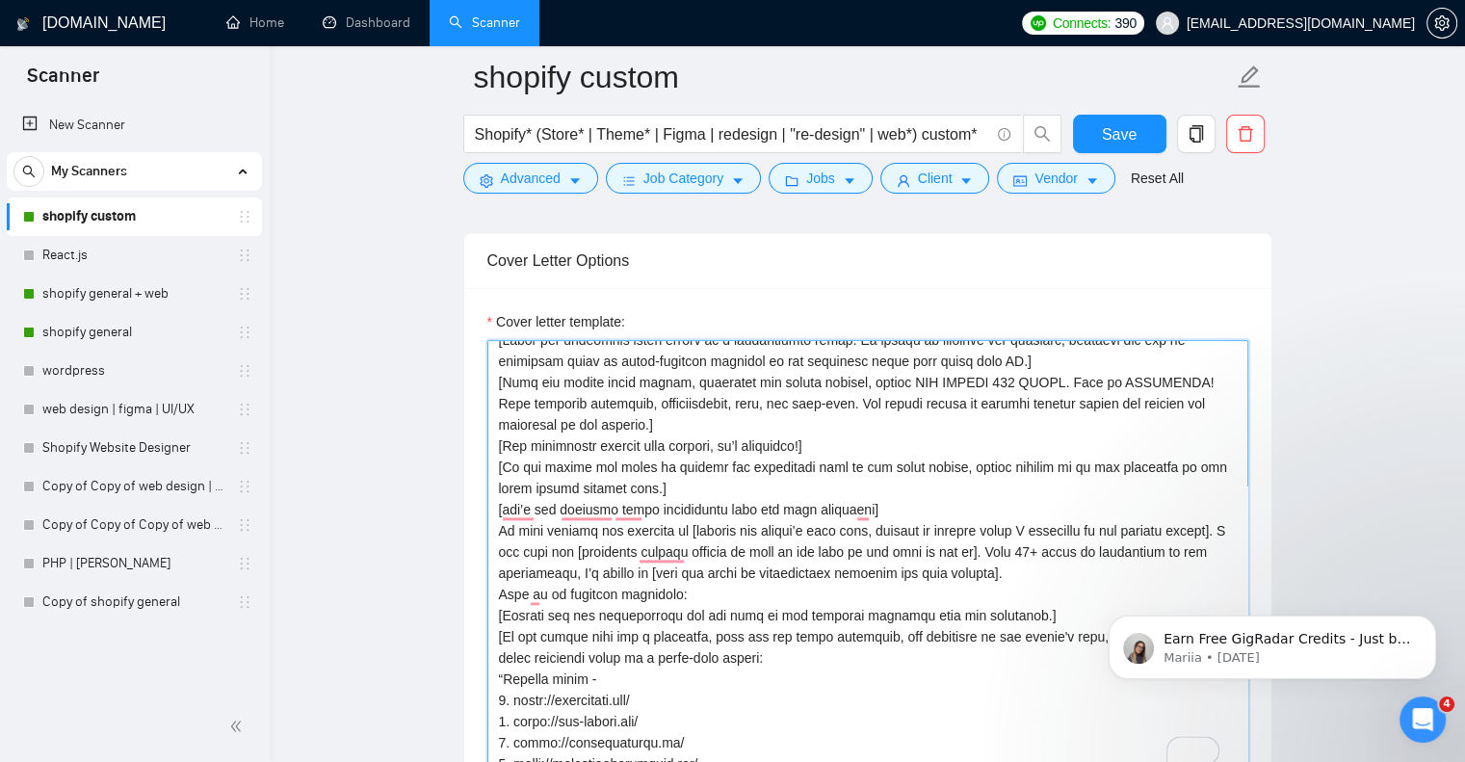
click at [987, 382] on textarea "Cover letter template:" at bounding box center [868, 557] width 761 height 434
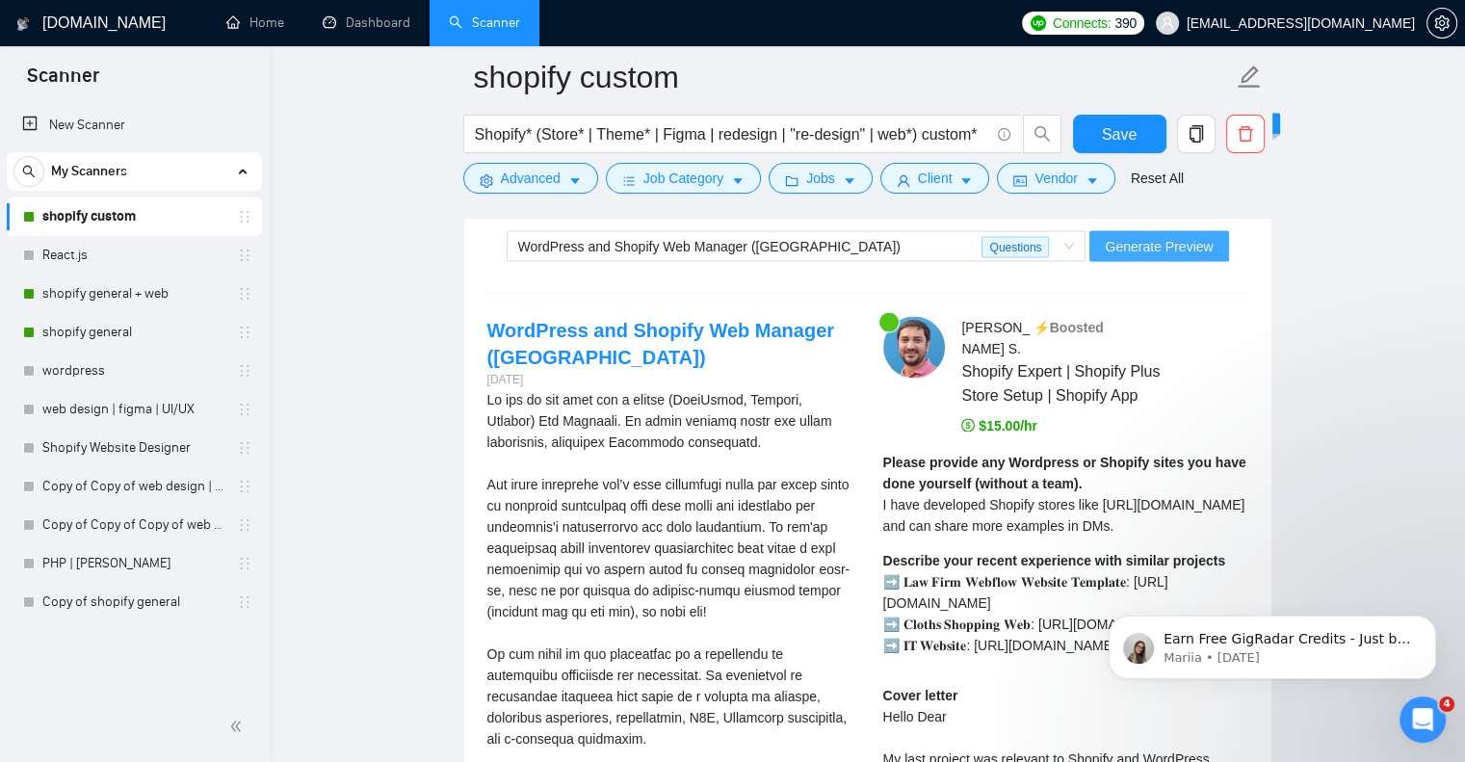
type textarea "[Say "Hello" and add a name if there is such, if not - leave just "Hello Dear"]…"
click at [1163, 236] on span "Generate Preview" at bounding box center [1159, 246] width 108 height 21
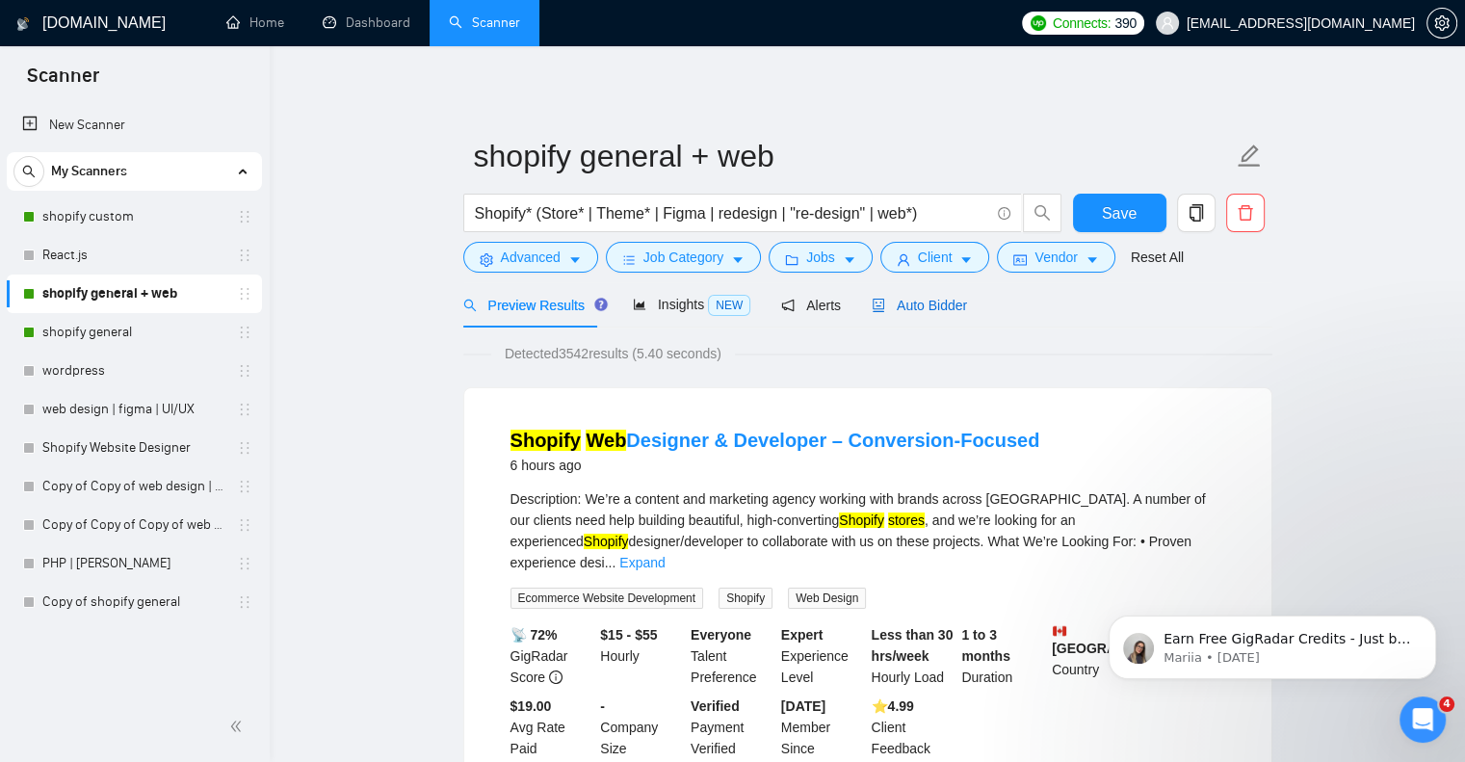
click at [909, 298] on span "Auto Bidder" at bounding box center [919, 305] width 95 height 15
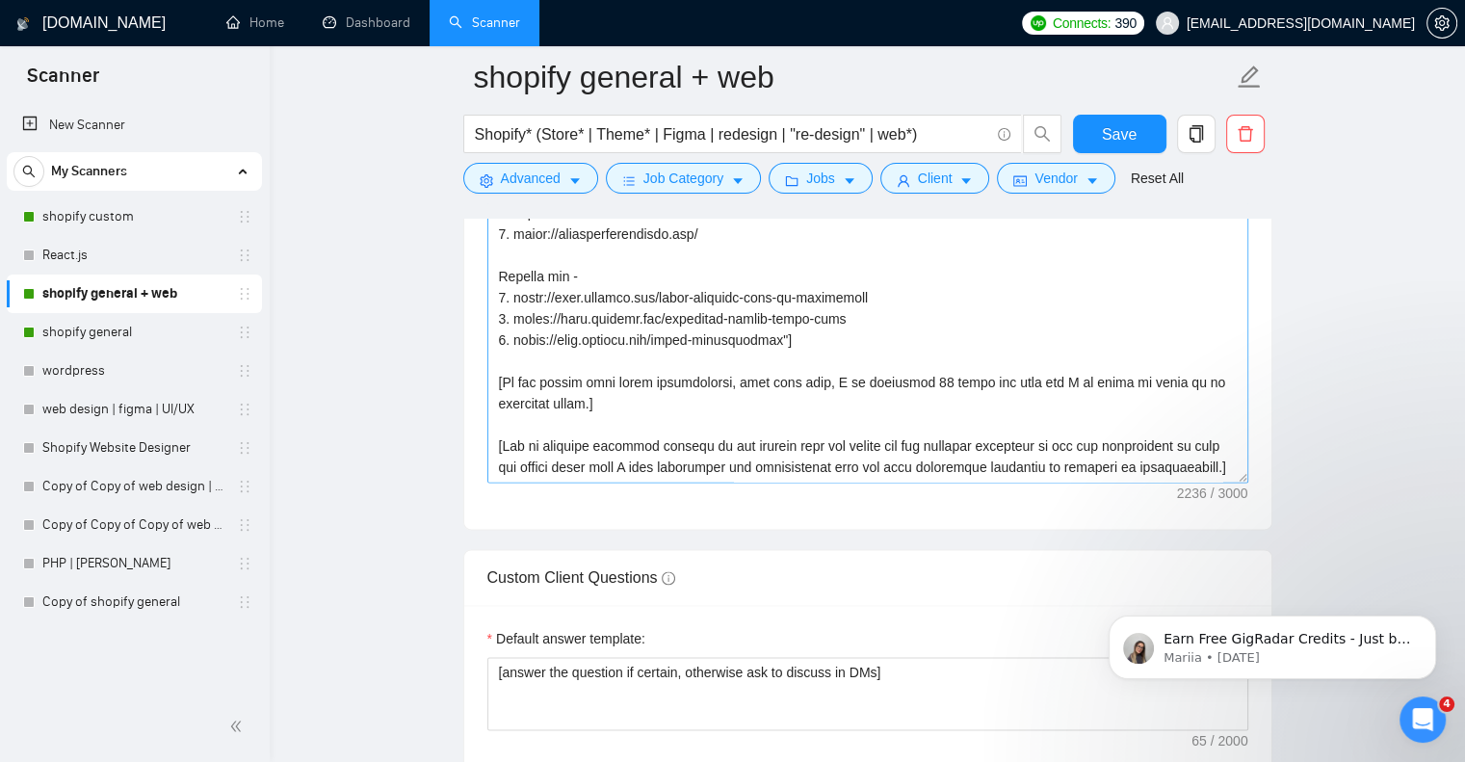
scroll to position [385, 0]
click at [790, 373] on textarea "Cover letter template:" at bounding box center [868, 266] width 761 height 434
paste textarea "Are you free for a quick 15-minute intro call?"
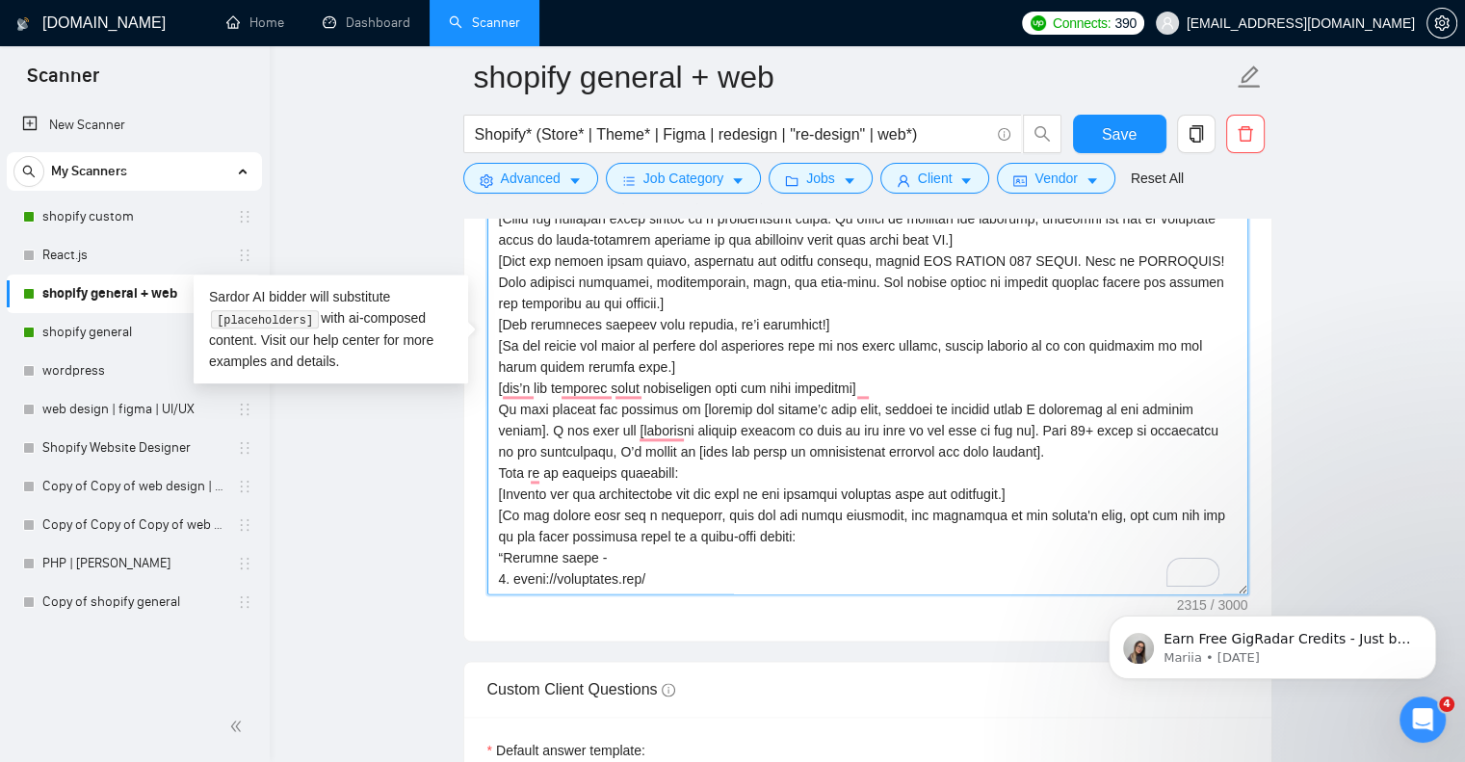
scroll to position [0, 0]
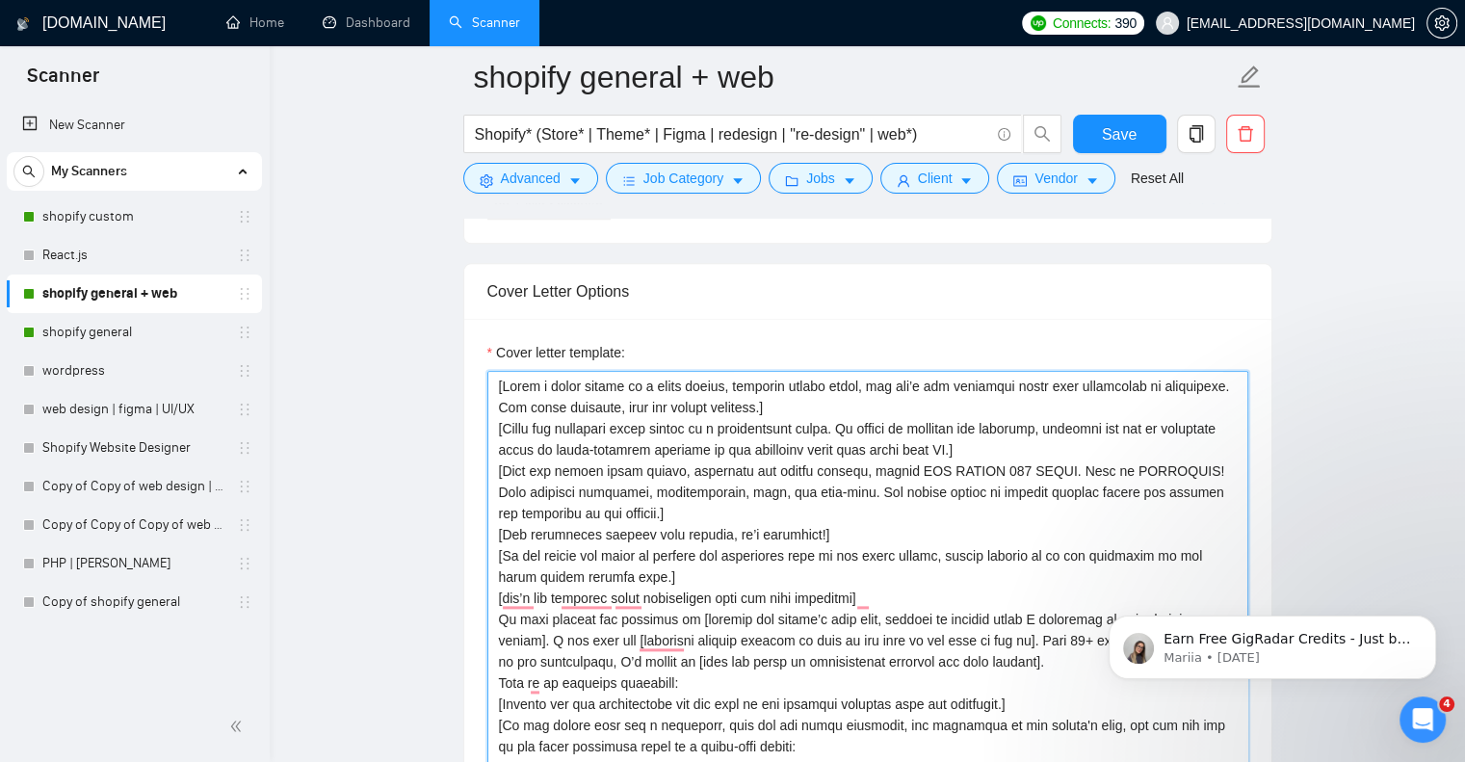
click at [494, 371] on textarea "Cover letter template:" at bounding box center [868, 588] width 761 height 434
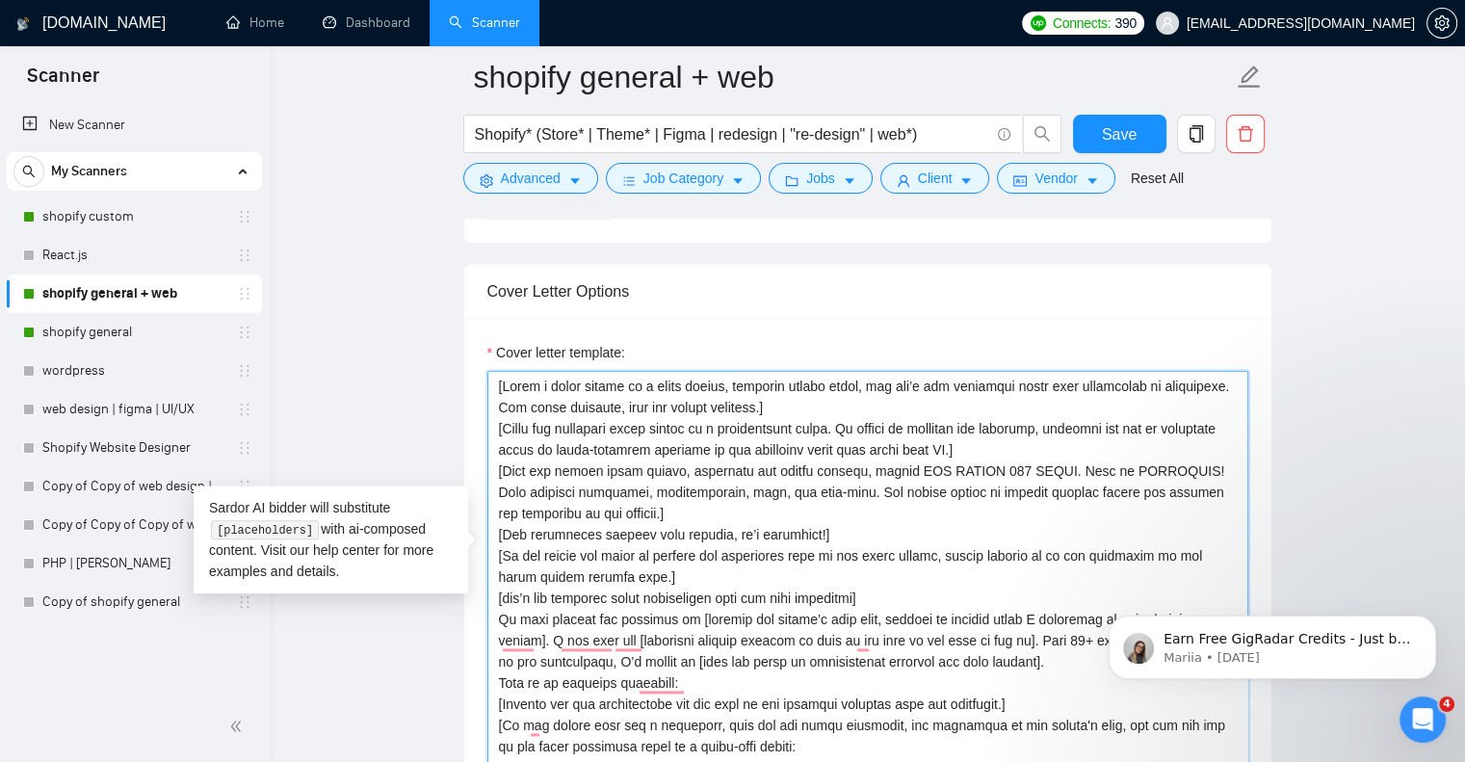
paste textarea "[Say "Hi" and add a name if there is such, if not - leave just "Hi"]"
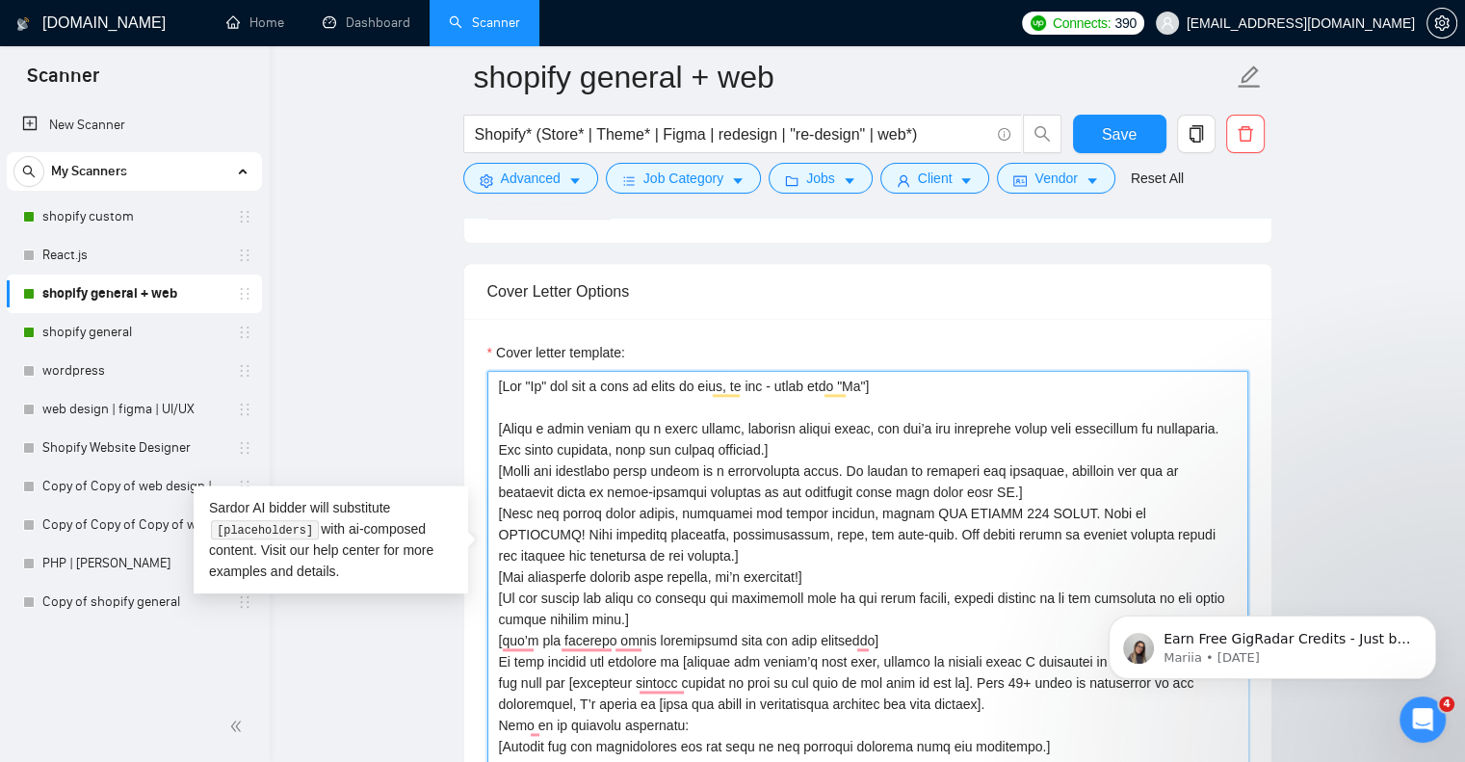
click at [544, 371] on textarea "Cover letter template:" at bounding box center [868, 588] width 761 height 434
click at [888, 371] on textarea "Cover letter template:" at bounding box center [868, 588] width 761 height 434
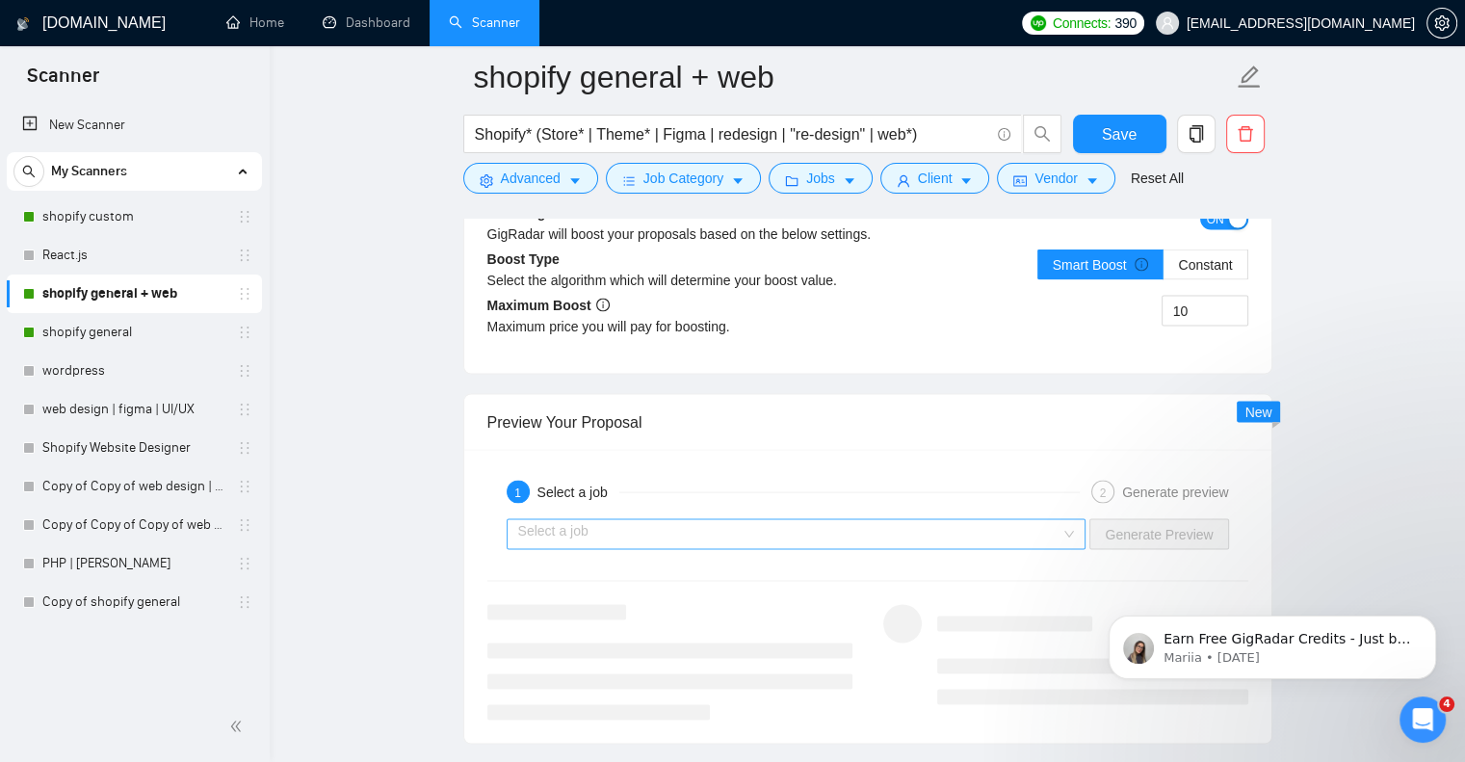
type textarea "[Say "Hello" and add a name if there is such, if not - leave just "Hello Dear"]…"
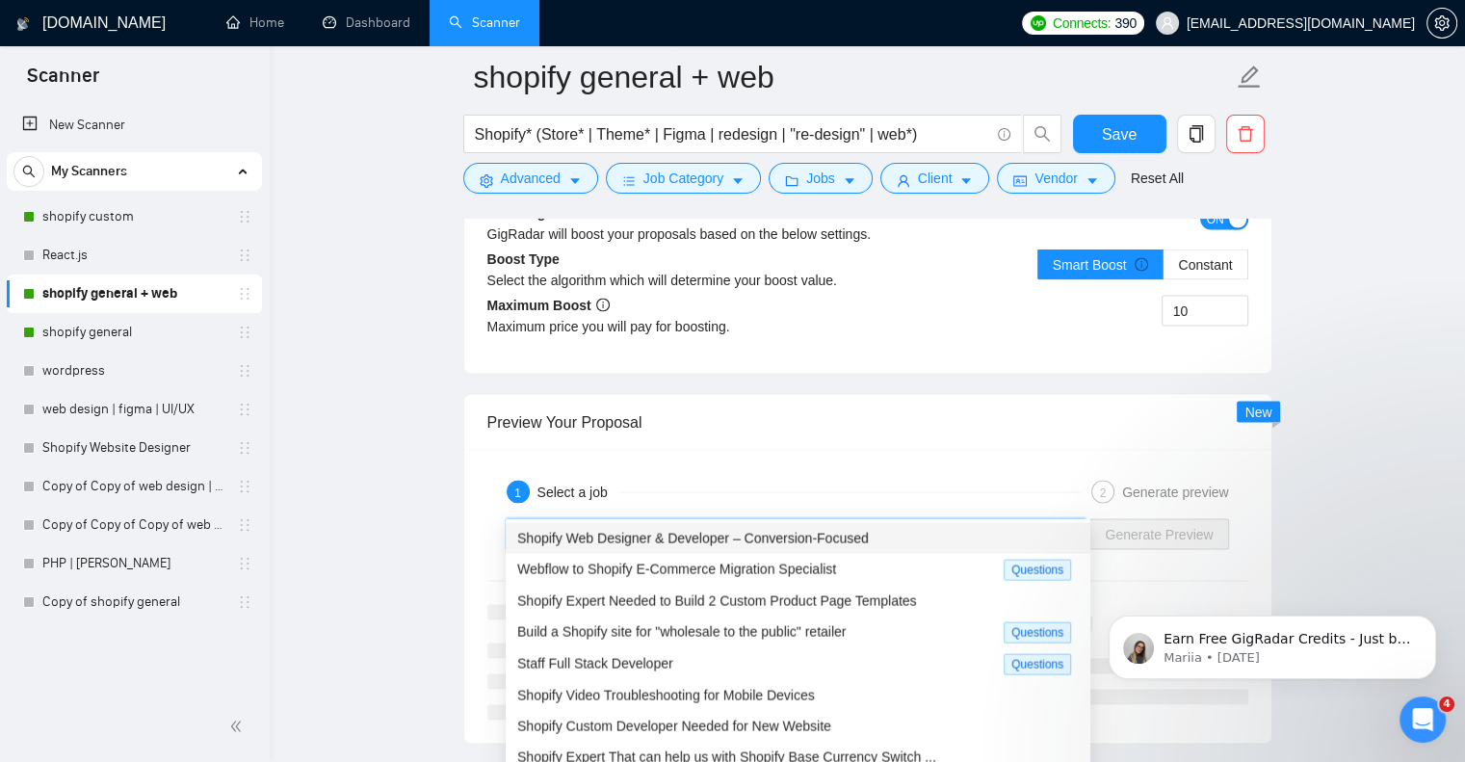
click at [890, 520] on input "search" at bounding box center [789, 534] width 543 height 29
click at [916, 544] on div "Shopify Web Designer & Developer – Conversion-Focused" at bounding box center [798, 538] width 562 height 21
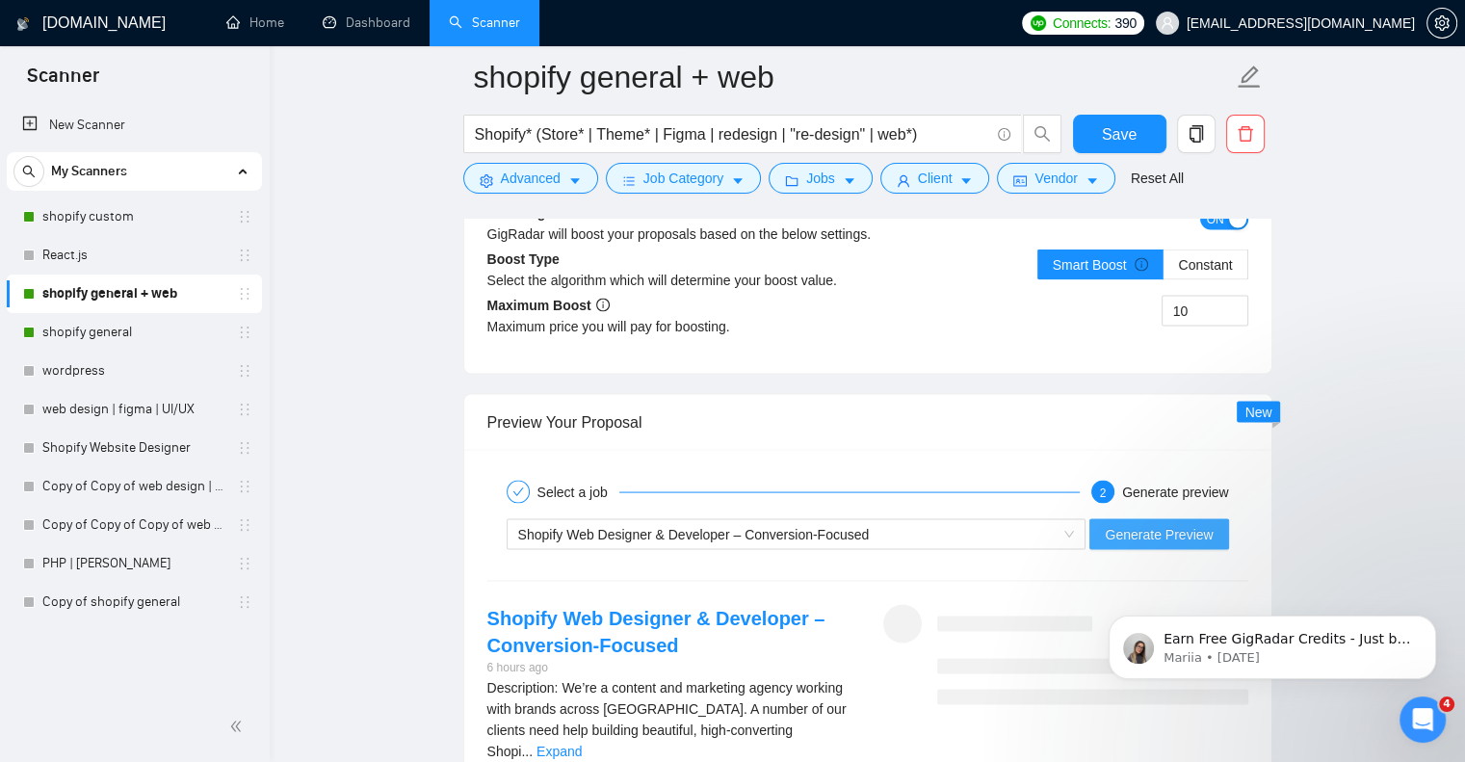
click at [1200, 524] on span "Generate Preview" at bounding box center [1159, 534] width 108 height 21
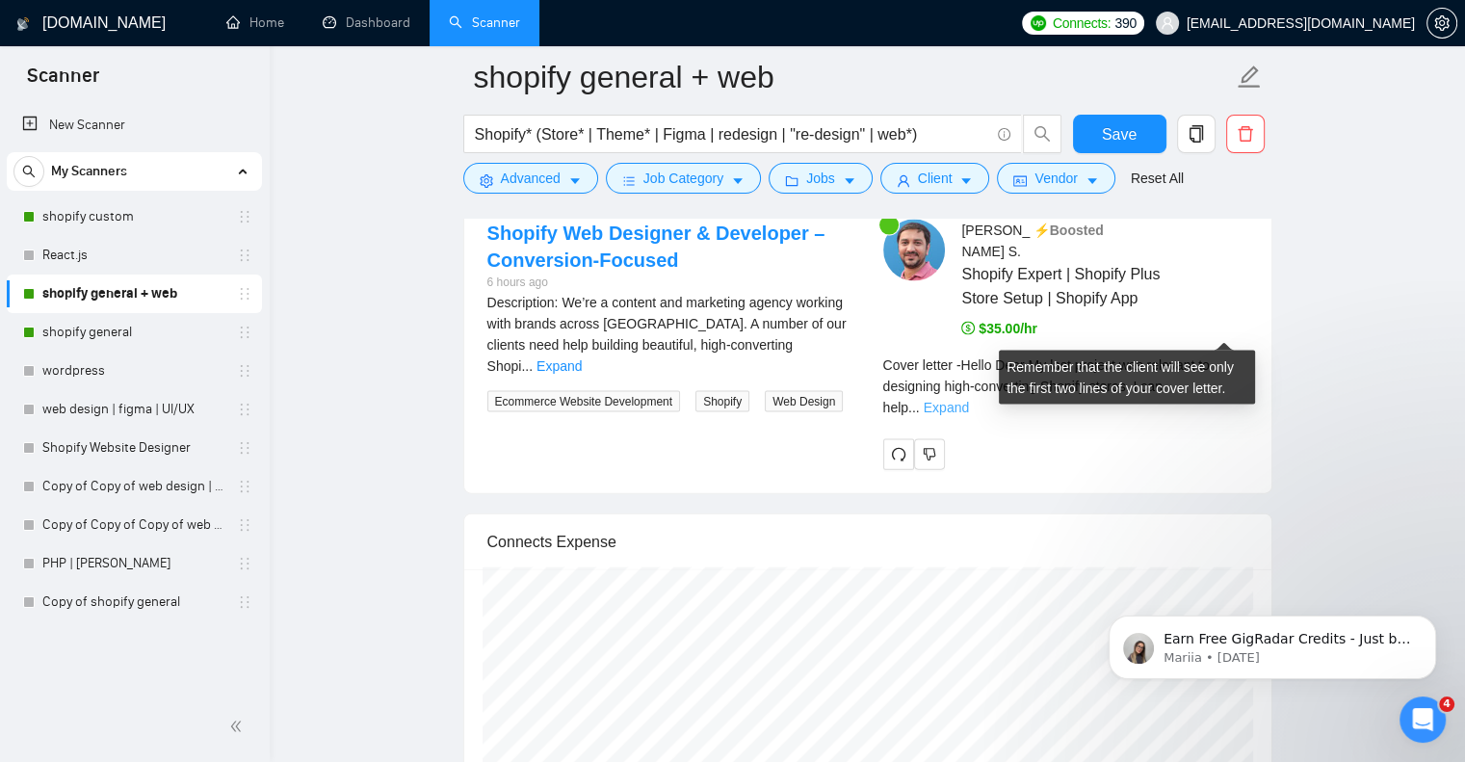
click at [969, 400] on link "Expand" at bounding box center [946, 407] width 45 height 15
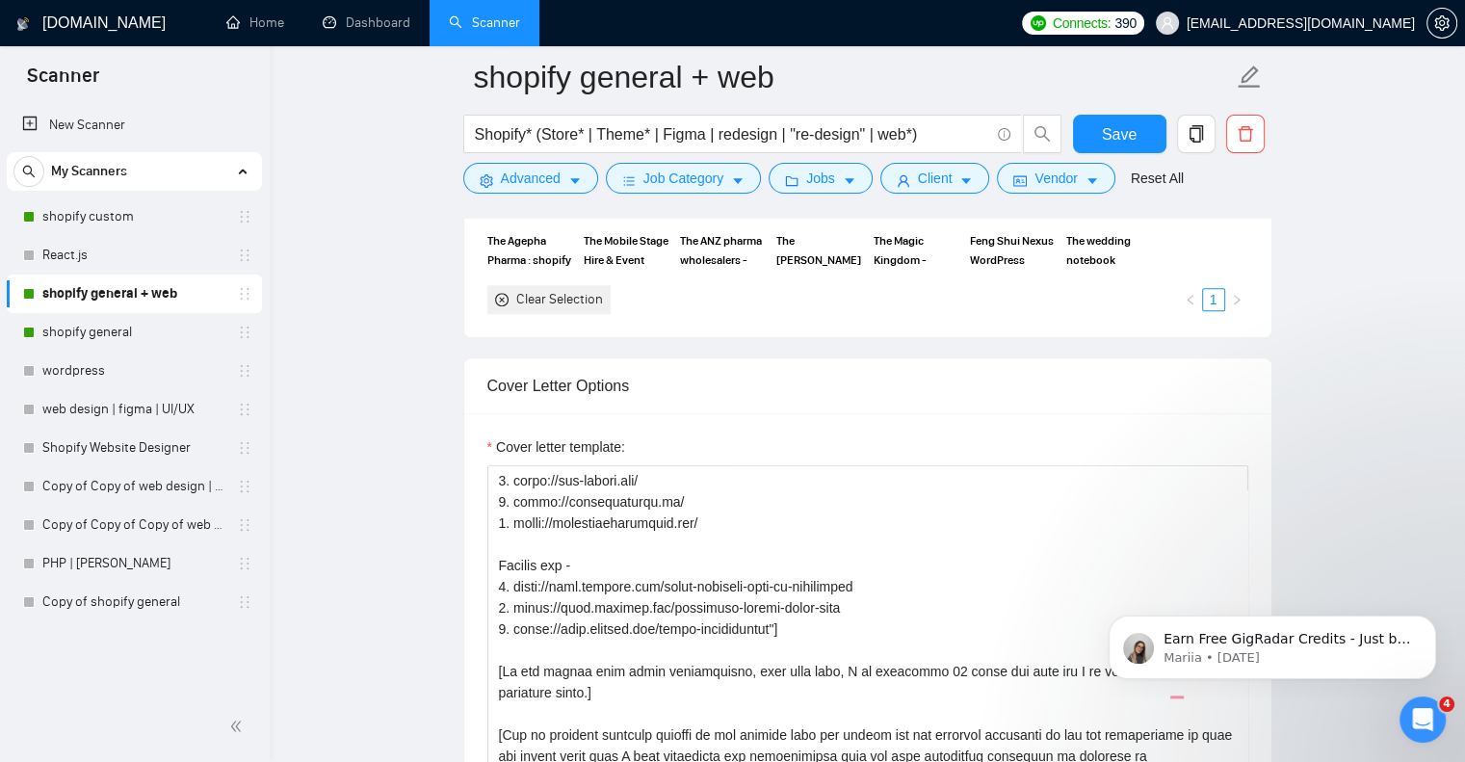
scroll to position [2376, 0]
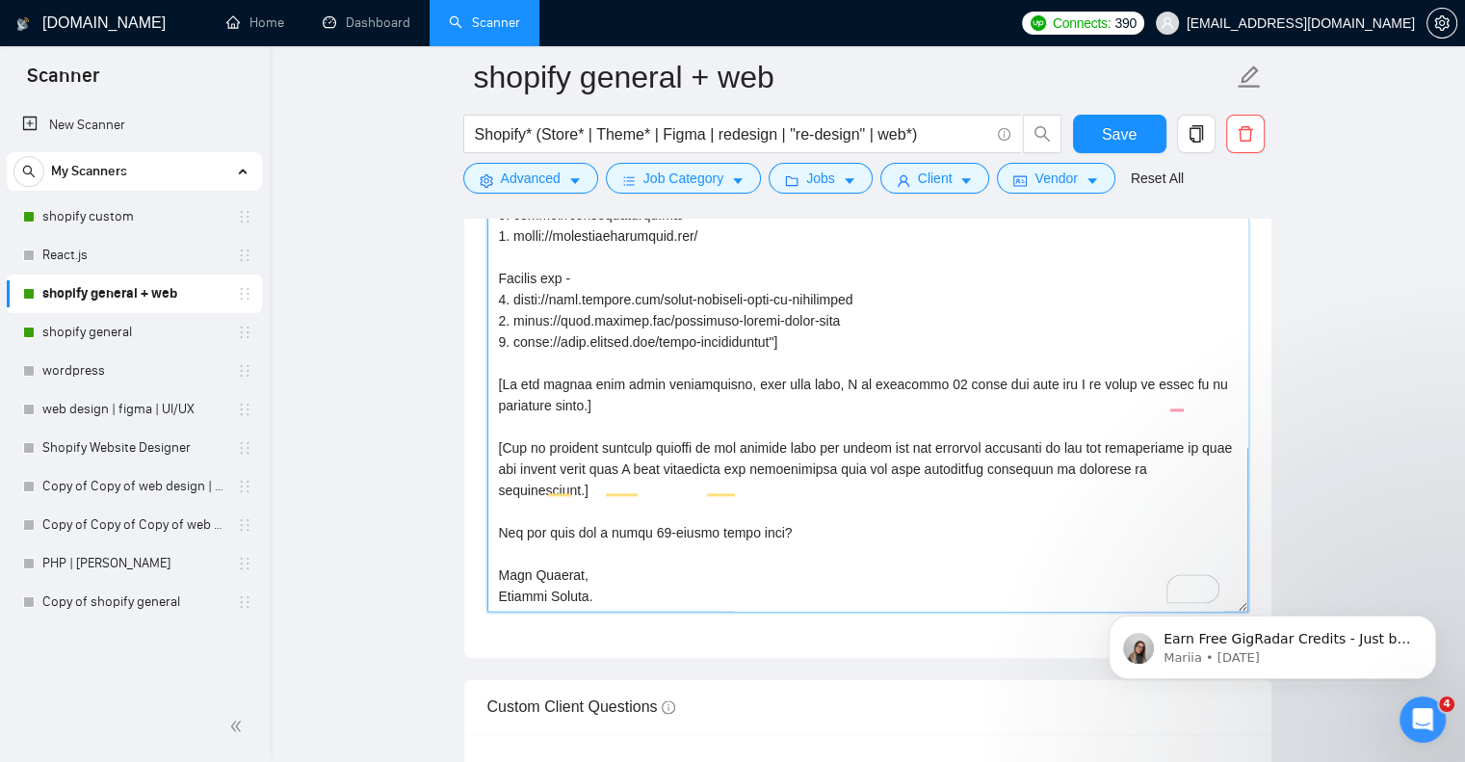
click at [632, 420] on textarea "Cover letter template:" at bounding box center [868, 395] width 761 height 434
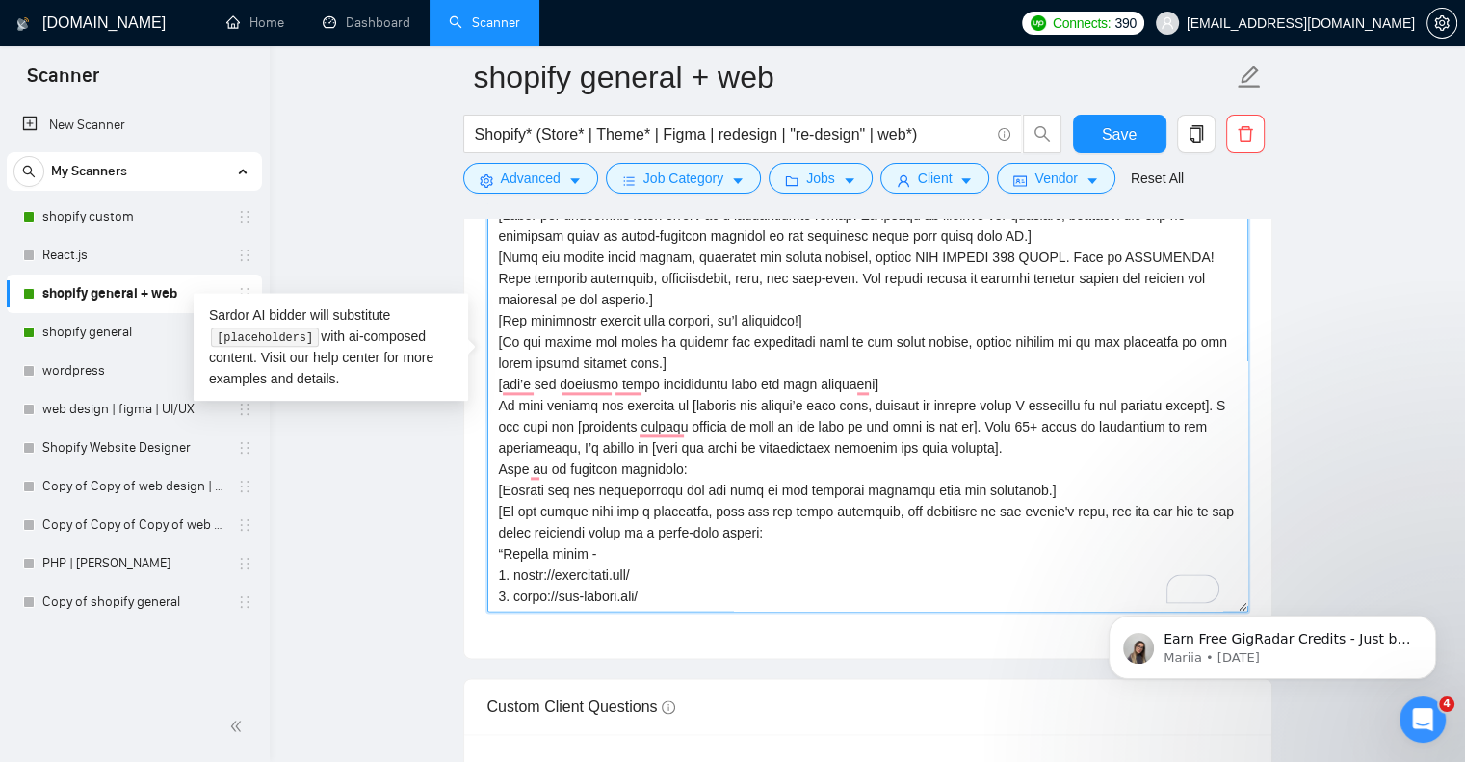
scroll to position [677, 0]
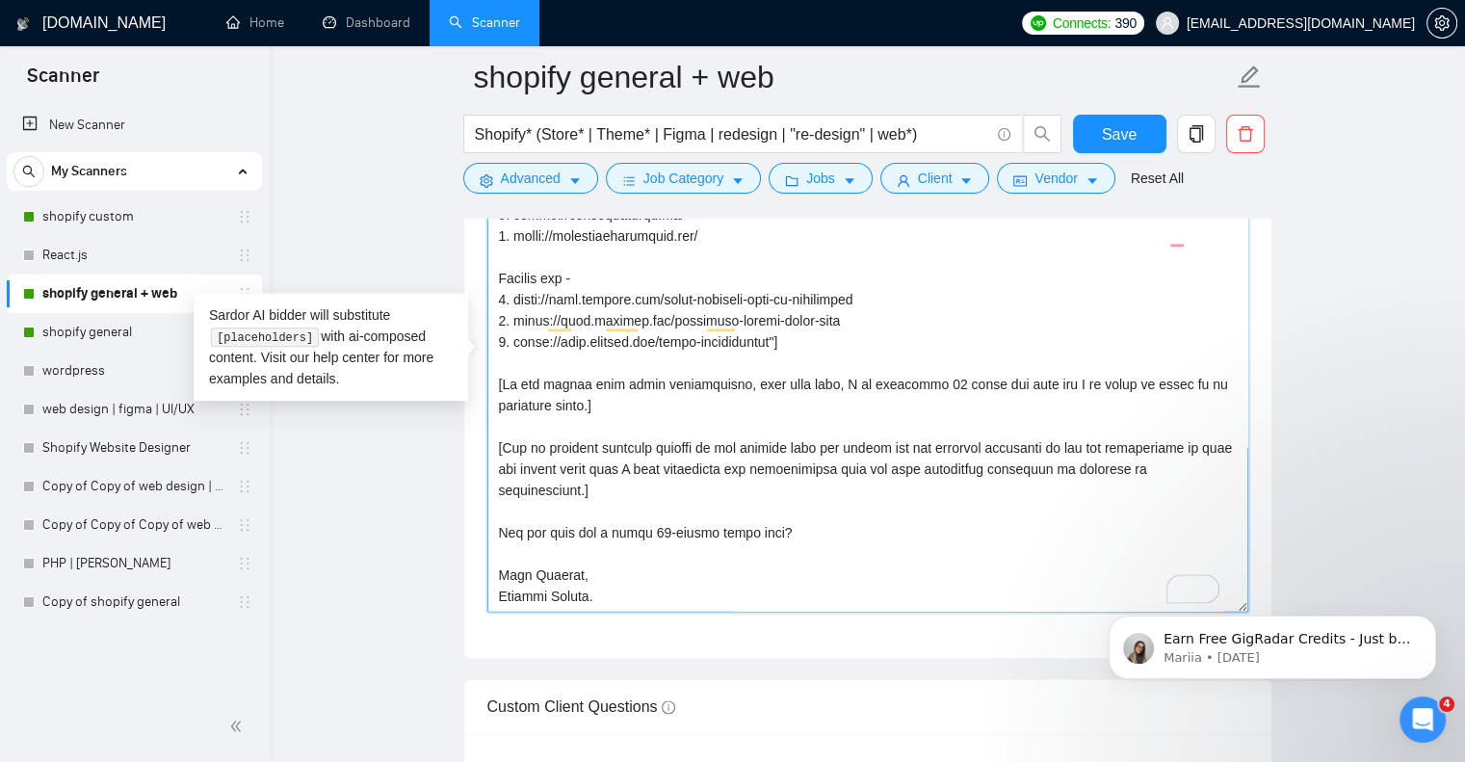
click at [637, 419] on textarea "Cover letter template:" at bounding box center [868, 395] width 761 height 434
click at [1118, 130] on span "Save" at bounding box center [1119, 134] width 35 height 24
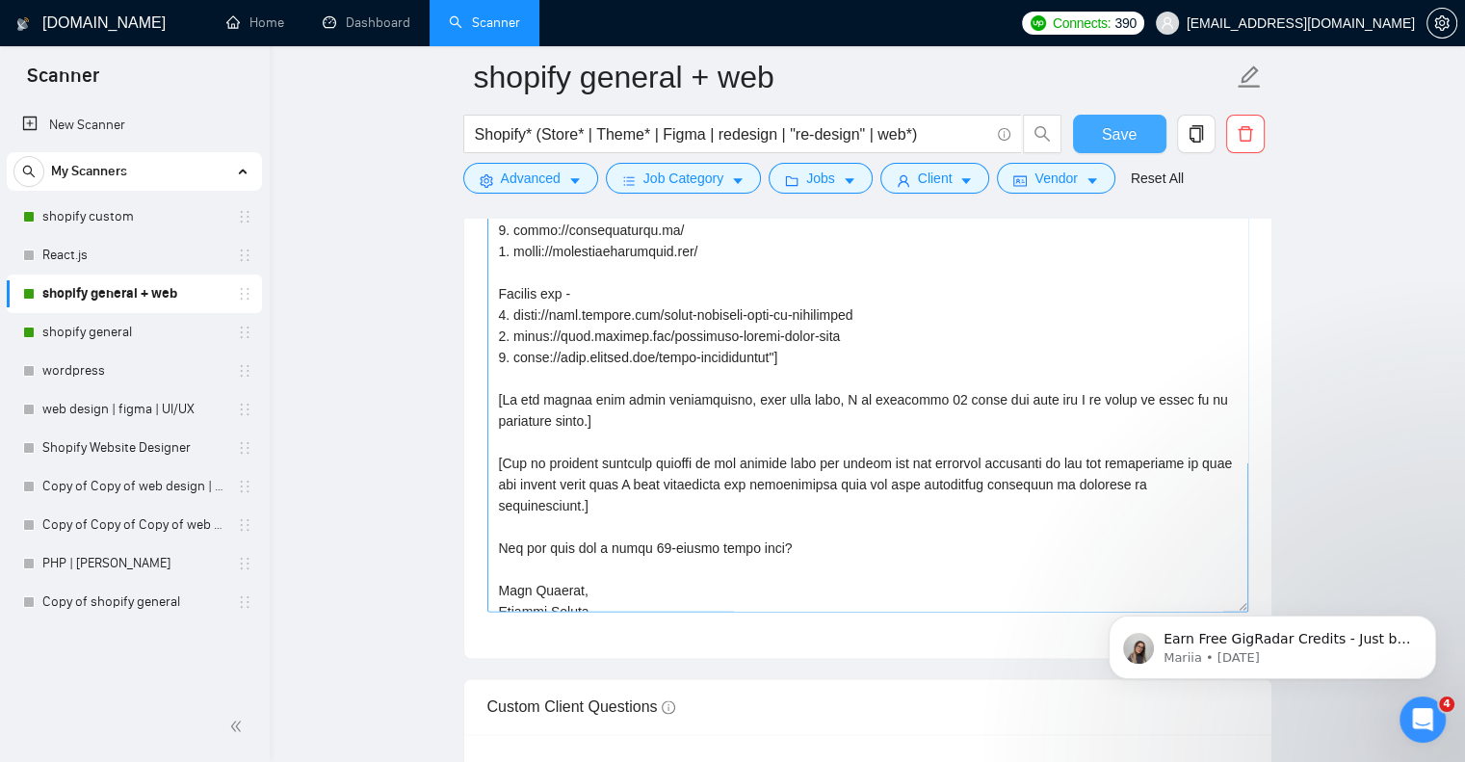
scroll to position [449, 0]
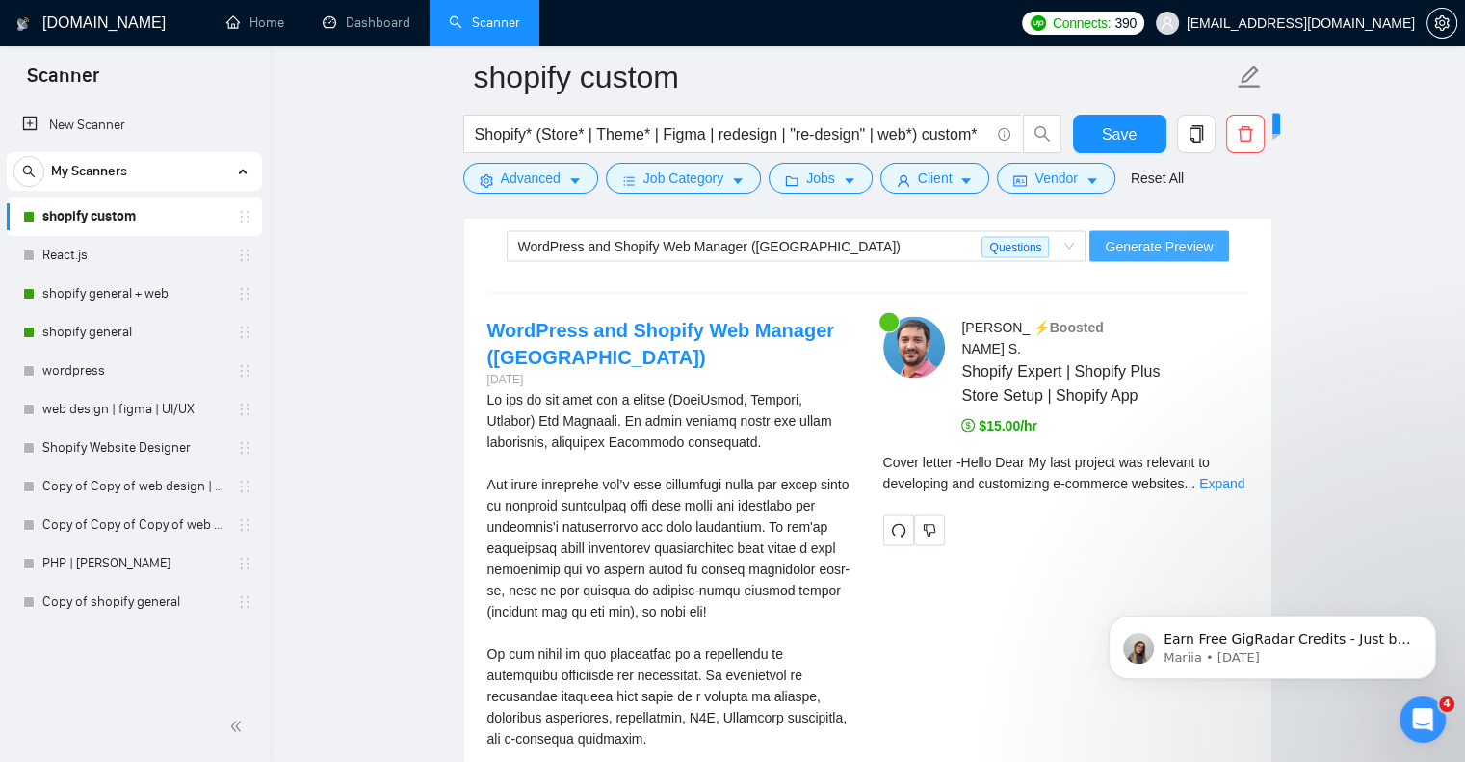
scroll to position [678, 0]
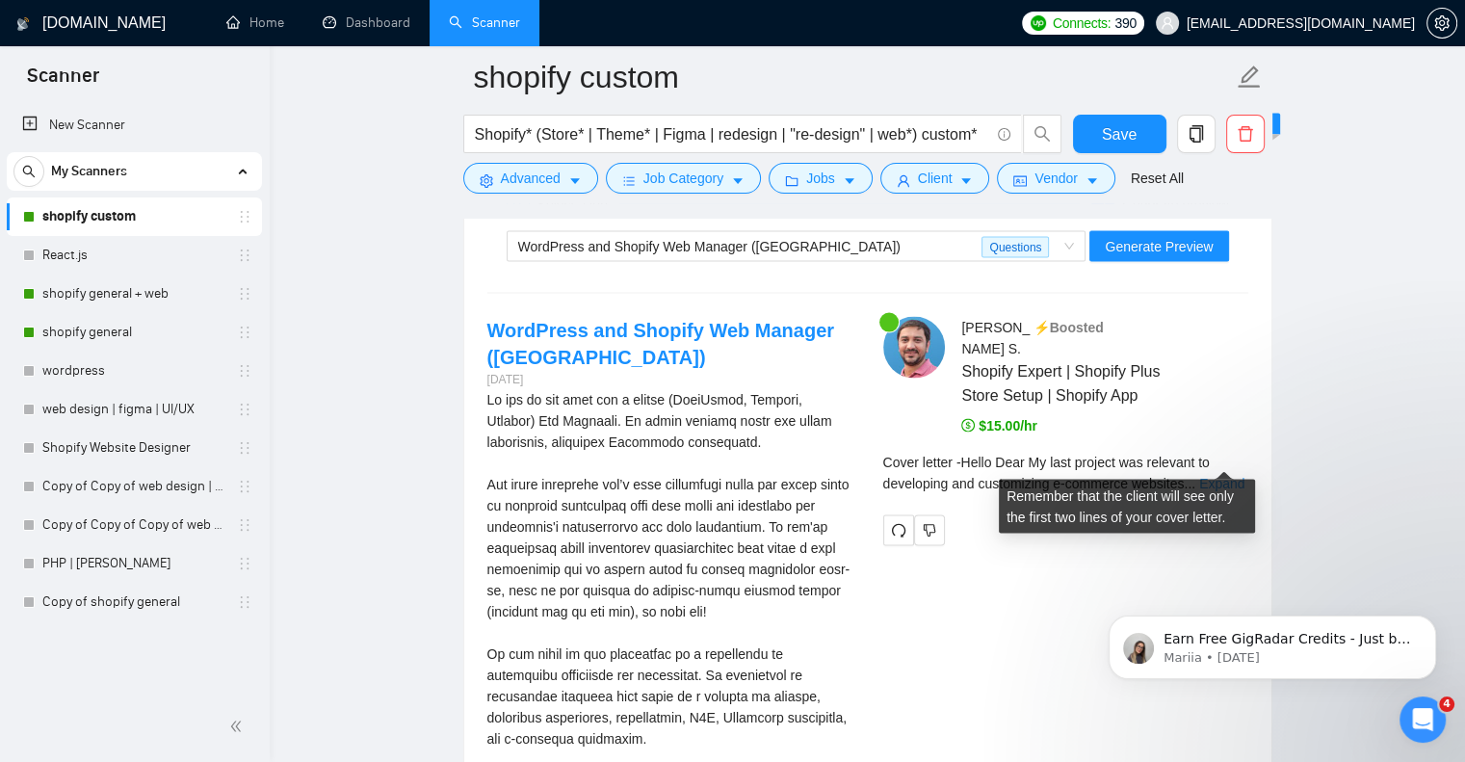
click at [1226, 476] on link "Expand" at bounding box center [1222, 483] width 45 height 15
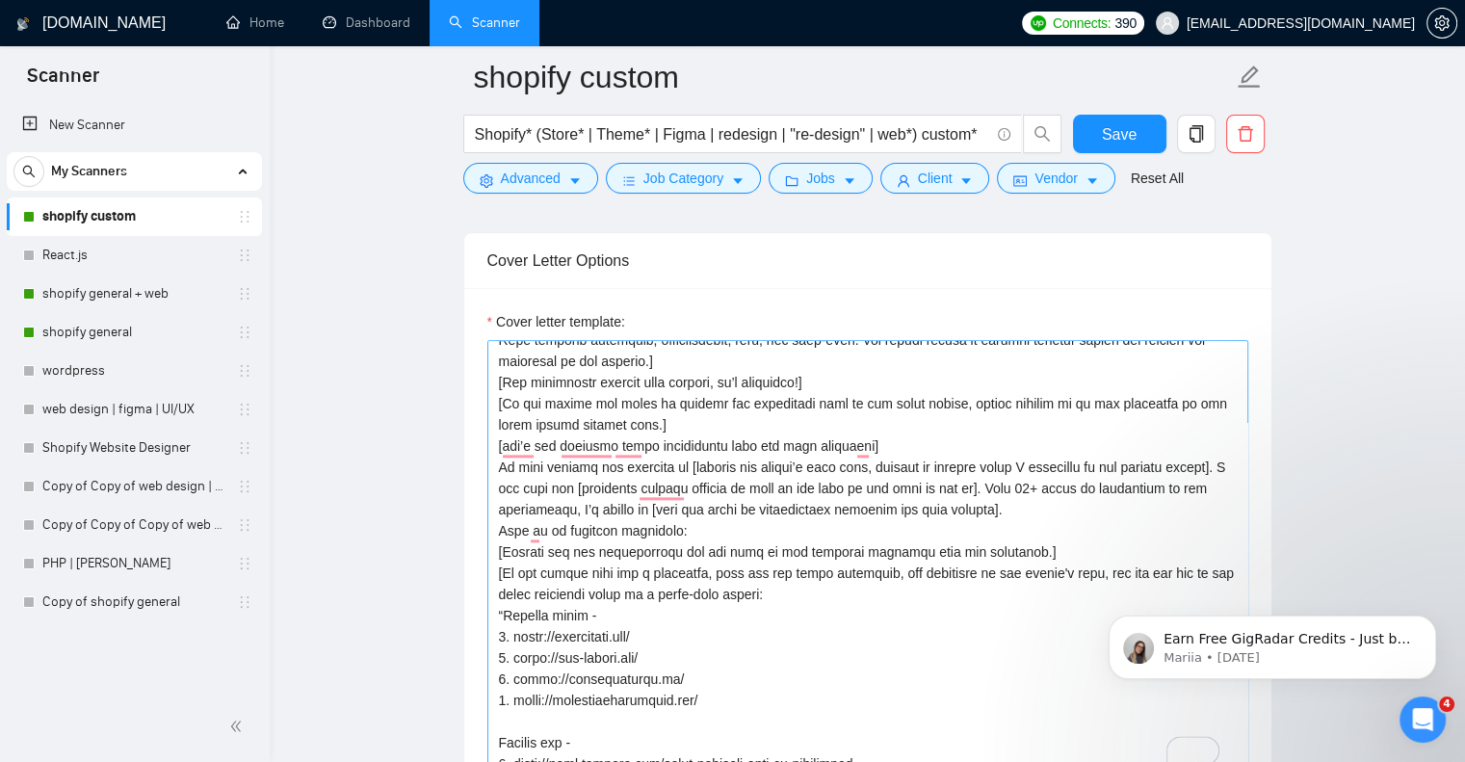
scroll to position [0, 0]
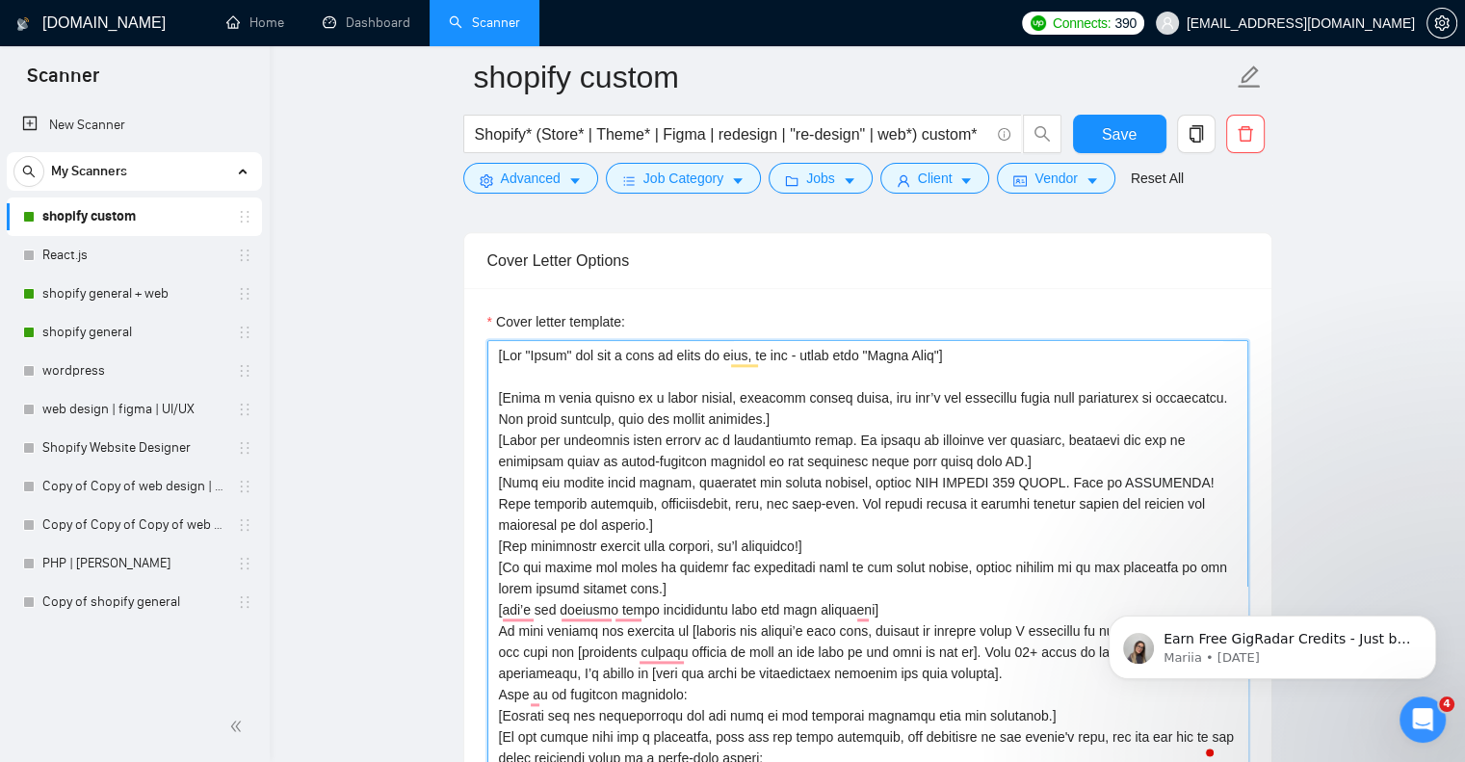
click at [979, 477] on textarea "Cover letter template:" at bounding box center [868, 557] width 761 height 434
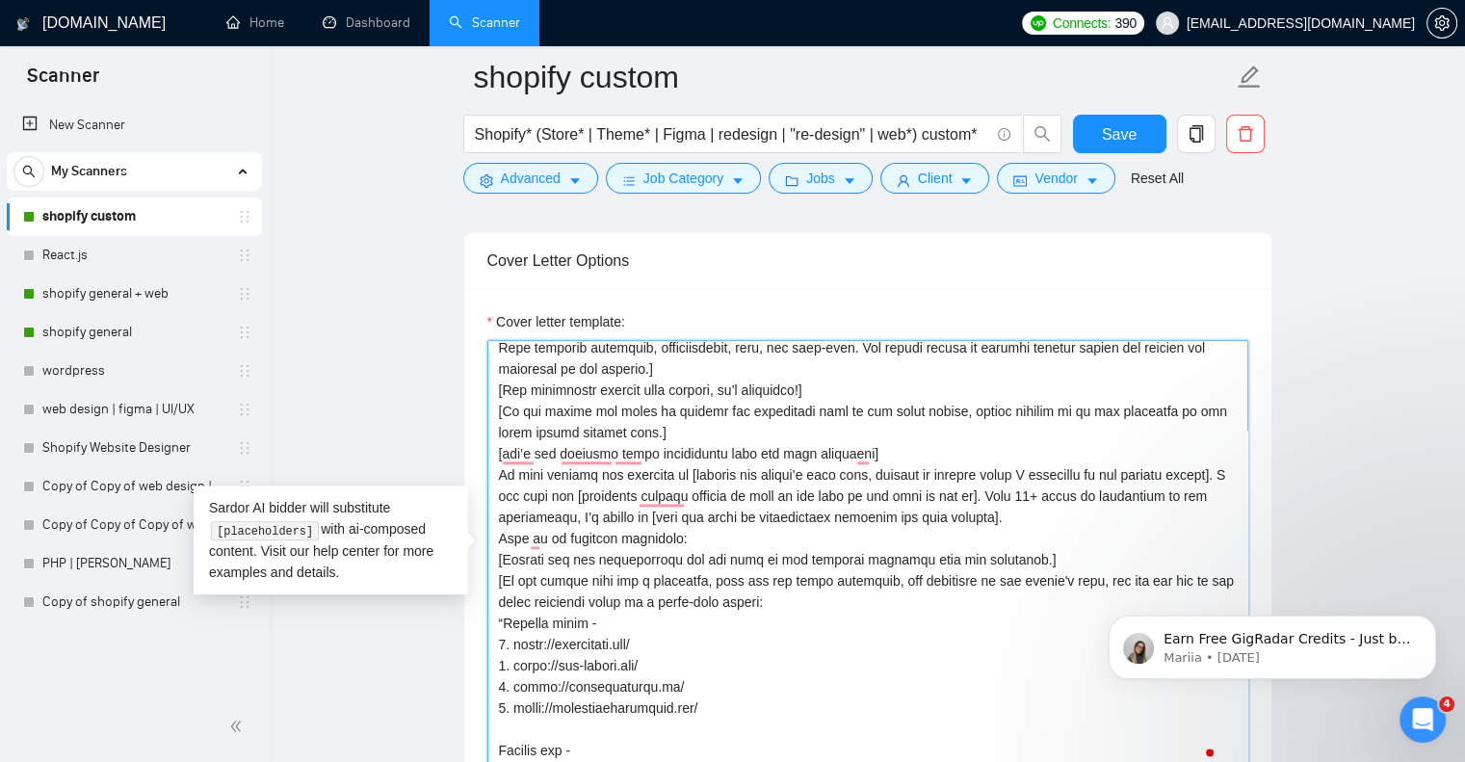
scroll to position [193, 0]
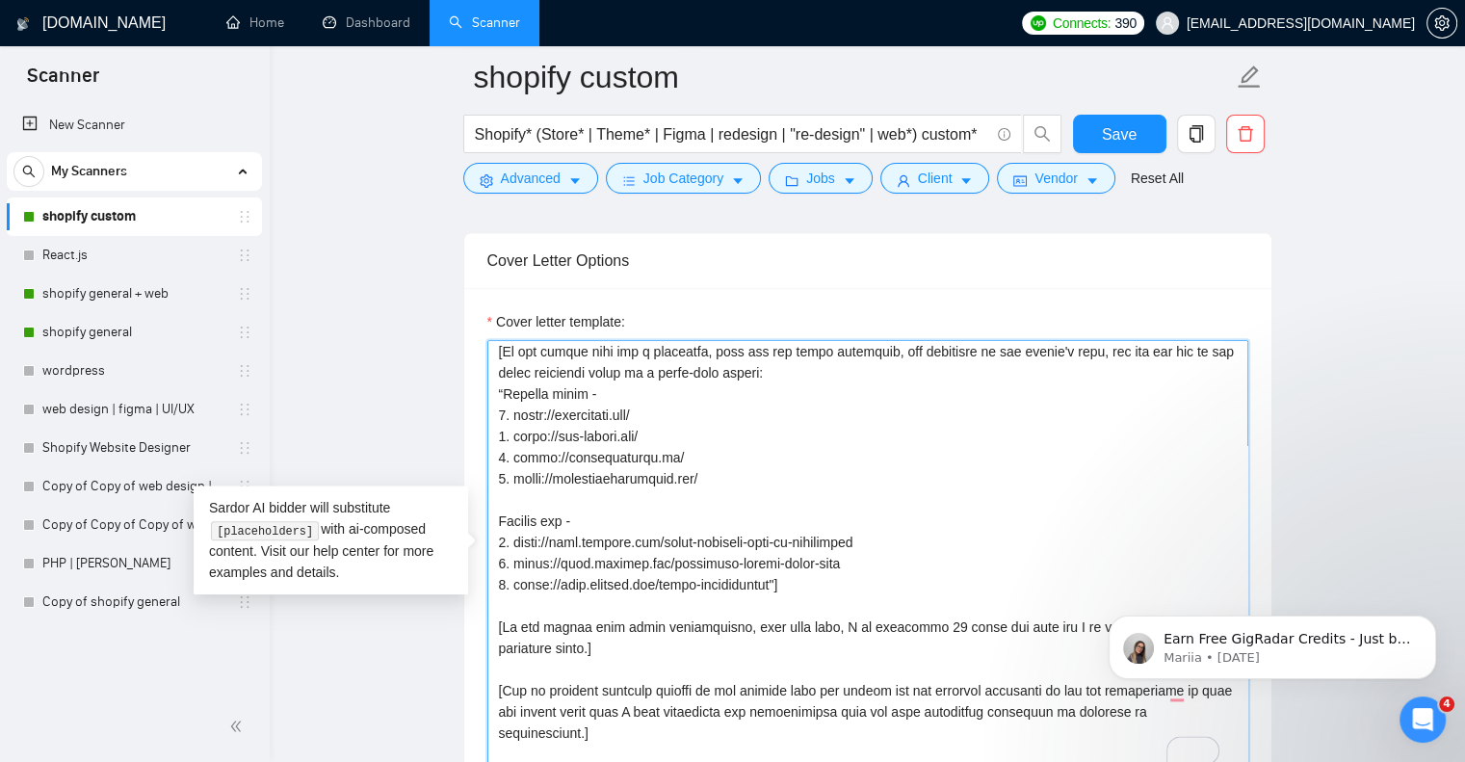
click at [716, 473] on textarea "Cover letter template:" at bounding box center [868, 557] width 761 height 434
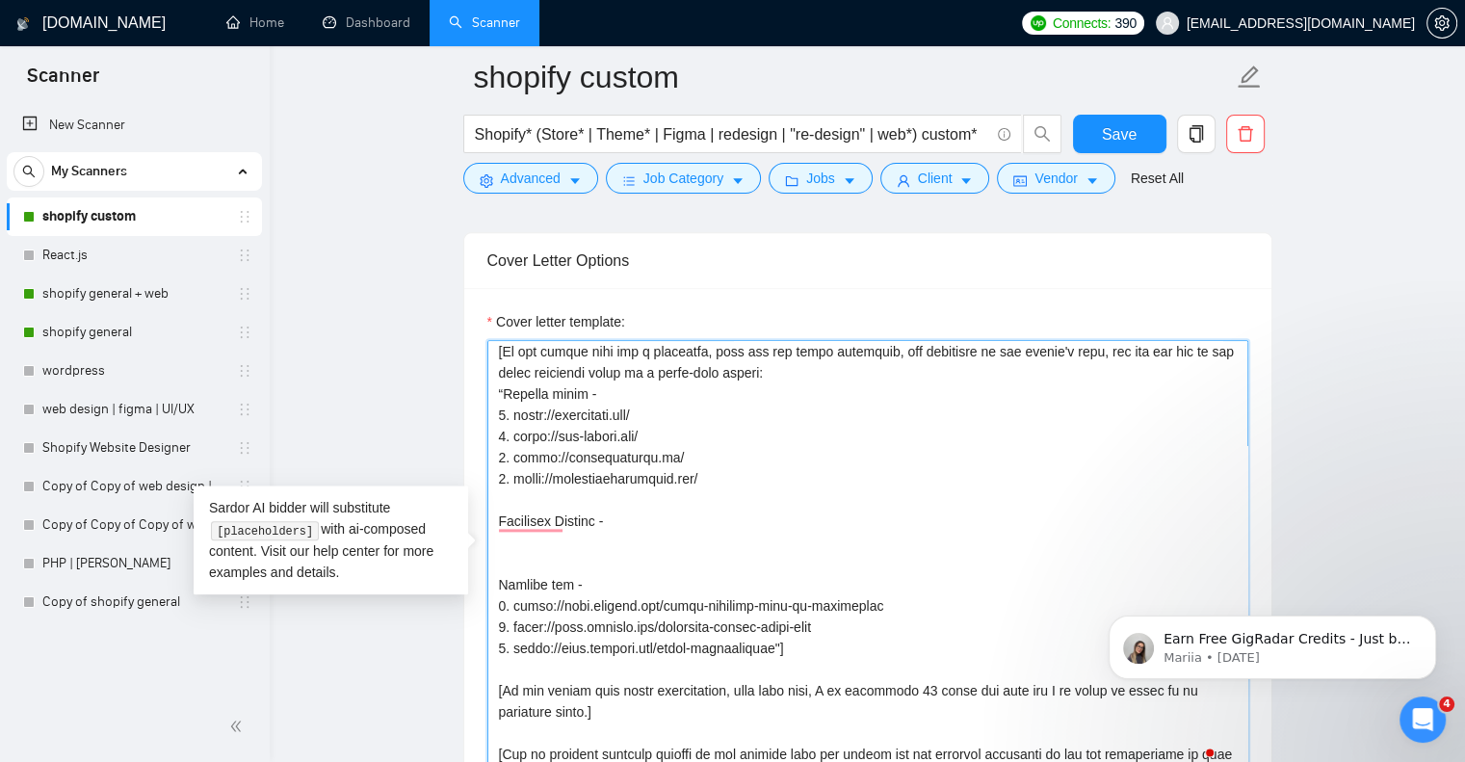
paste textarea "https://www.citytouring.it/ https://anzpharma.co.nz/ https://fengshuinexus.com/…"
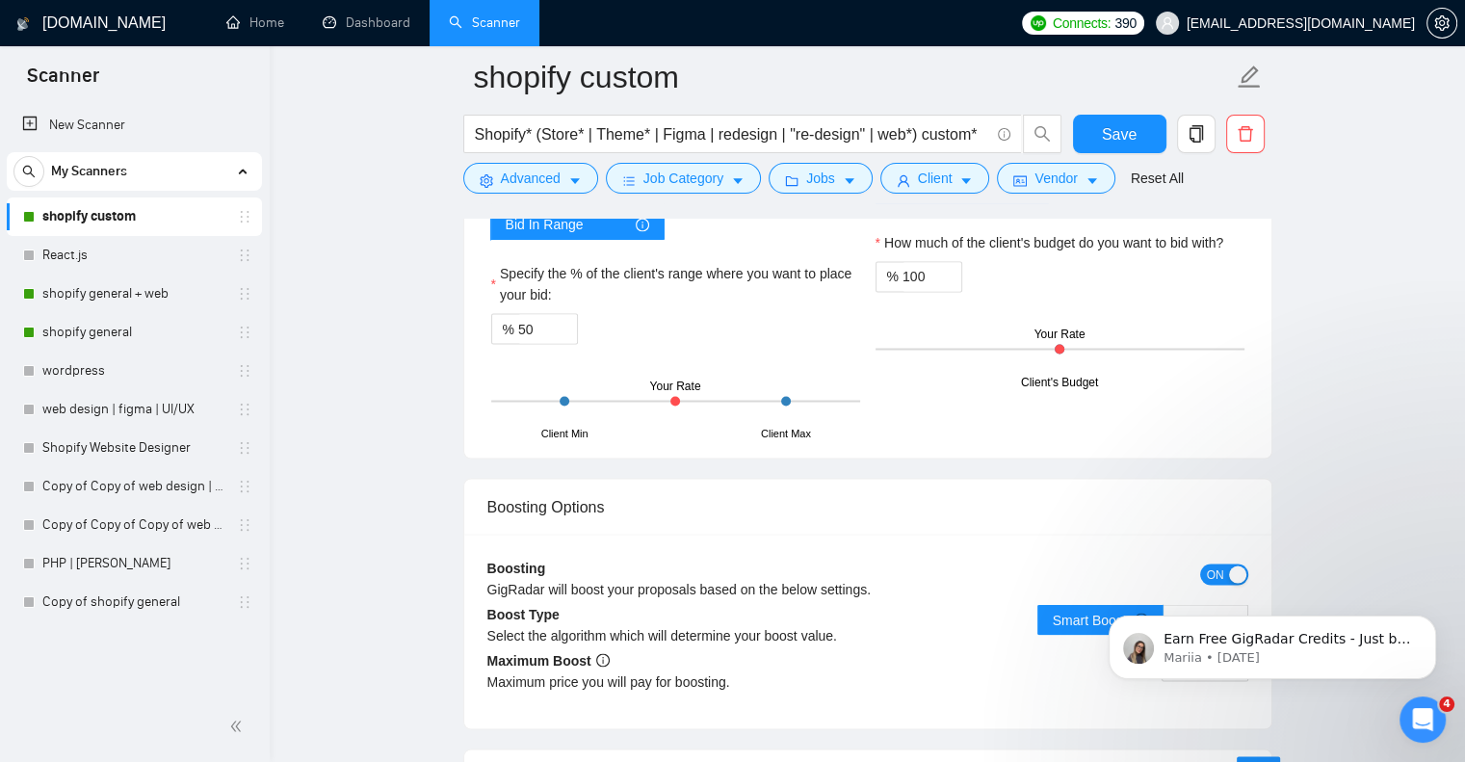
scroll to position [3725, 0]
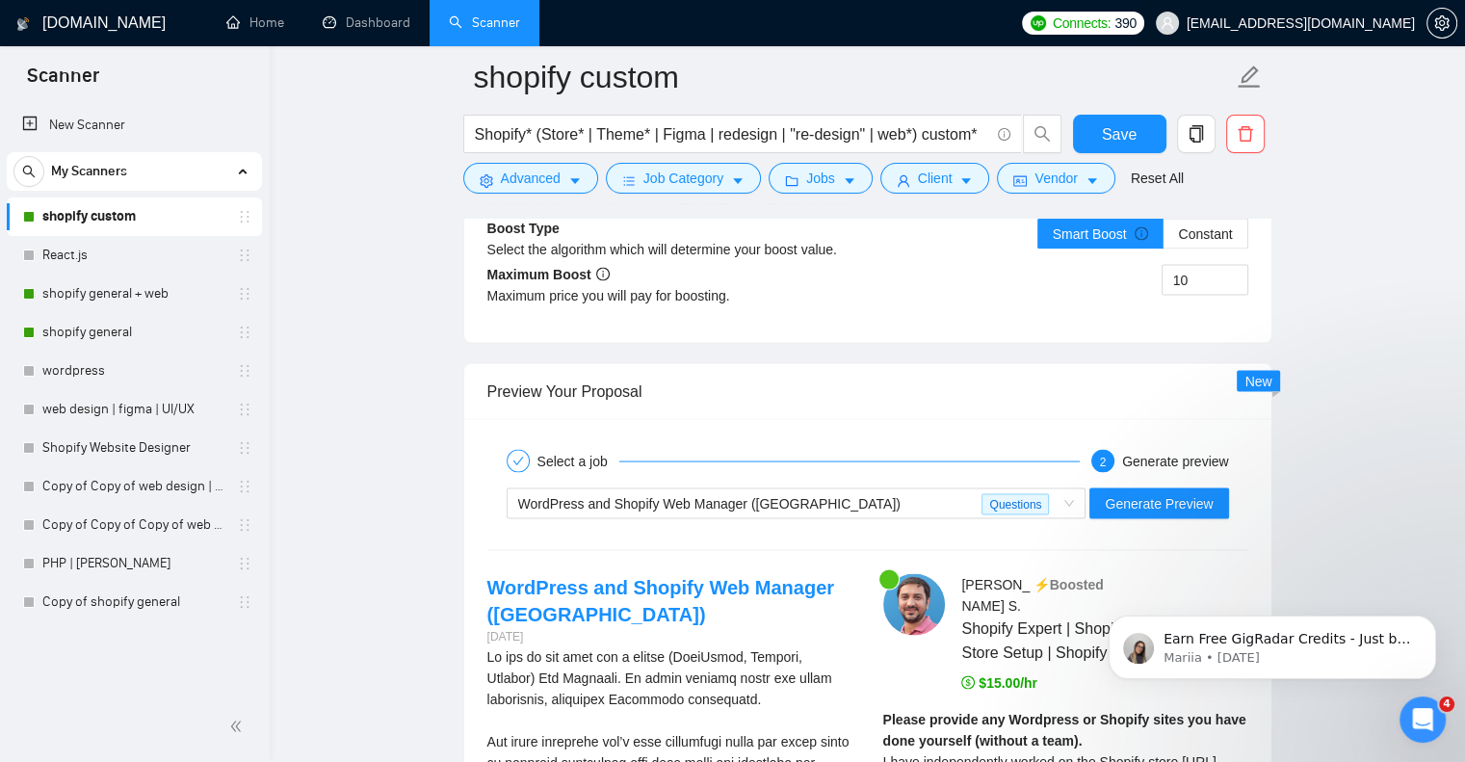
type textarea "[Say "Hello" and add a name if there is such, if not - leave just "Hello Dear"]…"
